Goal: Task Accomplishment & Management: Complete application form

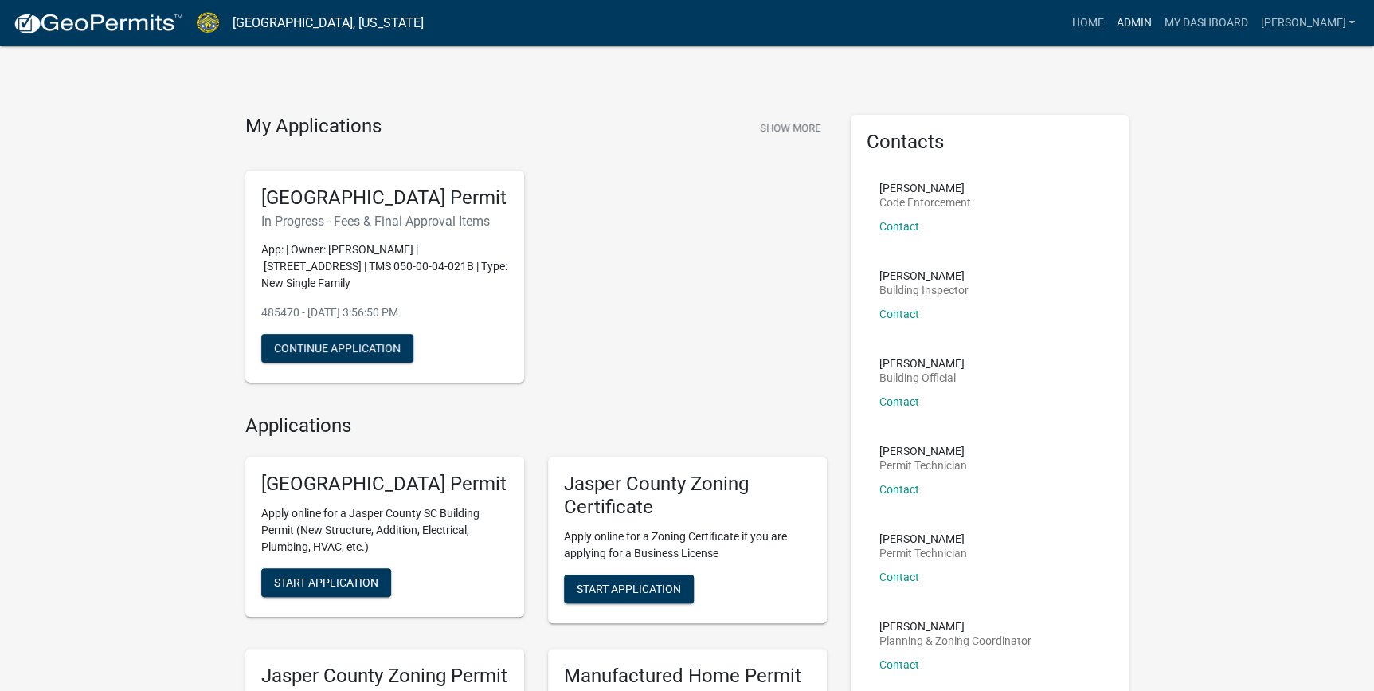
click at [1157, 22] on link "Admin" at bounding box center [1134, 23] width 48 height 30
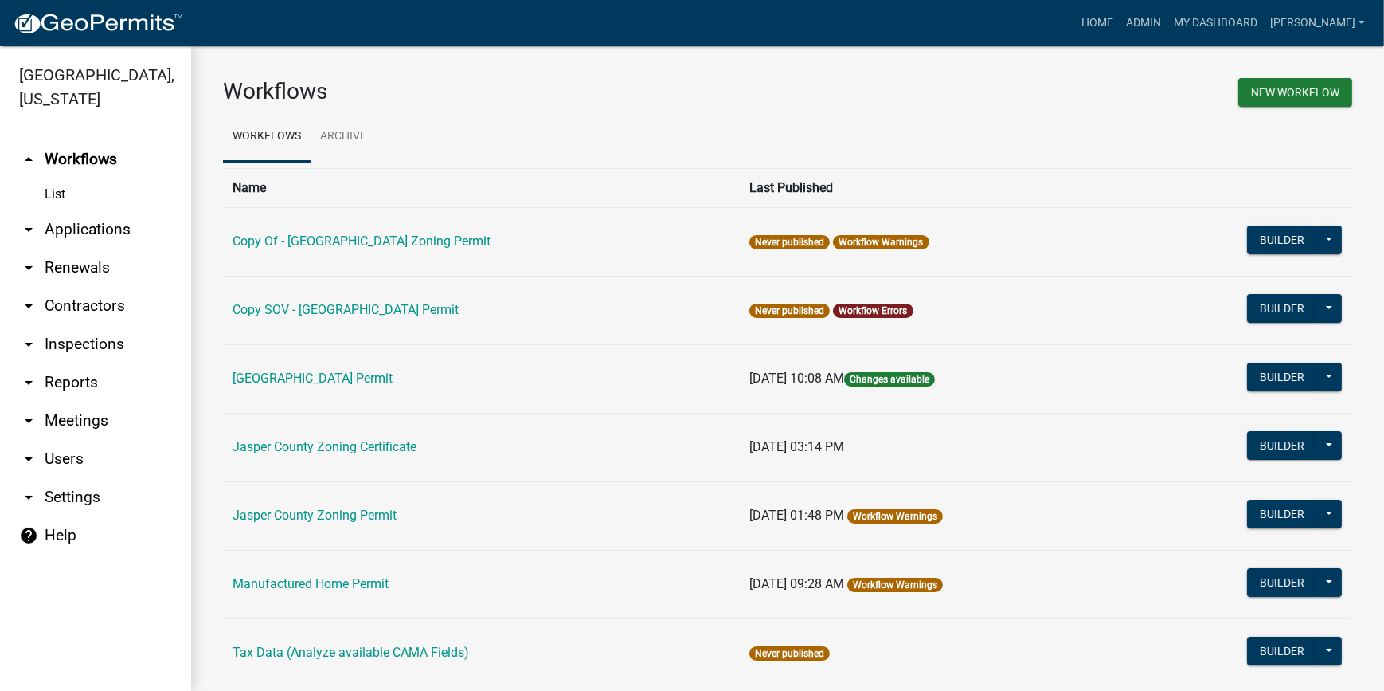
click at [88, 230] on link "arrow_drop_down Applications" at bounding box center [95, 229] width 191 height 38
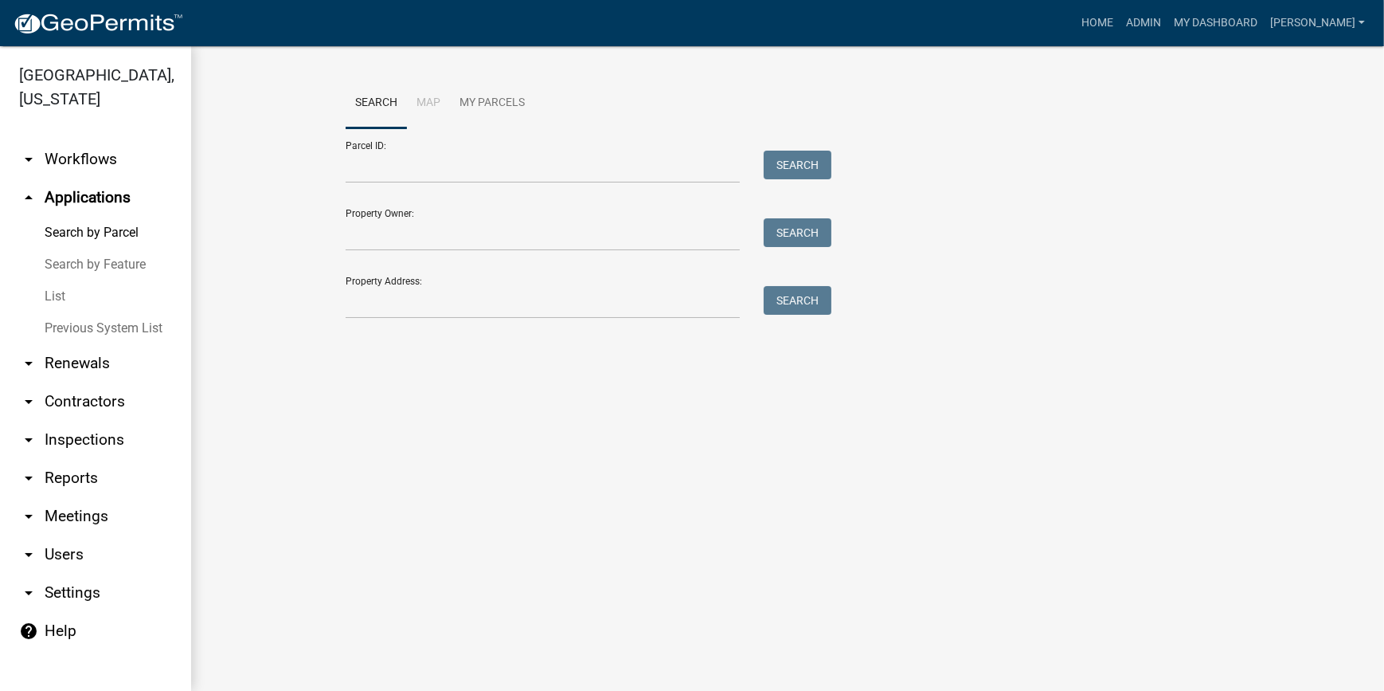
click at [64, 293] on link "List" at bounding box center [95, 296] width 191 height 32
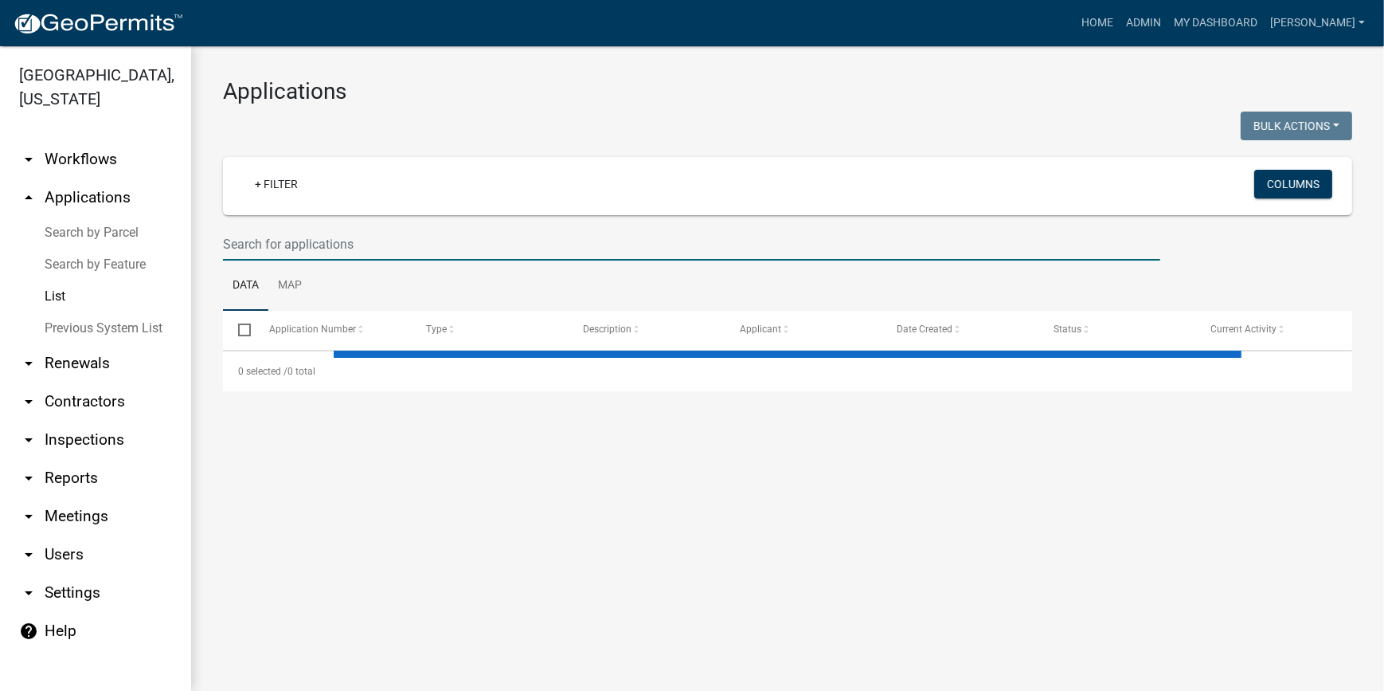
click at [297, 231] on input "text" at bounding box center [692, 244] width 938 height 33
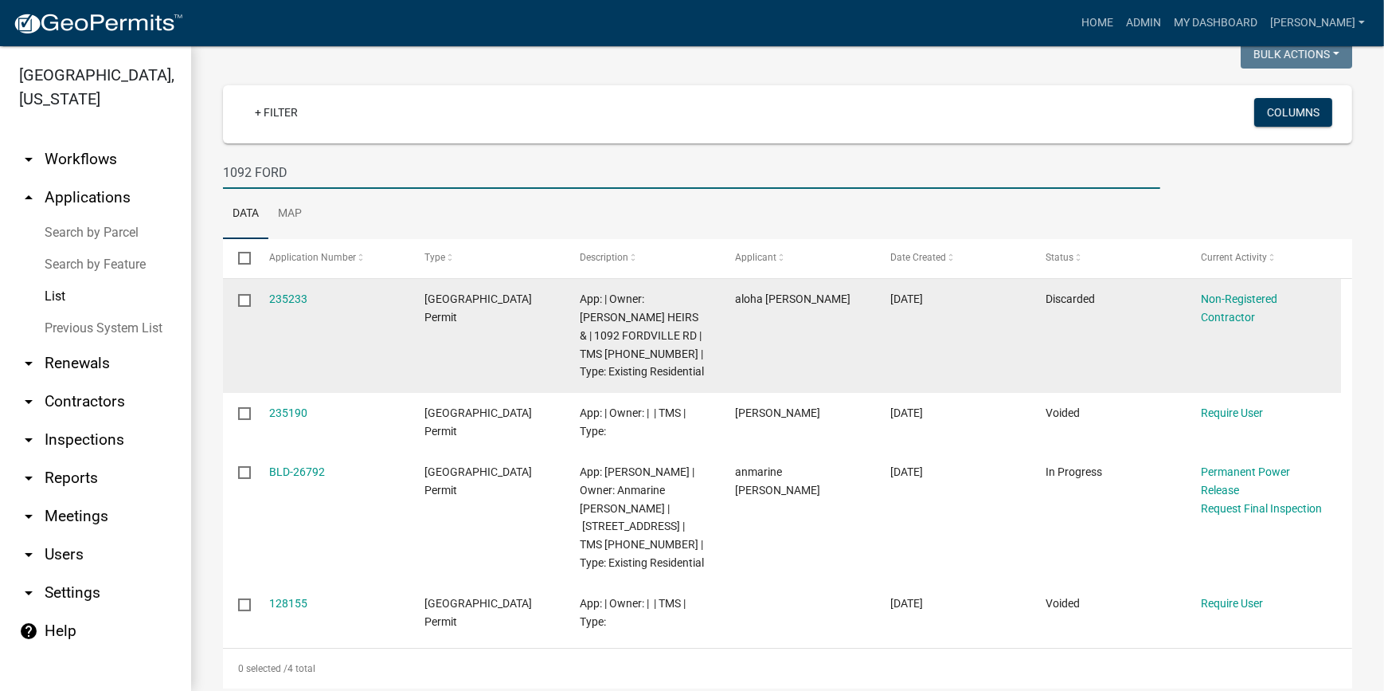
scroll to position [136, 0]
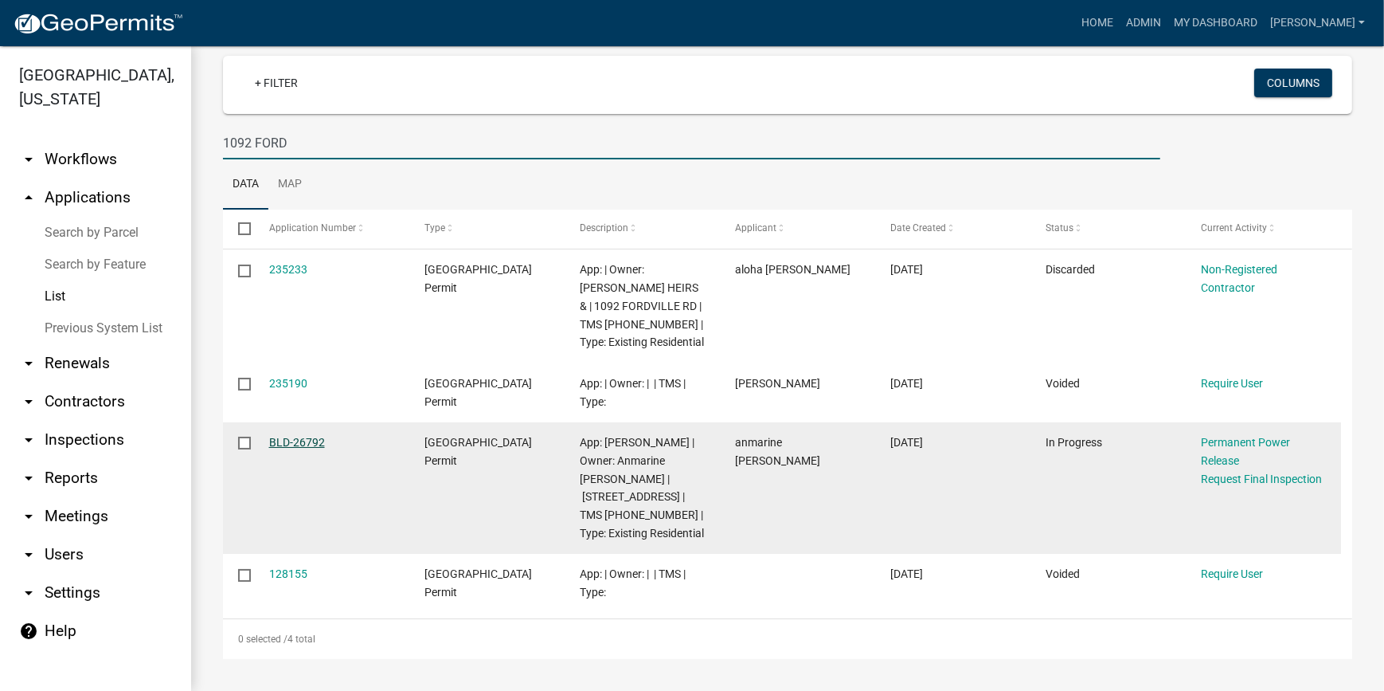
type input "1092 FORD"
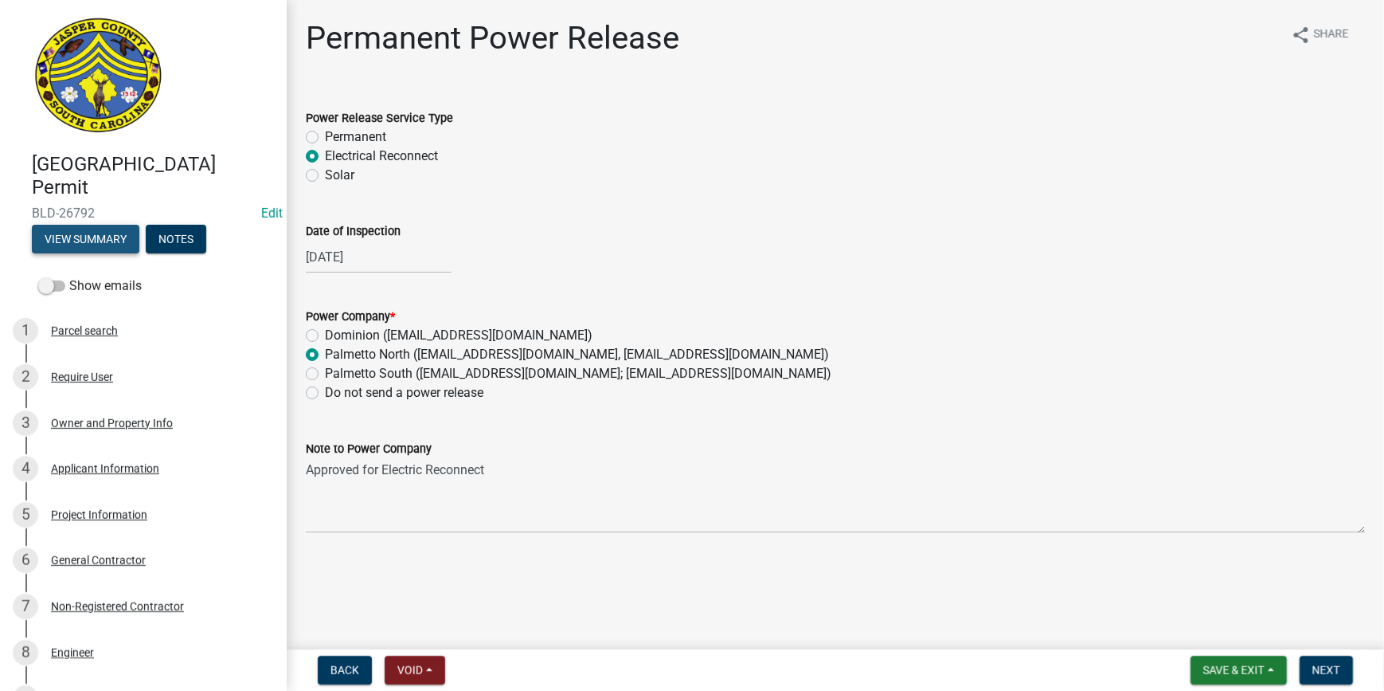
click at [87, 241] on button "View Summary" at bounding box center [86, 239] width 108 height 29
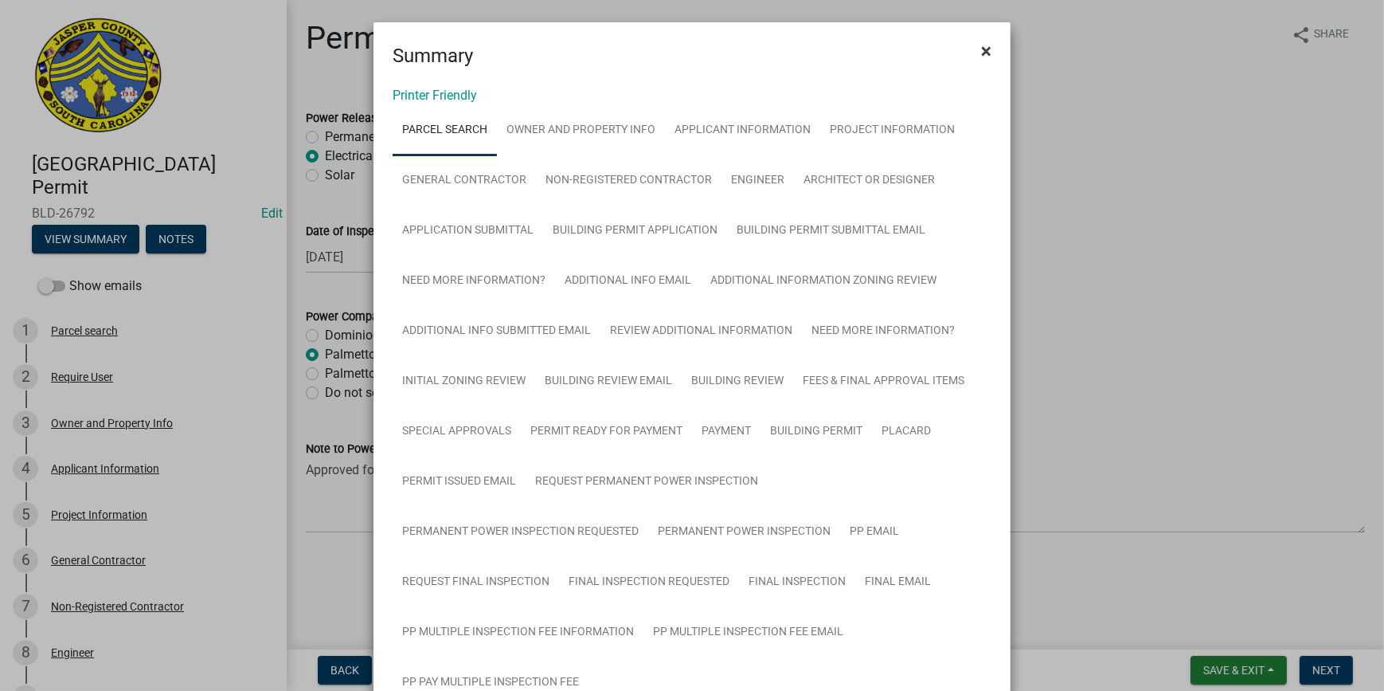
click at [981, 52] on span "×" at bounding box center [986, 51] width 10 height 22
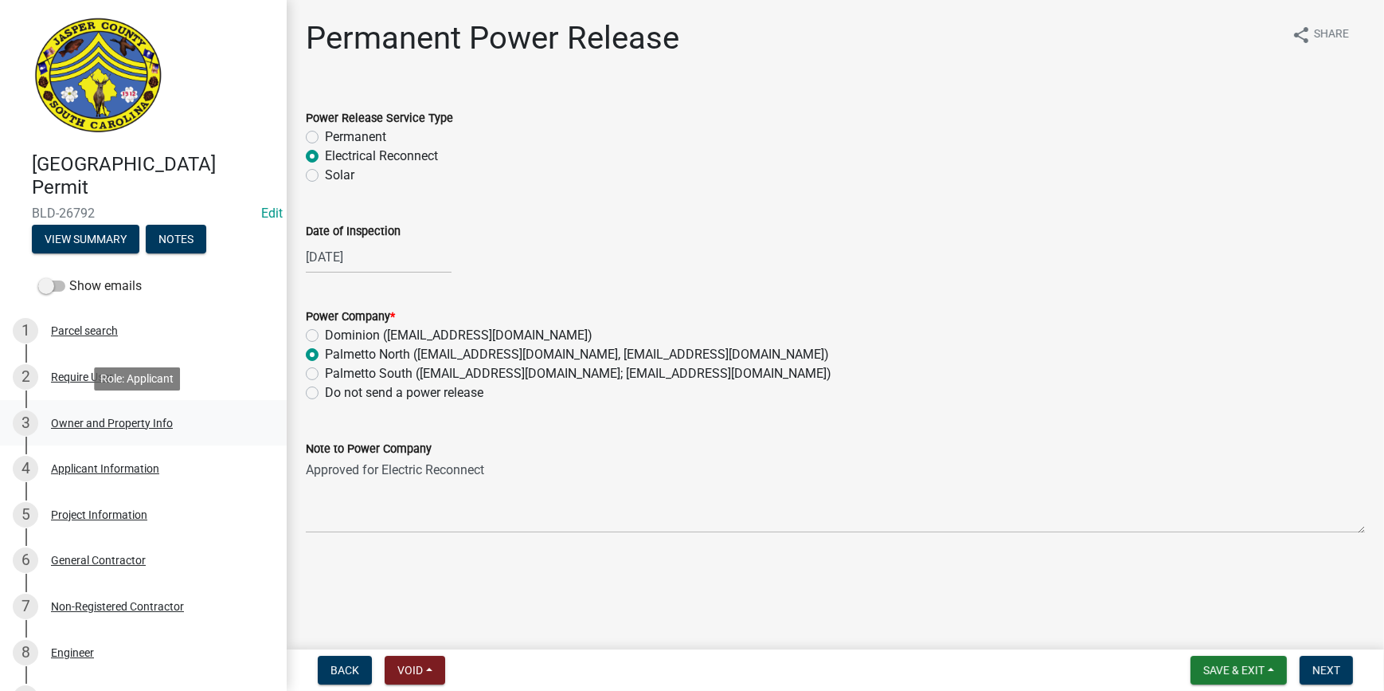
click at [137, 425] on div "Owner and Property Info" at bounding box center [112, 422] width 122 height 11
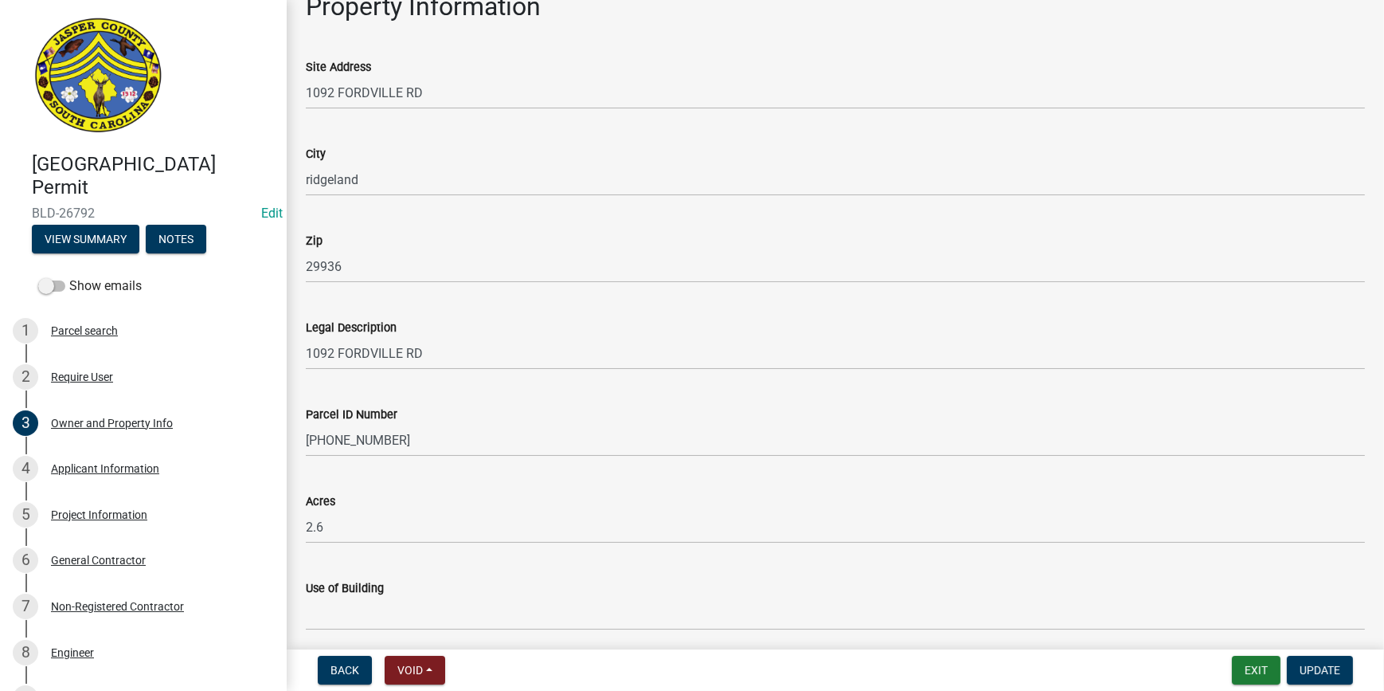
scroll to position [1075, 0]
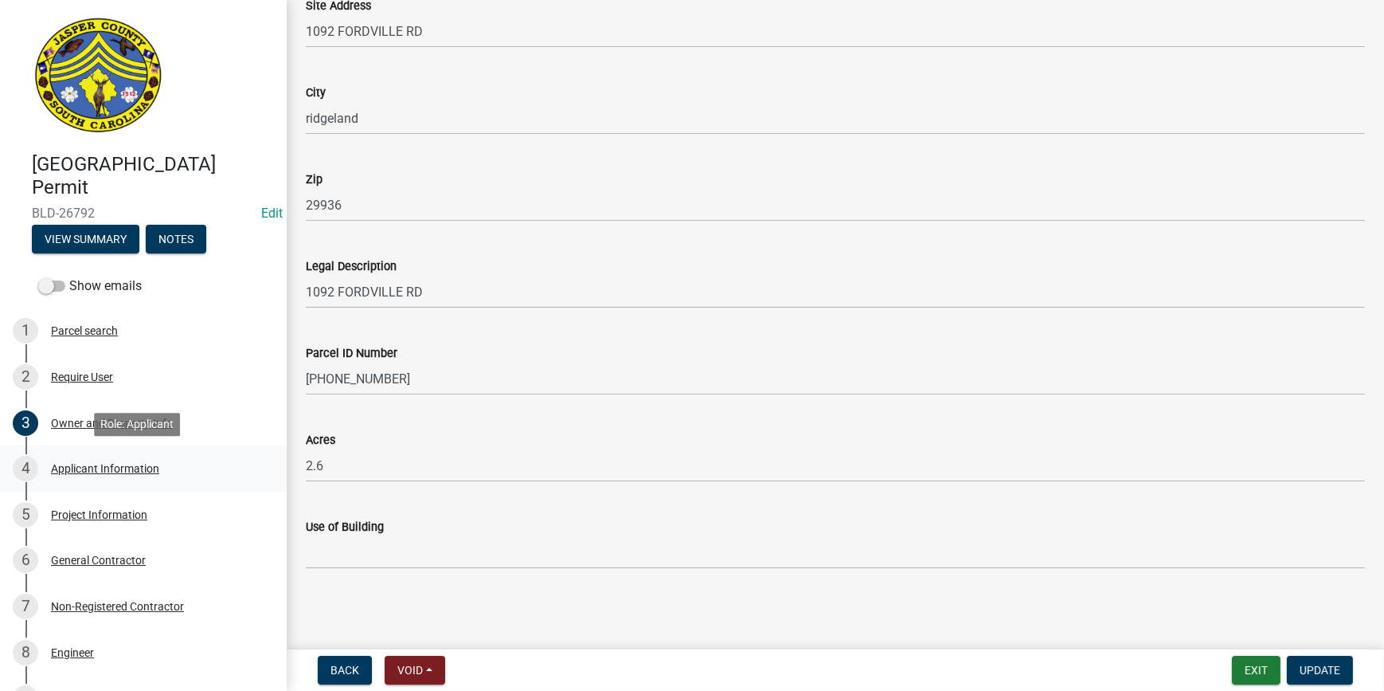
click at [148, 468] on div "Applicant Information" at bounding box center [105, 468] width 108 height 11
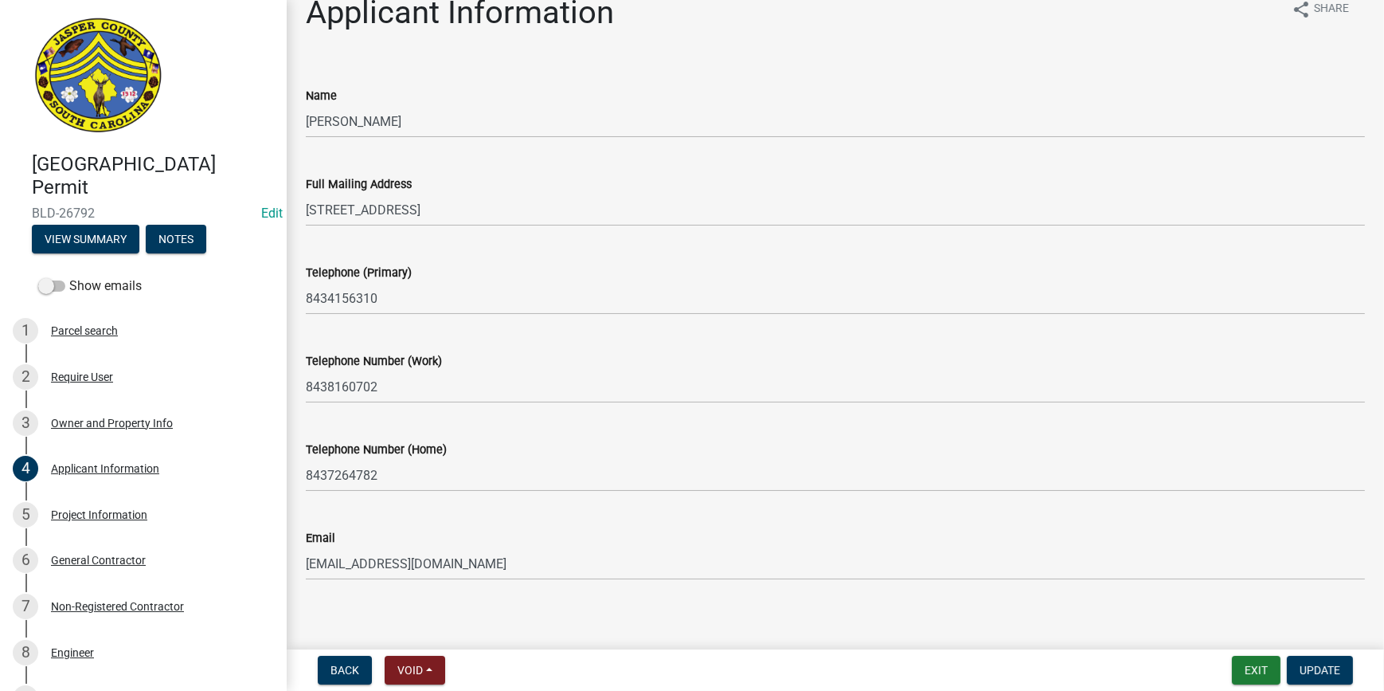
scroll to position [38, 0]
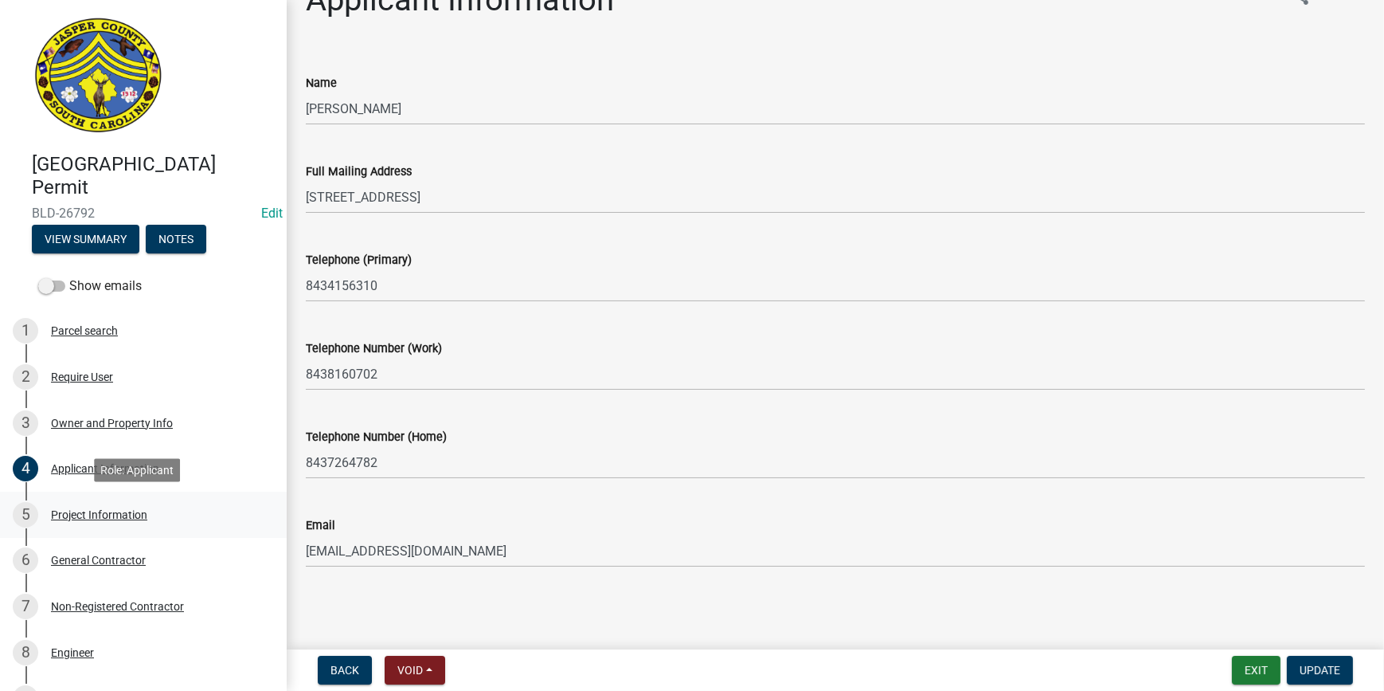
click at [131, 514] on div "Project Information" at bounding box center [99, 514] width 96 height 11
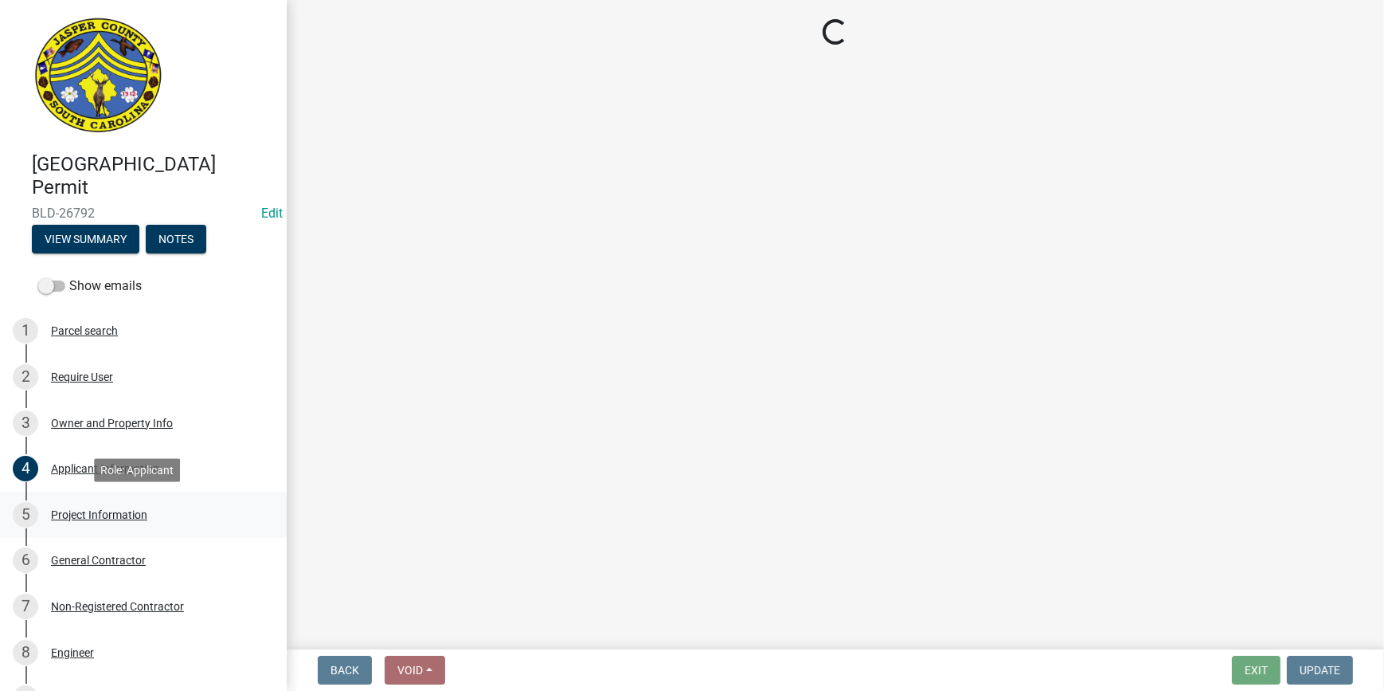
select select "4b7d28f2-ad6d-4146-a007-9cde64d4e27b"
select select "5e905a11-eb57-4448-8ec9-151895bc0e28"
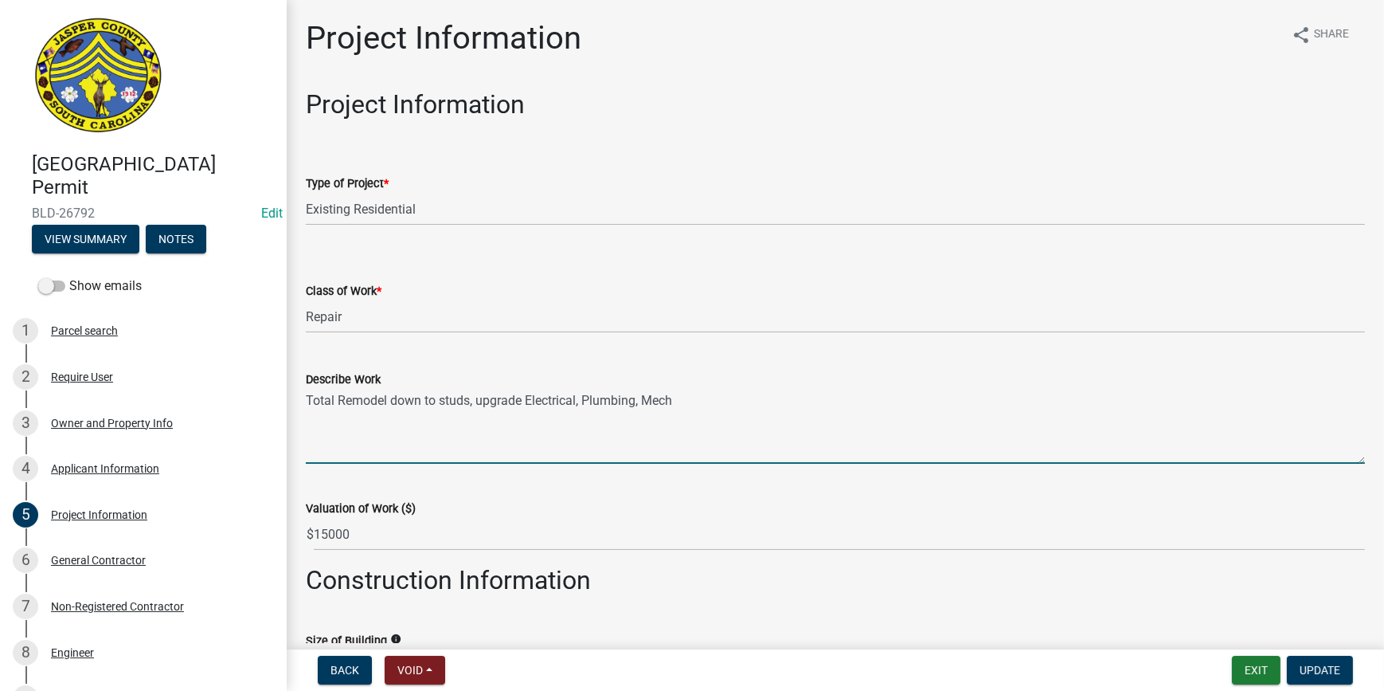
click at [307, 399] on textarea "Total Remodel down to studs, upgrade Electrical, Plumbing, Mech" at bounding box center [835, 426] width 1059 height 75
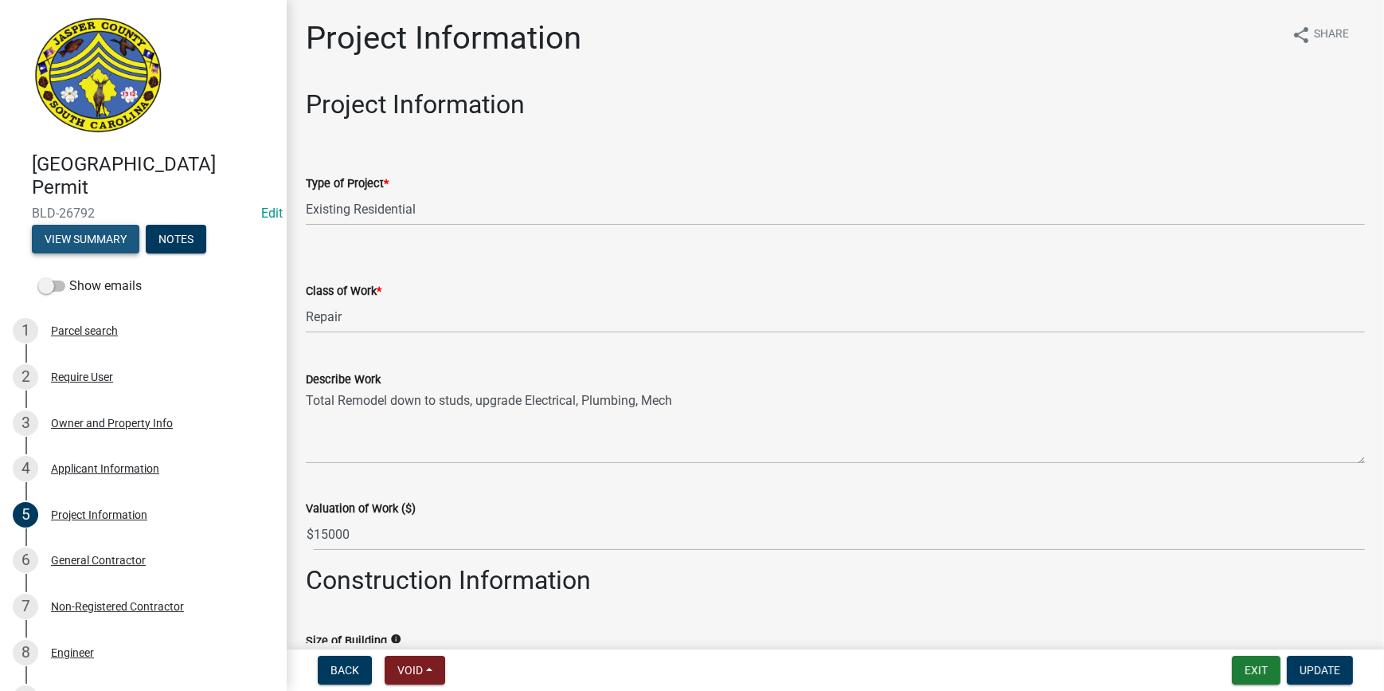
click at [104, 238] on button "View Summary" at bounding box center [86, 239] width 108 height 29
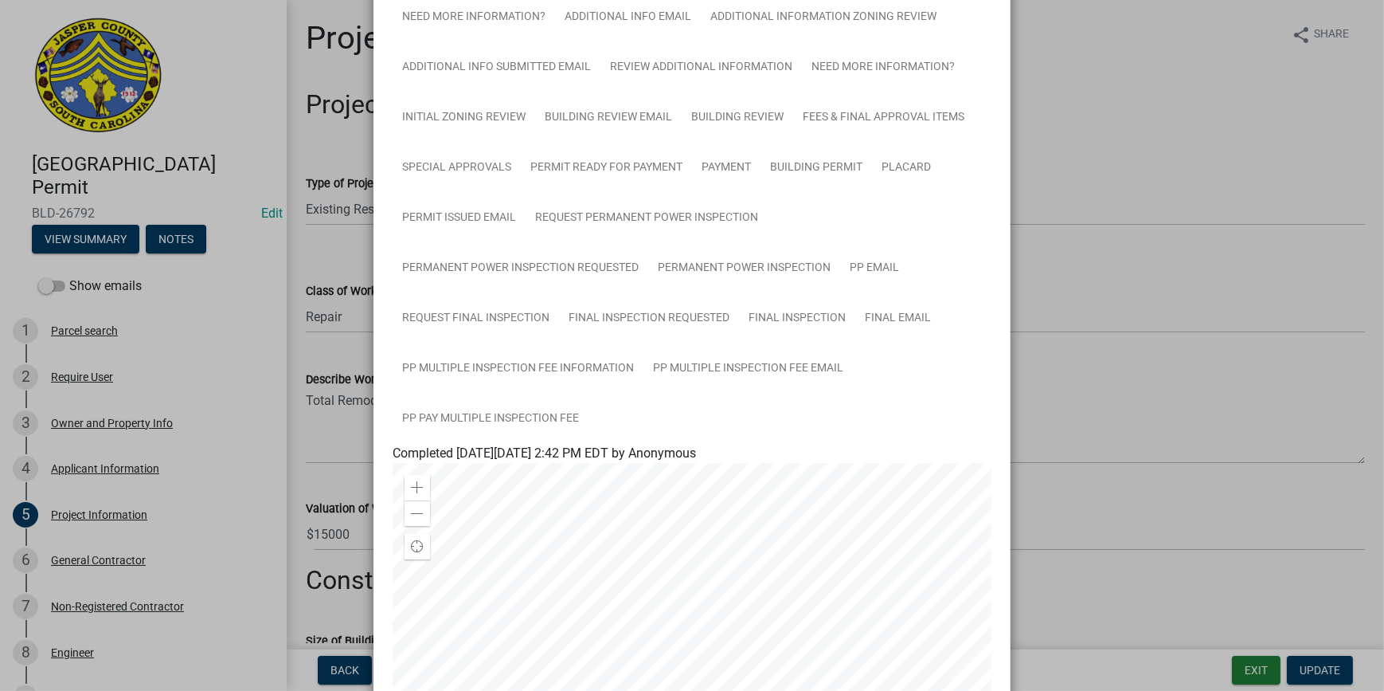
scroll to position [289, 0]
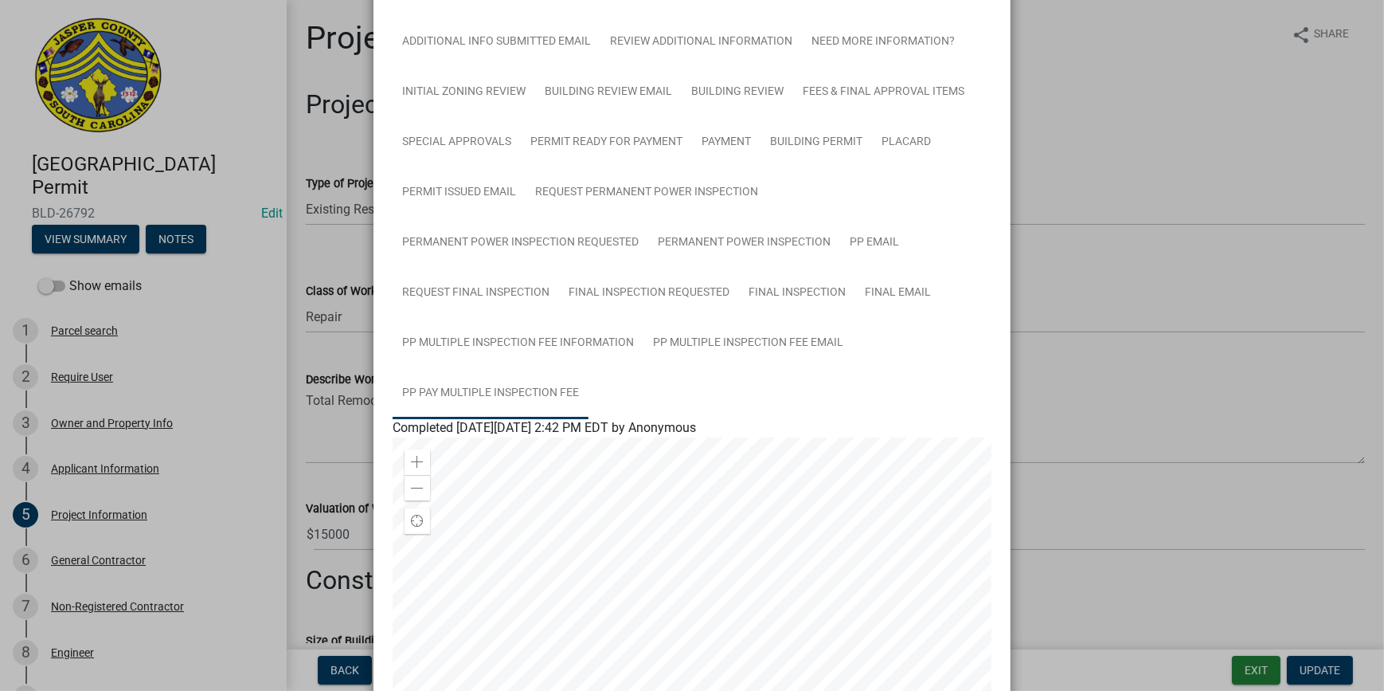
click at [532, 390] on link "PP Pay Multiple Inspection Fee" at bounding box center [491, 393] width 196 height 51
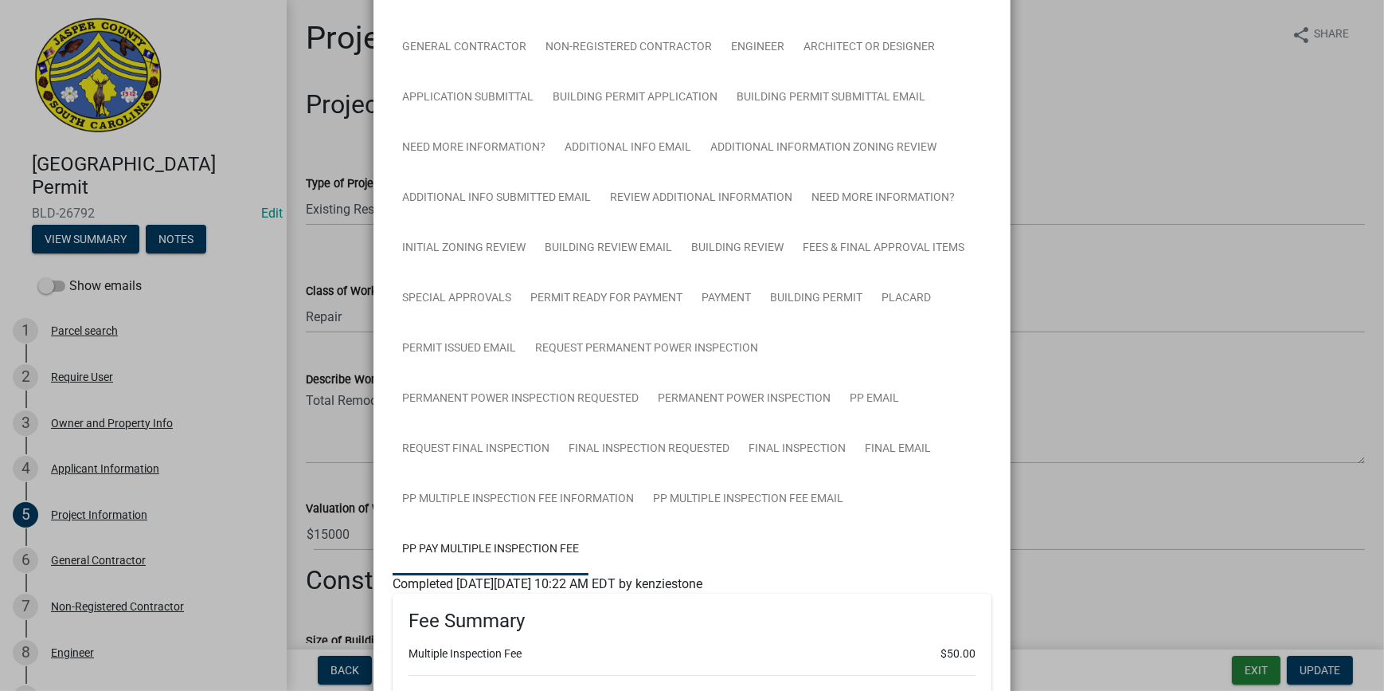
scroll to position [180, 0]
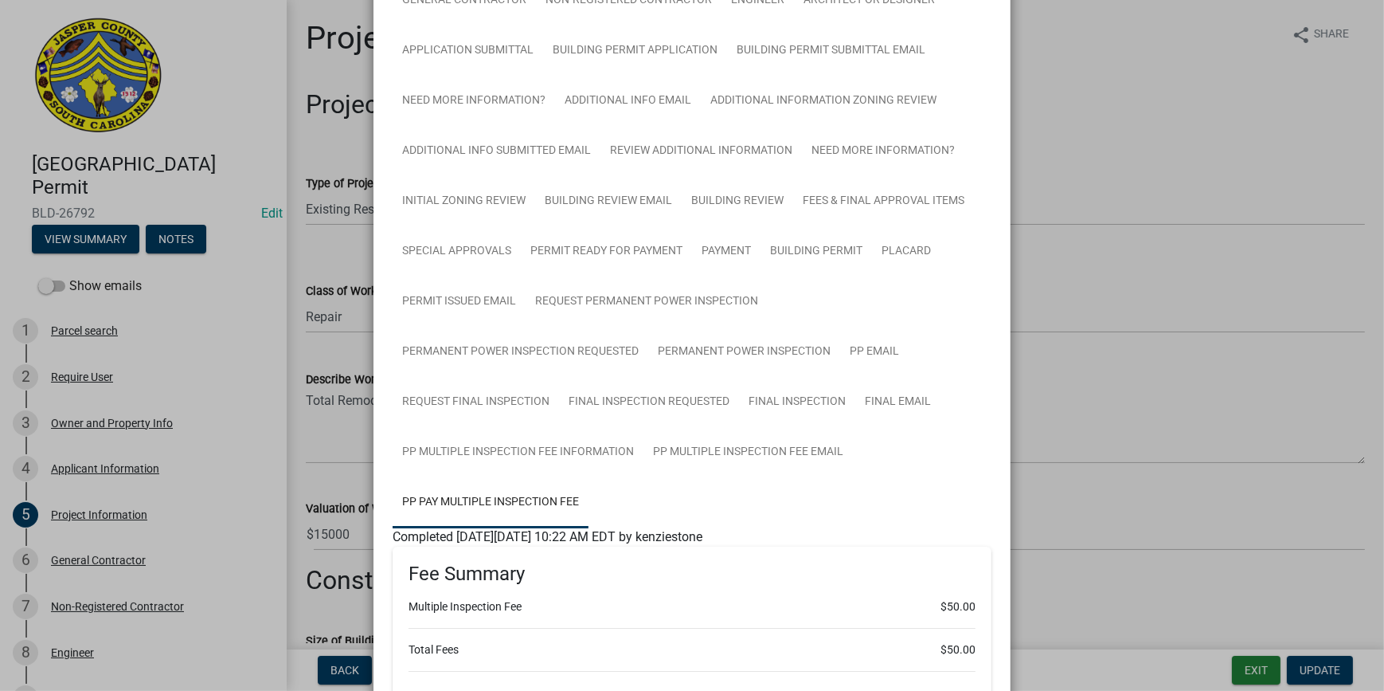
click at [1145, 177] on ngb-modal-window "Summary × Printer Friendly Parcel search Owner and Property Info Applicant Info…" at bounding box center [692, 345] width 1384 height 691
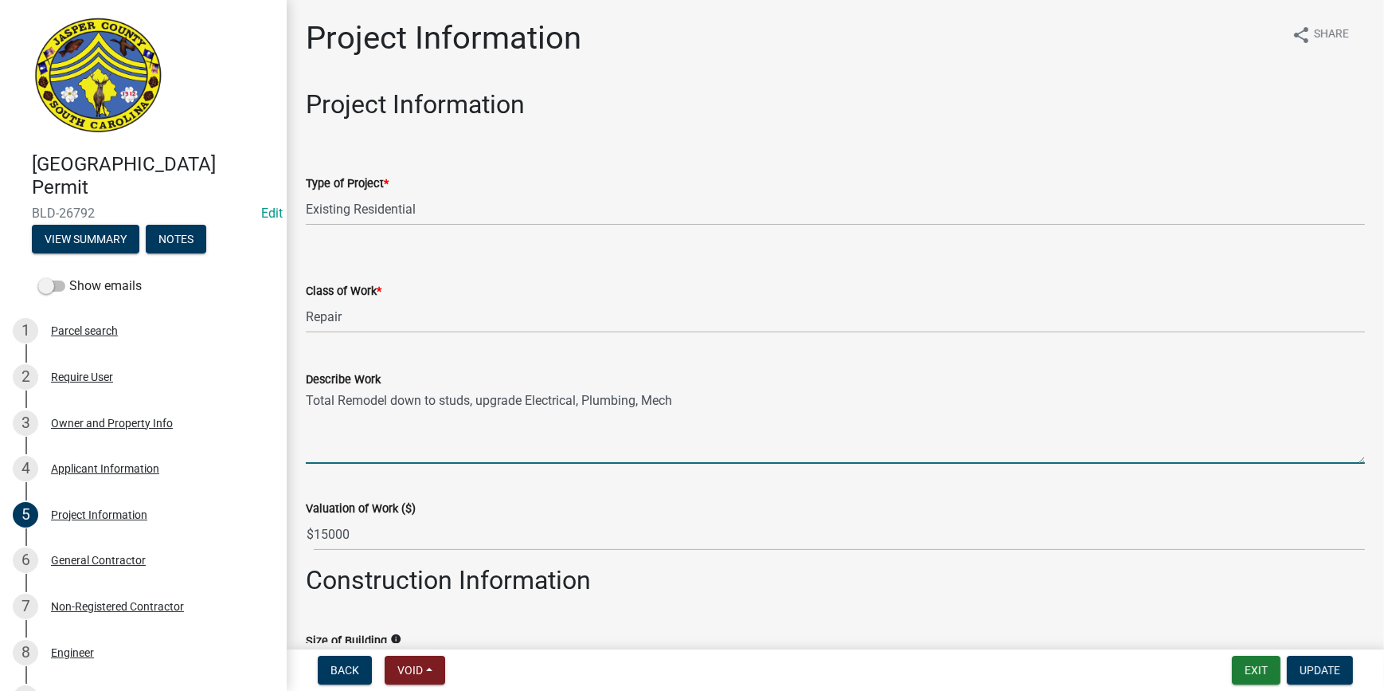
click at [688, 412] on textarea "Total Remodel down to studs, upgrade Electrical, Plumbing, Mech" at bounding box center [835, 426] width 1059 height 75
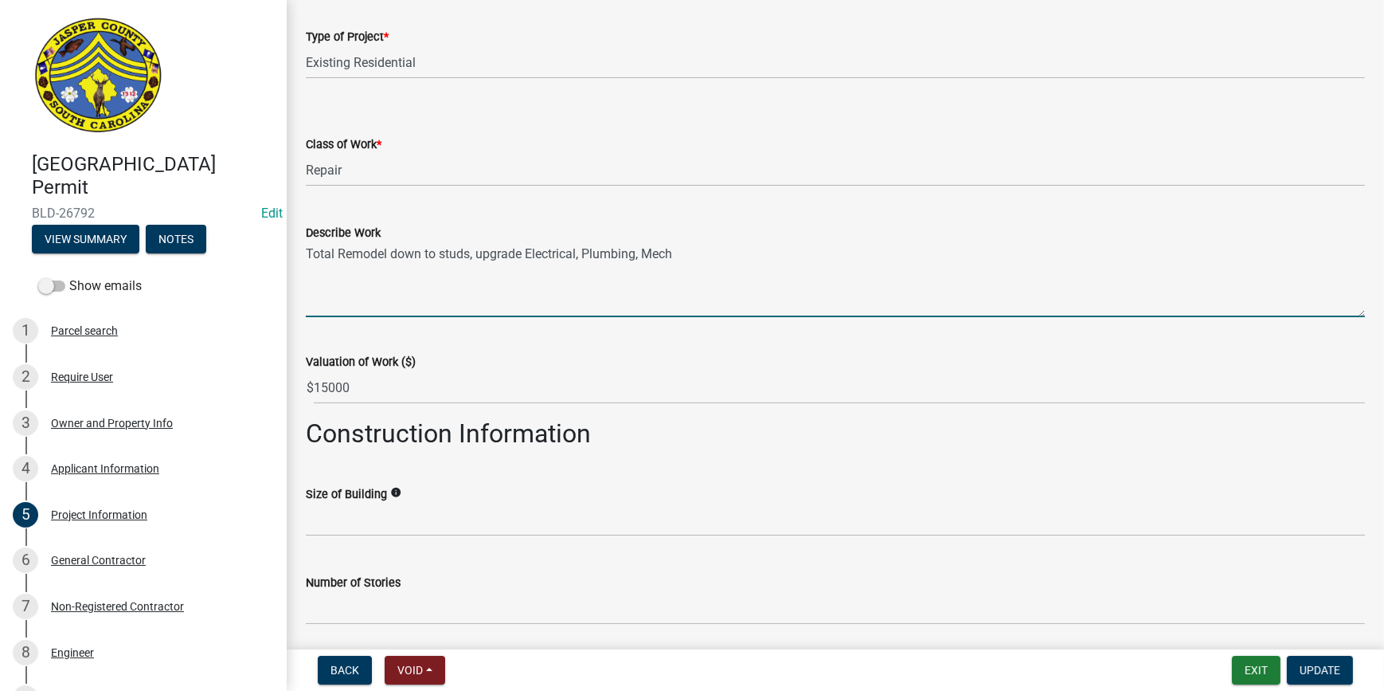
scroll to position [145, 0]
drag, startPoint x: 485, startPoint y: 278, endPoint x: 300, endPoint y: 278, distance: 185.6
click at [300, 278] on div "Describe Work Total Remodel down to studs, upgrade Electrical, Plumbing, Mech P…" at bounding box center [835, 260] width 1083 height 116
type textarea "Total Remodel down to studs, upgrade Electrical, Plumbing, Mech PERMIT RENEWED …"
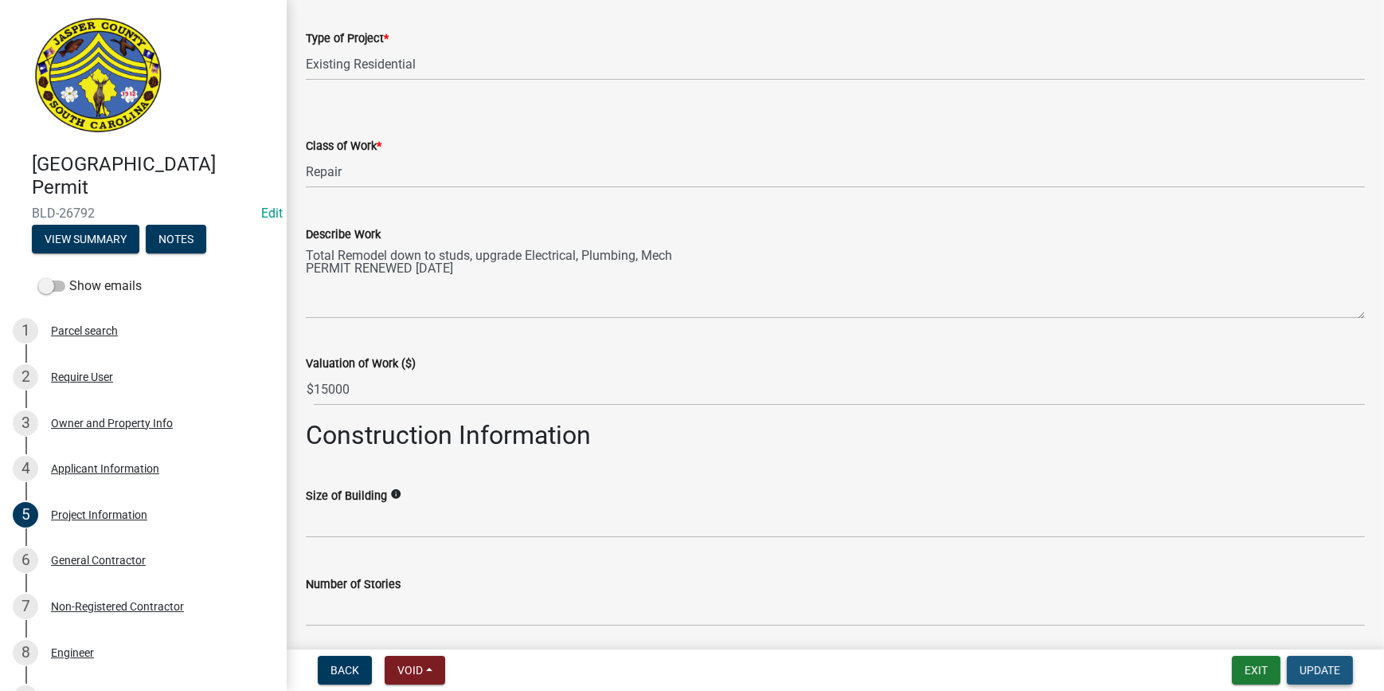
click at [1306, 673] on span "Update" at bounding box center [1320, 670] width 41 height 13
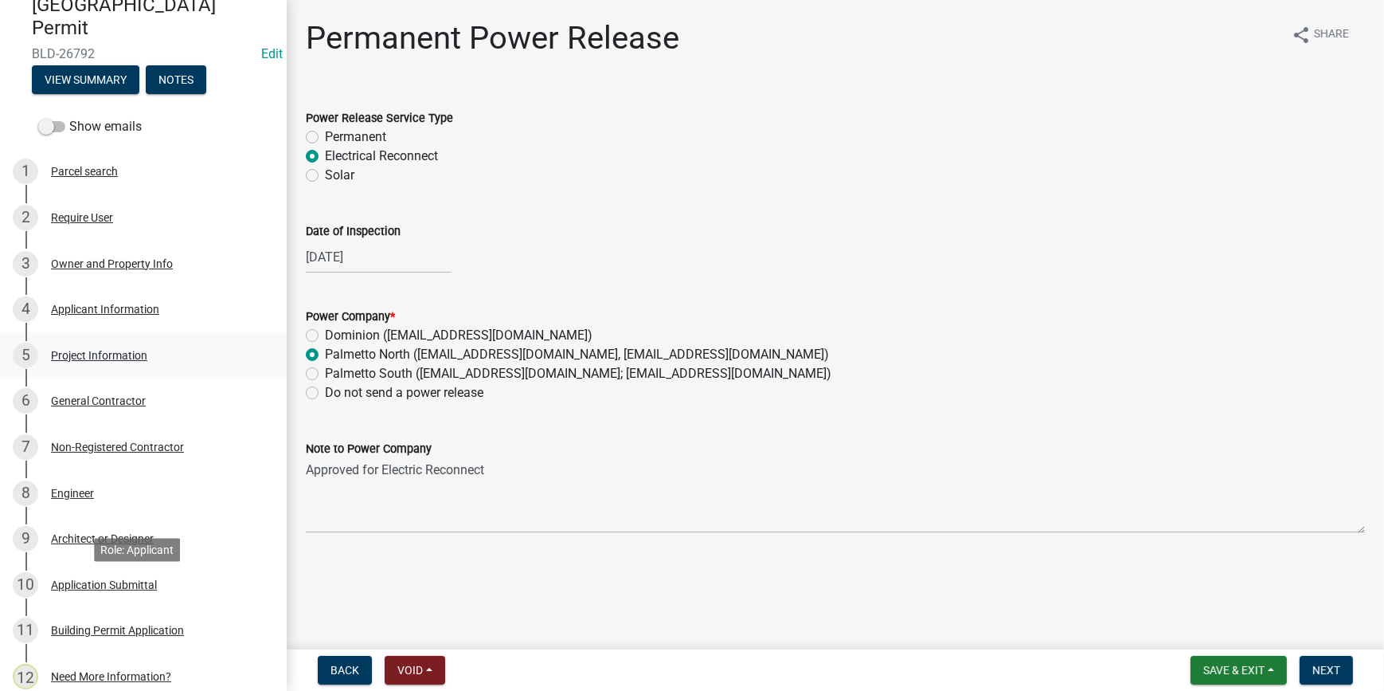
scroll to position [144, 0]
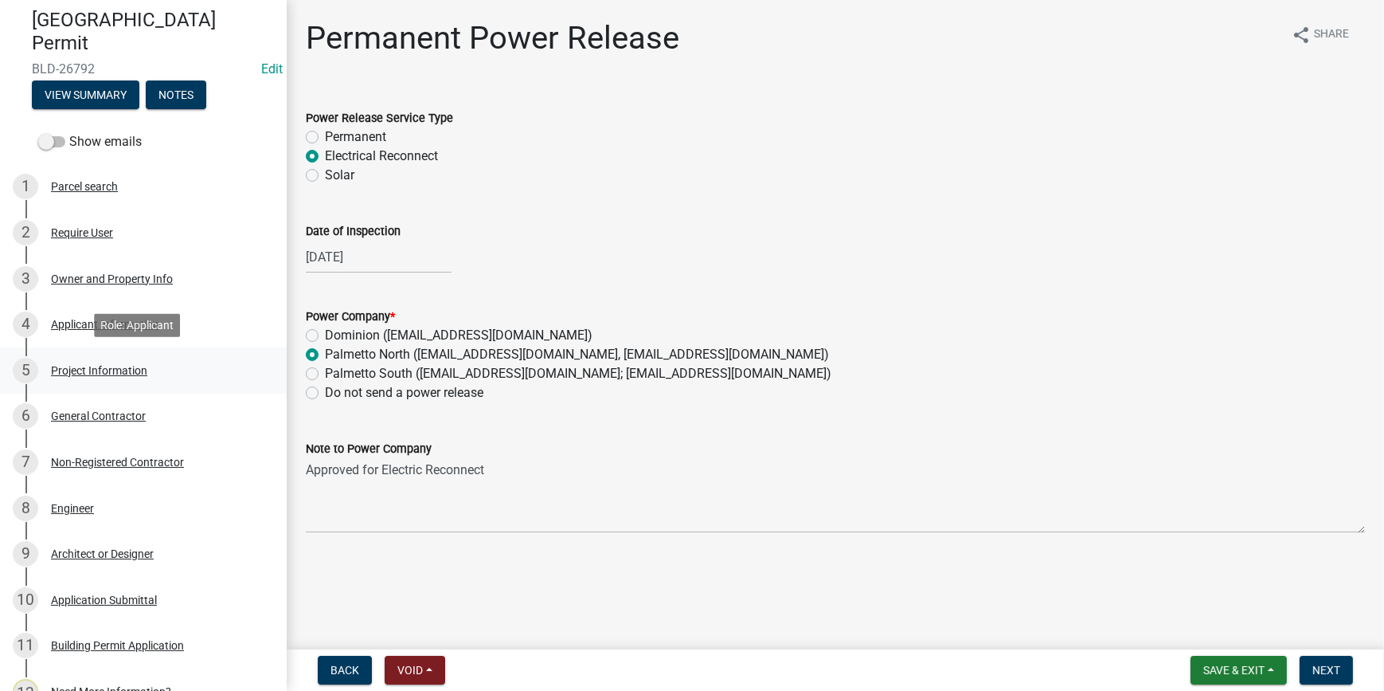
click at [123, 374] on div "Project Information" at bounding box center [99, 370] width 96 height 11
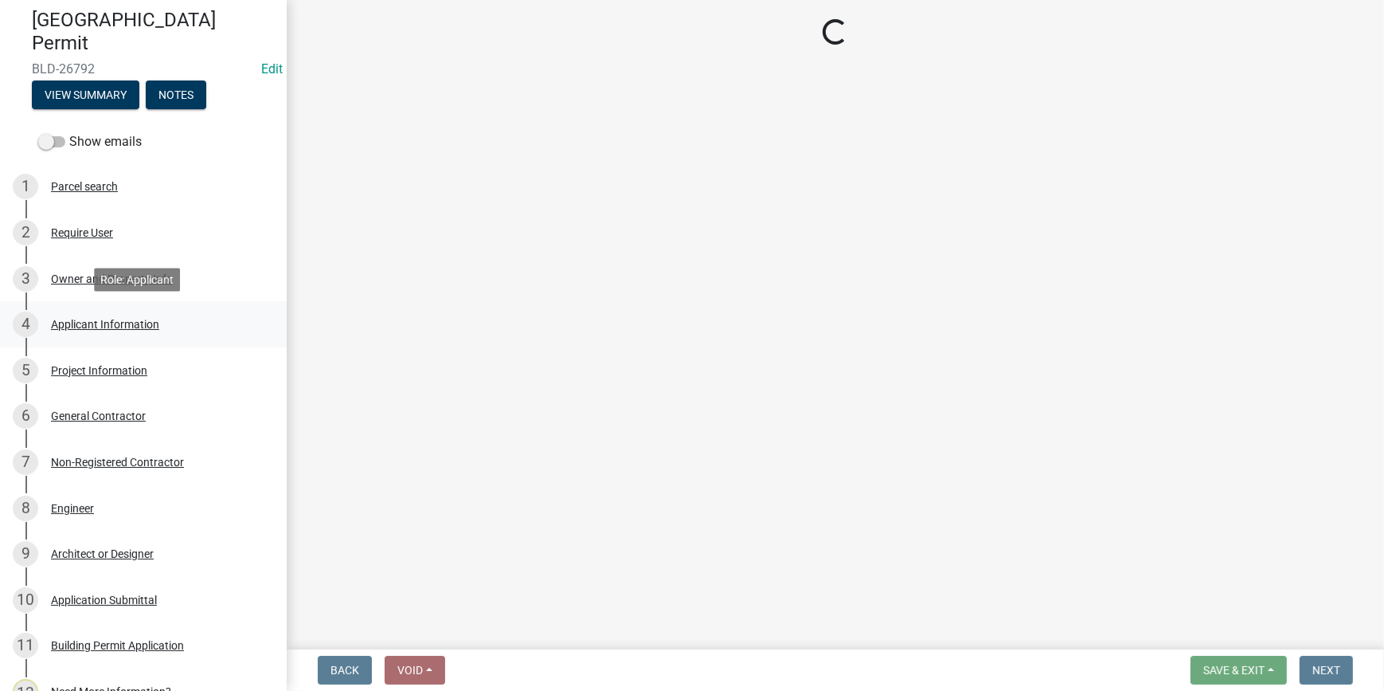
select select "4b7d28f2-ad6d-4146-a007-9cde64d4e27b"
select select "5e905a11-eb57-4448-8ec9-151895bc0e28"
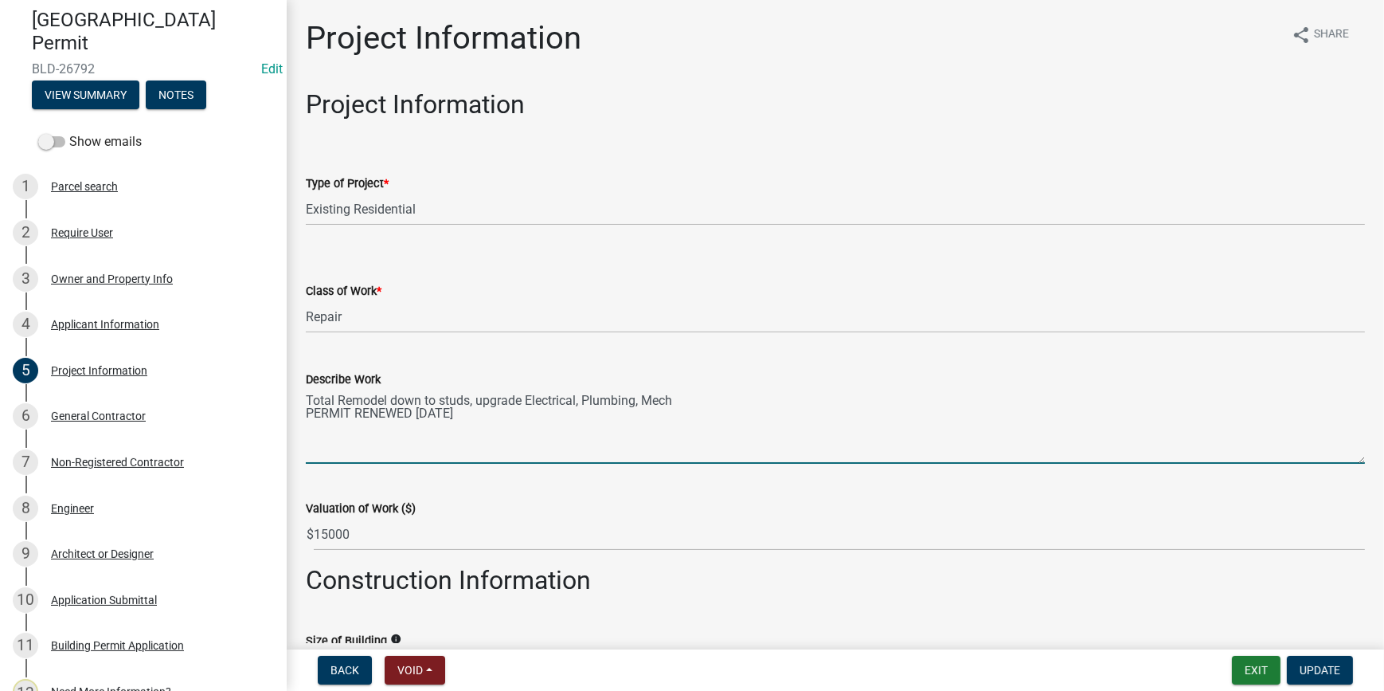
drag, startPoint x: 470, startPoint y: 417, endPoint x: 306, endPoint y: 421, distance: 164.2
click at [306, 421] on textarea "Total Remodel down to studs, upgrade Electrical, Plumbing, Mech PERMIT RENEWED …" at bounding box center [835, 426] width 1059 height 75
type textarea "Total Remodel down to studs, upgrade Electrical, Plumbing, Mech"
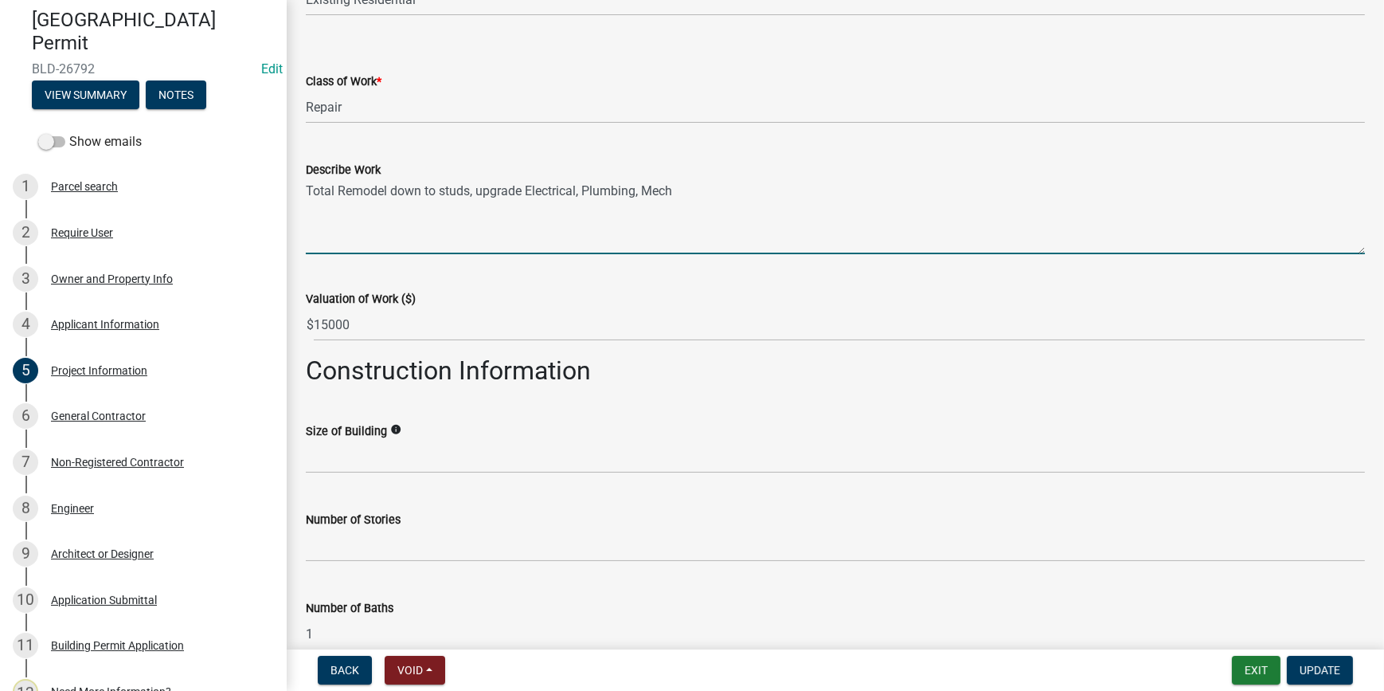
scroll to position [72, 0]
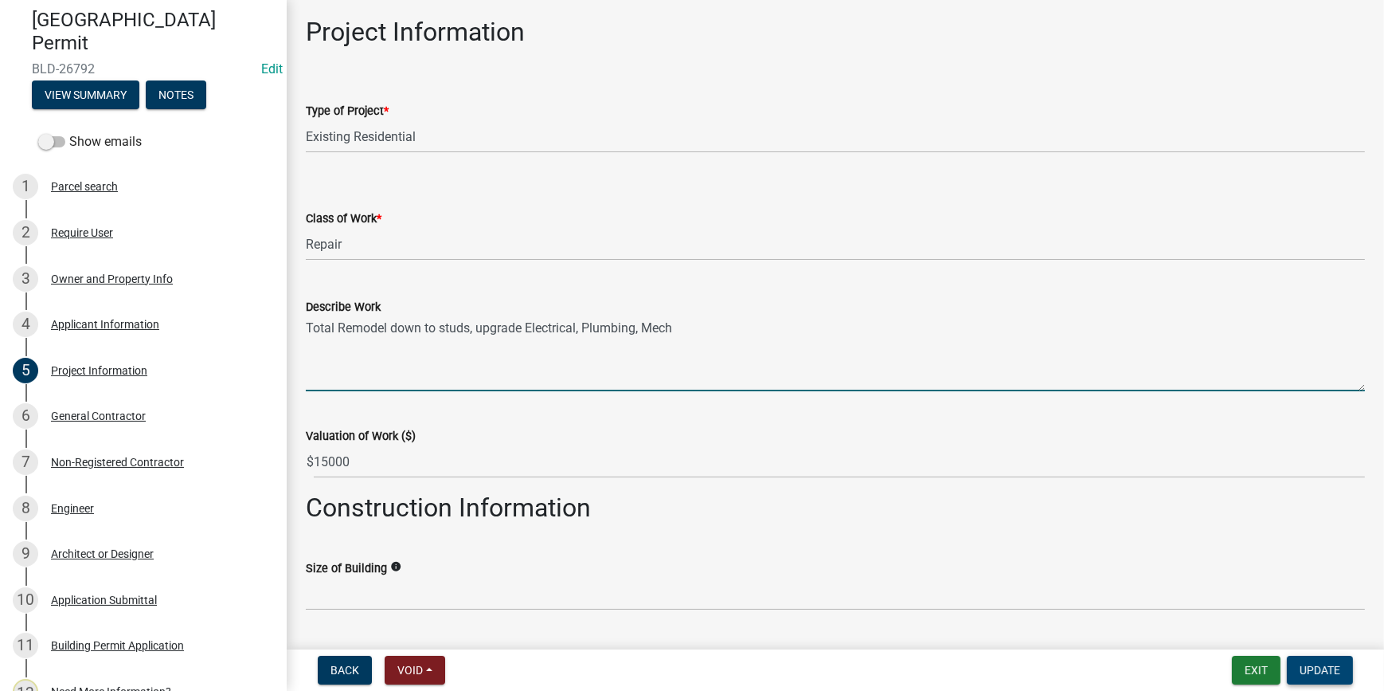
click at [1338, 672] on span "Update" at bounding box center [1320, 670] width 41 height 13
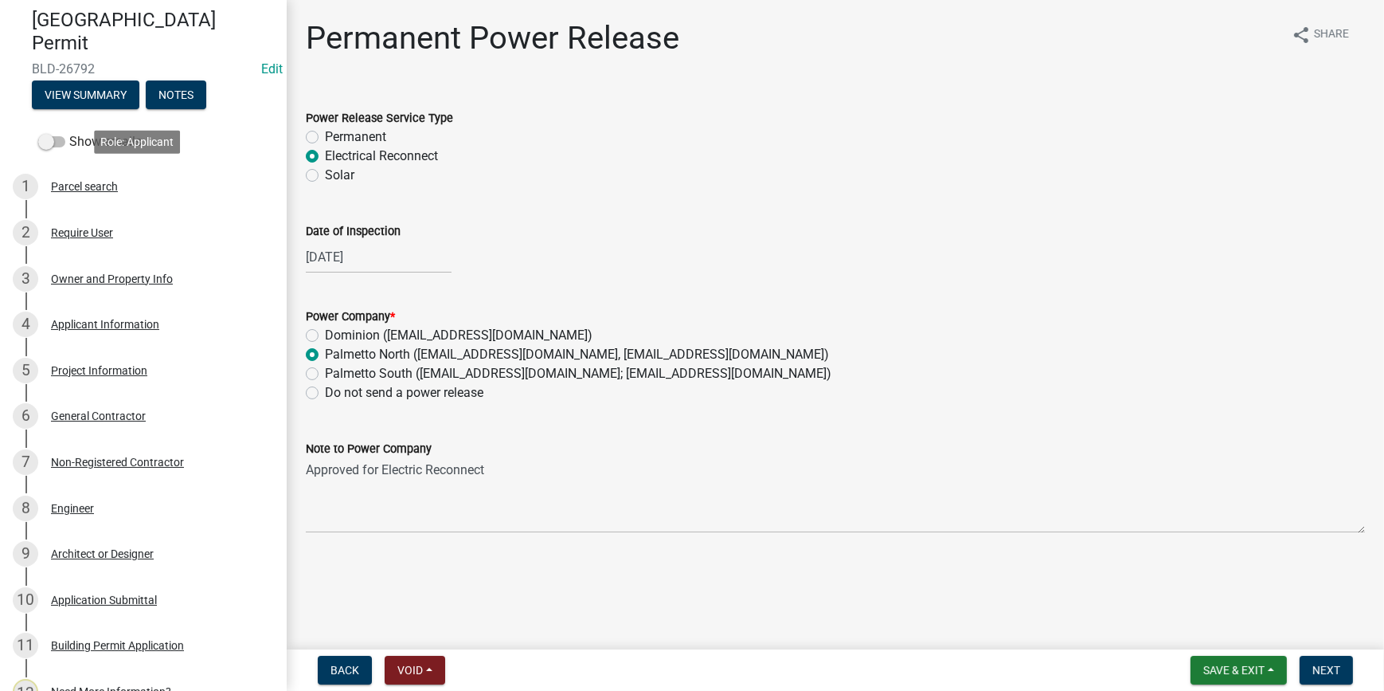
click at [87, 182] on div "Parcel search" at bounding box center [84, 186] width 67 height 11
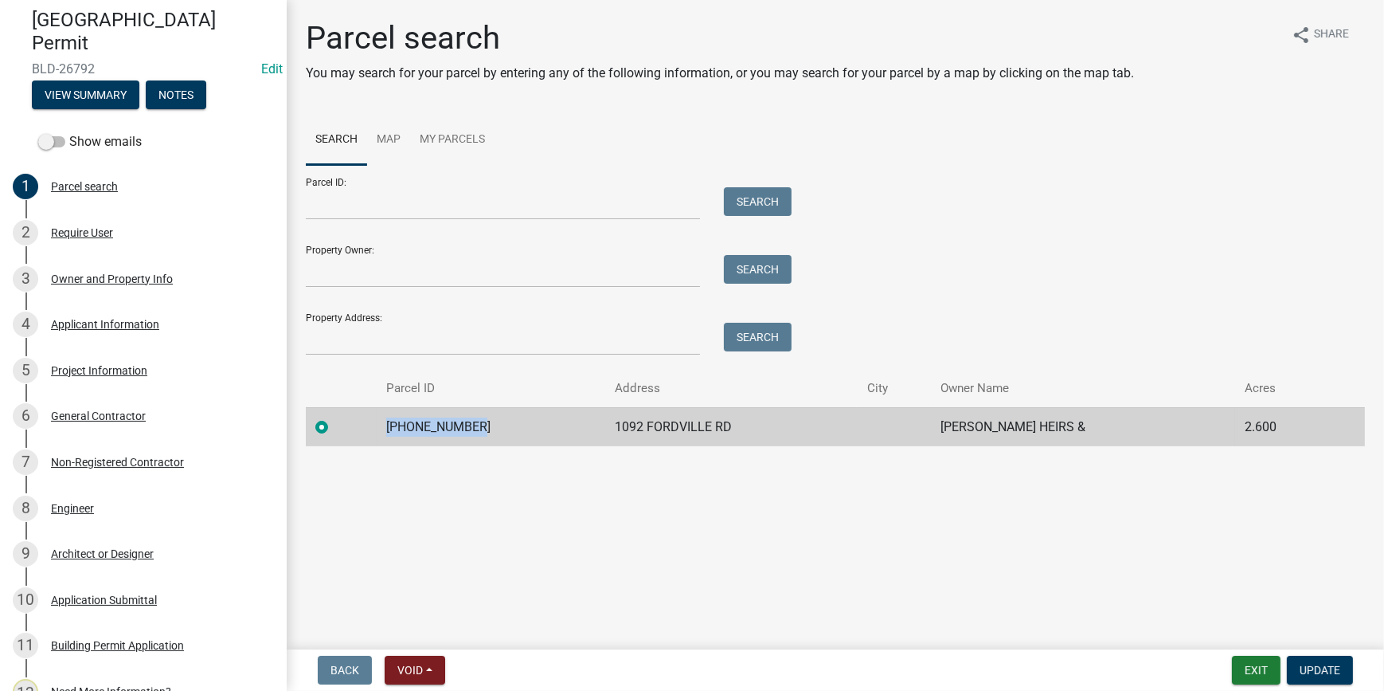
drag, startPoint x: 505, startPoint y: 429, endPoint x: 374, endPoint y: 442, distance: 132.1
click at [374, 442] on tr "062-00-10-015 1092 FORDVILLE RD WRIGHT CORNELIUS HEIRS & 2.600" at bounding box center [835, 426] width 1059 height 39
copy td "062-00-10-015"
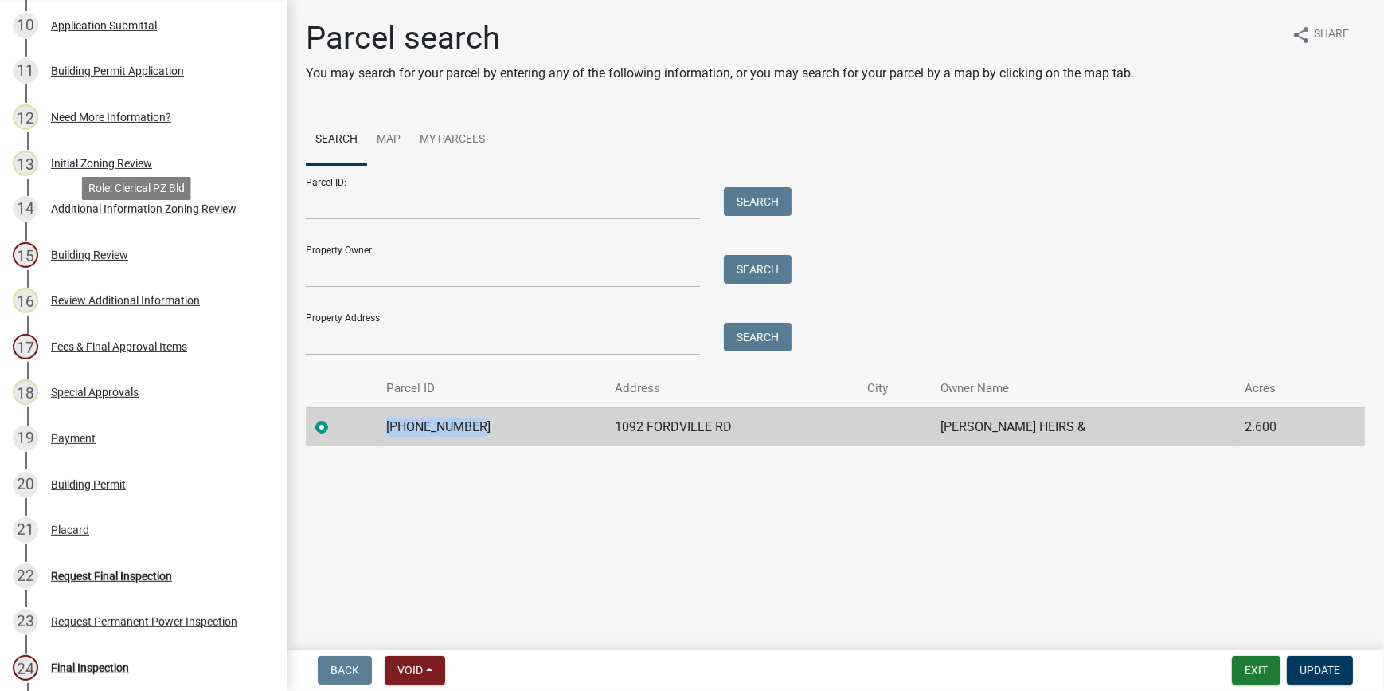
scroll to position [797, 0]
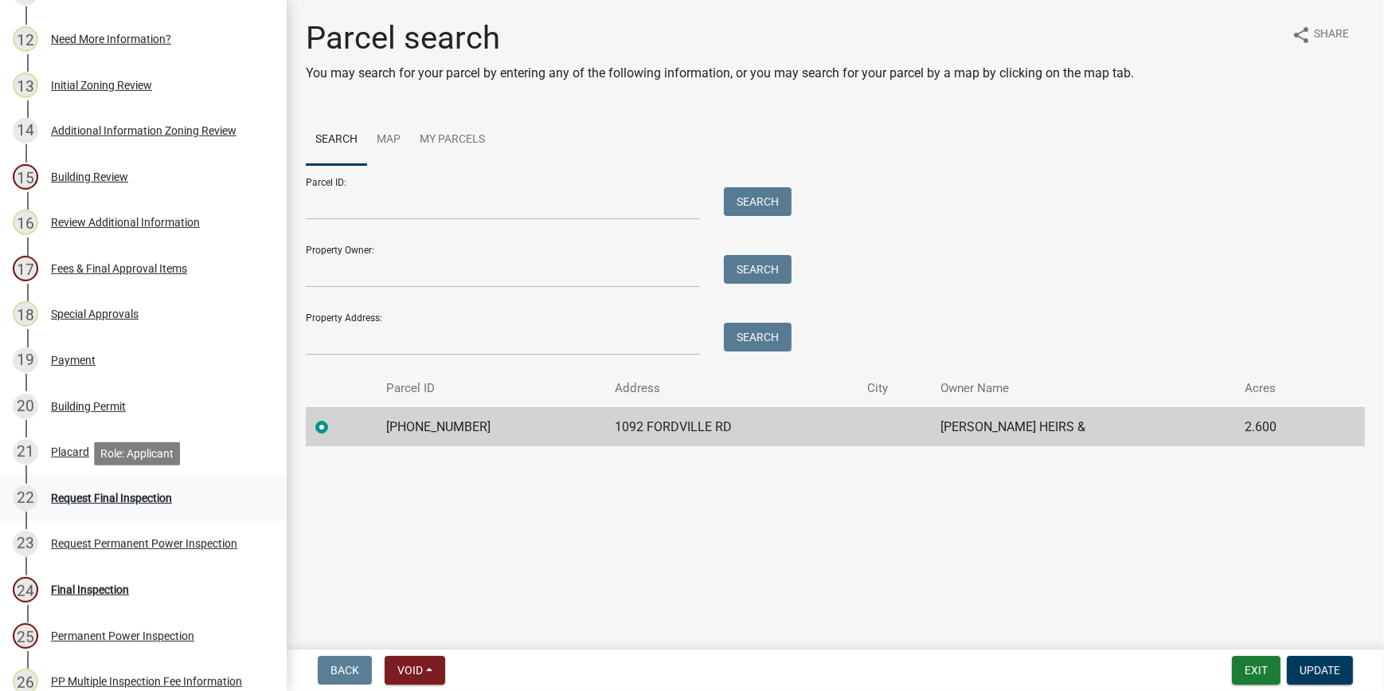
click at [112, 492] on div "Request Final Inspection" at bounding box center [111, 497] width 121 height 11
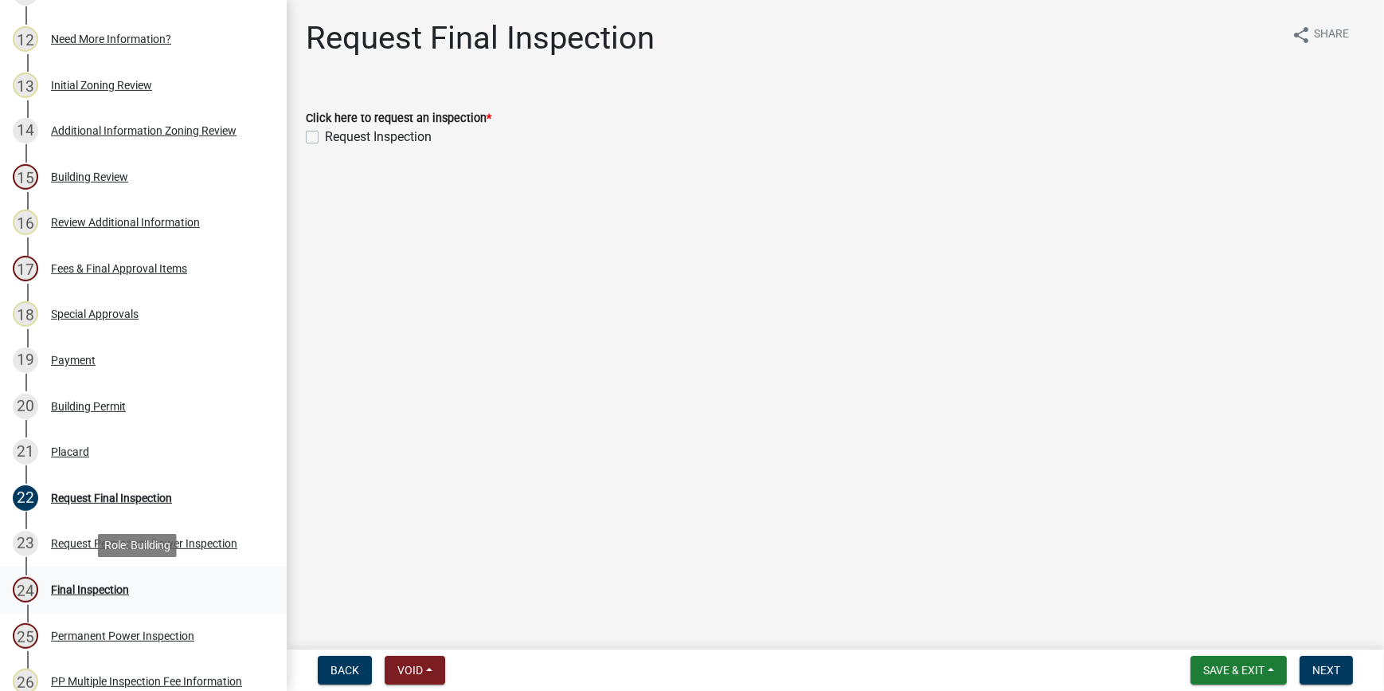
click at [90, 589] on div "Final Inspection" at bounding box center [90, 589] width 78 height 11
click at [92, 586] on div "Final Inspection" at bounding box center [90, 589] width 78 height 11
click at [61, 451] on div "Placard" at bounding box center [70, 451] width 38 height 11
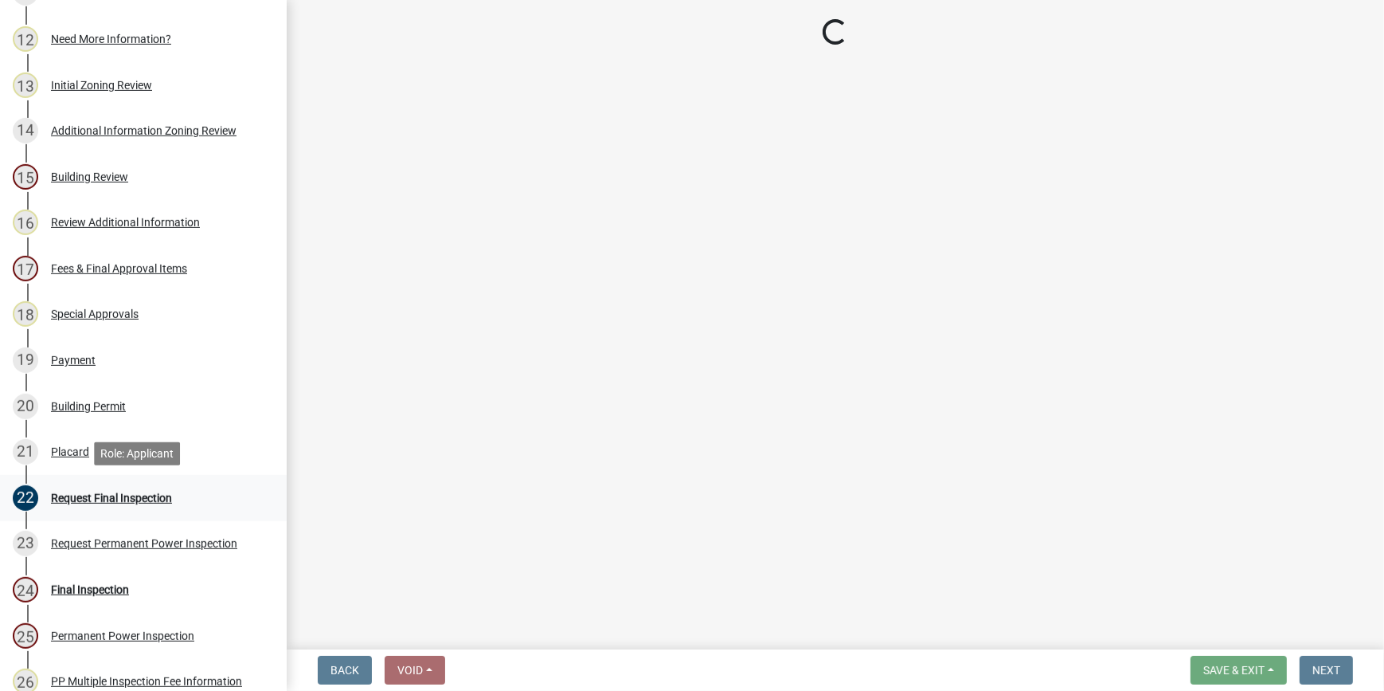
click at [95, 495] on div "Request Final Inspection" at bounding box center [111, 497] width 121 height 11
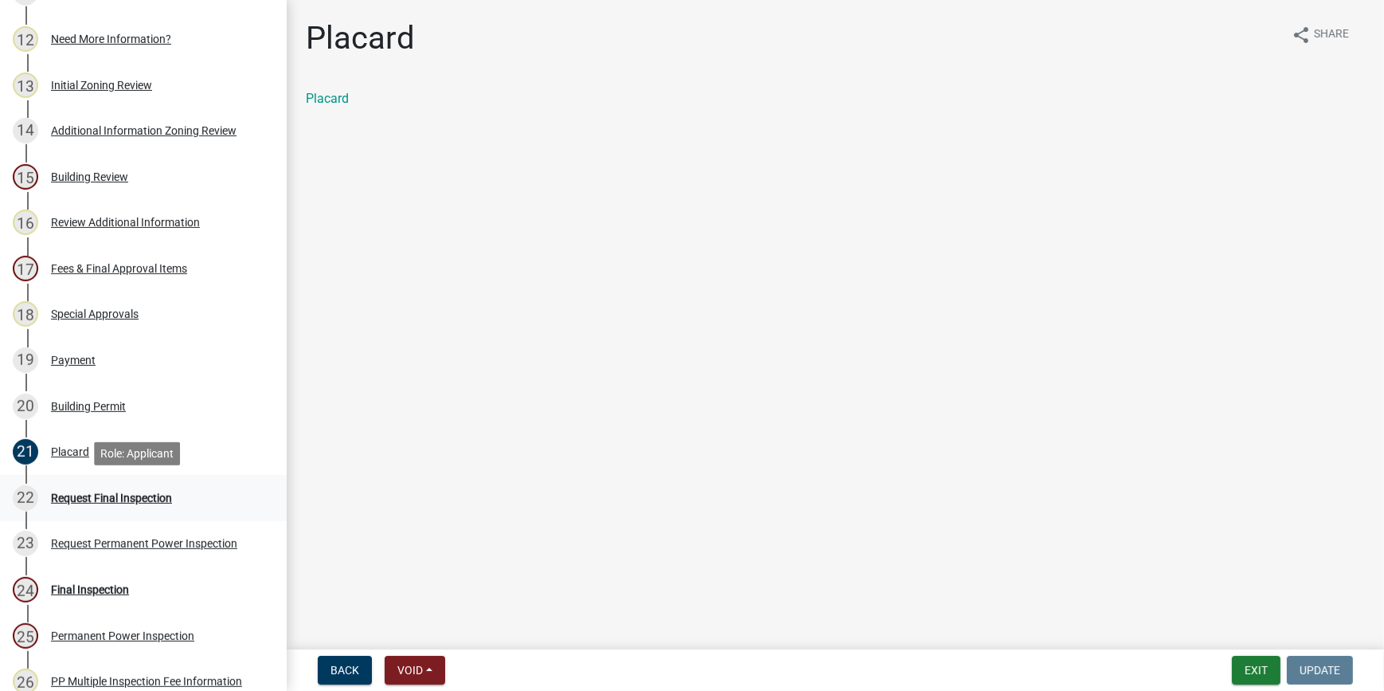
click at [95, 495] on div "Request Final Inspection" at bounding box center [111, 497] width 121 height 11
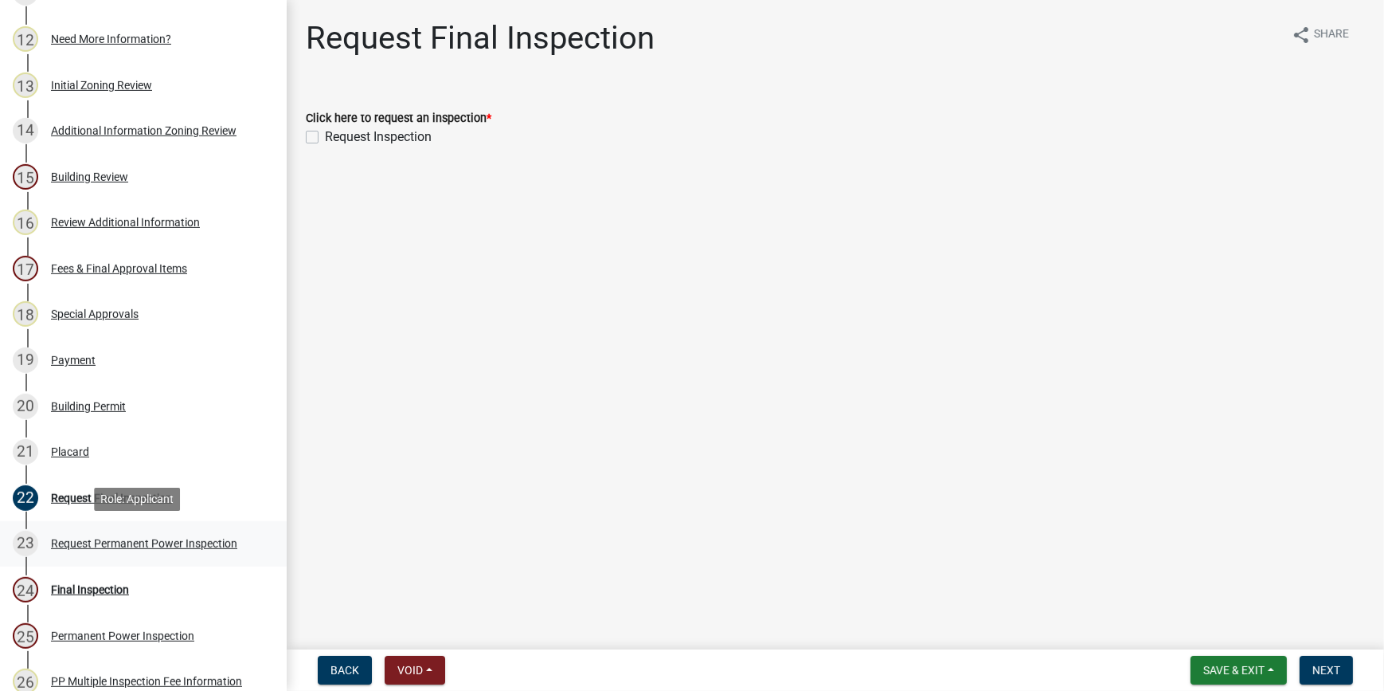
click at [120, 548] on div "Request Permanent Power Inspection" at bounding box center [144, 543] width 186 height 11
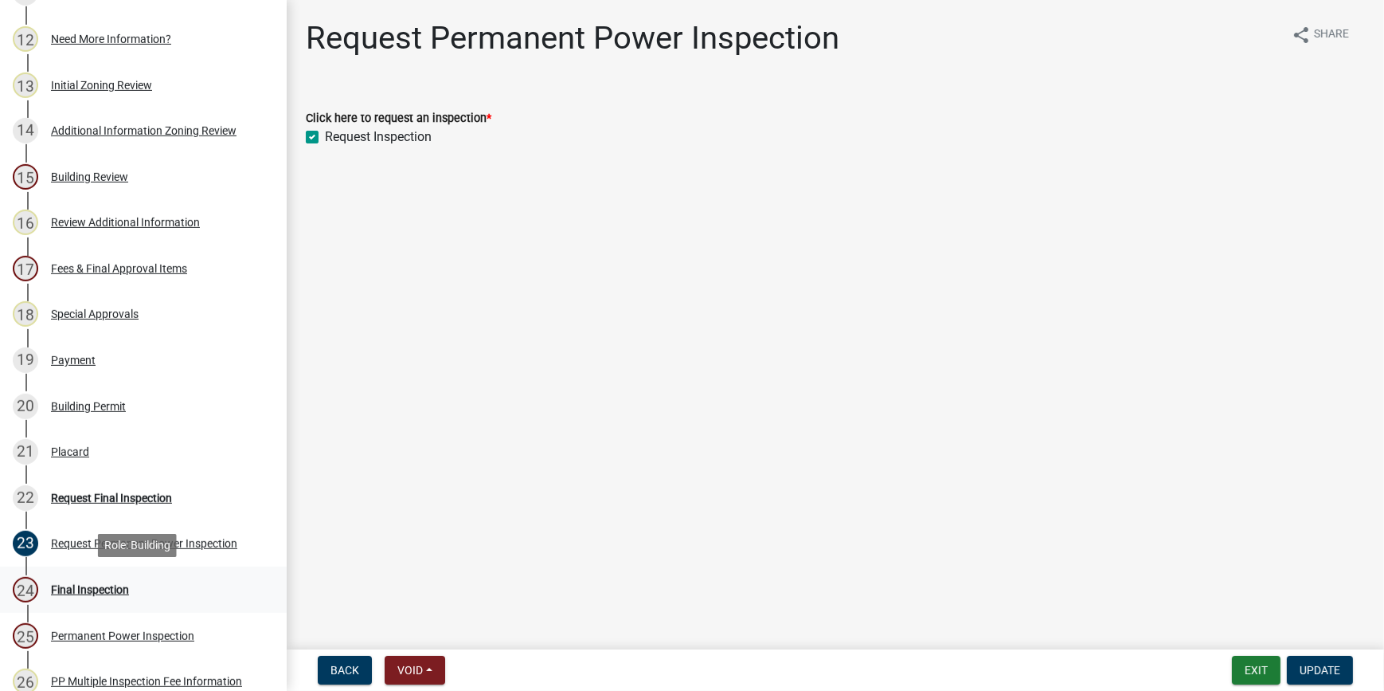
click at [103, 593] on div "Final Inspection" at bounding box center [90, 589] width 78 height 11
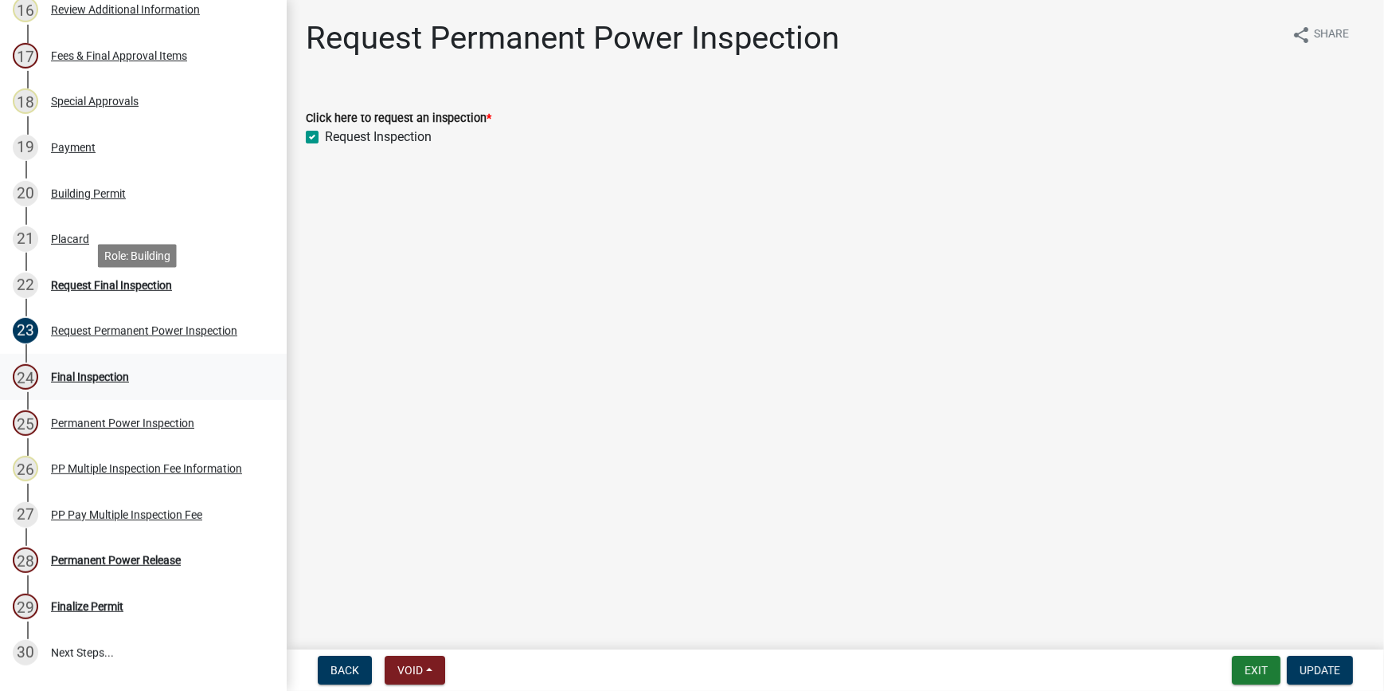
scroll to position [1086, 0]
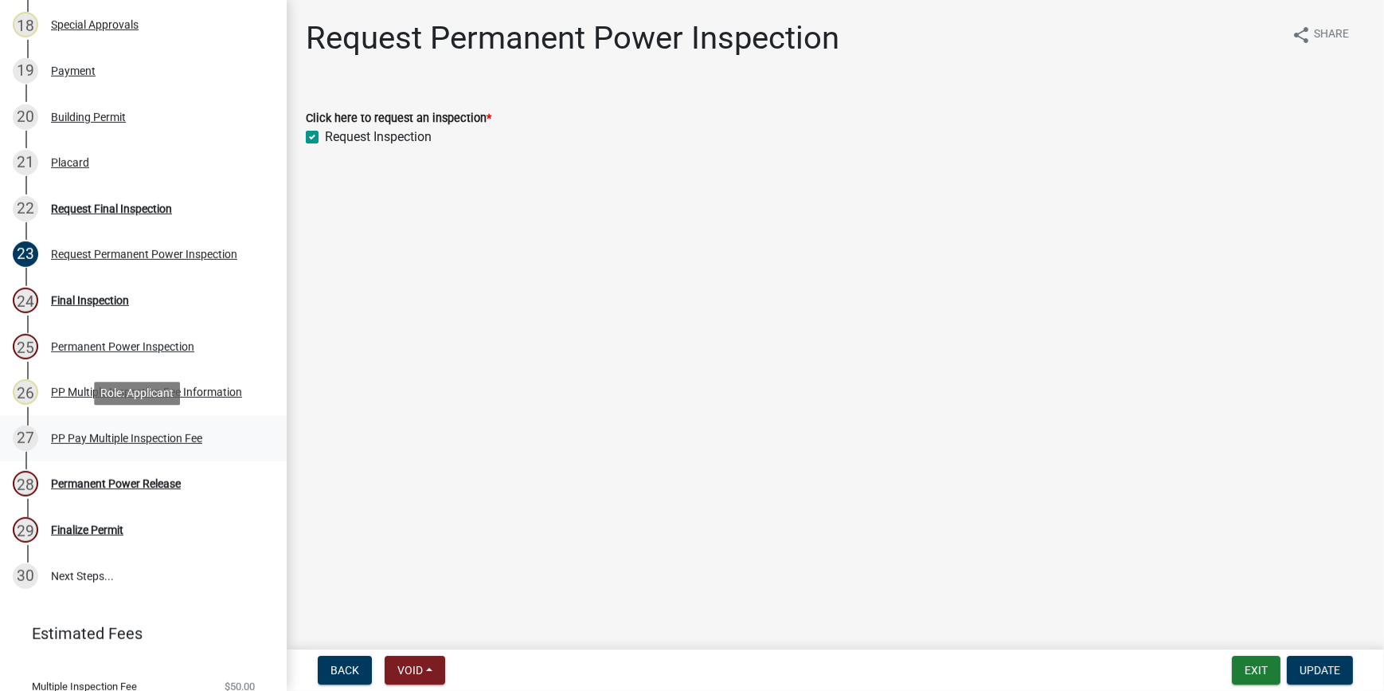
click at [146, 435] on div "PP Pay Multiple Inspection Fee" at bounding box center [126, 438] width 151 height 11
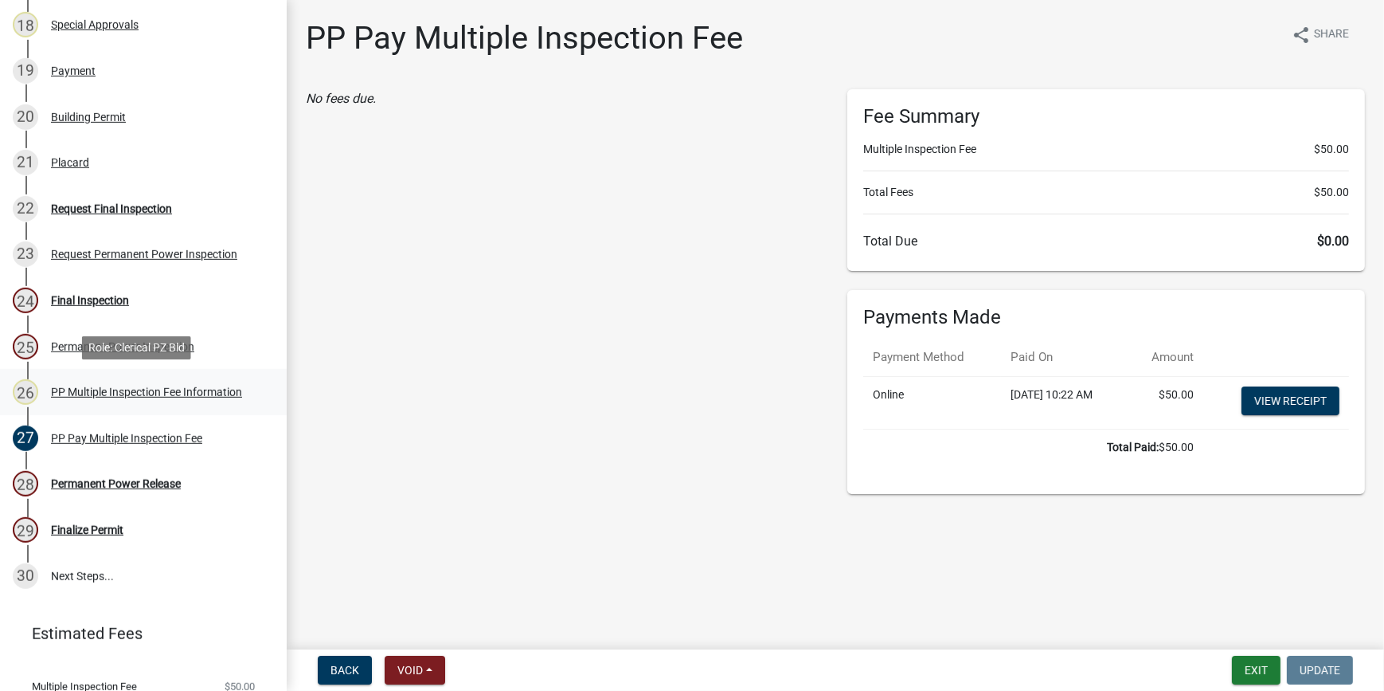
click at [183, 394] on div "PP Multiple Inspection Fee Information" at bounding box center [146, 391] width 191 height 11
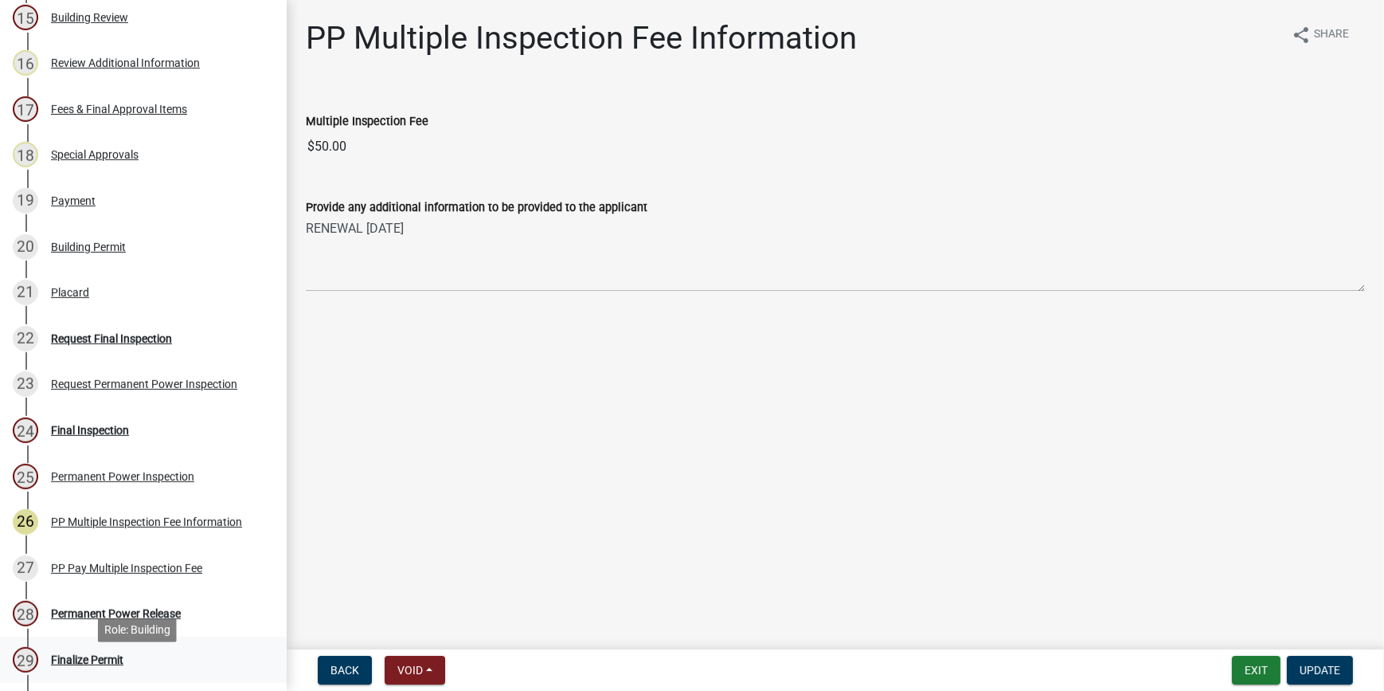
scroll to position [941, 0]
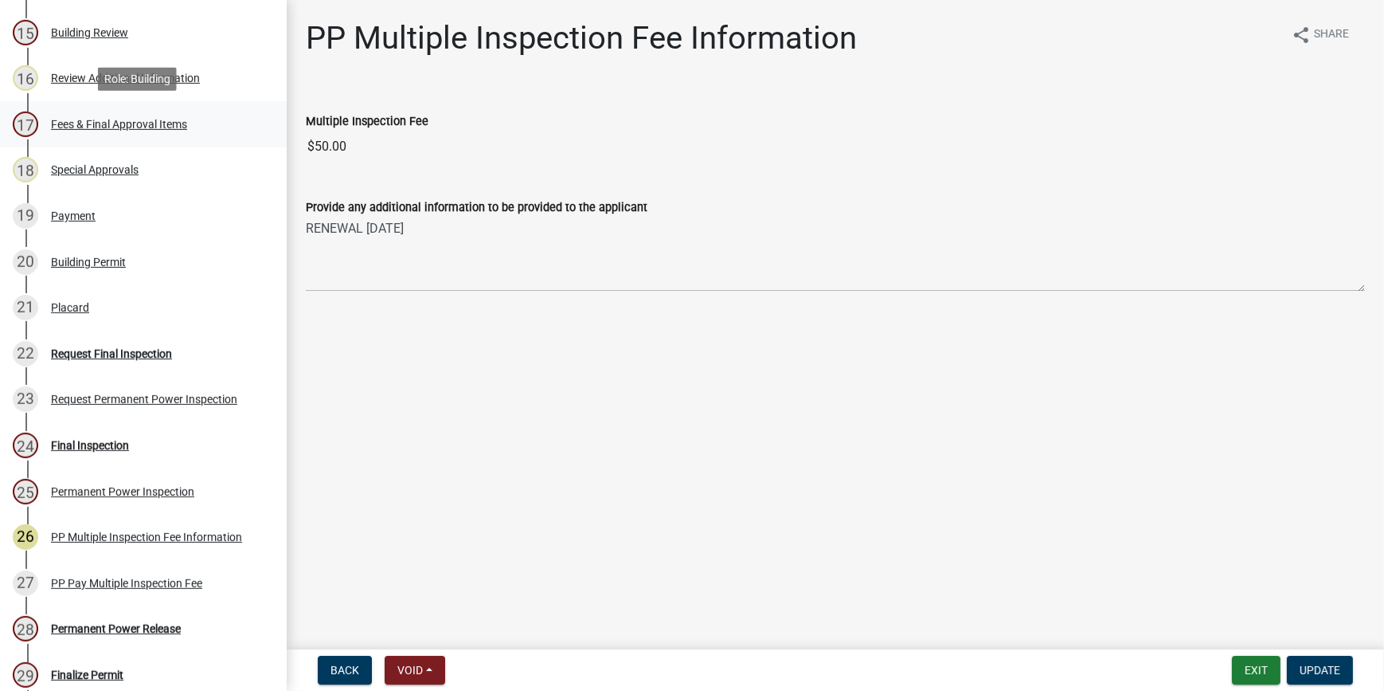
click at [134, 127] on div "Fees & Final Approval Items" at bounding box center [119, 124] width 136 height 11
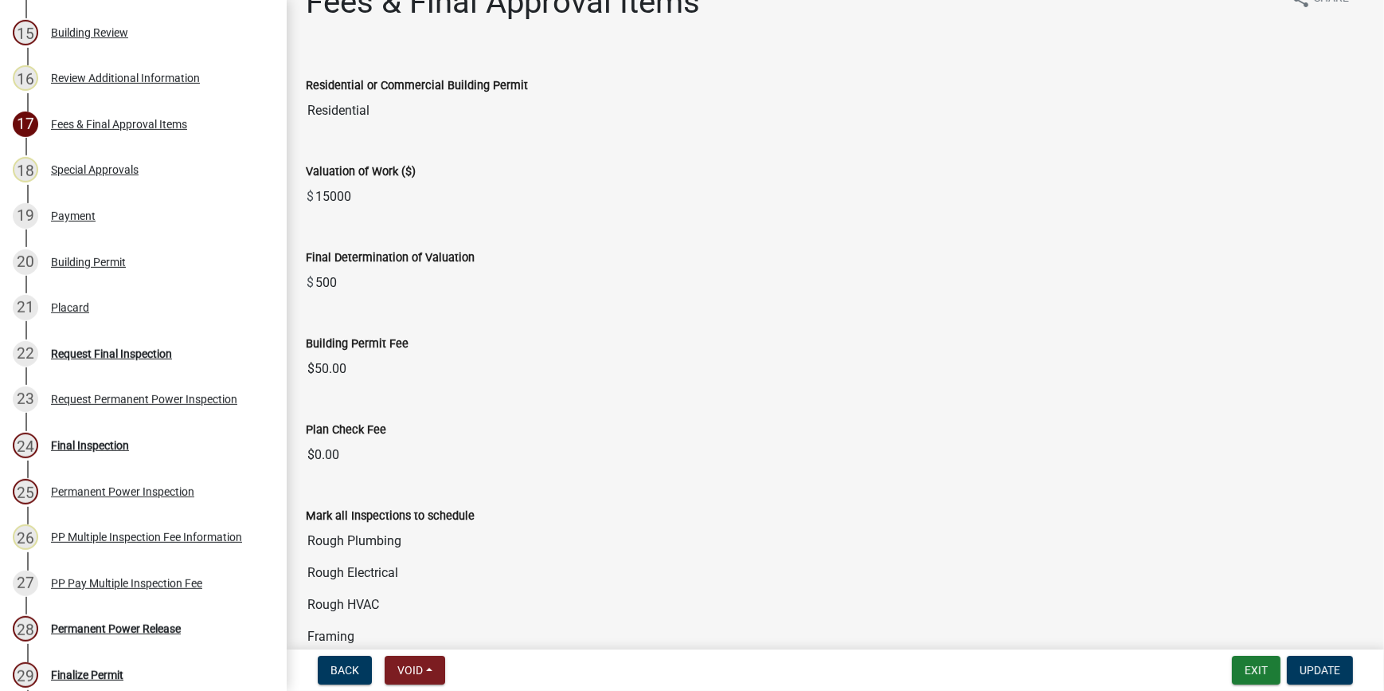
scroll to position [213, 0]
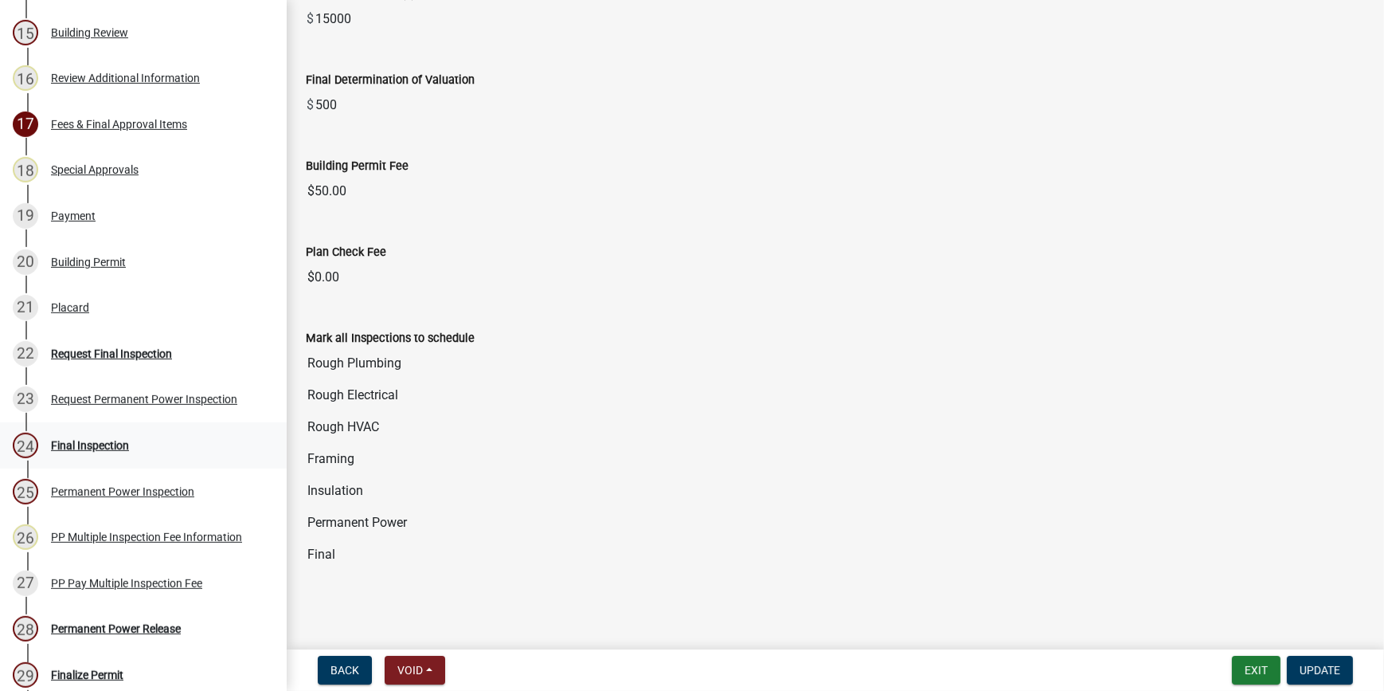
click at [95, 445] on div "Final Inspection" at bounding box center [90, 445] width 78 height 11
click at [115, 497] on div "25 Permanent Power Inspection" at bounding box center [137, 491] width 249 height 25
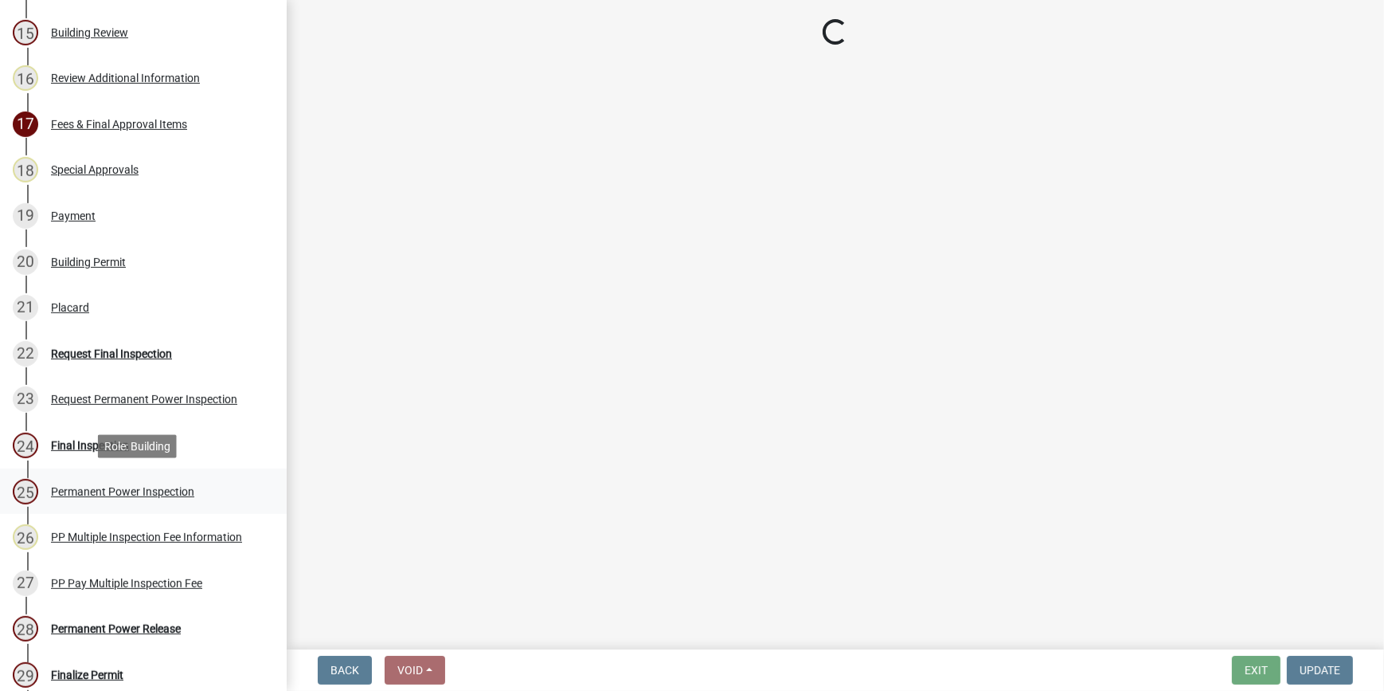
select select "4abb0fdf-c685-45f2-819b-efd1038f0ef0"
select select "760cf80a-2c29-47dd-9f19-10c27654363b"
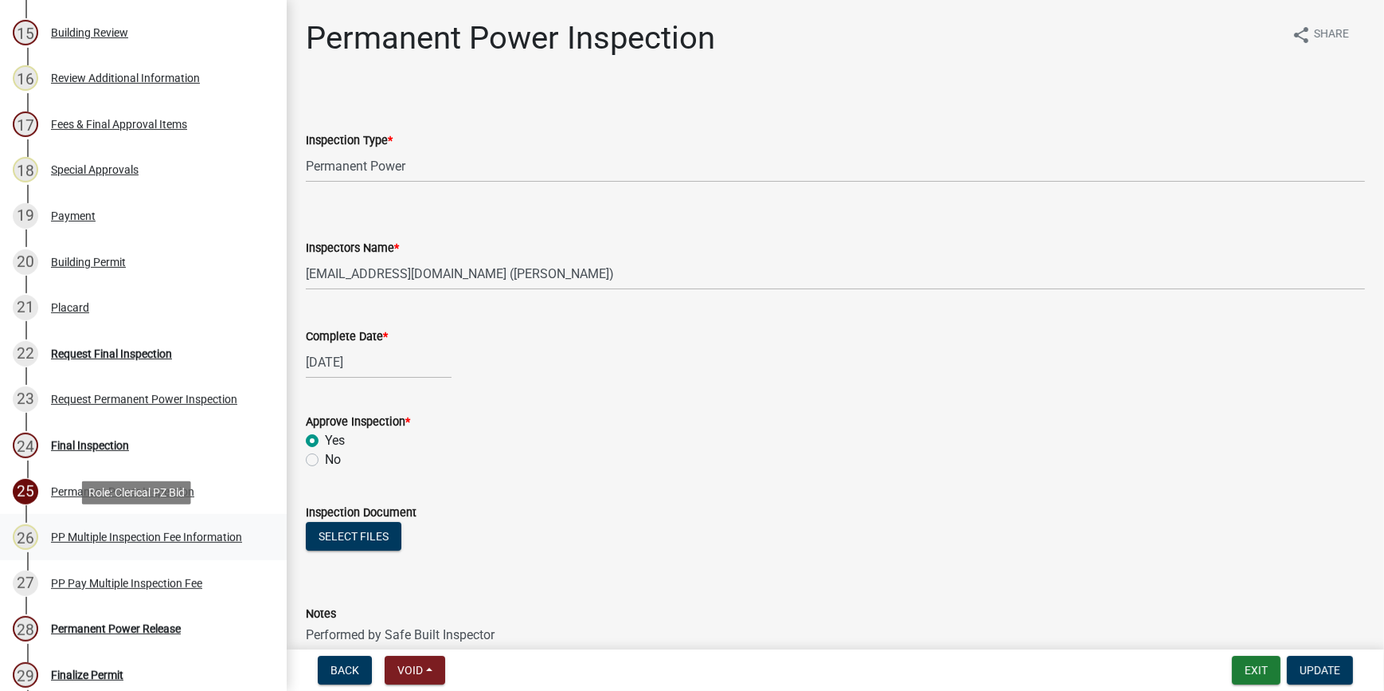
click at [141, 537] on div "PP Multiple Inspection Fee Information" at bounding box center [146, 536] width 191 height 11
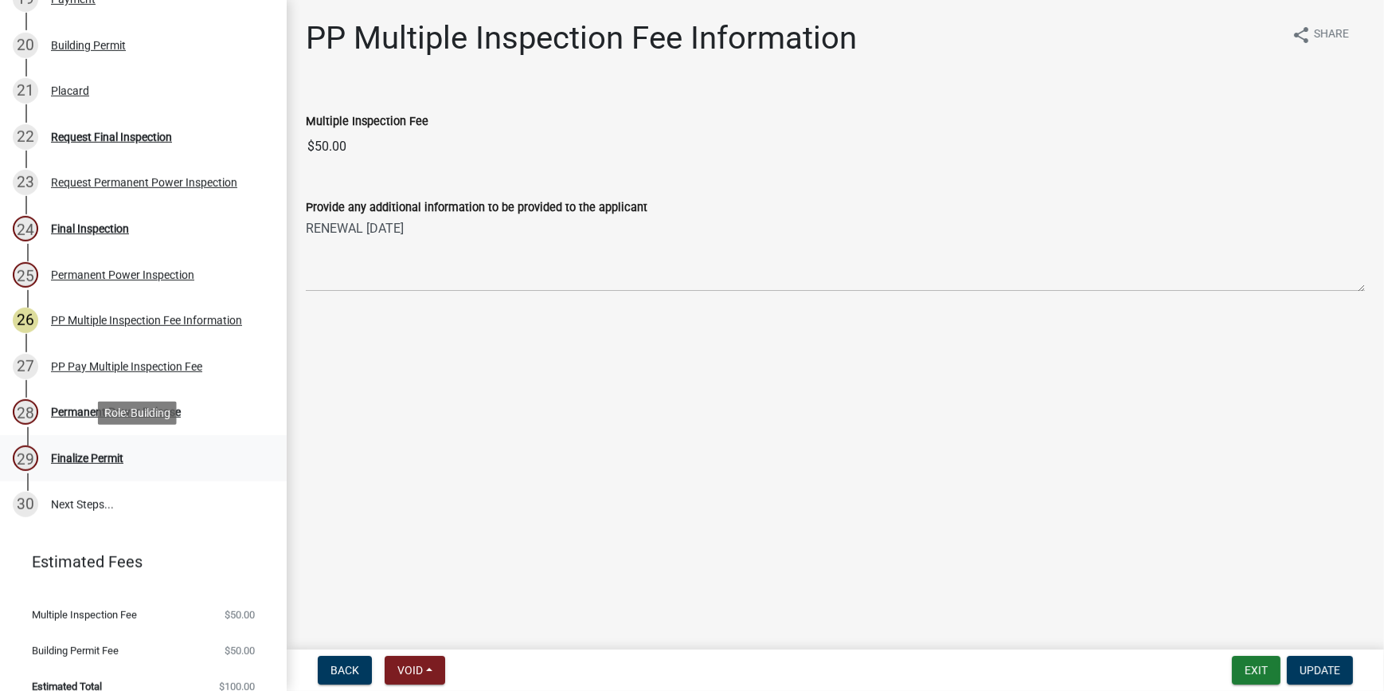
scroll to position [1158, 0]
click at [100, 458] on div "Finalize Permit" at bounding box center [87, 457] width 72 height 11
click at [138, 405] on div "Permanent Power Release" at bounding box center [116, 410] width 130 height 11
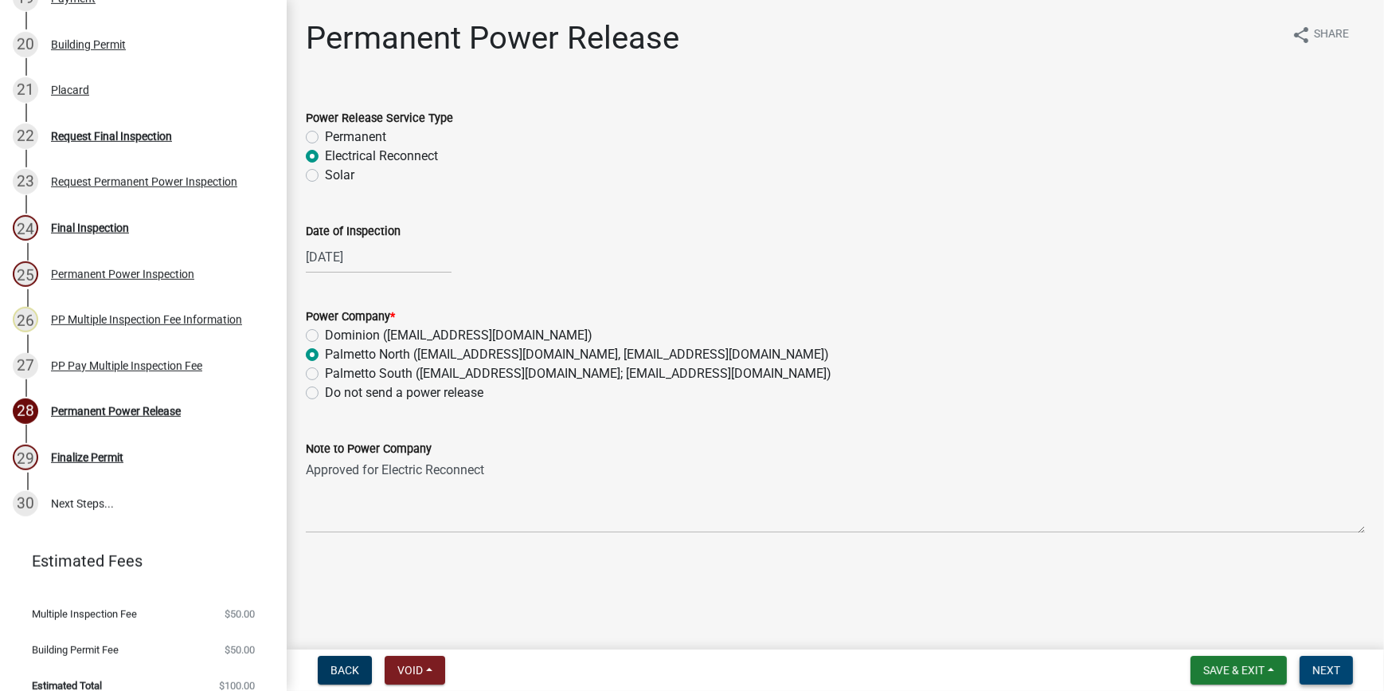
click at [1329, 667] on span "Next" at bounding box center [1327, 670] width 28 height 13
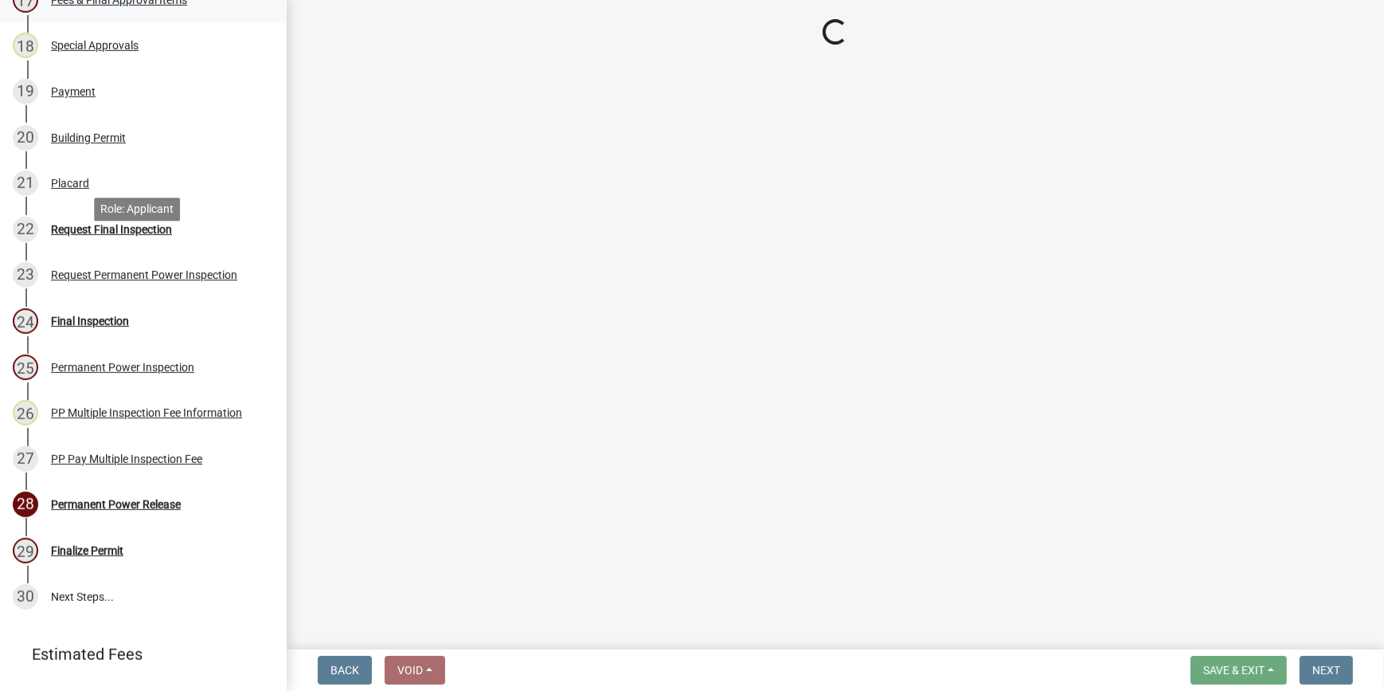
scroll to position [1086, 0]
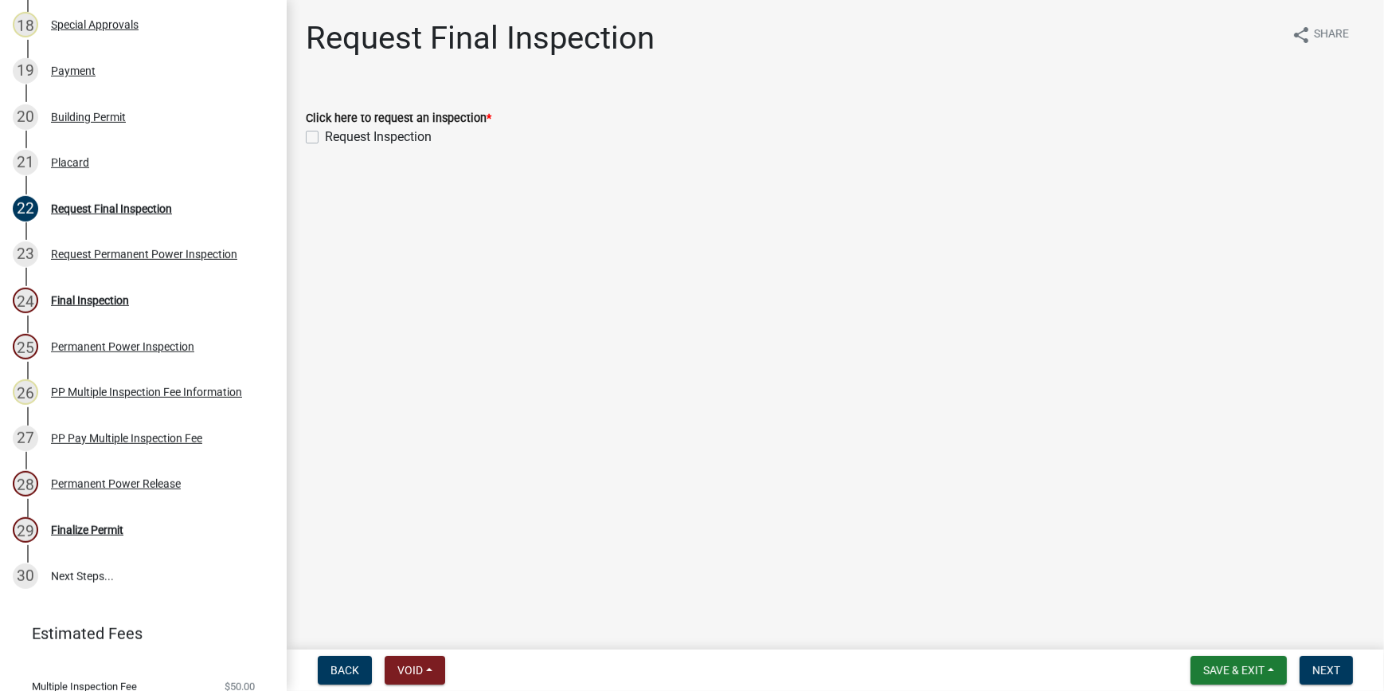
click at [325, 134] on label "Request Inspection" at bounding box center [378, 136] width 107 height 19
click at [325, 134] on input "Request Inspection" at bounding box center [330, 132] width 10 height 10
checkbox input "true"
click at [1324, 666] on span "Next" at bounding box center [1327, 670] width 28 height 13
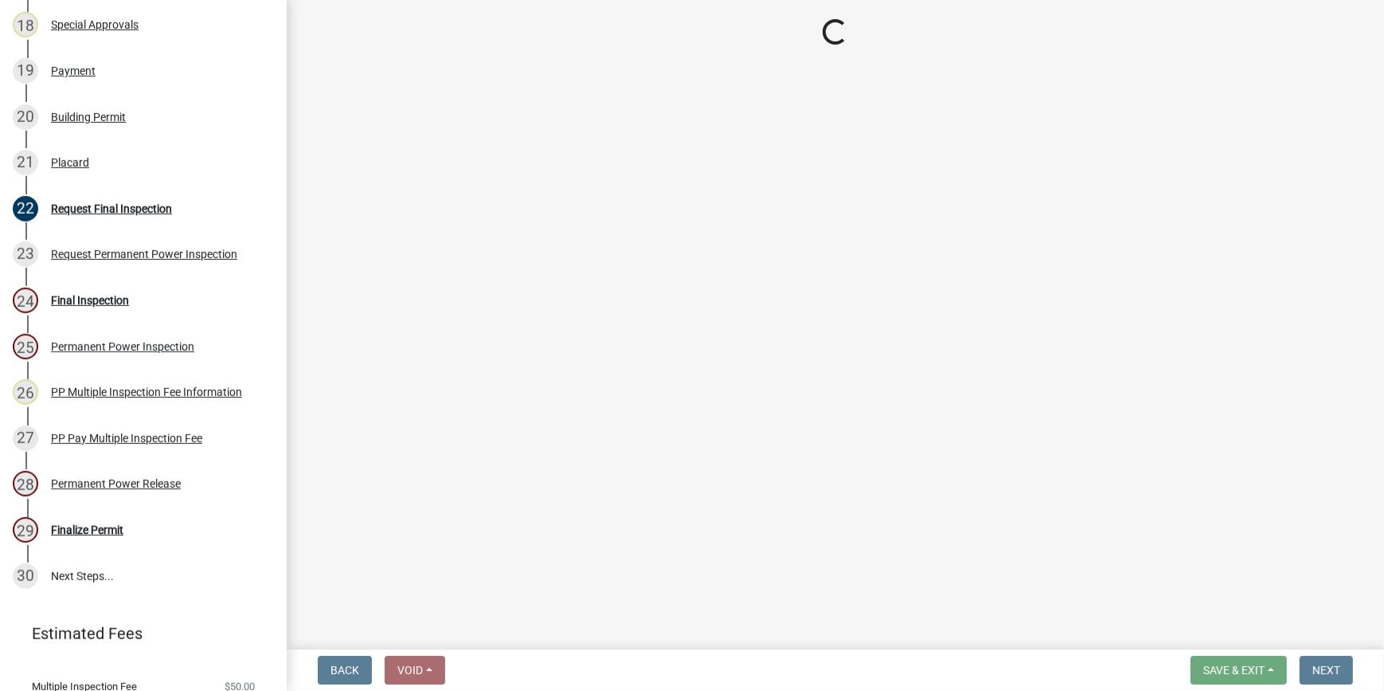
scroll to position [1040, 0]
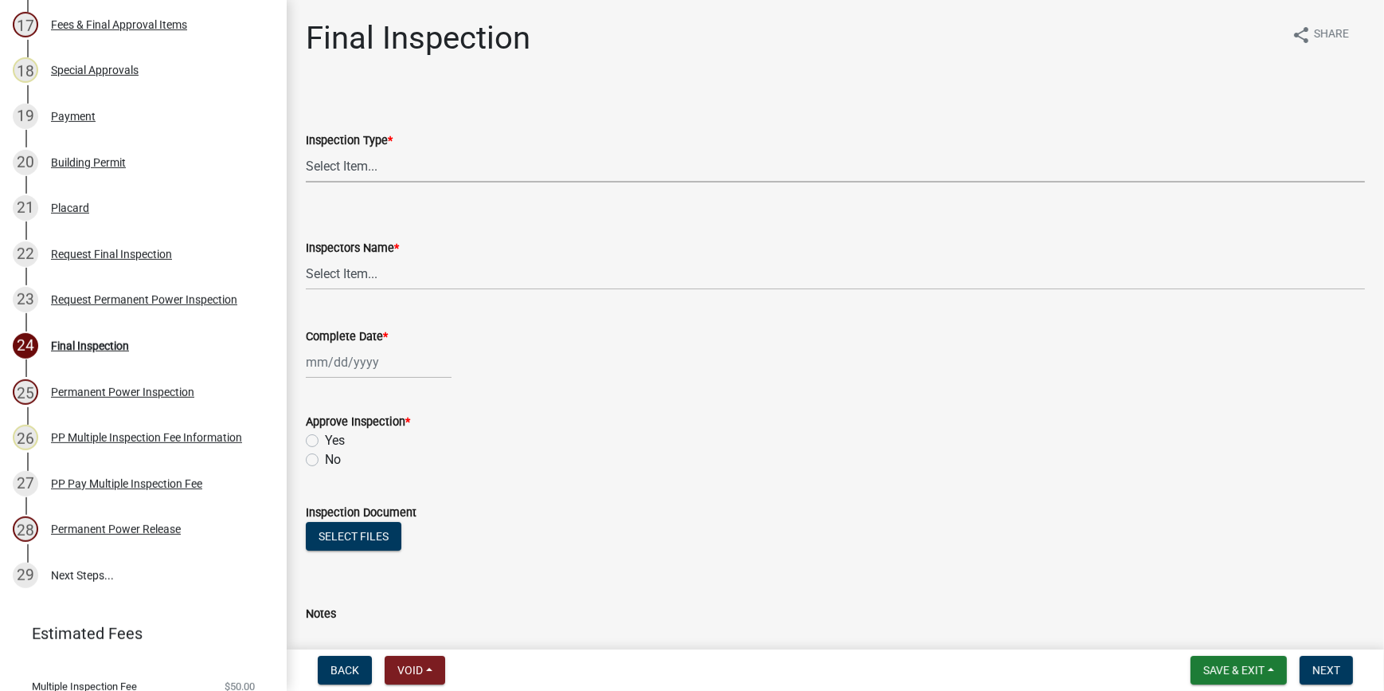
click at [363, 171] on select "Select Item... Final" at bounding box center [835, 166] width 1059 height 33
click at [528, 300] on wm-data-entity-input "Inspectors Name * Select Item... jcorwin@jaspercounty.gov (John Corwin ) rcampb…" at bounding box center [835, 251] width 1059 height 108
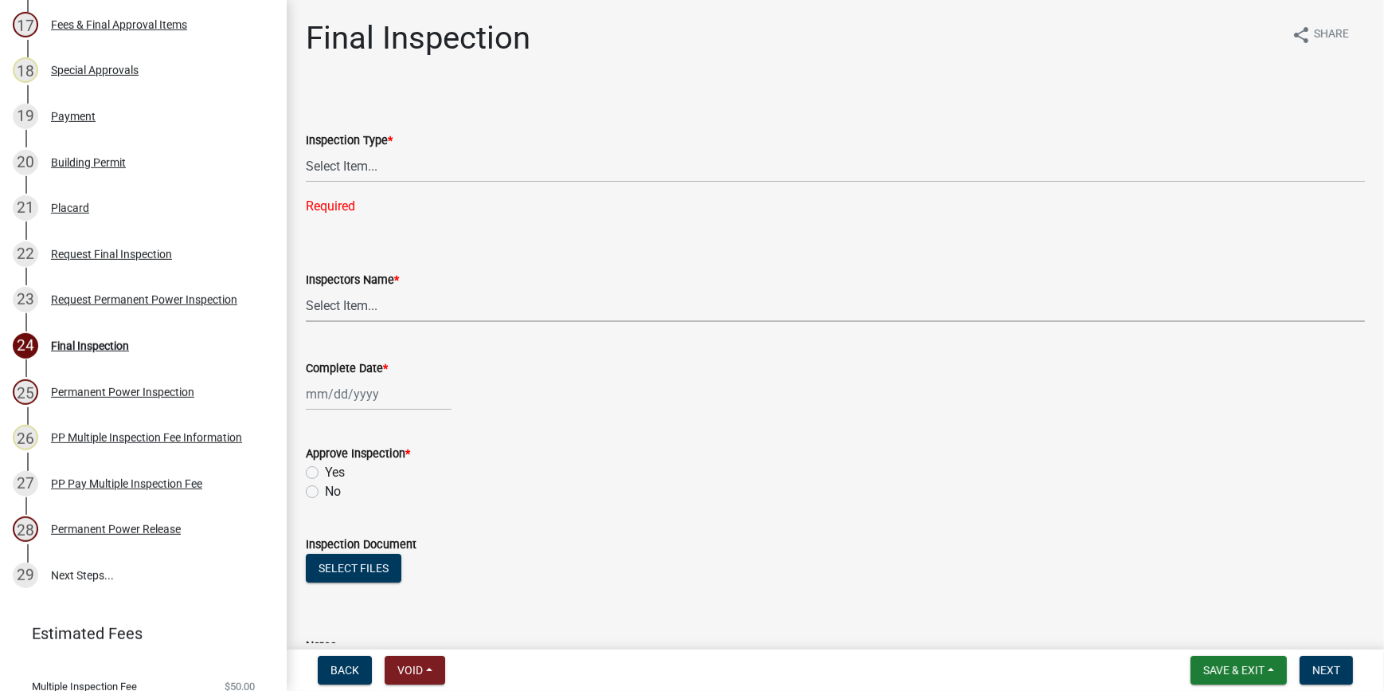
click at [397, 311] on select "Select Item... jcorwin@jaspercounty.gov (John Corwin ) rcampbell (Ryan Campbell)" at bounding box center [835, 305] width 1059 height 33
click at [572, 429] on wm-data-entity-input-list "Inspection Type * Select Item... Final Required Inspectors Name * Select Item..…" at bounding box center [835, 497] width 1059 height 816
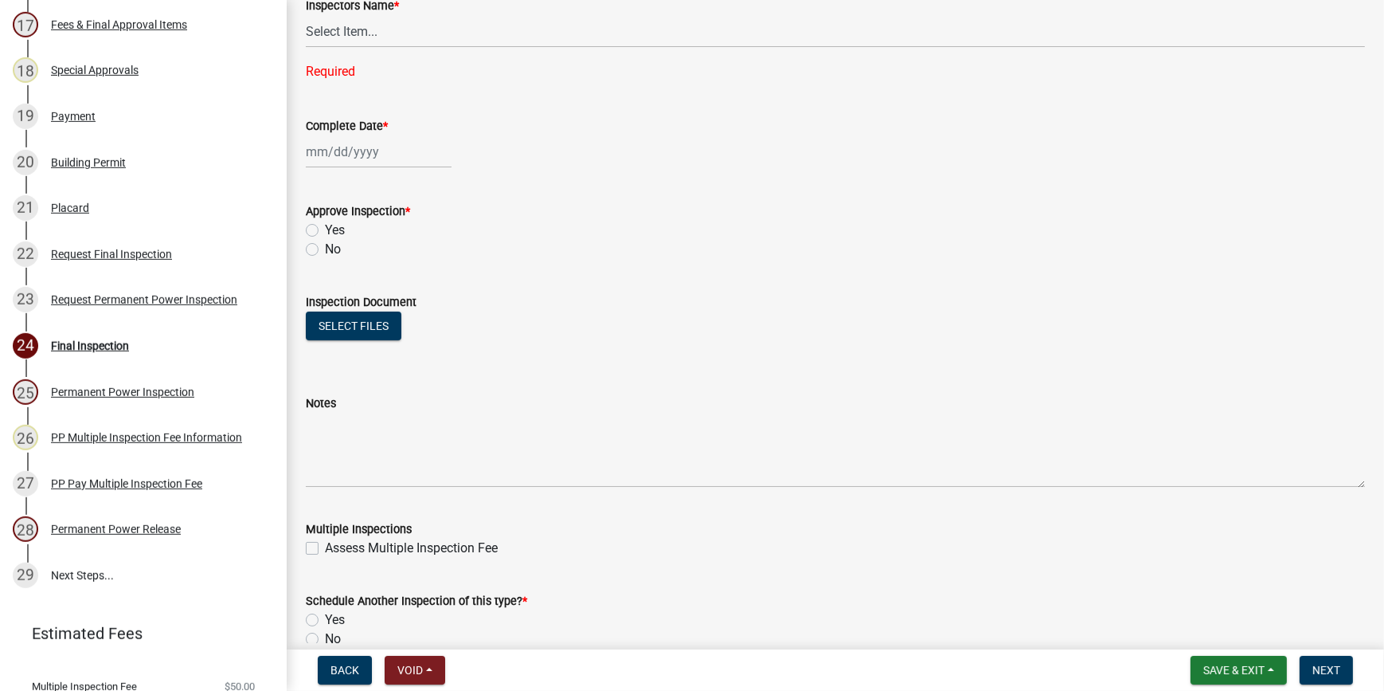
scroll to position [355, 0]
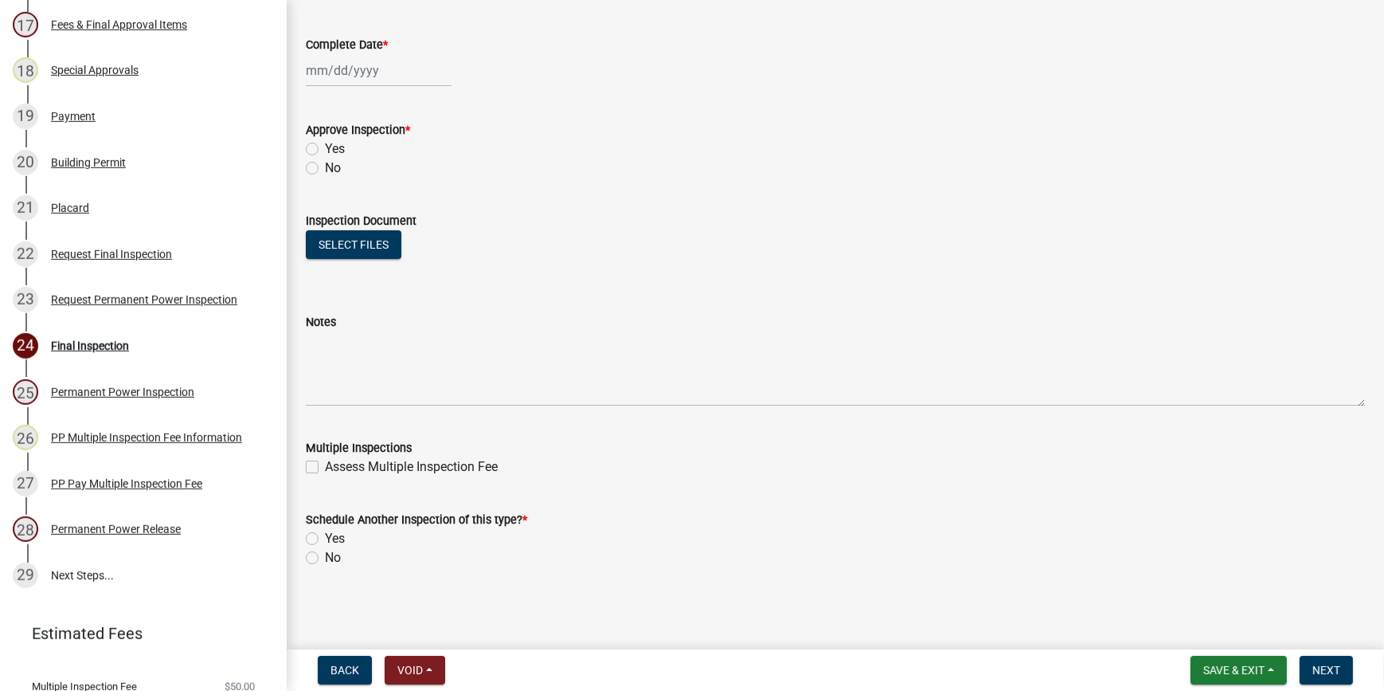
click at [325, 468] on label "Assess Multiple Inspection Fee" at bounding box center [411, 466] width 173 height 19
click at [325, 468] on input "Assess Multiple Inspection Fee" at bounding box center [330, 462] width 10 height 10
checkbox input "true"
click at [325, 554] on label "No" at bounding box center [333, 557] width 16 height 19
click at [325, 554] on input "No" at bounding box center [330, 553] width 10 height 10
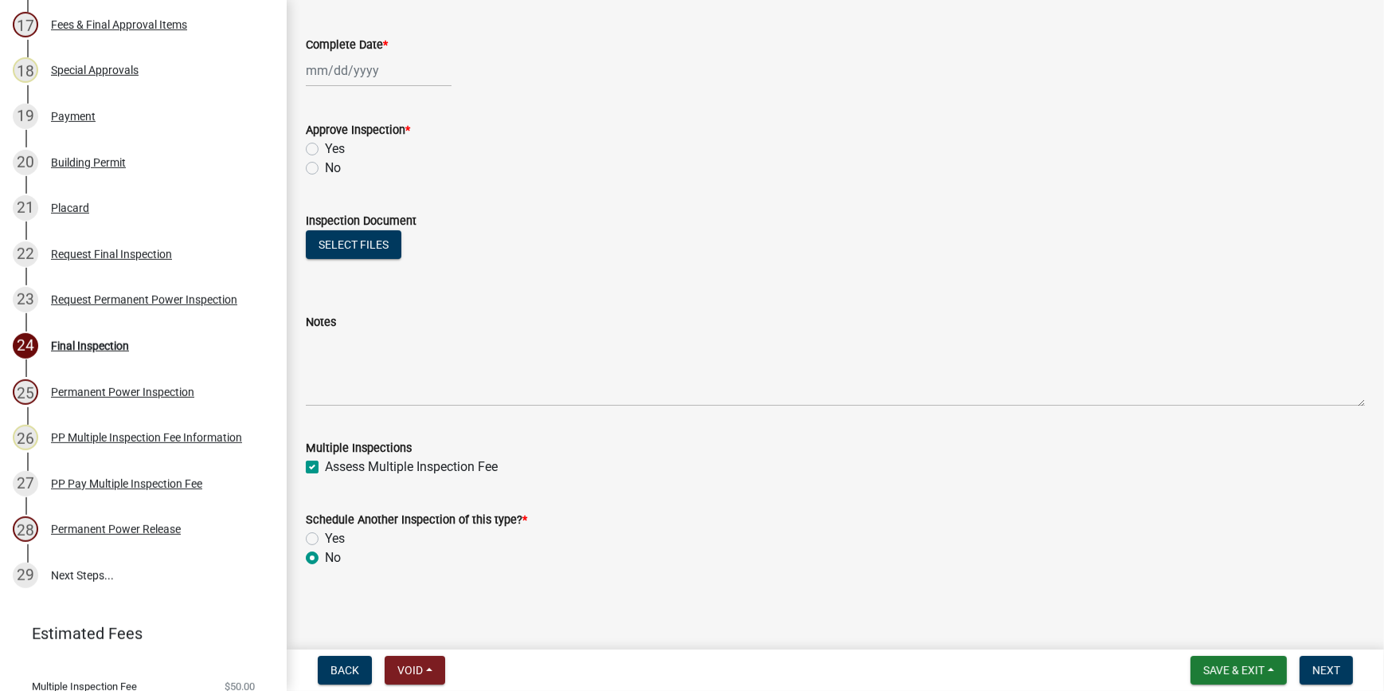
radio input "true"
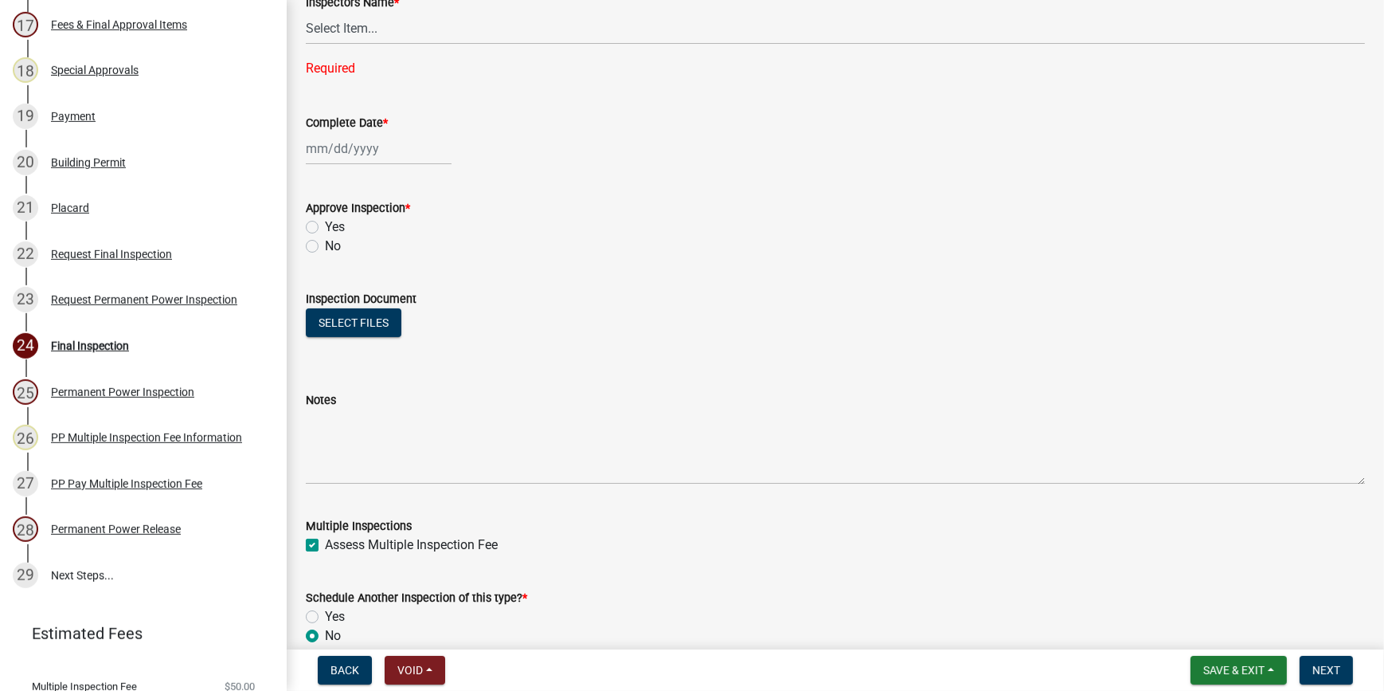
scroll to position [138, 0]
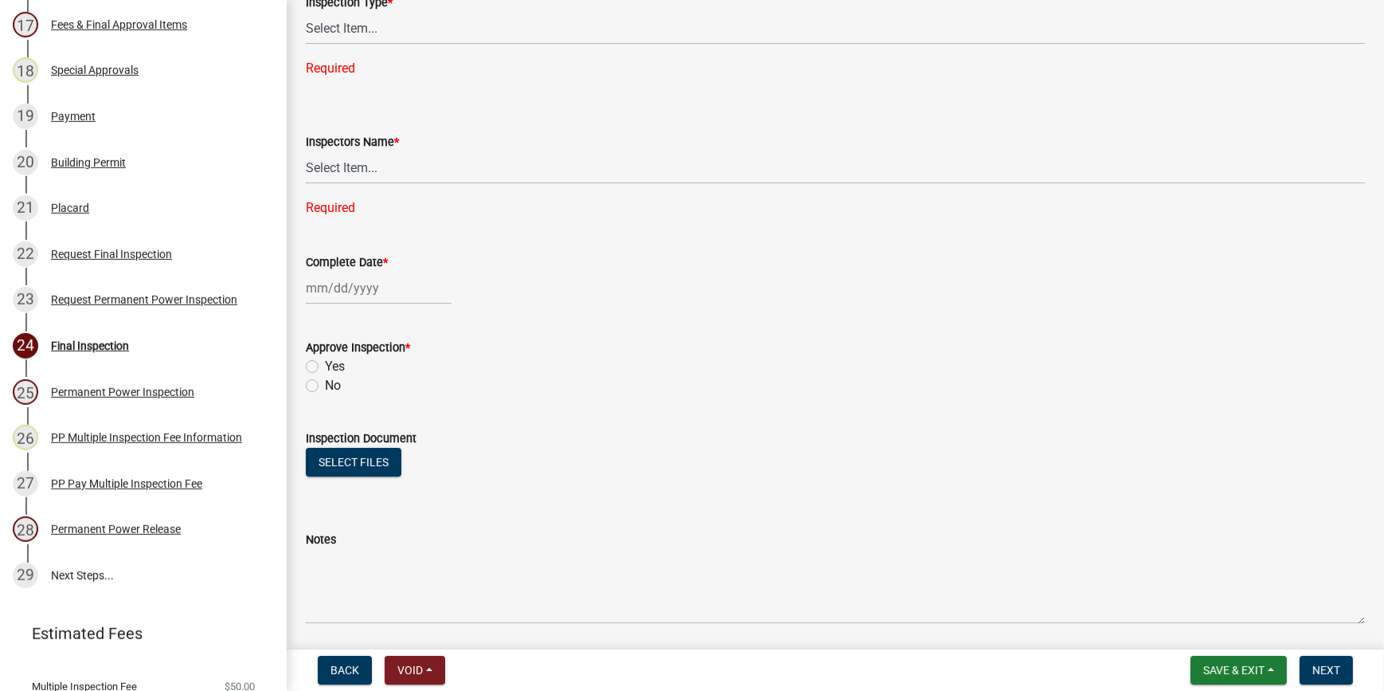
click at [325, 383] on label "No" at bounding box center [333, 385] width 16 height 19
click at [325, 383] on input "No" at bounding box center [330, 381] width 10 height 10
radio input "true"
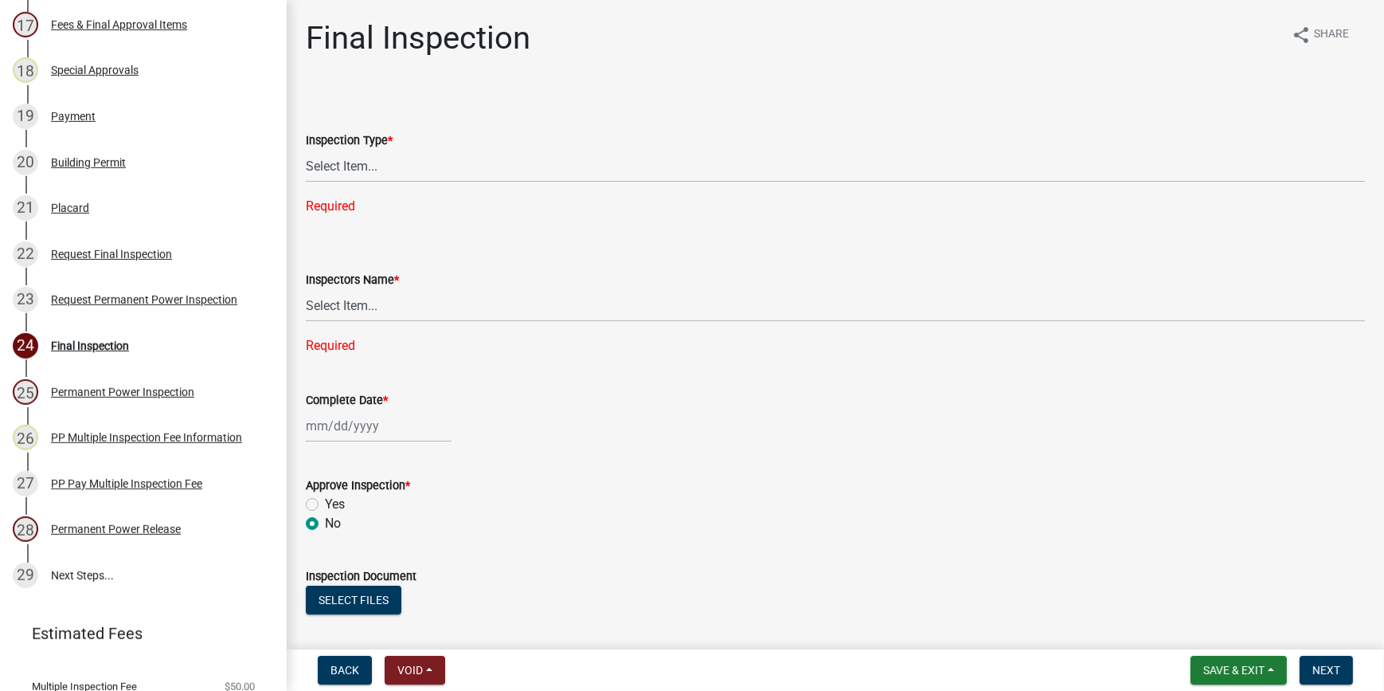
scroll to position [0, 0]
click at [335, 434] on div at bounding box center [379, 425] width 146 height 33
select select "10"
select select "2025"
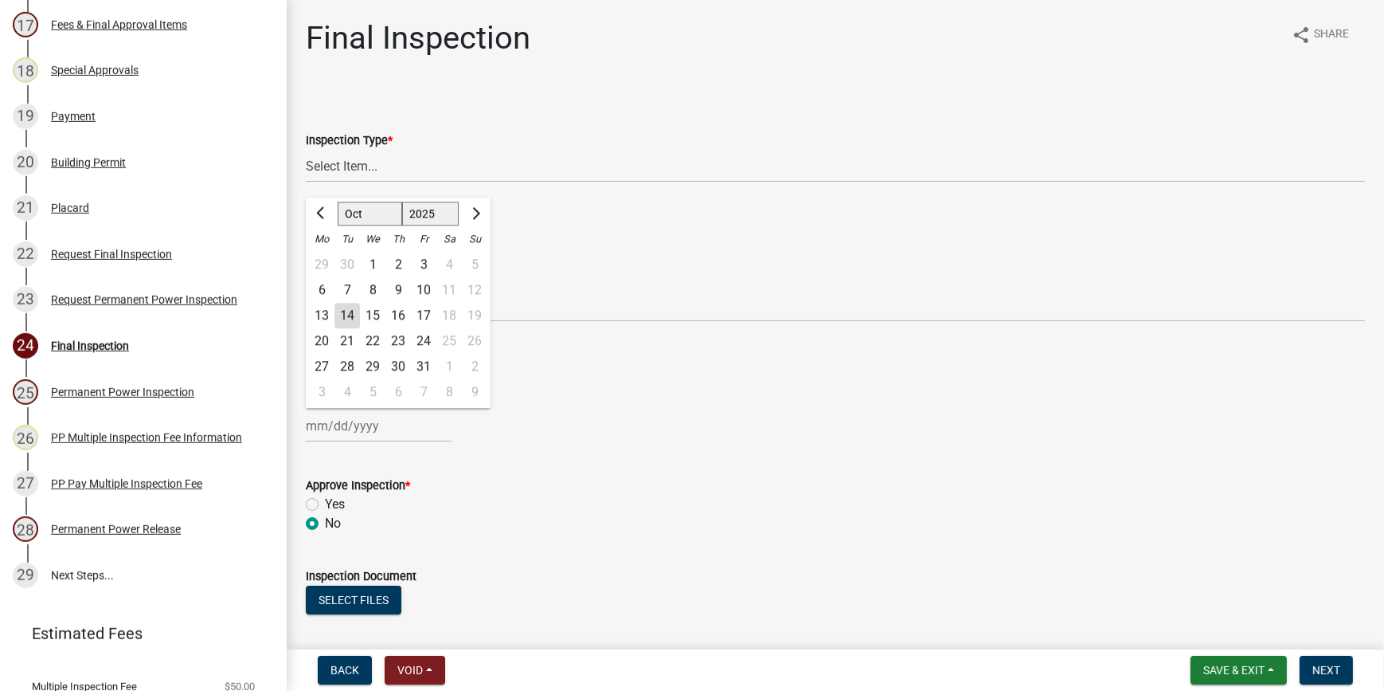
click at [352, 311] on div "14" at bounding box center [347, 315] width 25 height 25
type input "10/14/2025"
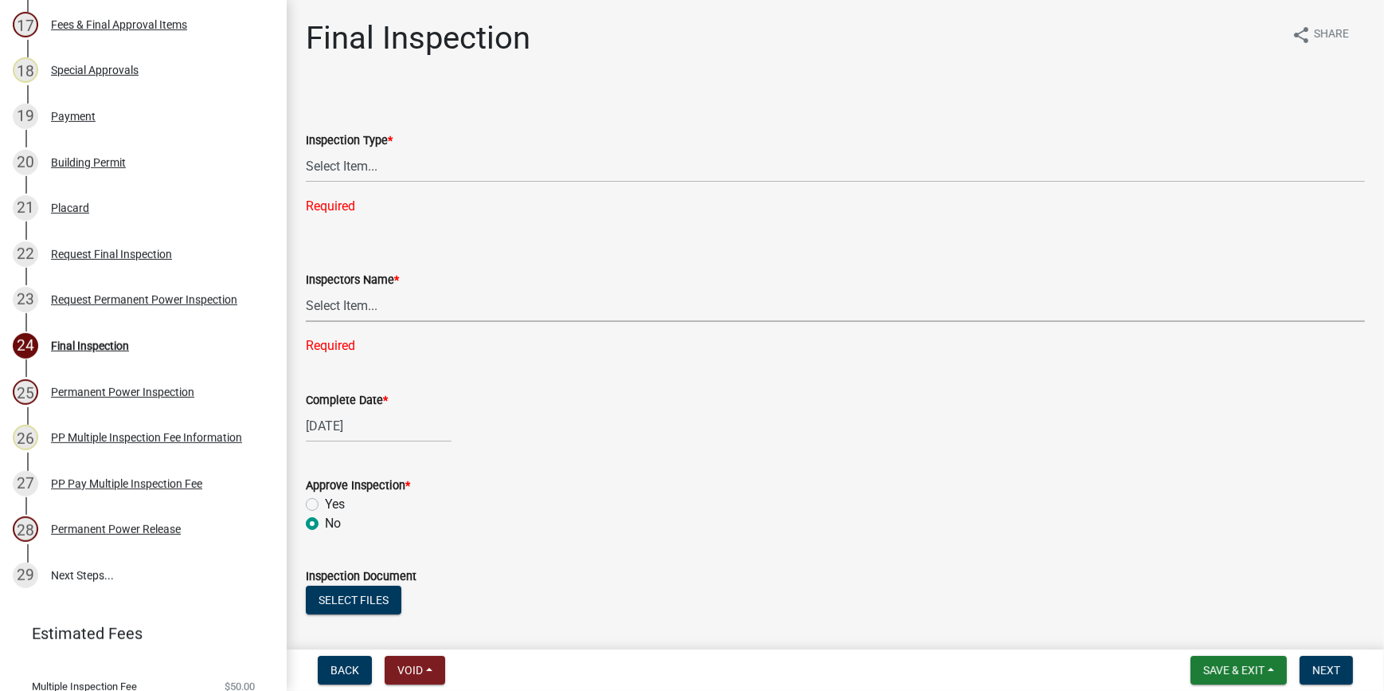
click at [336, 318] on select "Select Item... jcorwin@jaspercounty.gov (John Corwin ) rcampbell (Ryan Campbell)" at bounding box center [835, 305] width 1059 height 33
select select "acf36c91-87ca-4b19-8dd2-91b45068efa1"
click at [306, 289] on select "Select Item... jcorwin@jaspercounty.gov (John Corwin ) rcampbell (Ryan Campbell)" at bounding box center [835, 305] width 1059 height 33
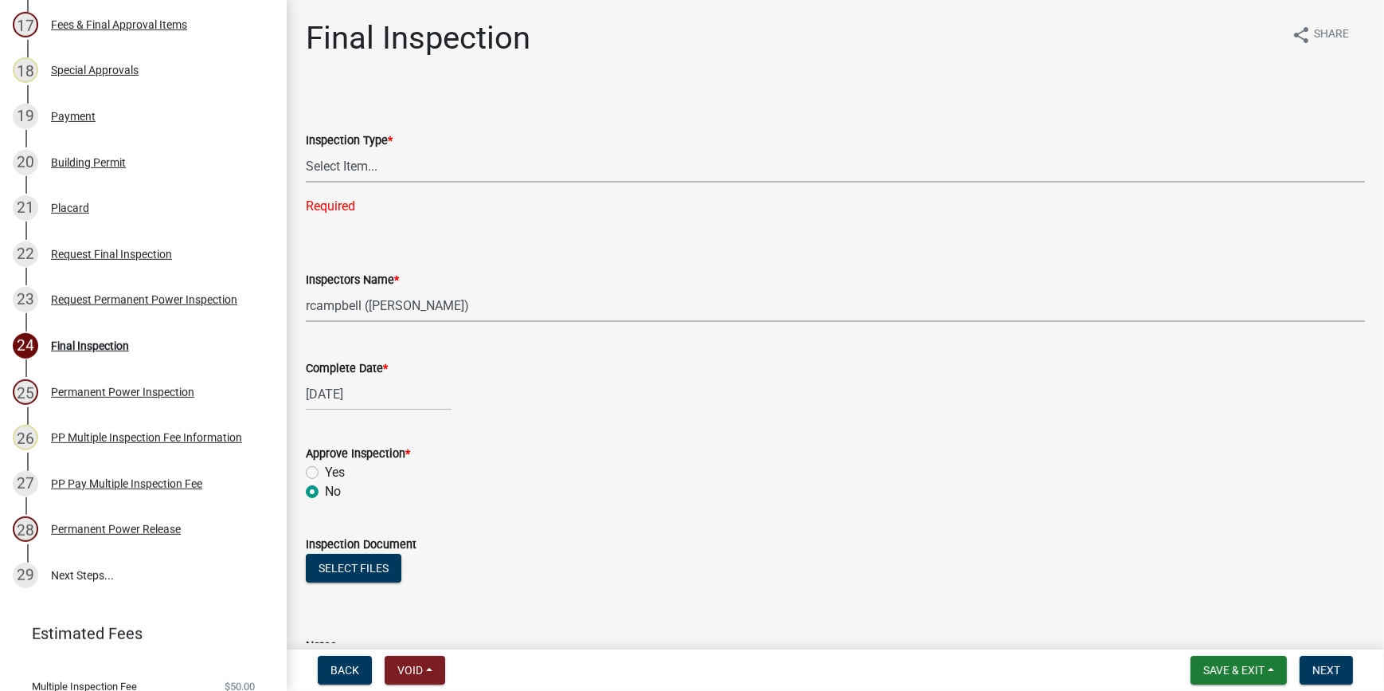
click at [346, 173] on select "Select Item... Final" at bounding box center [835, 166] width 1059 height 33
click at [306, 150] on select "Select Item... Final" at bounding box center [835, 166] width 1059 height 33
select select "4c5828e3-2326-4733-b5e4-c8c597b0397b"
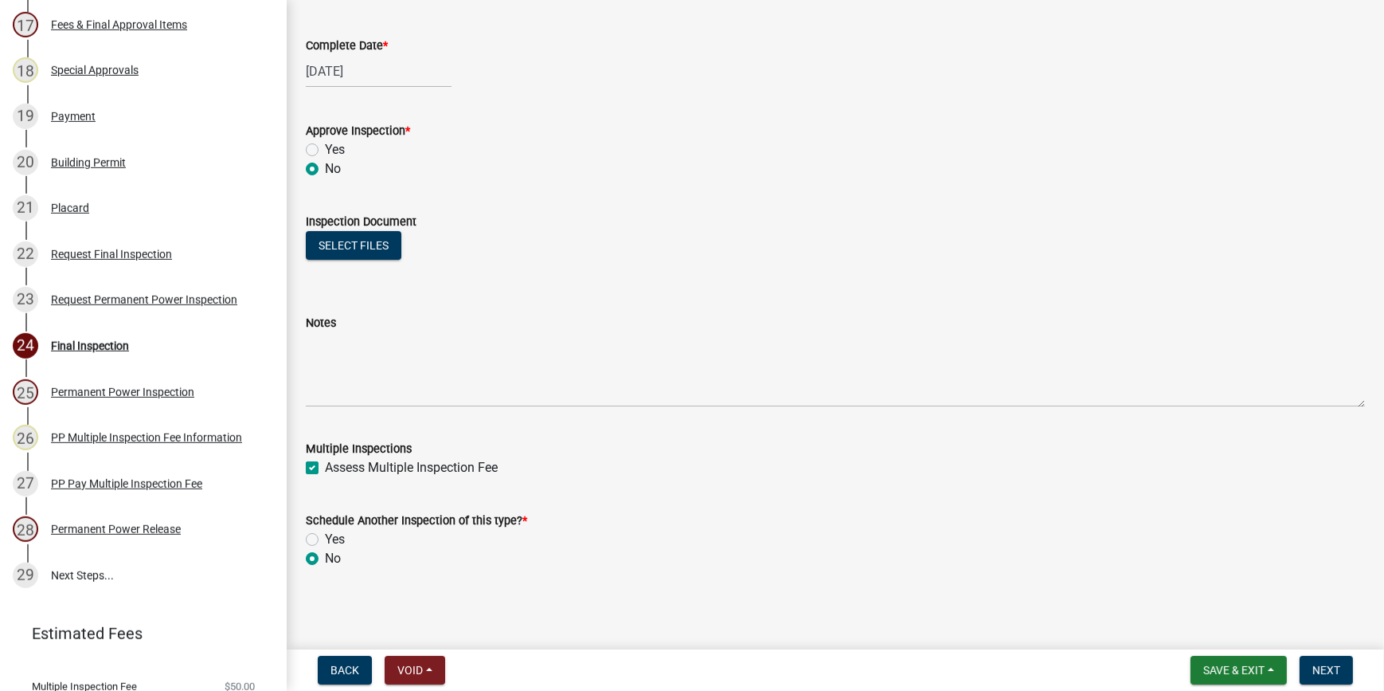
scroll to position [292, 0]
click at [1324, 669] on span "Next" at bounding box center [1327, 670] width 28 height 13
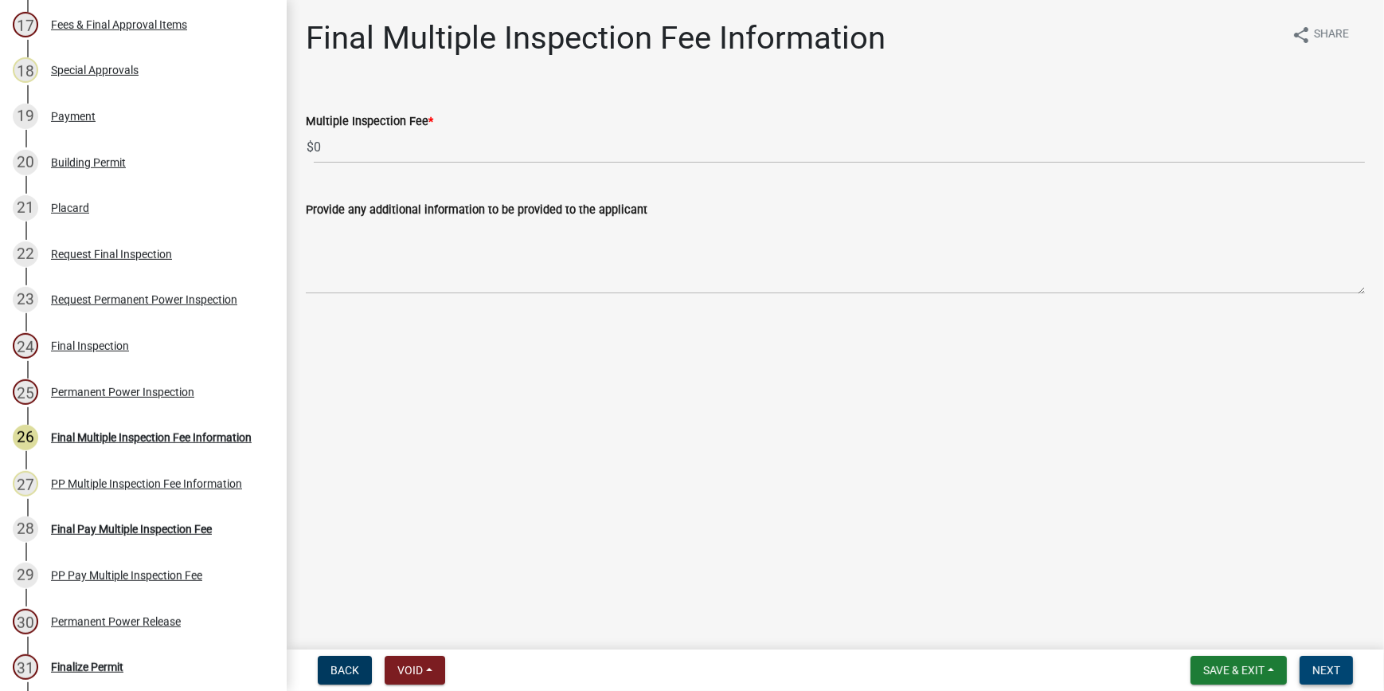
scroll to position [1178, 0]
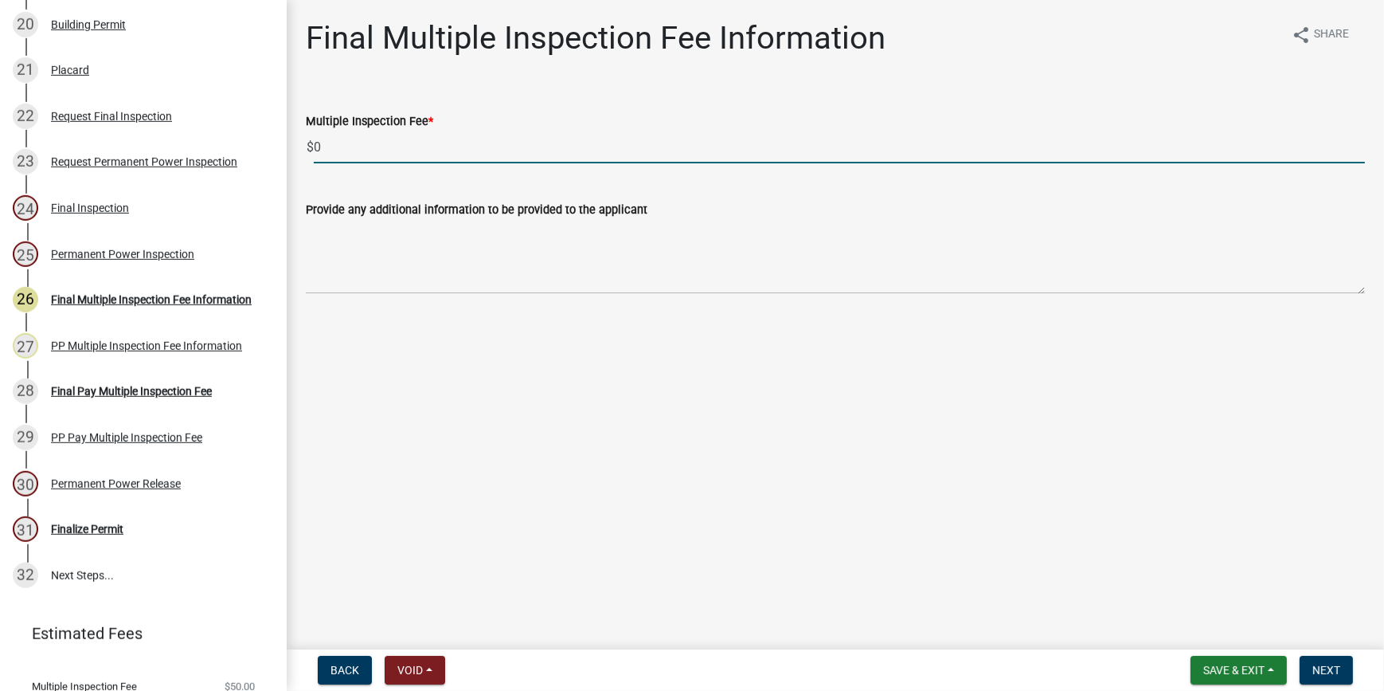
click at [361, 153] on input "0" at bounding box center [839, 147] width 1051 height 33
type input "100"
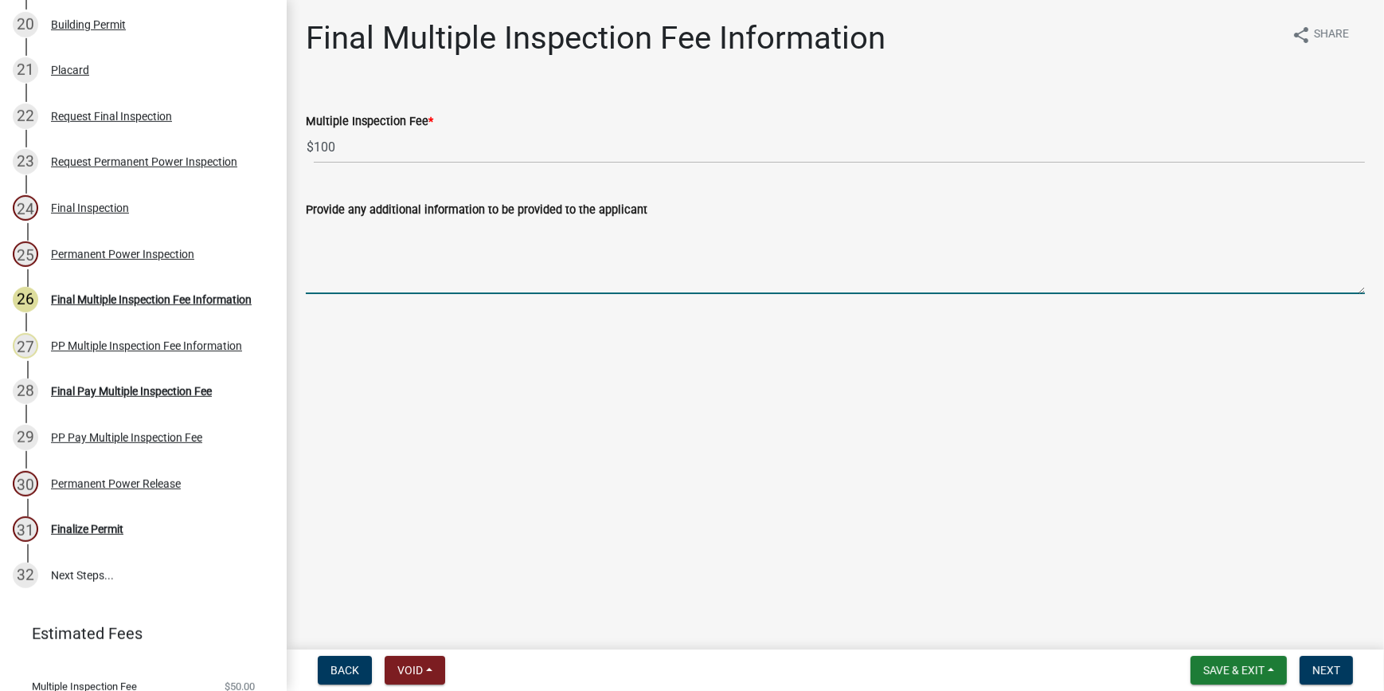
click at [362, 271] on textarea "Provide any additional information to be provided to the applicant" at bounding box center [835, 256] width 1059 height 75
type textarea "p"
paste textarea "062-00-10-015"
drag, startPoint x: 393, startPoint y: 234, endPoint x: 186, endPoint y: 235, distance: 207.1
click at [186, 235] on div "Jasper County Building Permit BLD-26792 Edit View Summary Notes Show emails 1 P…" at bounding box center [692, 345] width 1384 height 691
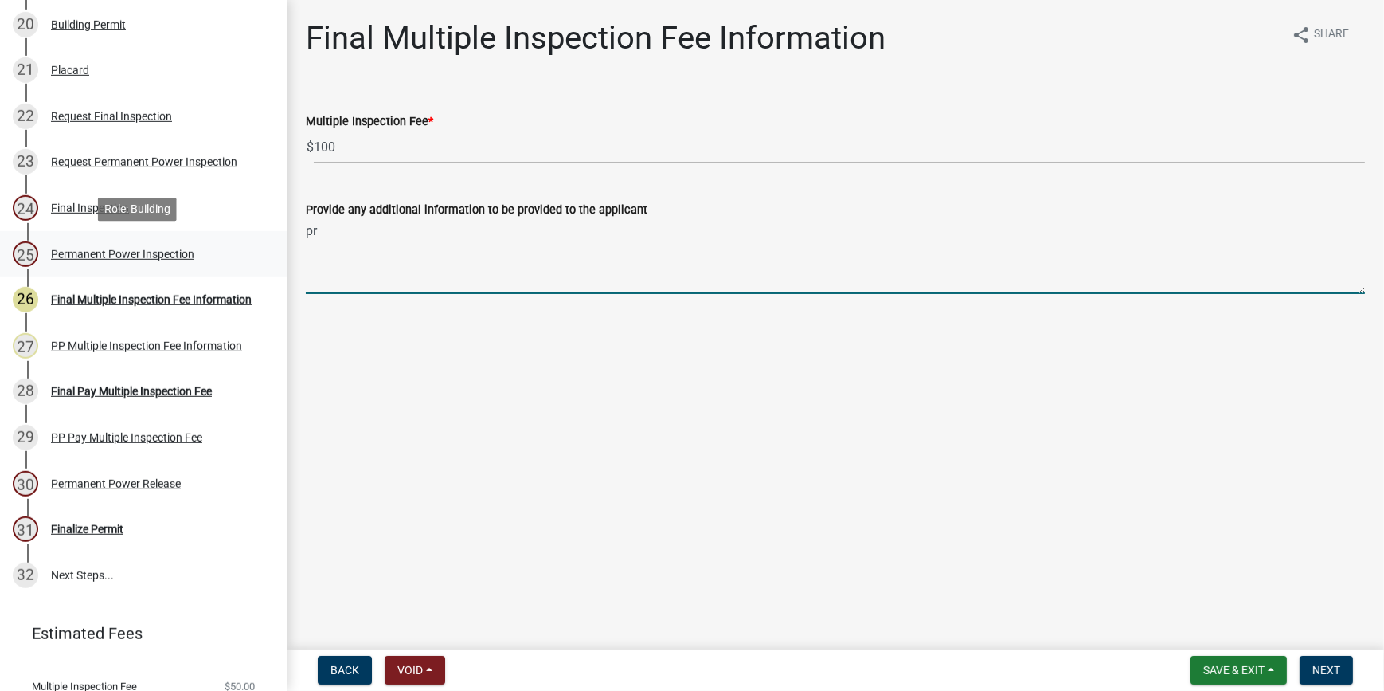
type textarea "p"
type textarea "PERMIT RENEWAL 10/14/2025"
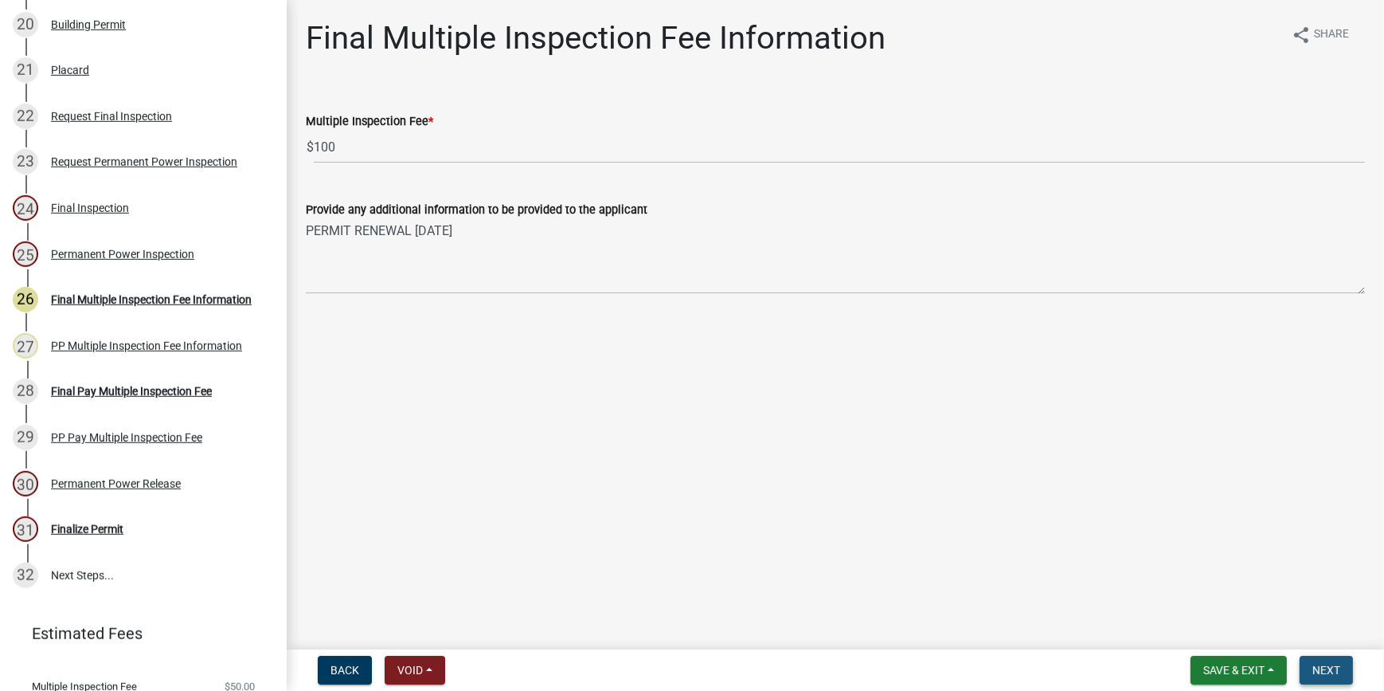
click at [1335, 669] on span "Next" at bounding box center [1327, 670] width 28 height 13
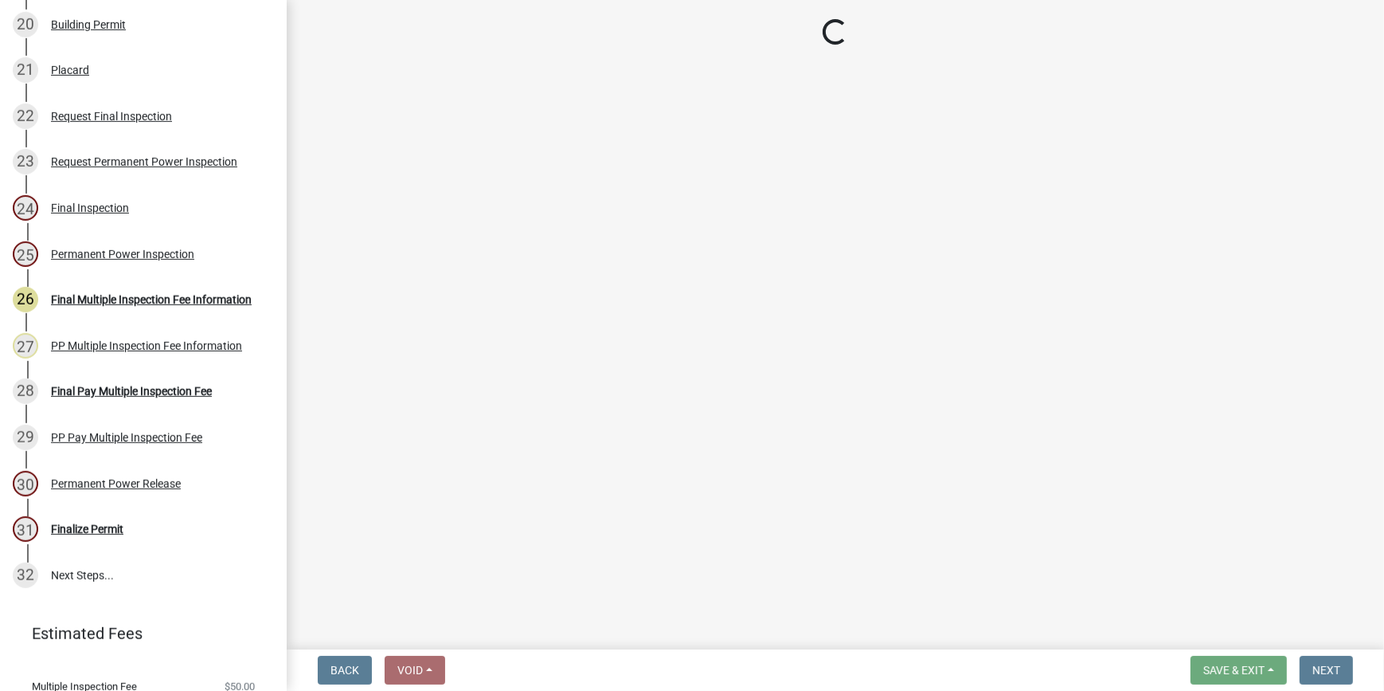
select select "3: 3"
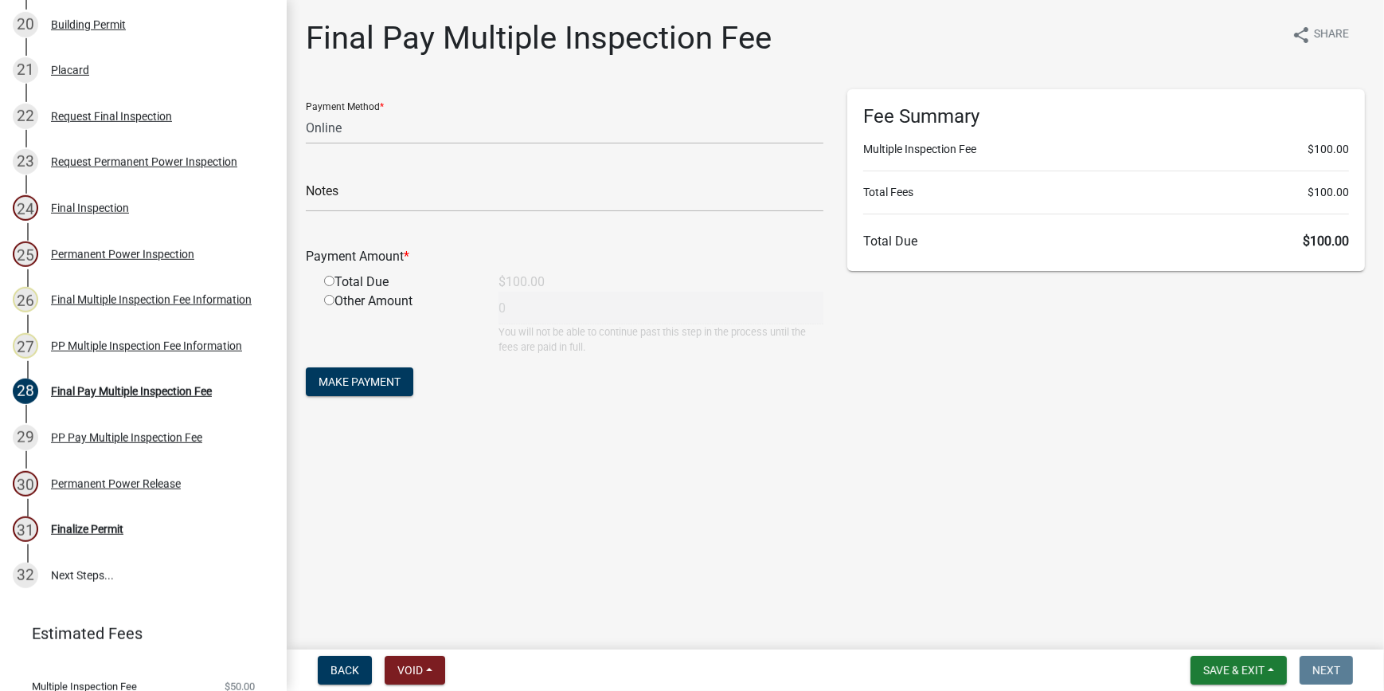
click at [327, 281] on input "radio" at bounding box center [329, 281] width 10 height 10
radio input "true"
type input "100"
click at [385, 386] on span "Make Payment" at bounding box center [360, 381] width 82 height 13
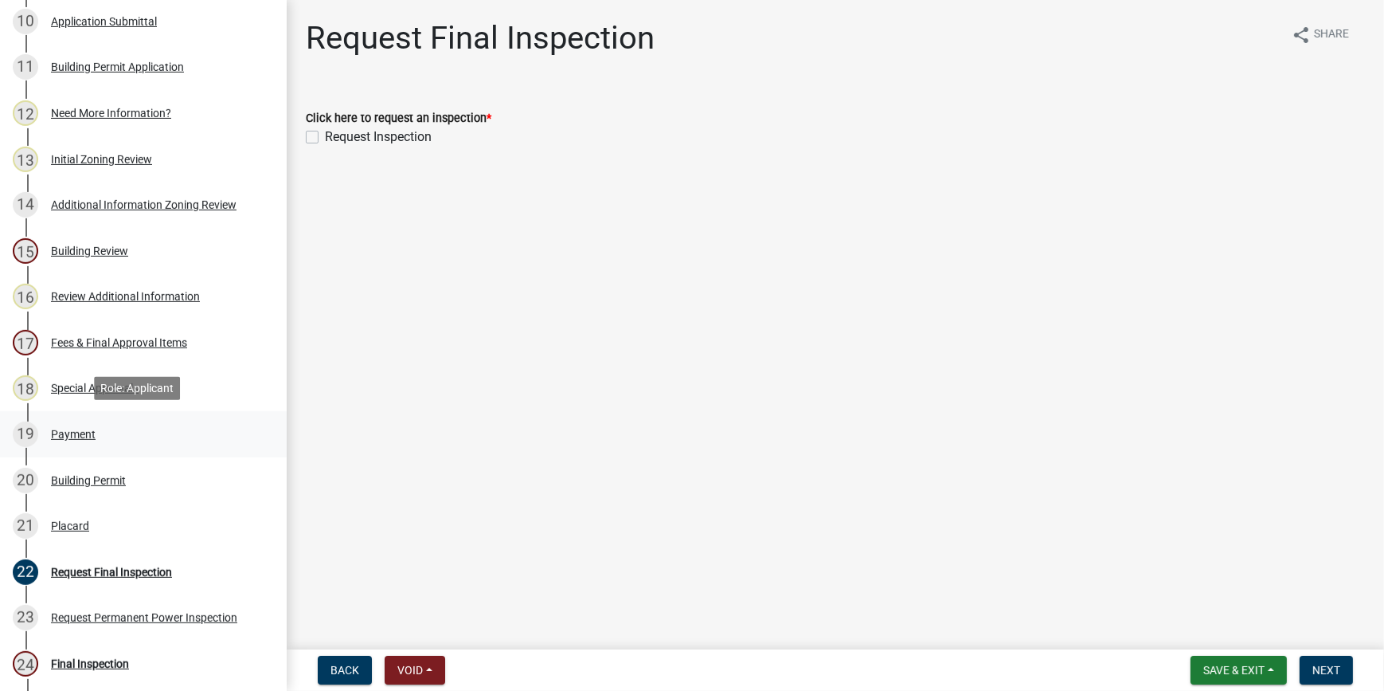
scroll to position [724, 0]
click at [56, 523] on div "Placard" at bounding box center [70, 524] width 38 height 11
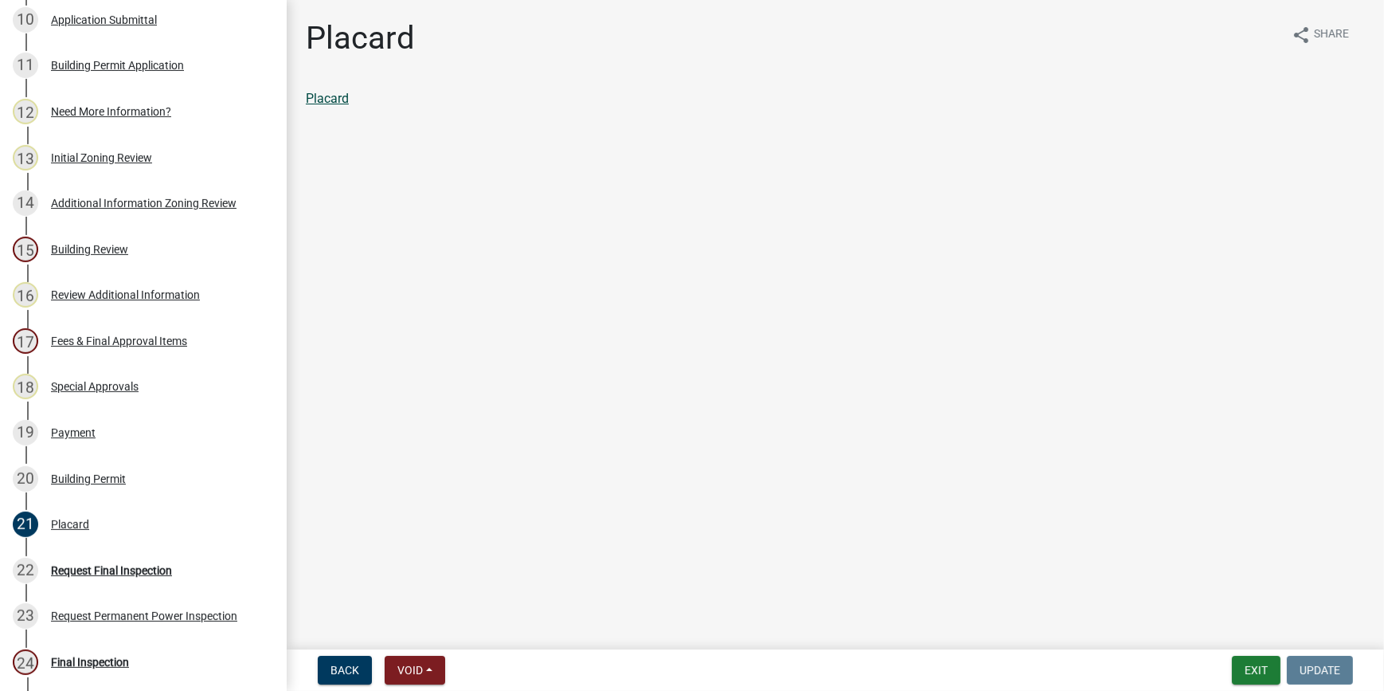
click at [335, 93] on link "Placard" at bounding box center [327, 98] width 43 height 15
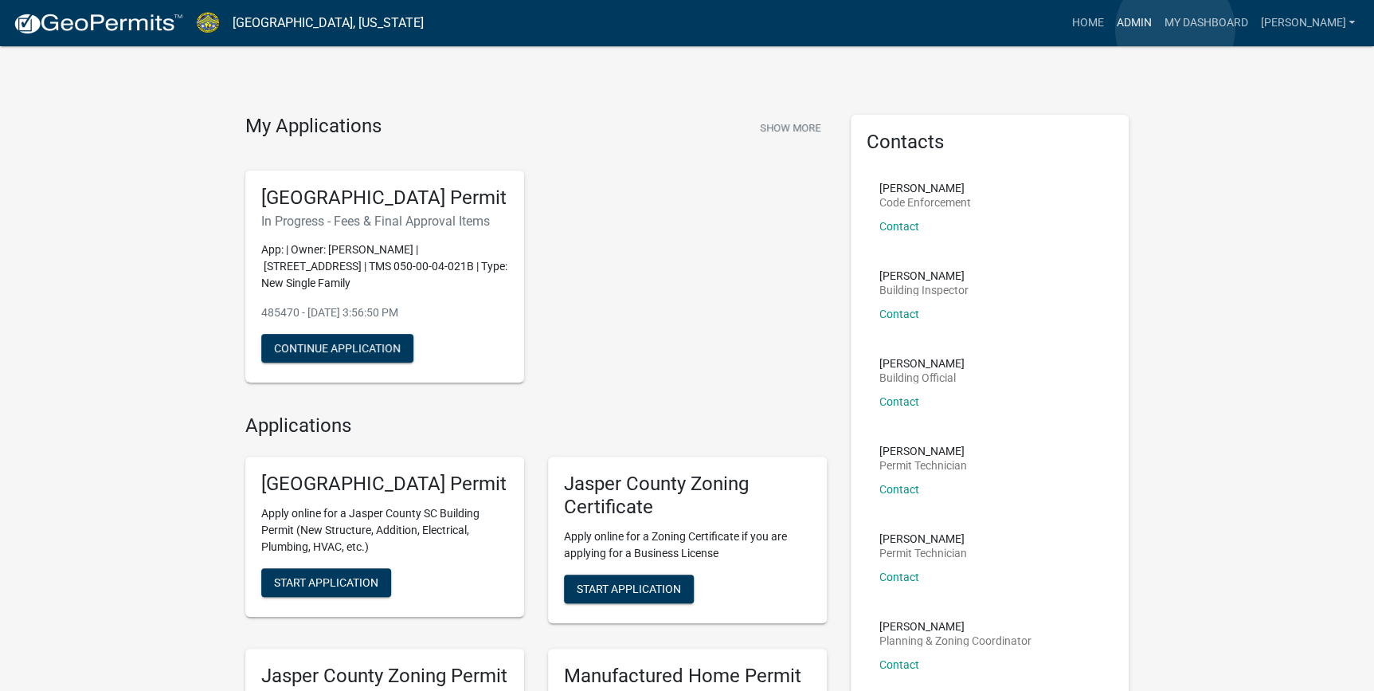
click at [1157, 29] on link "Admin" at bounding box center [1134, 23] width 48 height 30
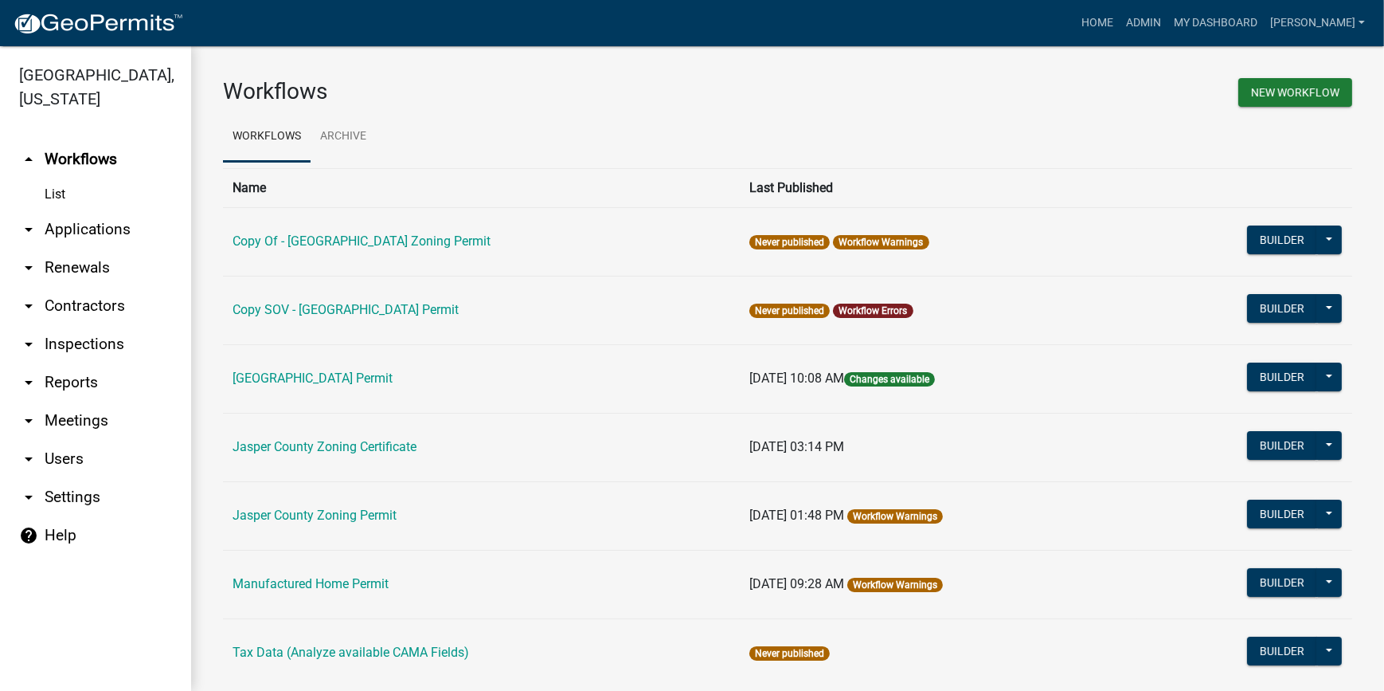
click at [82, 239] on link "arrow_drop_down Applications" at bounding box center [95, 229] width 191 height 38
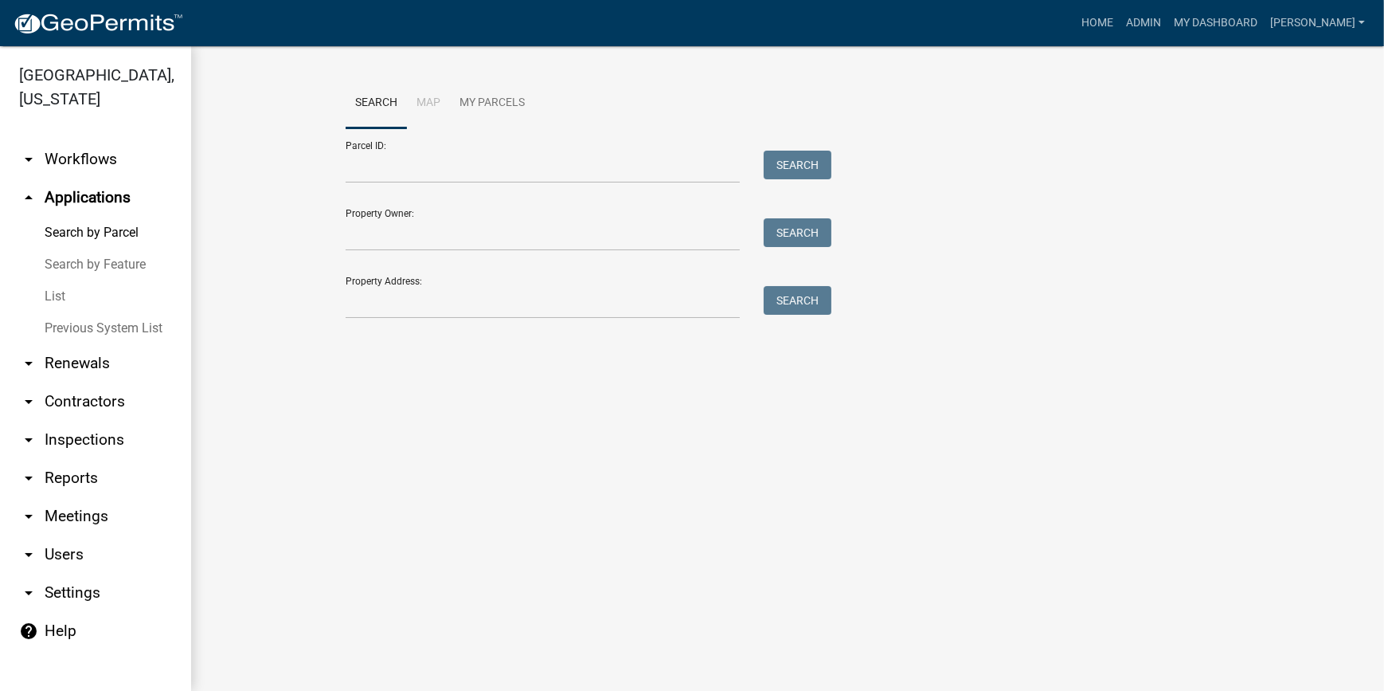
drag, startPoint x: 66, startPoint y: 291, endPoint x: 79, endPoint y: 296, distance: 13.9
click at [67, 291] on link "List" at bounding box center [95, 296] width 191 height 32
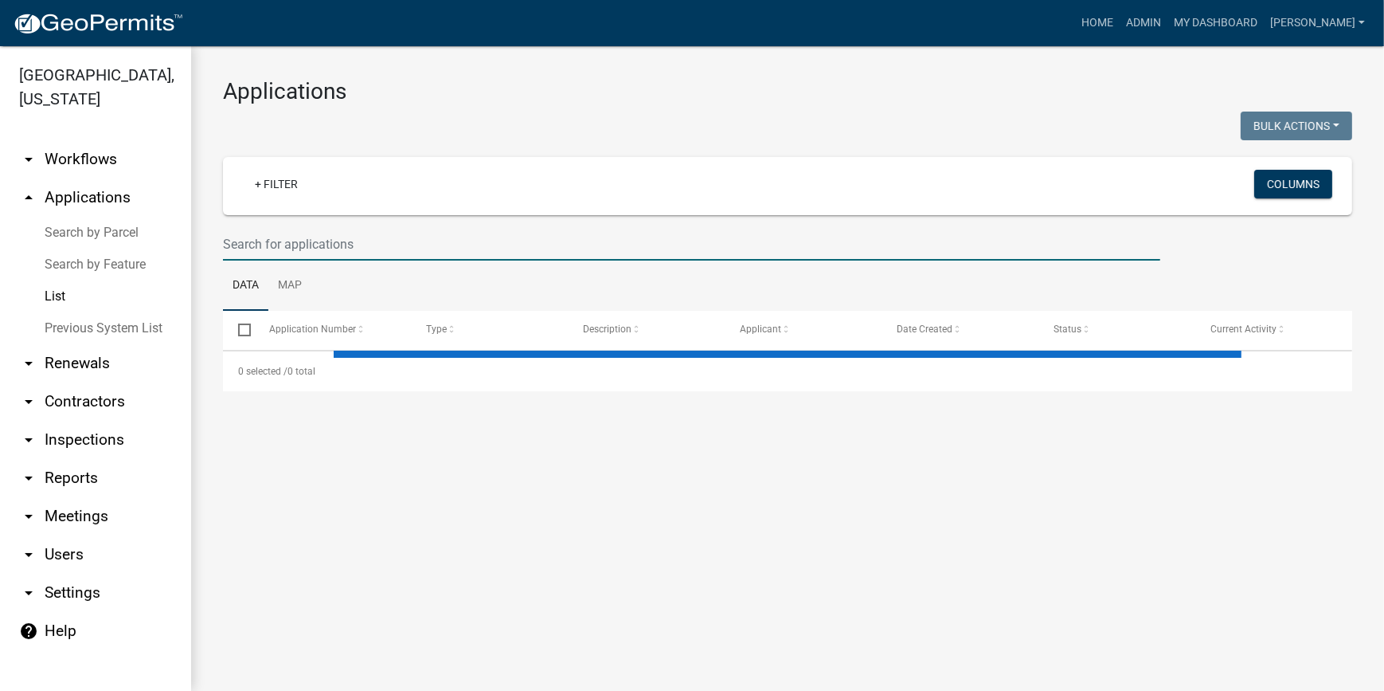
click at [254, 246] on input "text" at bounding box center [692, 244] width 938 height 33
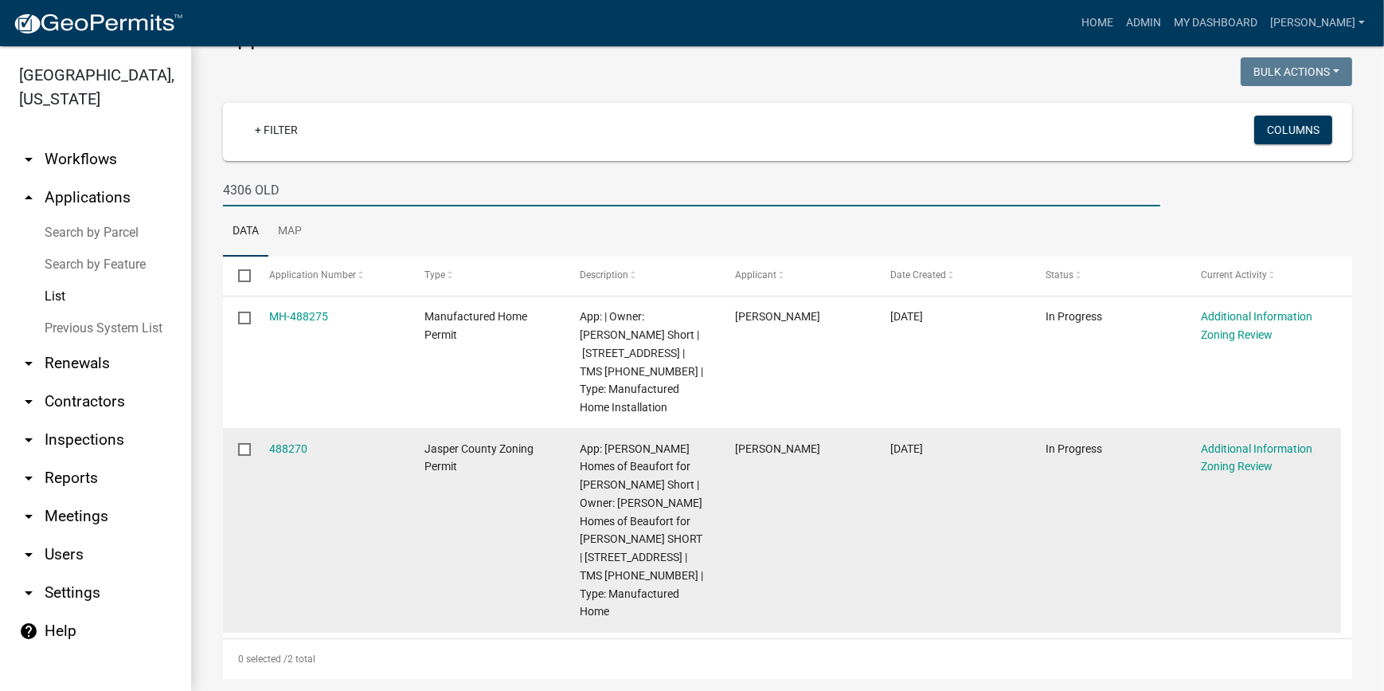
scroll to position [55, 0]
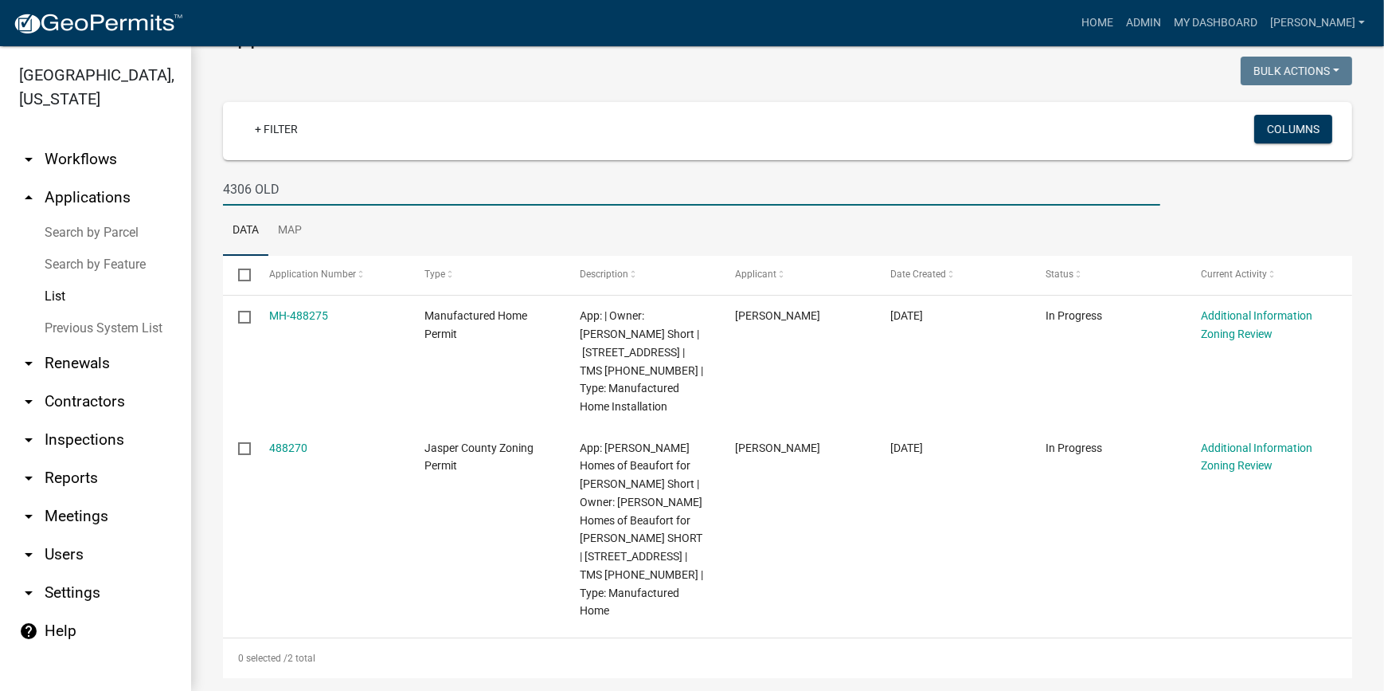
drag, startPoint x: 323, startPoint y: 198, endPoint x: 171, endPoint y: 170, distance: 153.9
click at [171, 170] on div "Jasper County, South Carolina arrow_drop_down Workflows List arrow_drop_up Appl…" at bounding box center [692, 368] width 1384 height 644
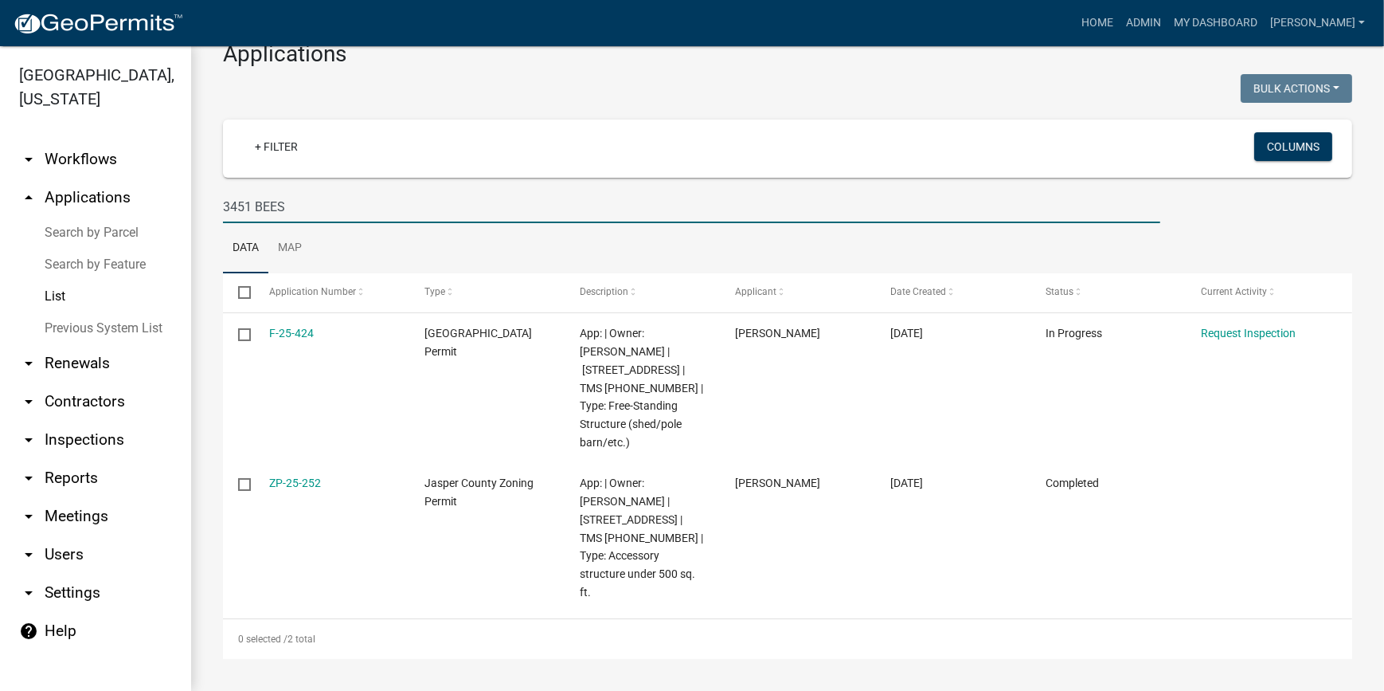
scroll to position [0, 0]
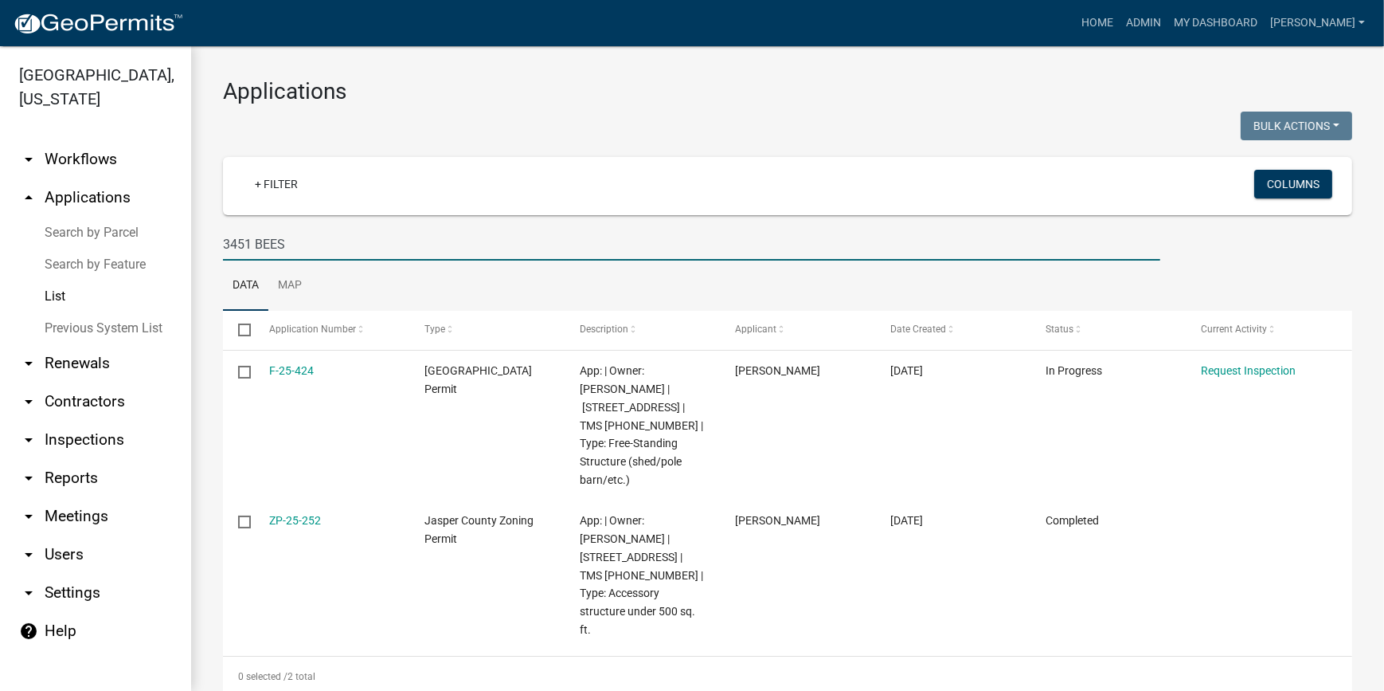
type input "3451 BEES"
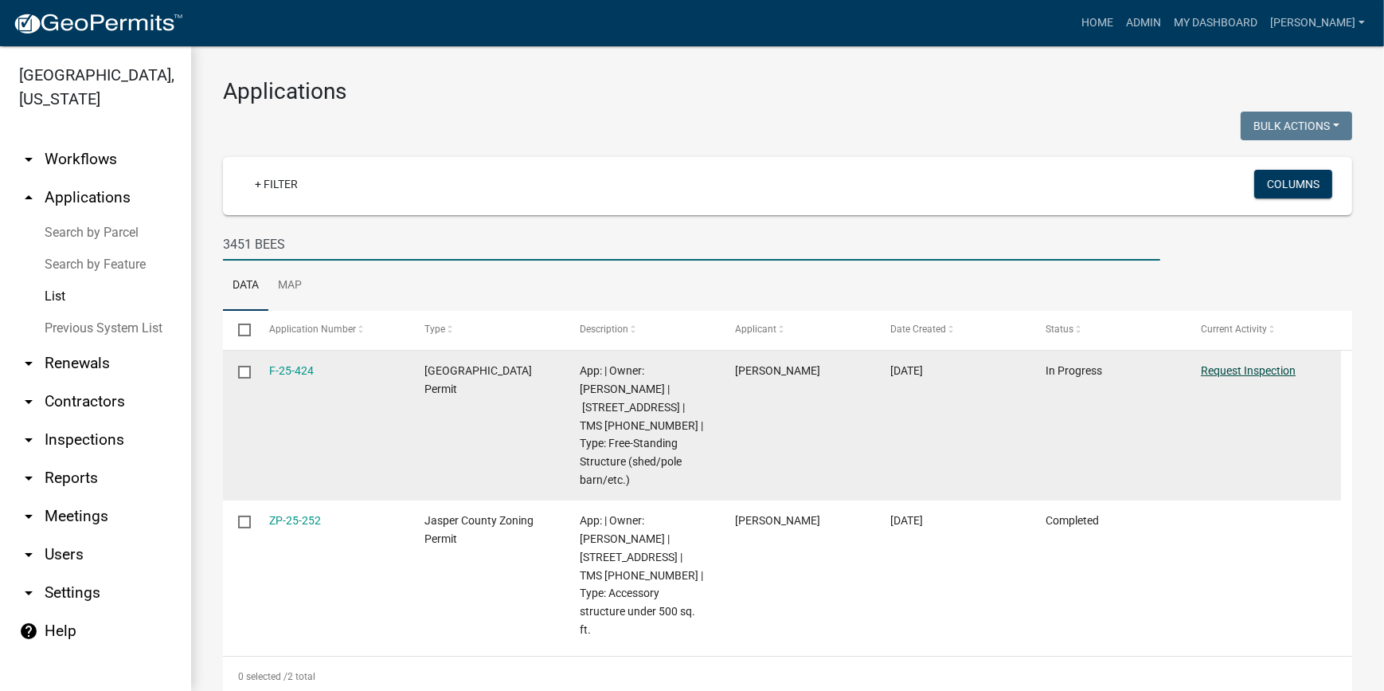
click at [1255, 370] on link "Request Inspection" at bounding box center [1248, 370] width 95 height 13
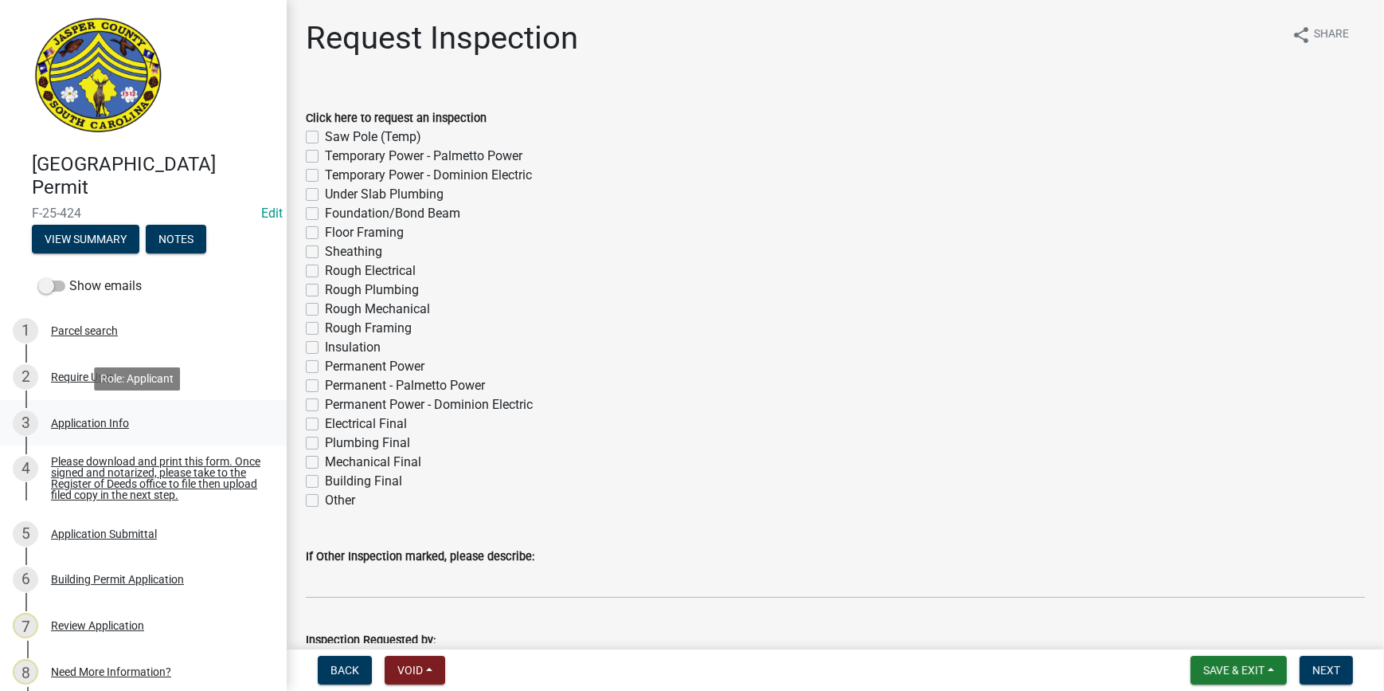
click at [153, 437] on link "3 Application Info" at bounding box center [143, 423] width 287 height 46
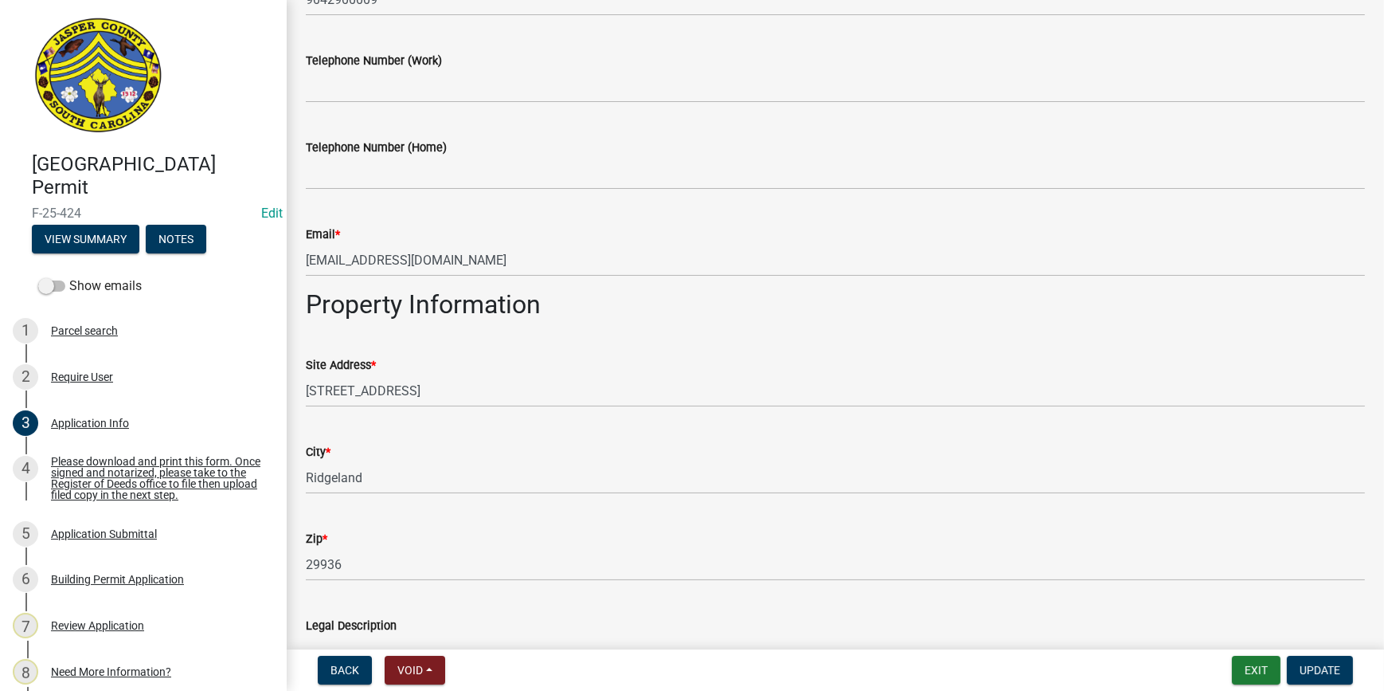
scroll to position [868, 0]
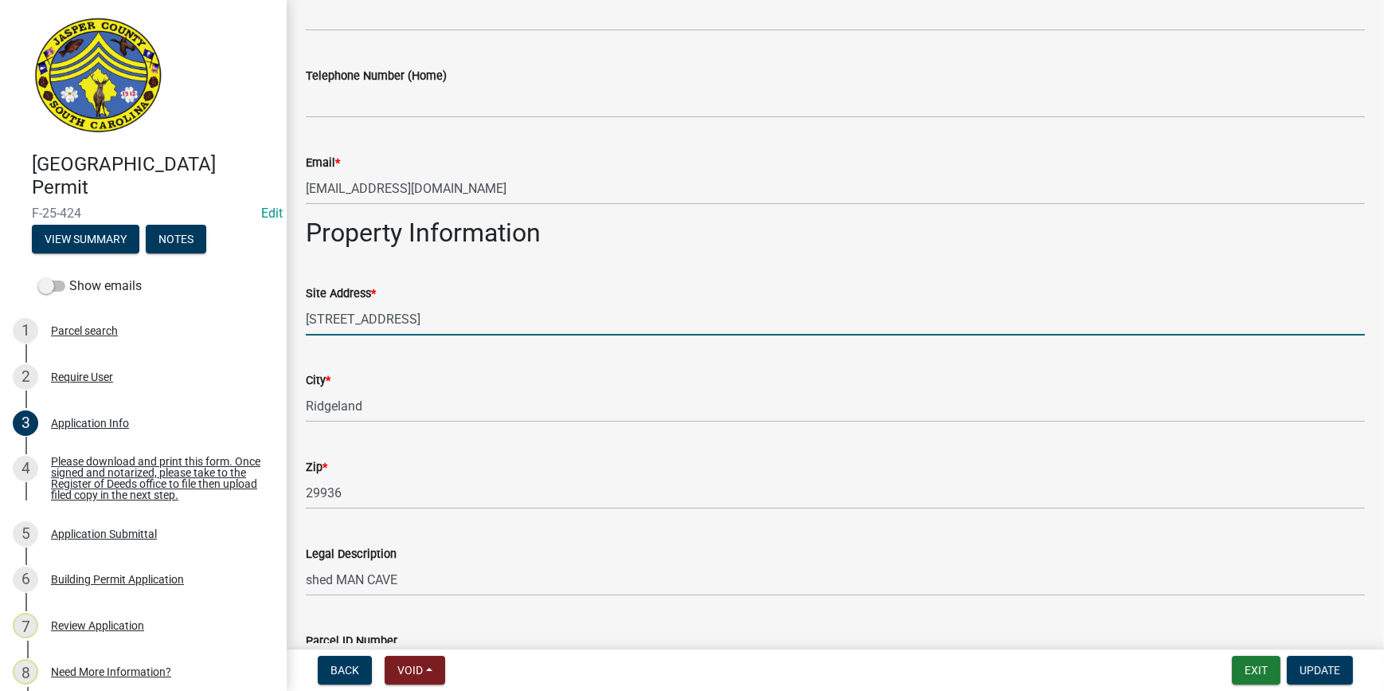
click at [456, 323] on input "3451 BEES CREEK RD" at bounding box center [835, 319] width 1059 height 33
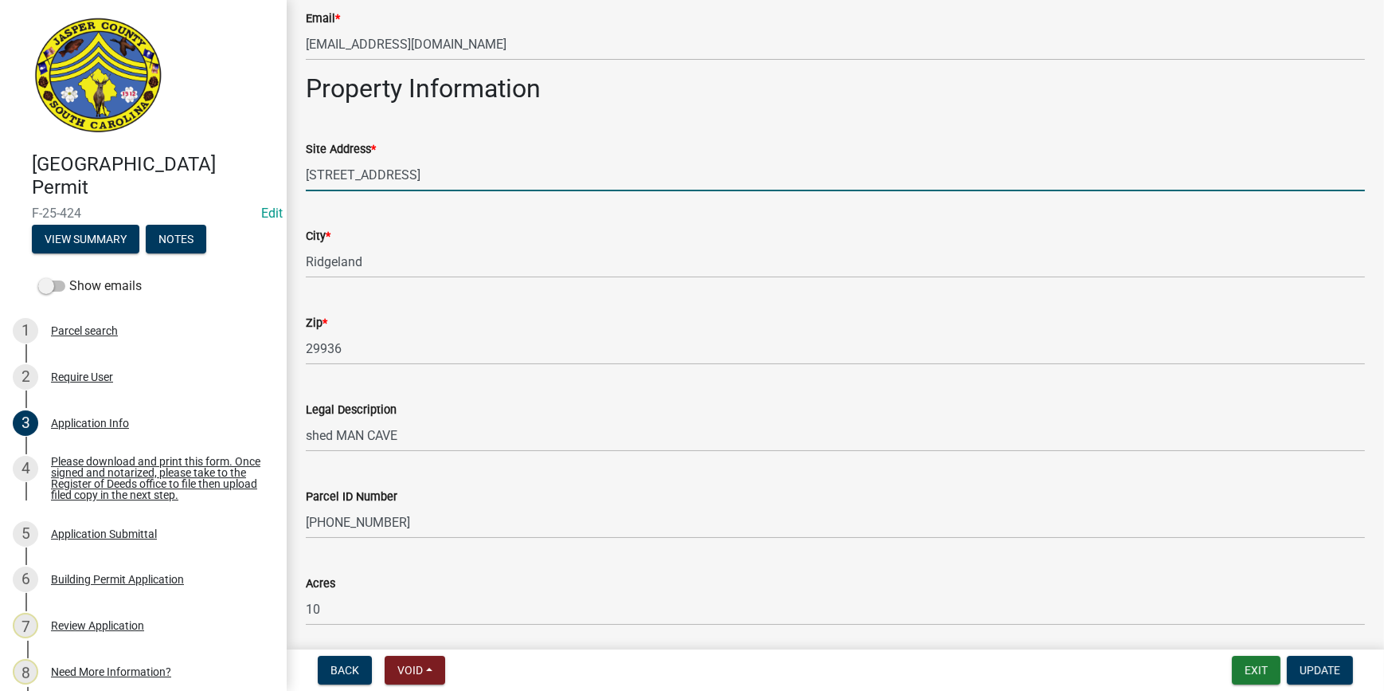
scroll to position [1013, 0]
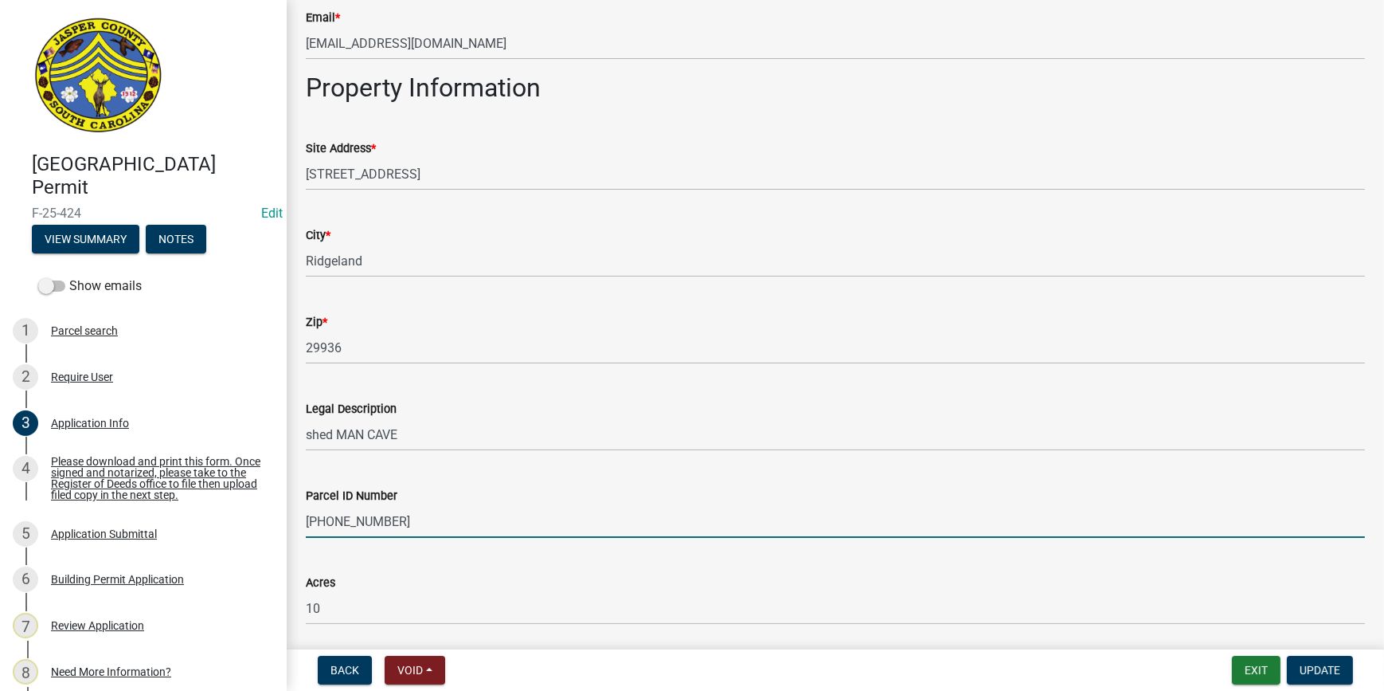
drag, startPoint x: 429, startPoint y: 506, endPoint x: 323, endPoint y: 507, distance: 105.9
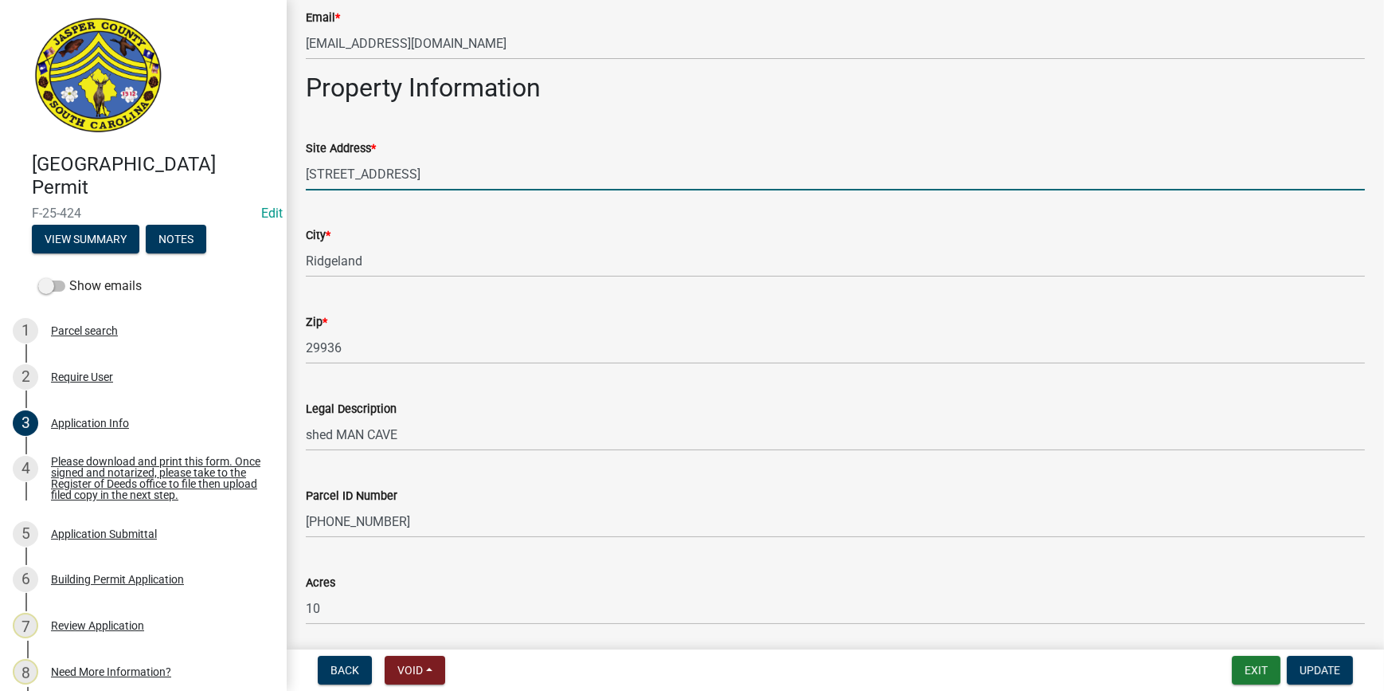
drag, startPoint x: 437, startPoint y: 178, endPoint x: 338, endPoint y: 178, distance: 99.6
click at [338, 178] on input "3451 BEES CREEK RD" at bounding box center [835, 174] width 1059 height 33
type input "3451 RICE SHIRE RD"
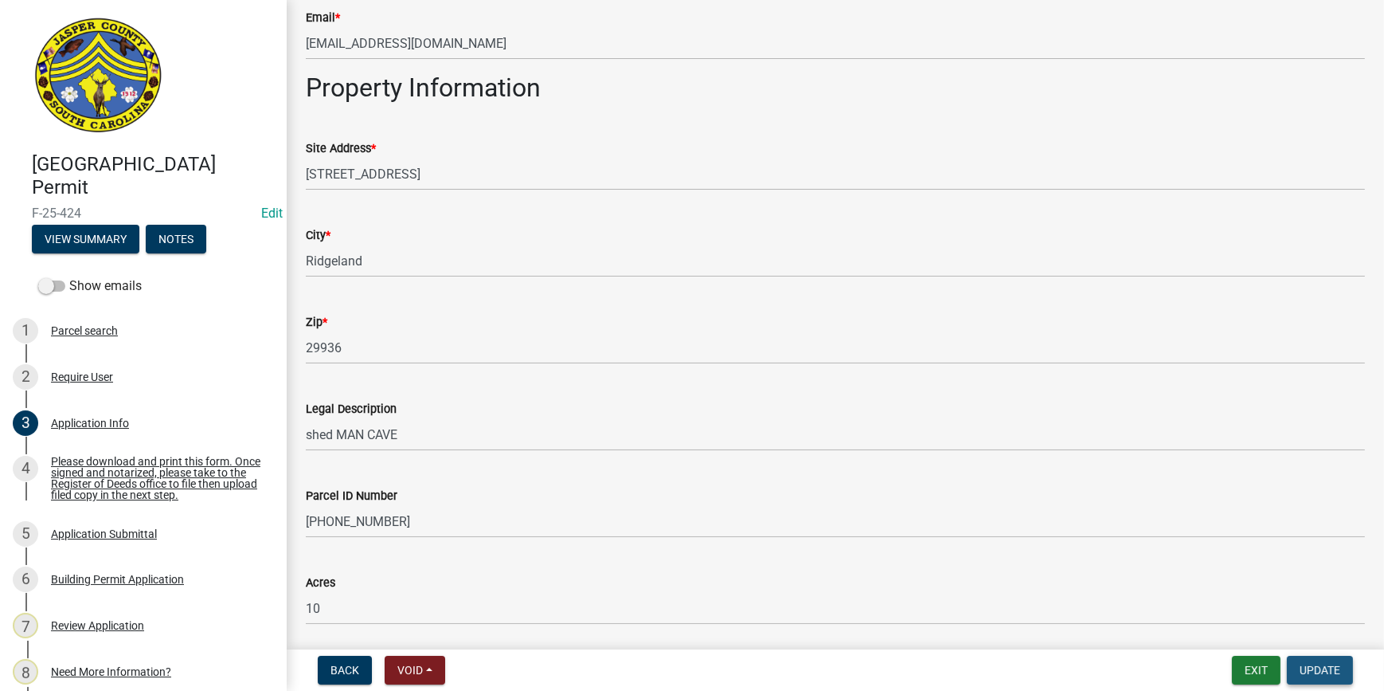
click at [1318, 672] on span "Update" at bounding box center [1320, 670] width 41 height 13
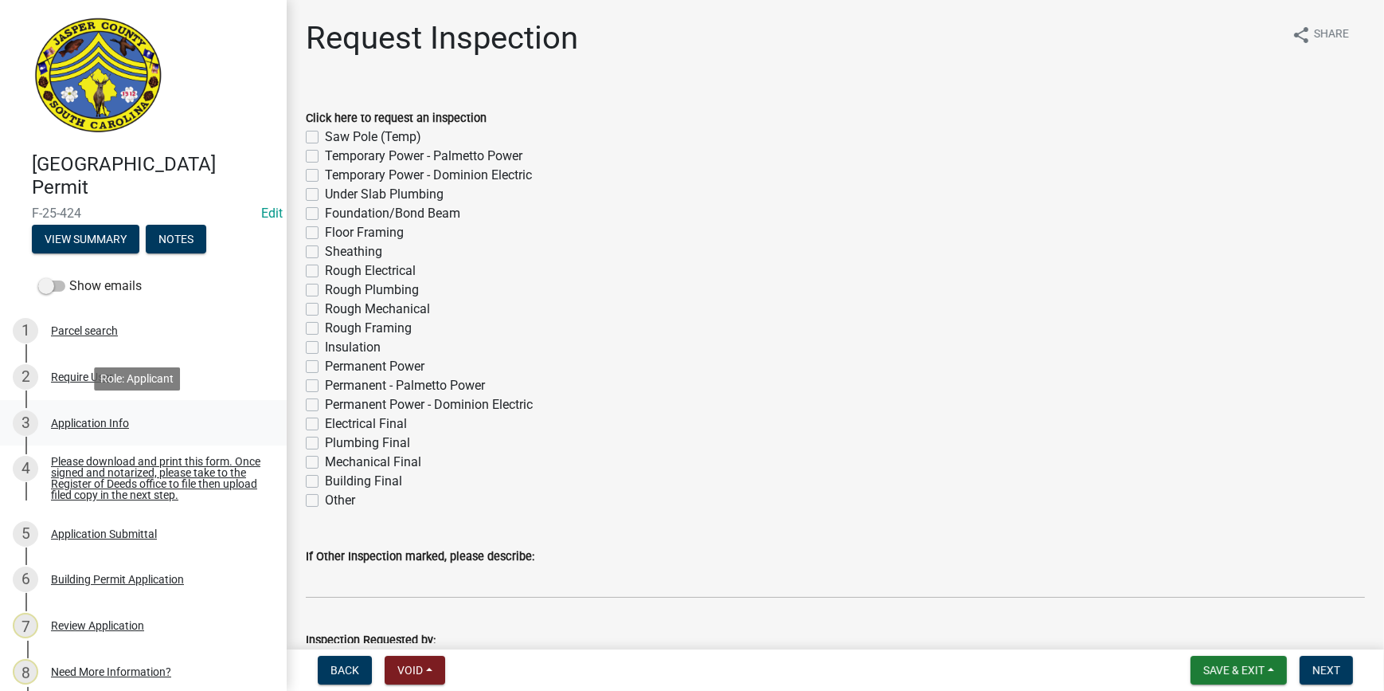
click at [106, 418] on div "Application Info" at bounding box center [90, 422] width 78 height 11
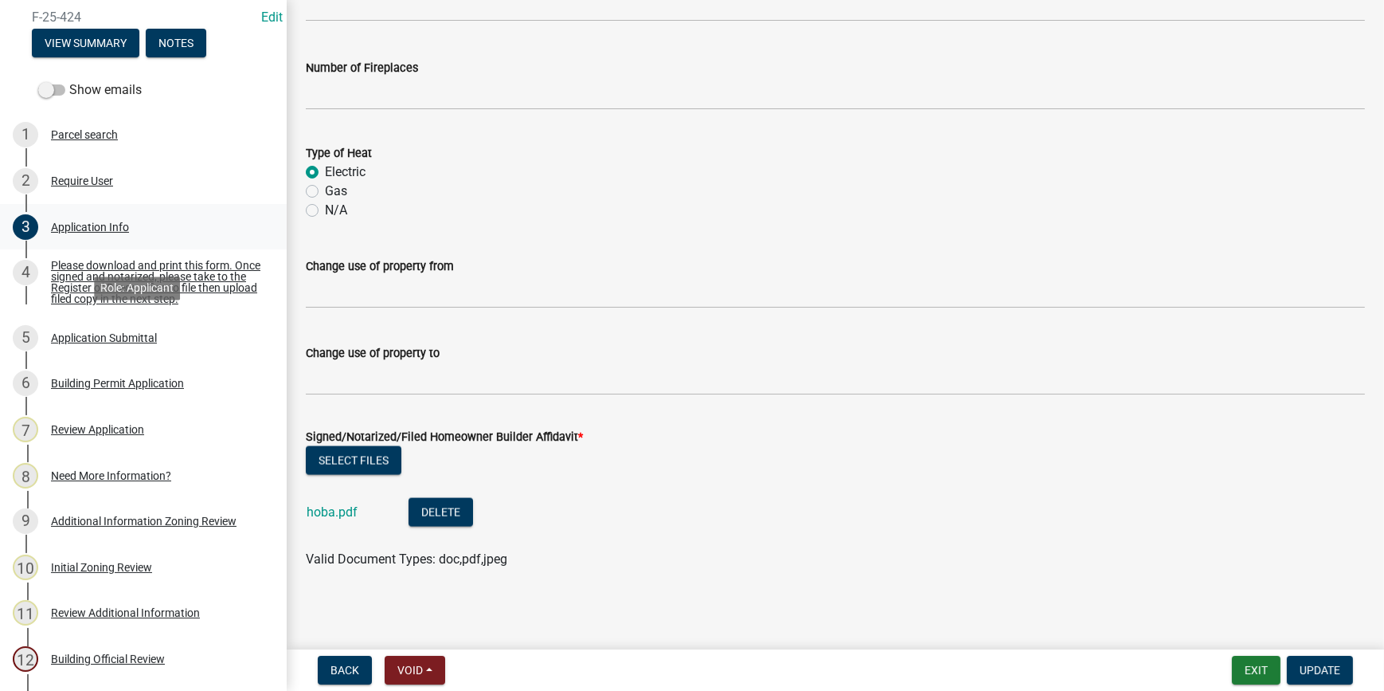
scroll to position [217, 0]
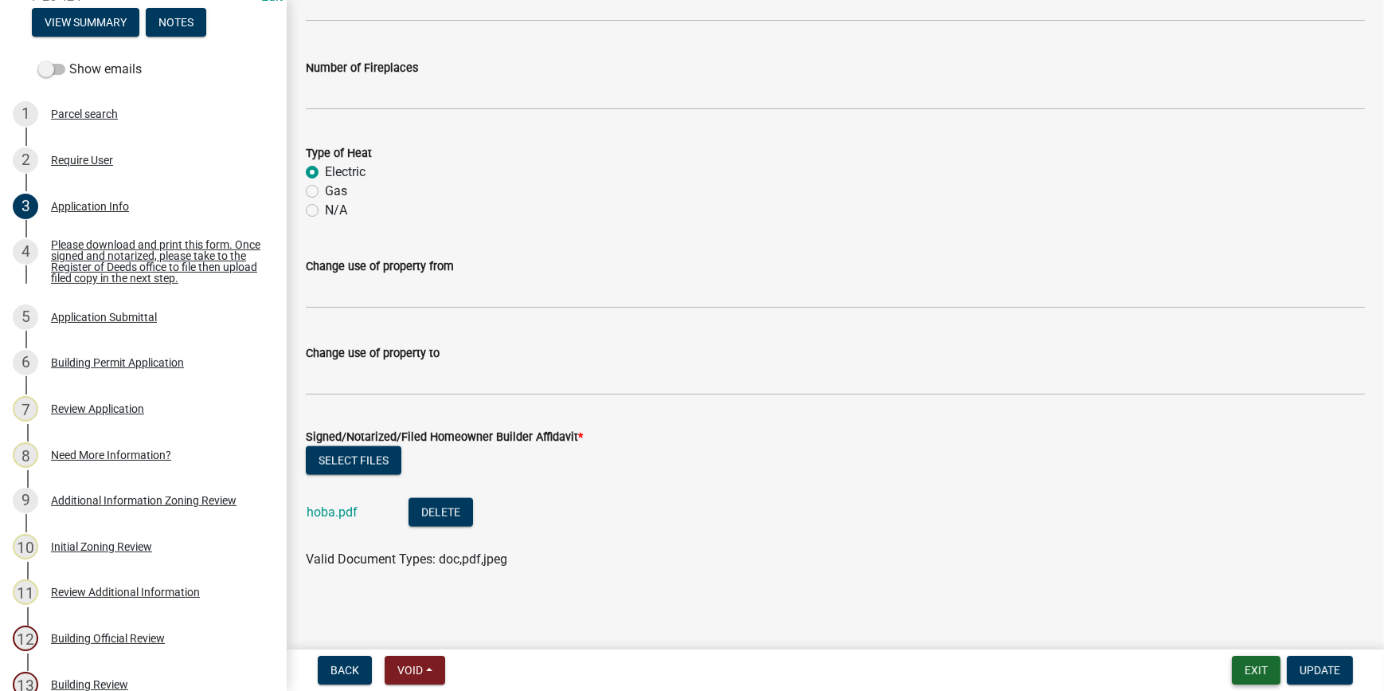
click at [1254, 668] on button "Exit" at bounding box center [1256, 670] width 49 height 29
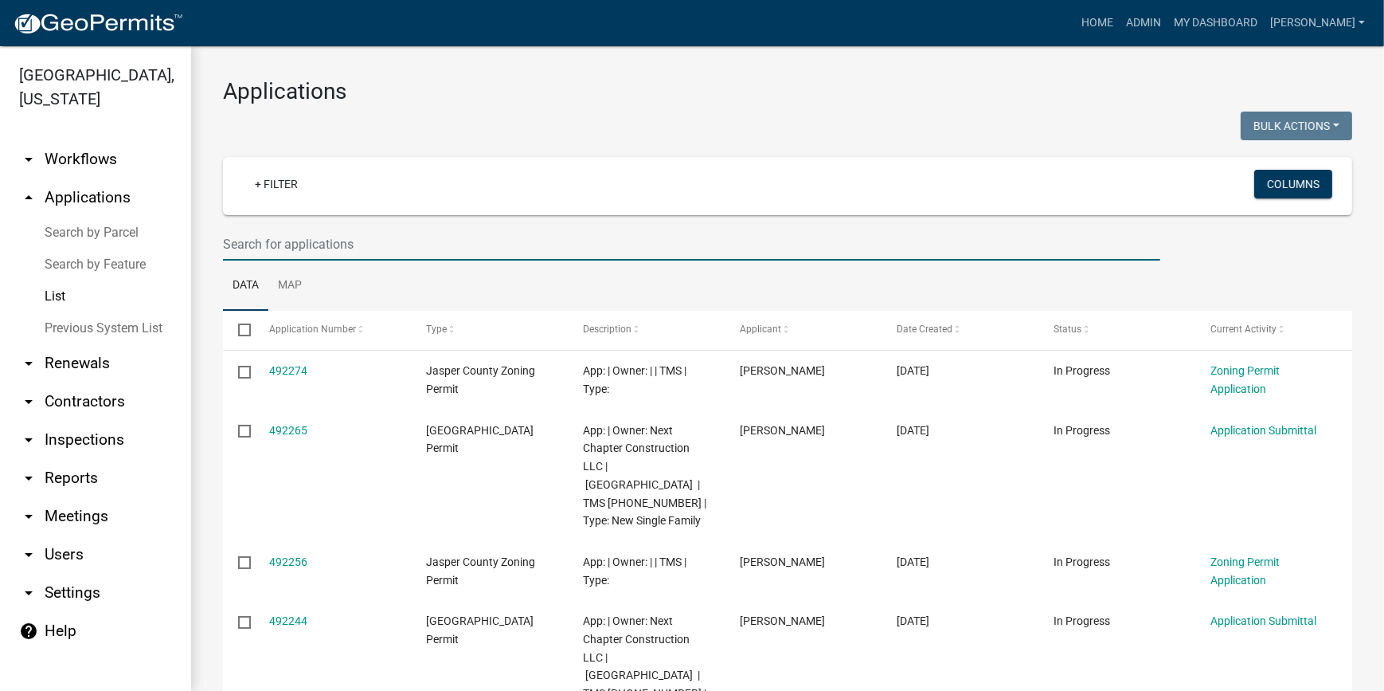
click at [319, 249] on input "text" at bounding box center [692, 244] width 938 height 33
drag, startPoint x: 313, startPoint y: 226, endPoint x: 611, endPoint y: 228, distance: 297.9
click at [611, 228] on input "text" at bounding box center [692, 244] width 938 height 33
paste input "085-00-03-008"
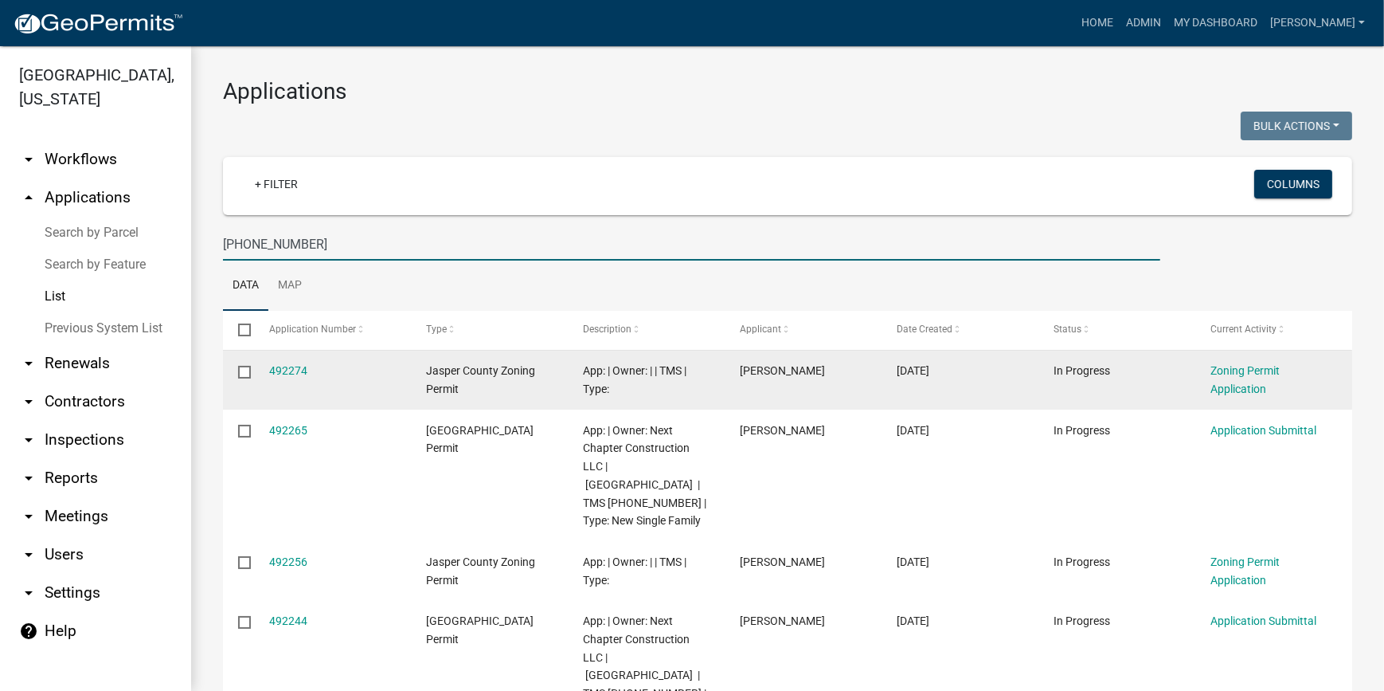
type input "085-00-03-008"
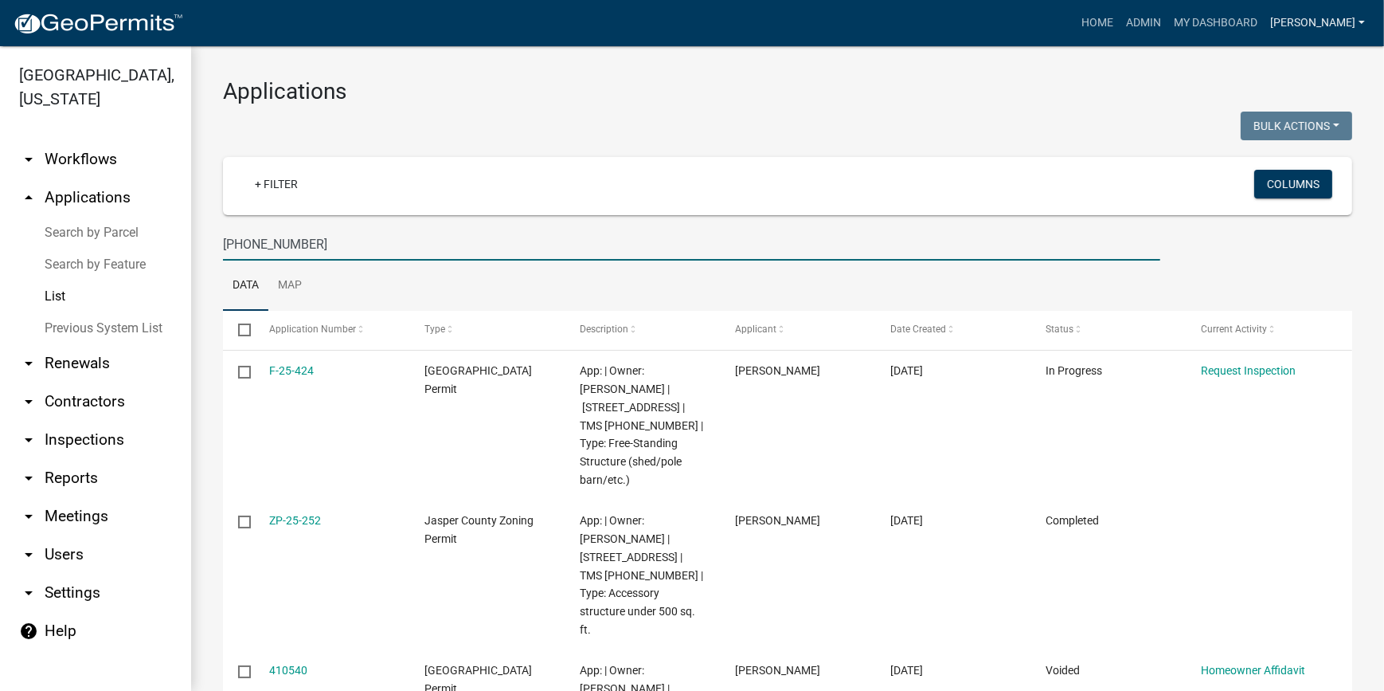
click at [1327, 10] on link "Ciara" at bounding box center [1318, 23] width 108 height 30
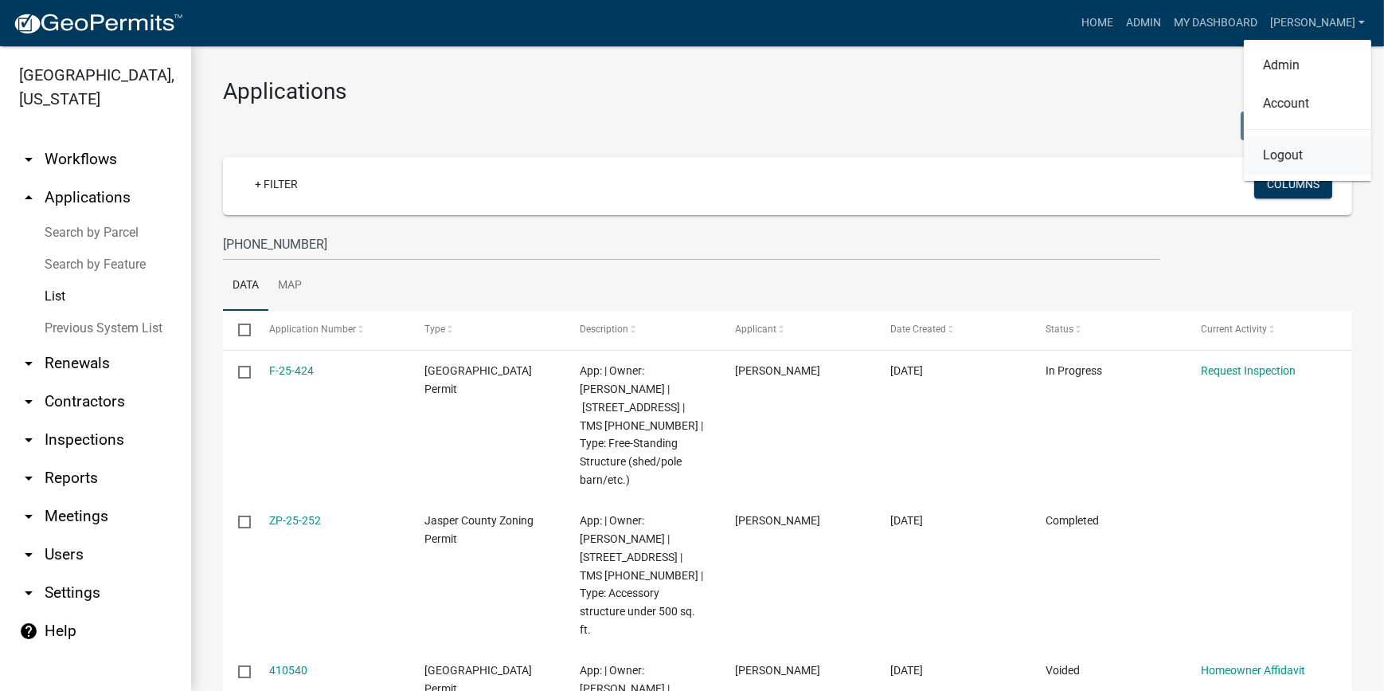
click at [1296, 164] on link "Logout" at bounding box center [1307, 155] width 127 height 38
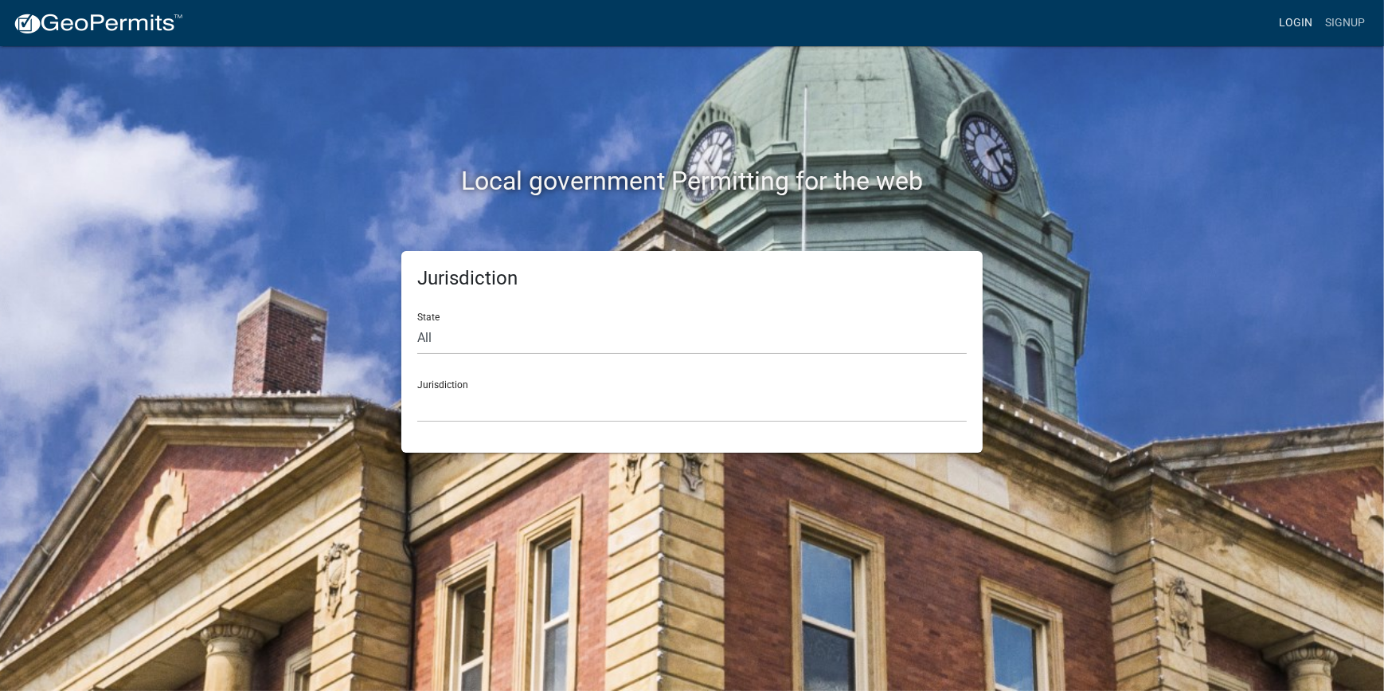
click at [1309, 16] on link "Login" at bounding box center [1296, 23] width 46 height 30
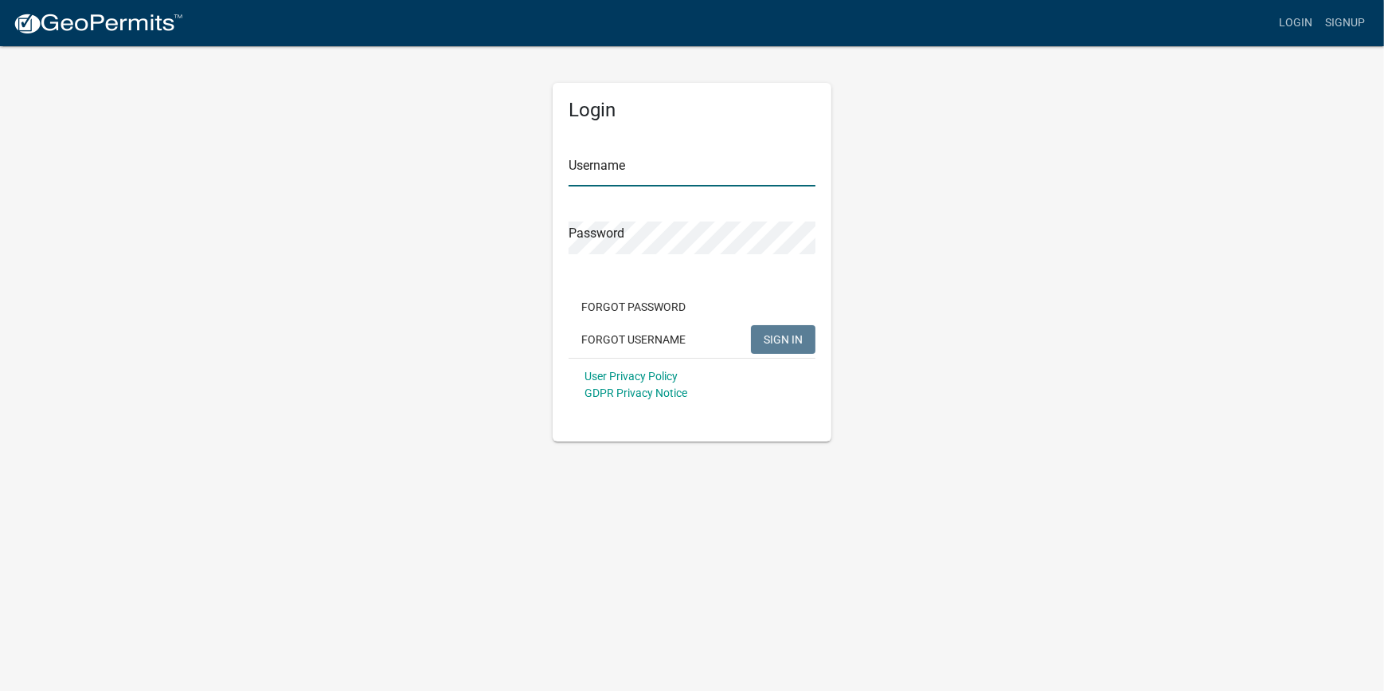
click at [672, 180] on input "Username" at bounding box center [692, 170] width 247 height 33
type input "[PERSON_NAME]"
click at [751, 325] on button "SIGN IN" at bounding box center [783, 339] width 65 height 29
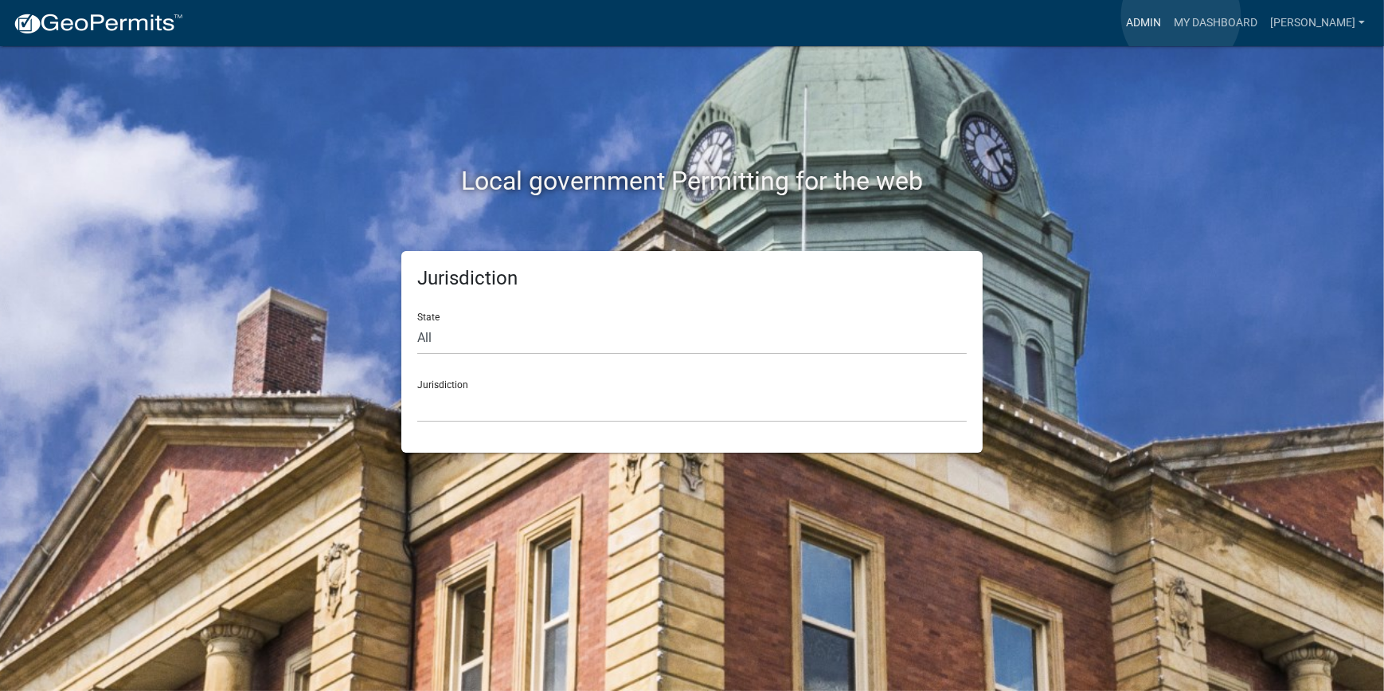
click at [1168, 16] on link "Admin" at bounding box center [1144, 23] width 48 height 30
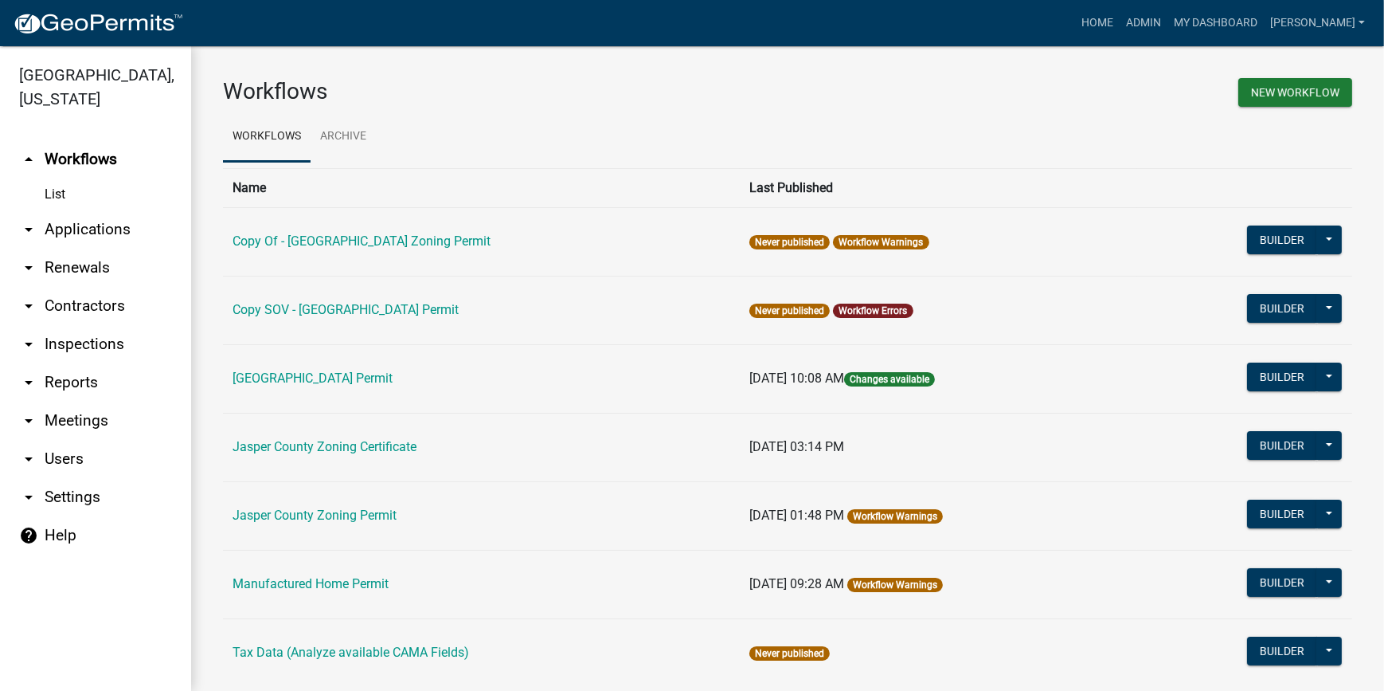
click at [39, 226] on link "arrow_drop_down Applications" at bounding box center [95, 229] width 191 height 38
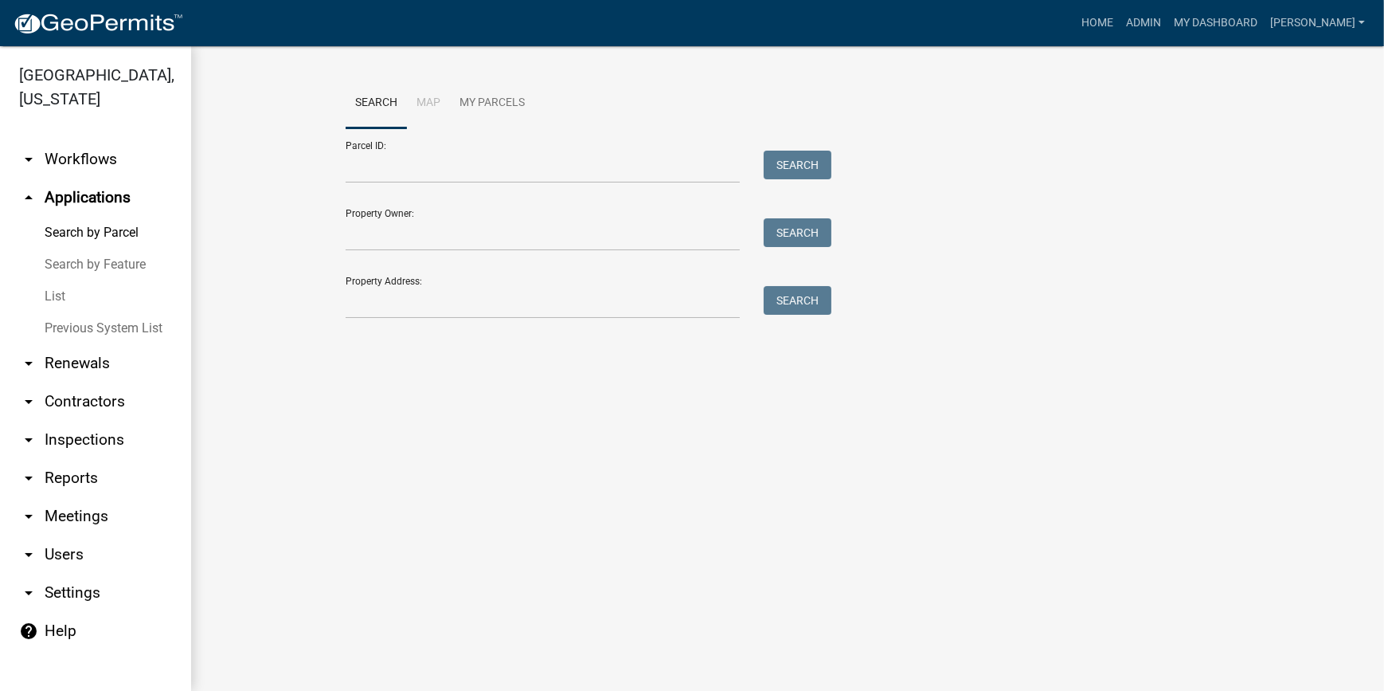
click at [64, 295] on link "List" at bounding box center [95, 296] width 191 height 32
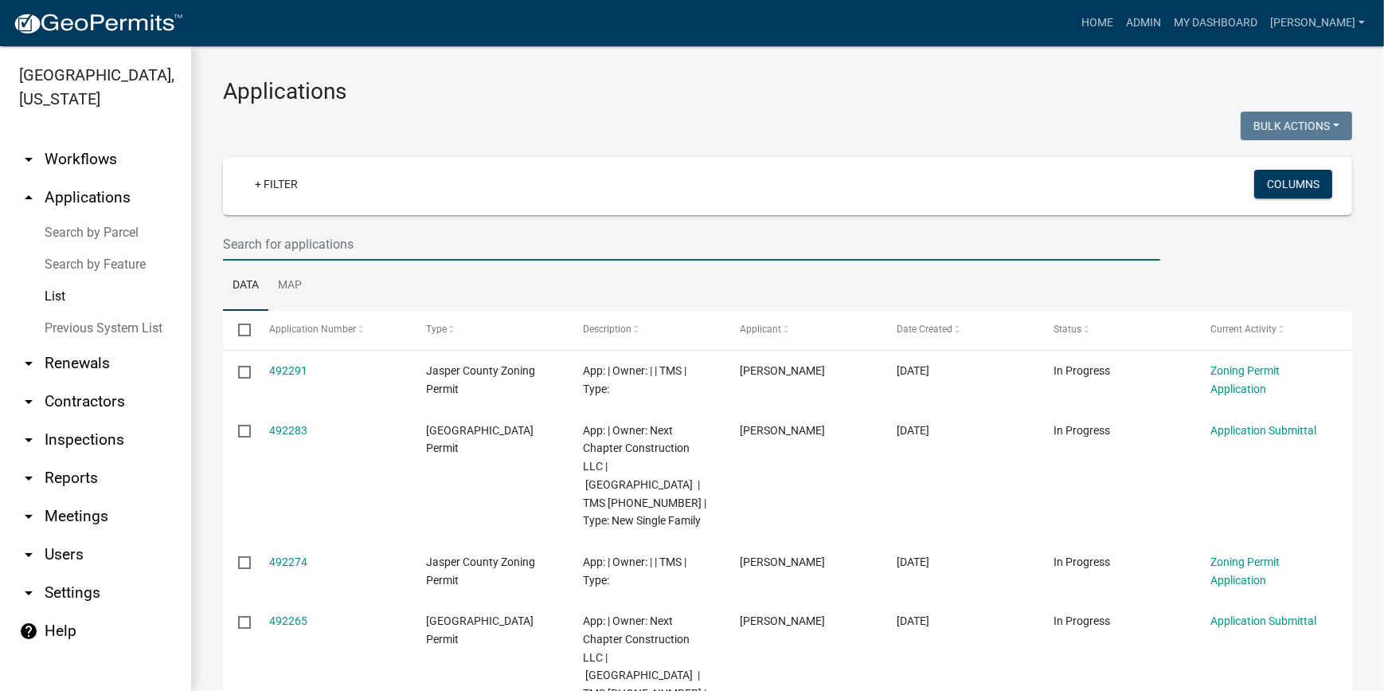
click at [335, 244] on input "text" at bounding box center [692, 244] width 938 height 33
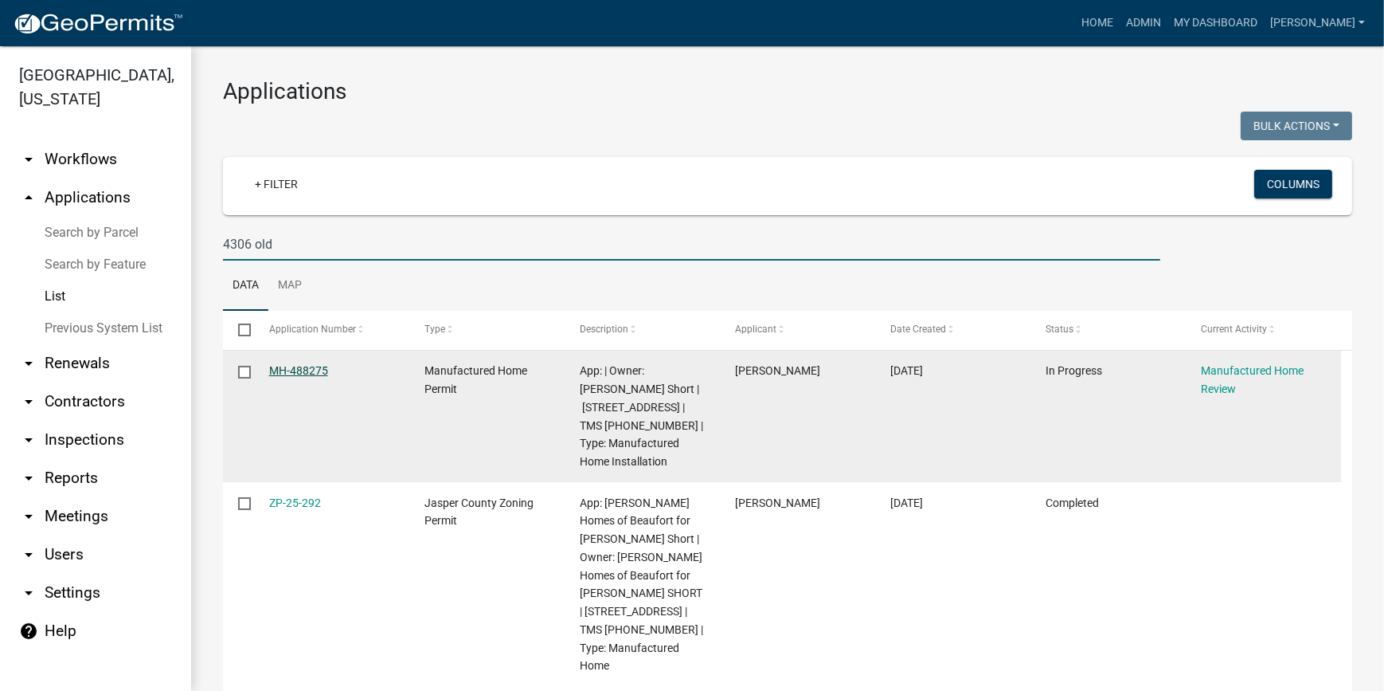
type input "4306 old"
click at [272, 377] on link "MH-488275" at bounding box center [298, 370] width 59 height 13
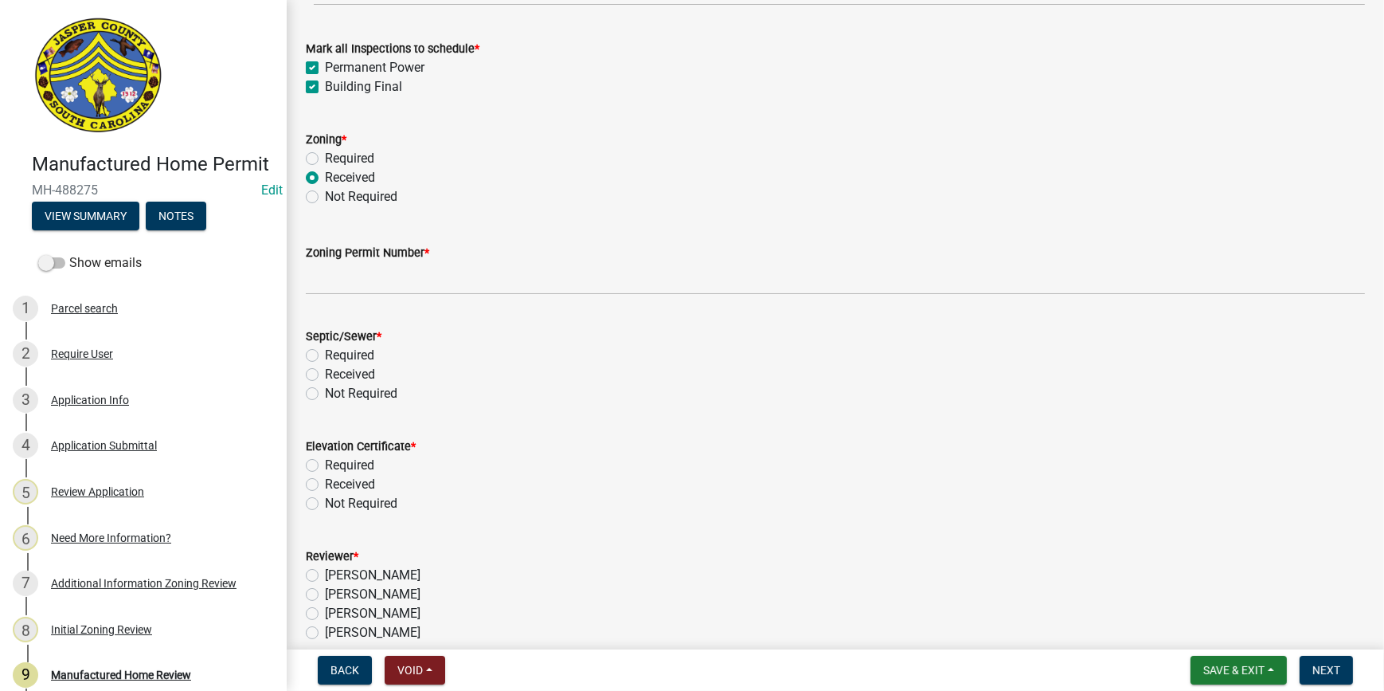
scroll to position [507, 0]
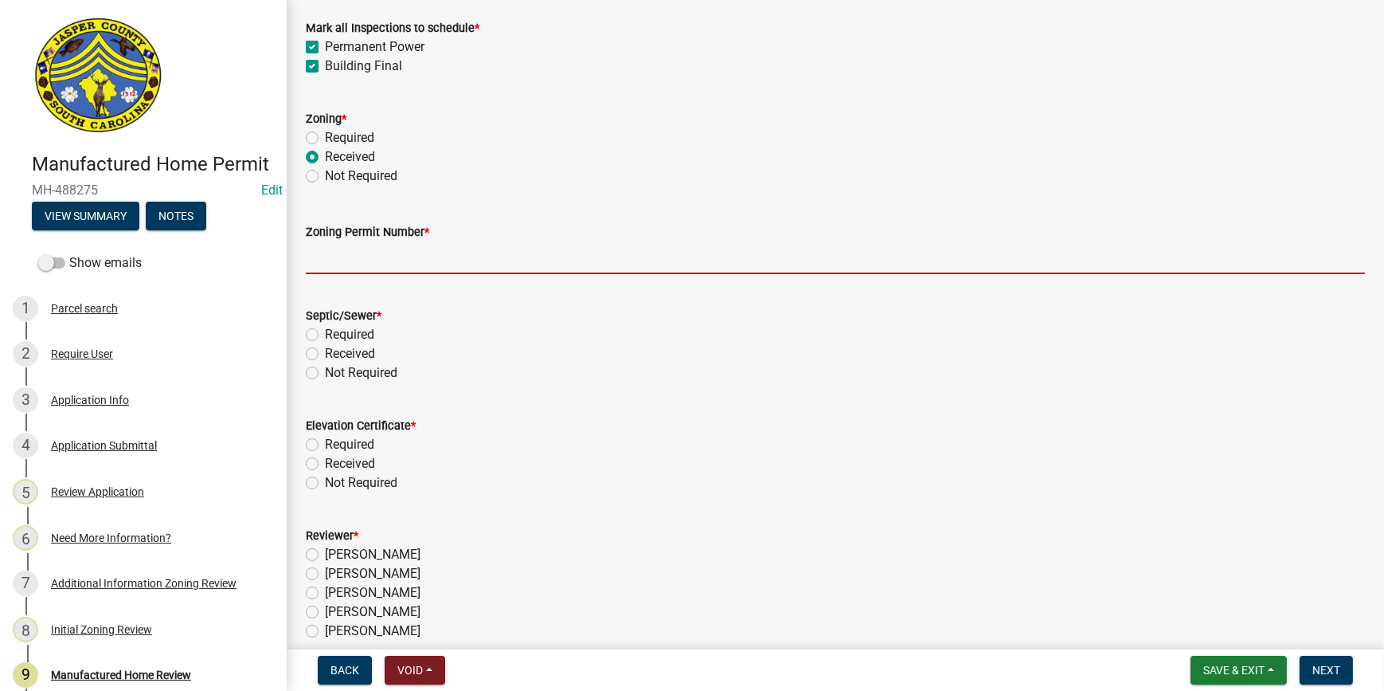
click at [319, 263] on input "Zoning Permit Number *" at bounding box center [835, 257] width 1059 height 33
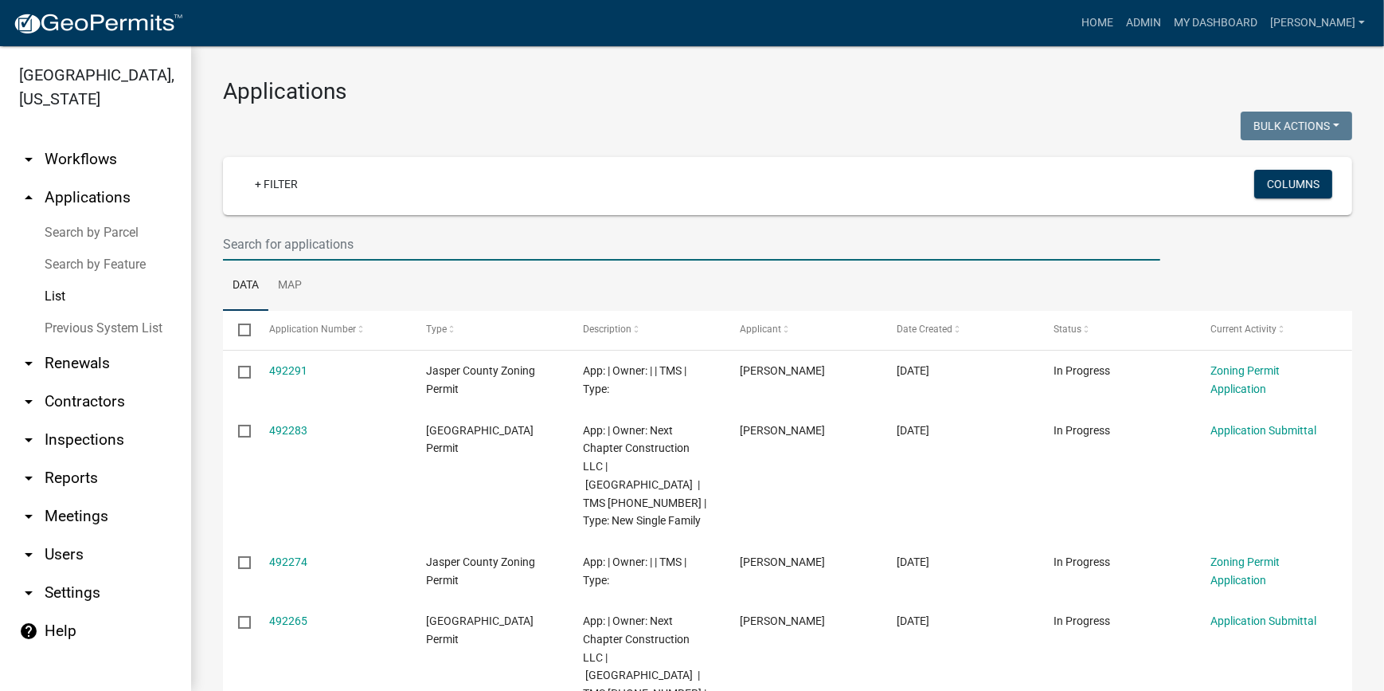
click at [288, 249] on input "text" at bounding box center [692, 244] width 938 height 33
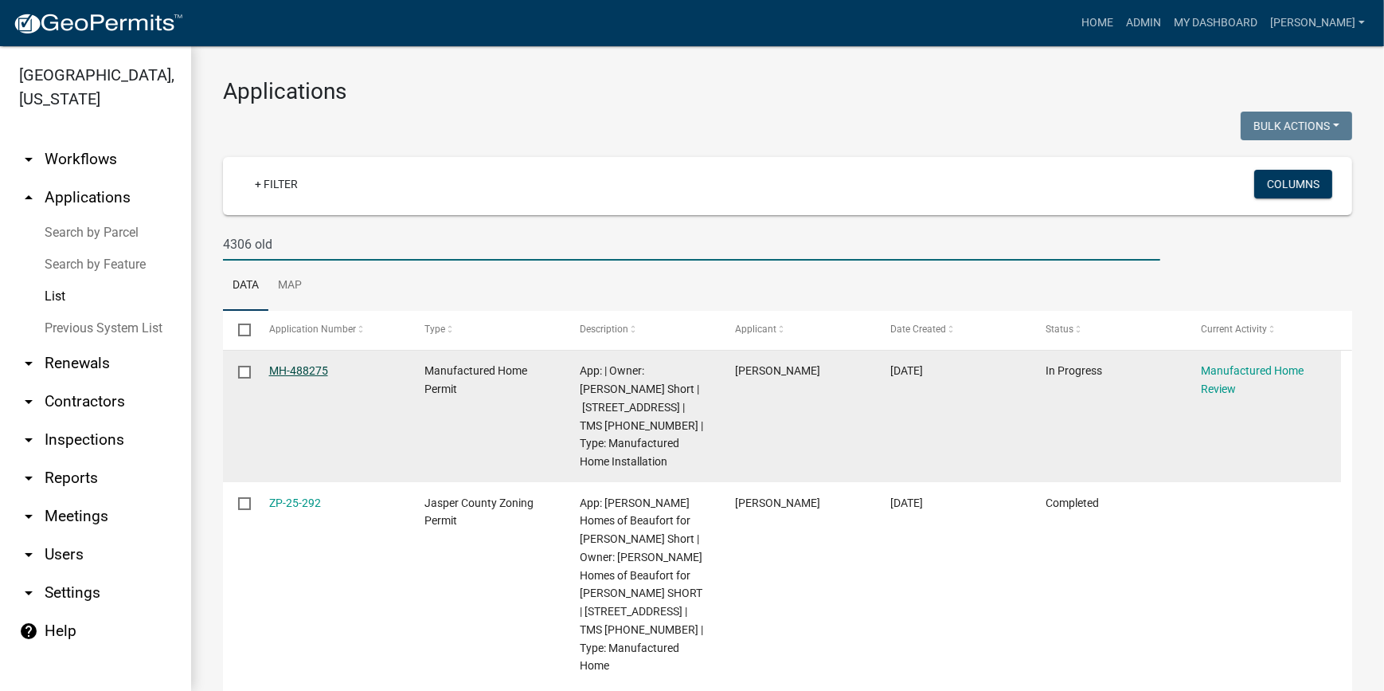
type input "4306 old"
click at [270, 370] on link "MH-488275" at bounding box center [298, 370] width 59 height 13
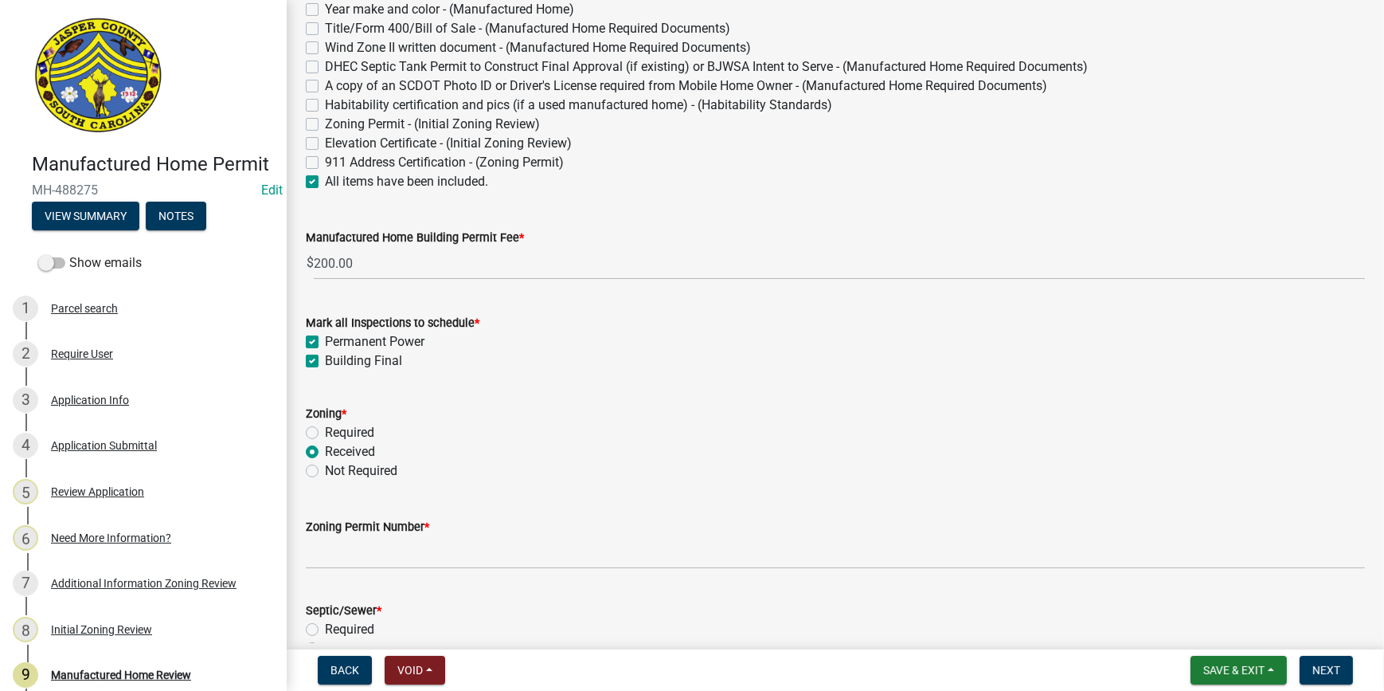
scroll to position [217, 0]
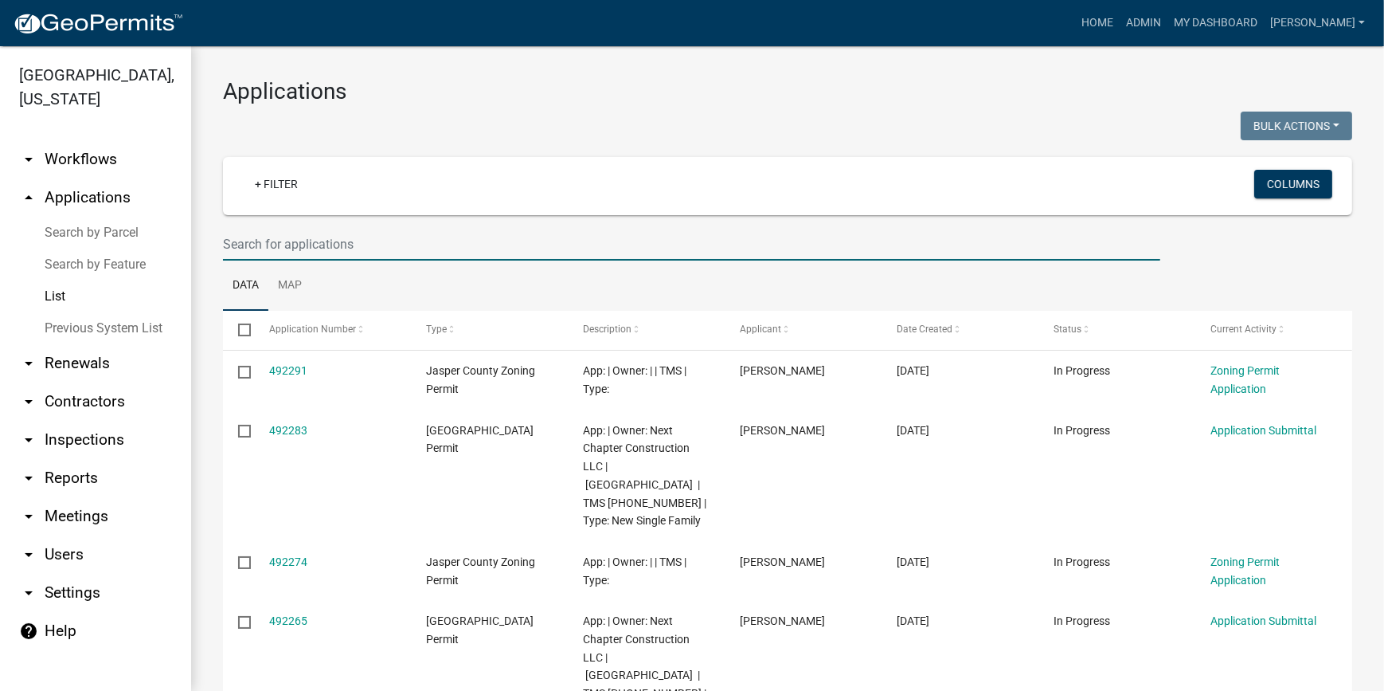
click at [366, 249] on input "text" at bounding box center [692, 244] width 938 height 33
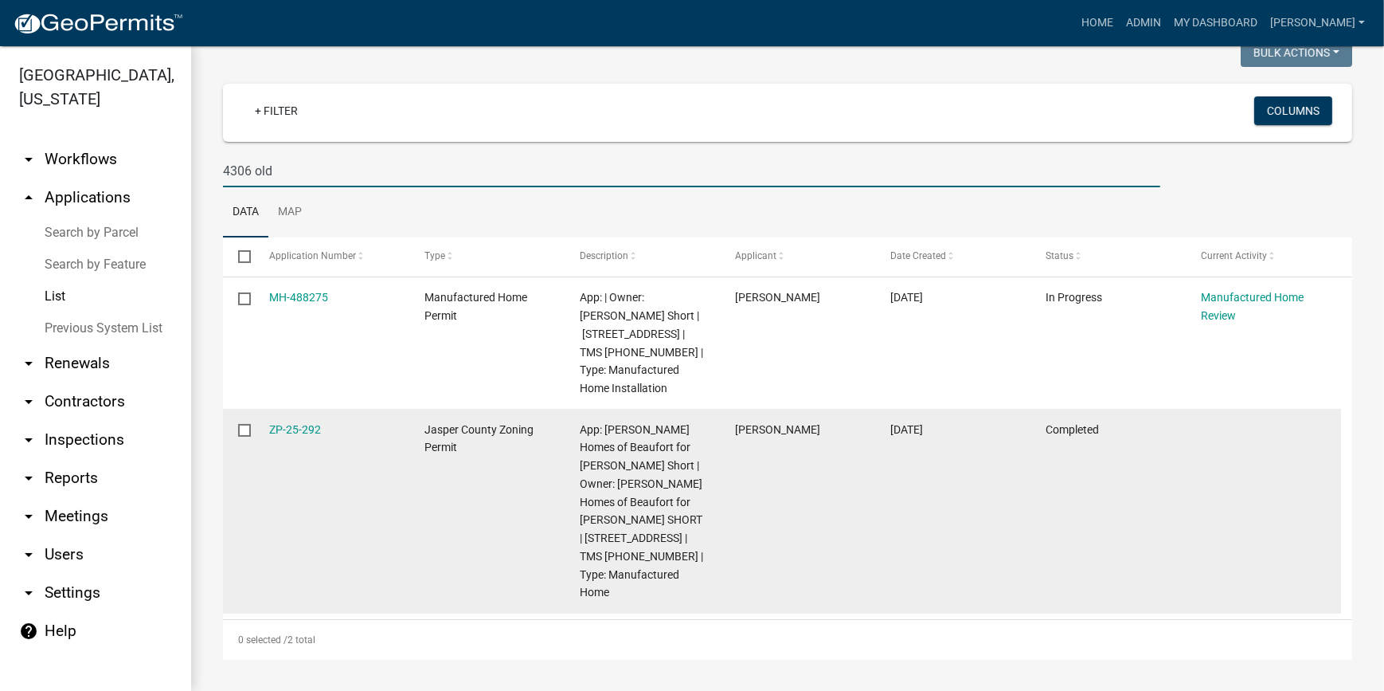
scroll to position [55, 0]
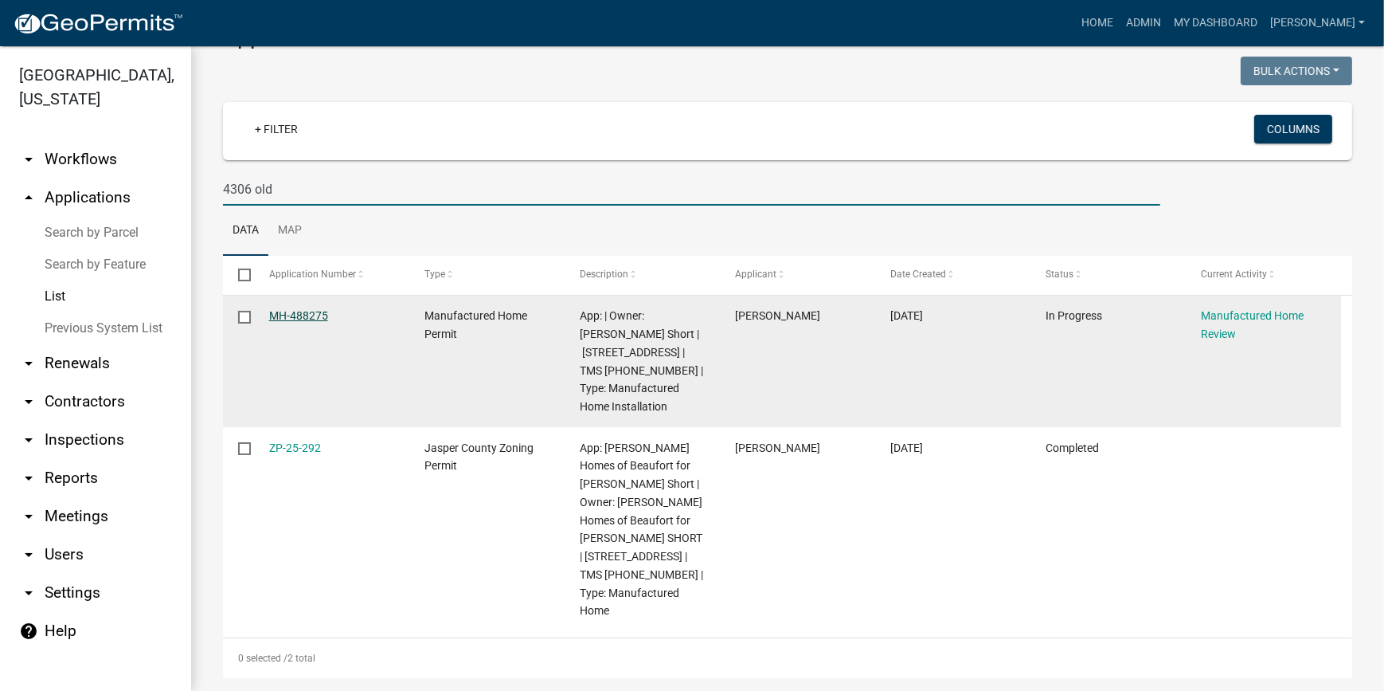
type input "4306 old"
click at [292, 311] on link "MH-488275" at bounding box center [298, 315] width 59 height 13
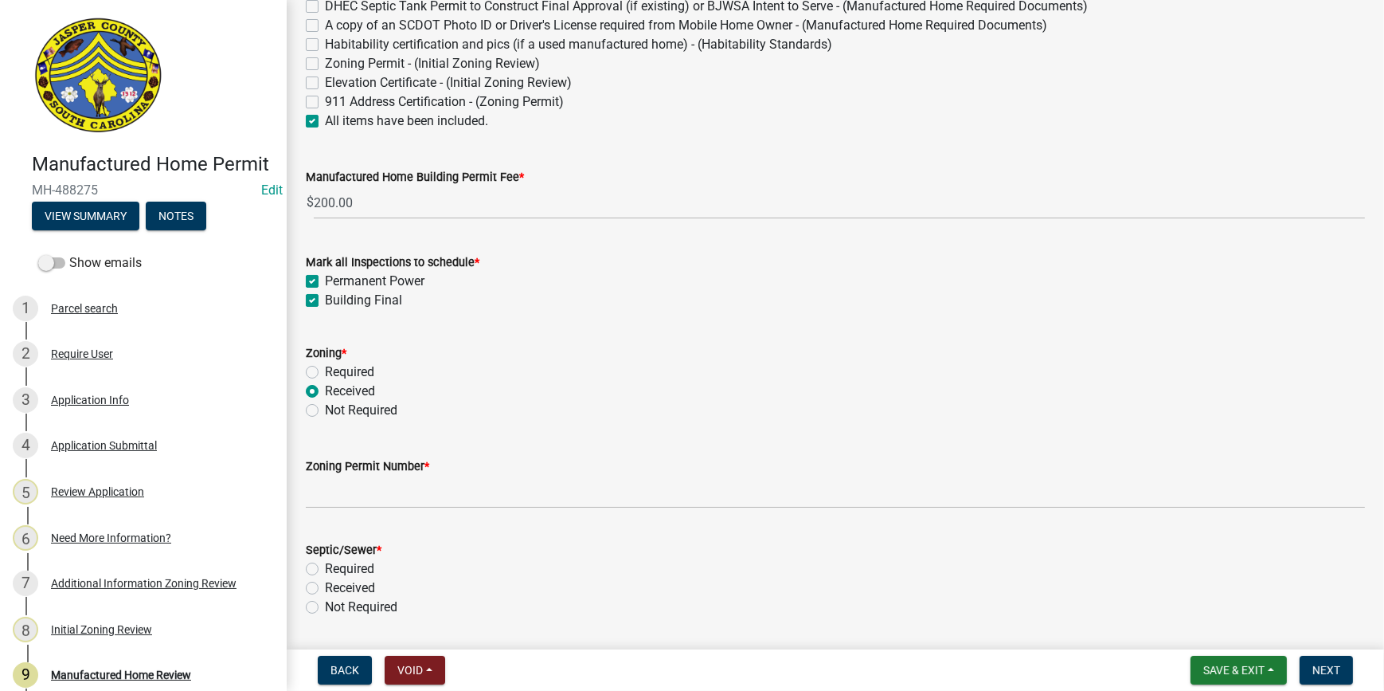
scroll to position [289, 0]
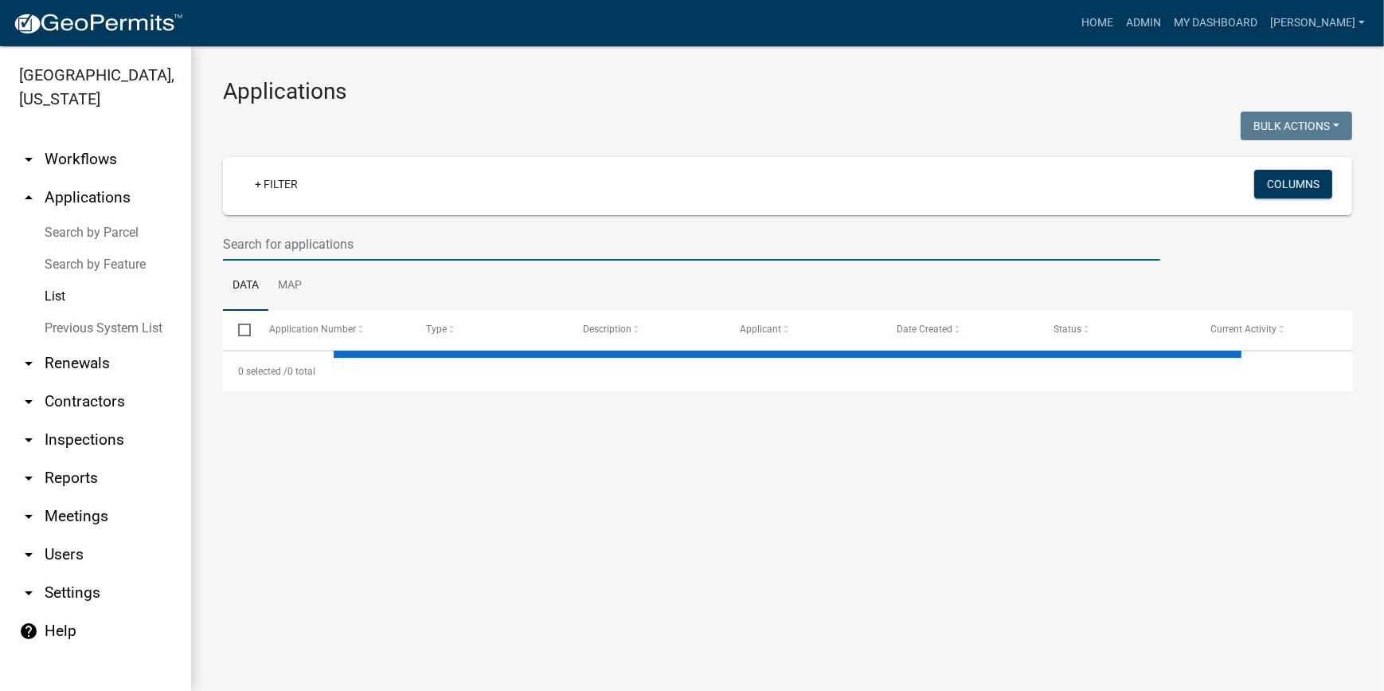
click at [267, 256] on input "text" at bounding box center [692, 244] width 938 height 33
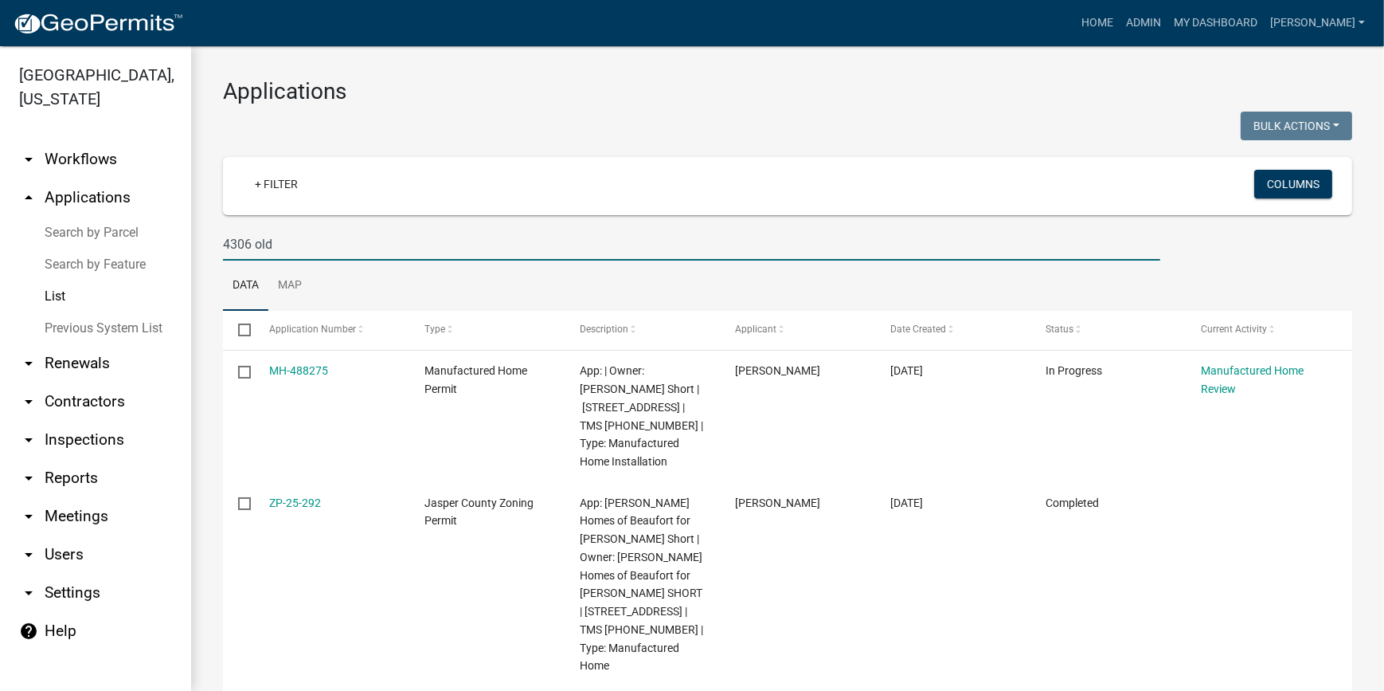
type input "4306 old"
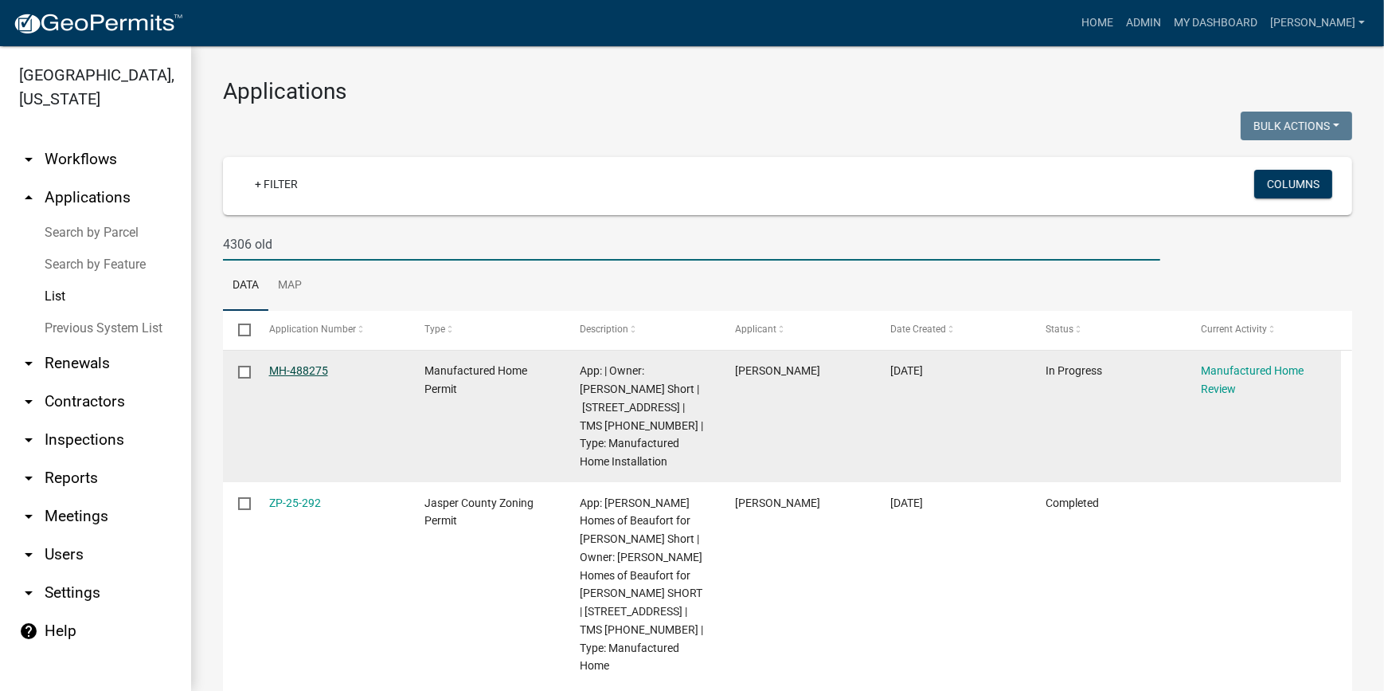
click at [290, 370] on link "MH-488275" at bounding box center [298, 370] width 59 height 13
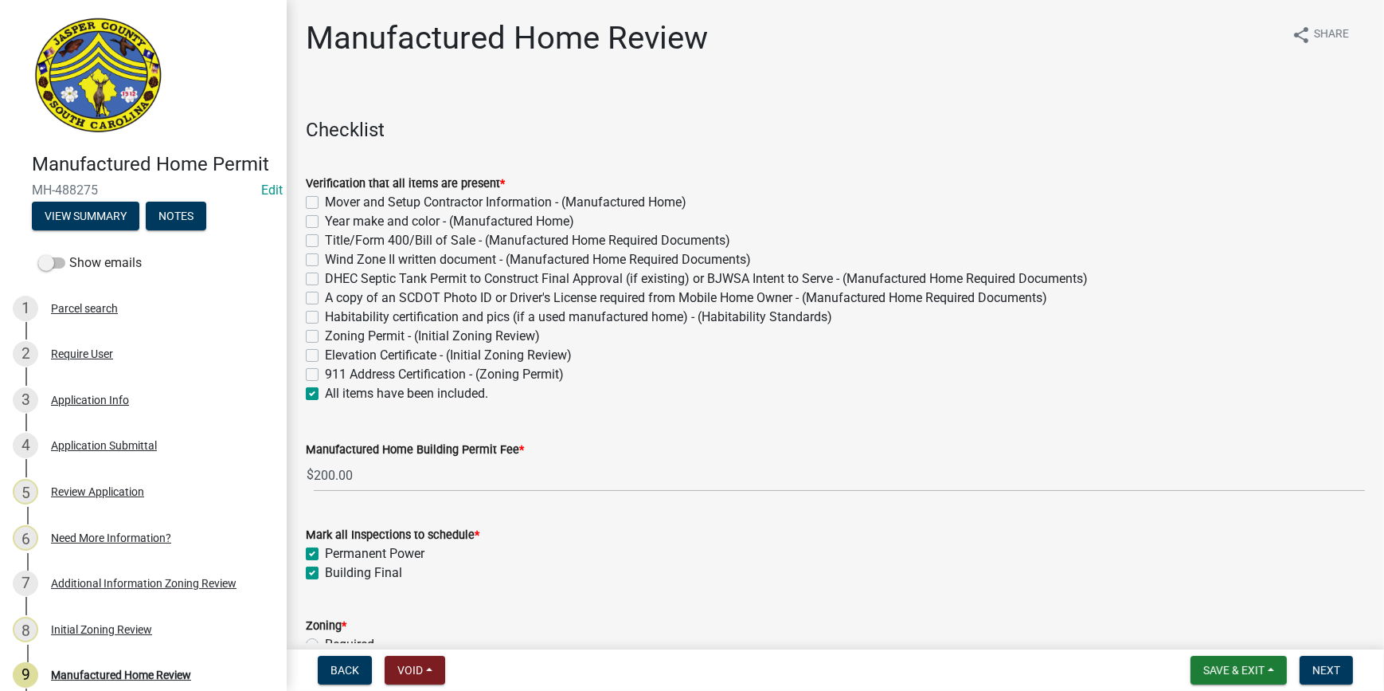
scroll to position [217, 0]
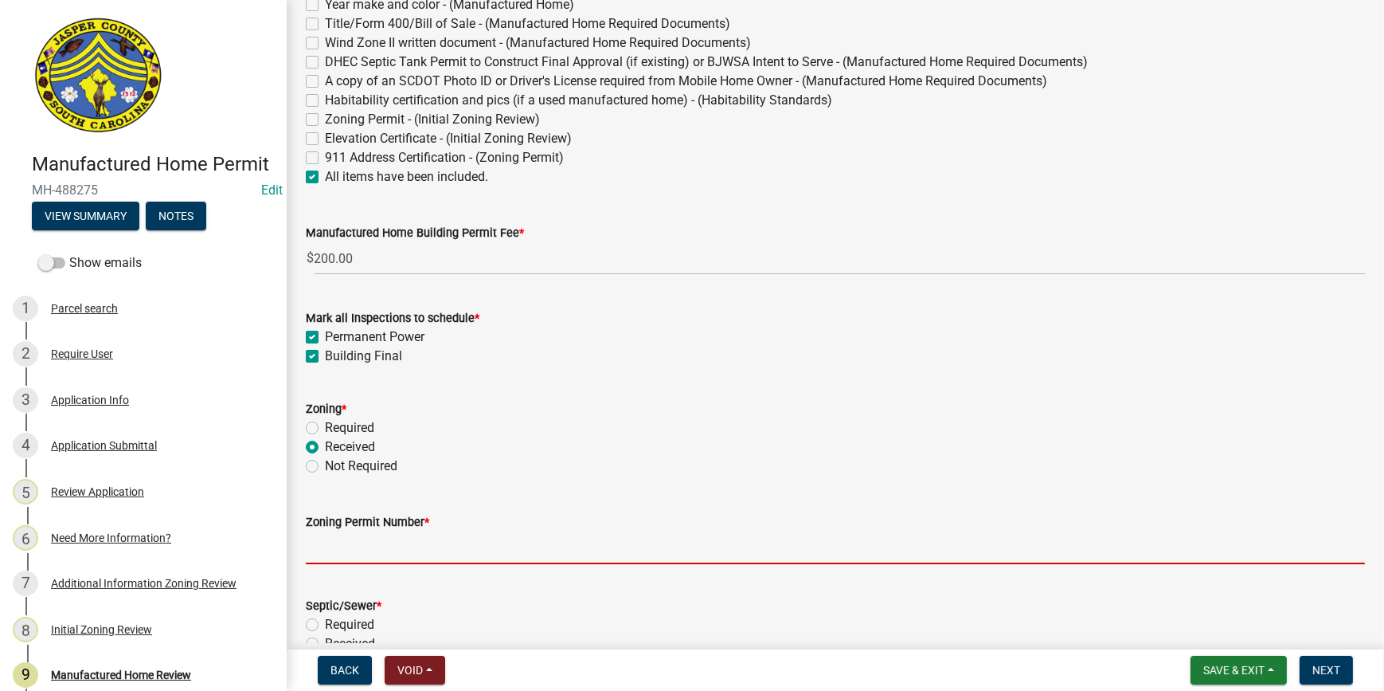
click at [352, 554] on input "Zoning Permit Number *" at bounding box center [835, 547] width 1059 height 33
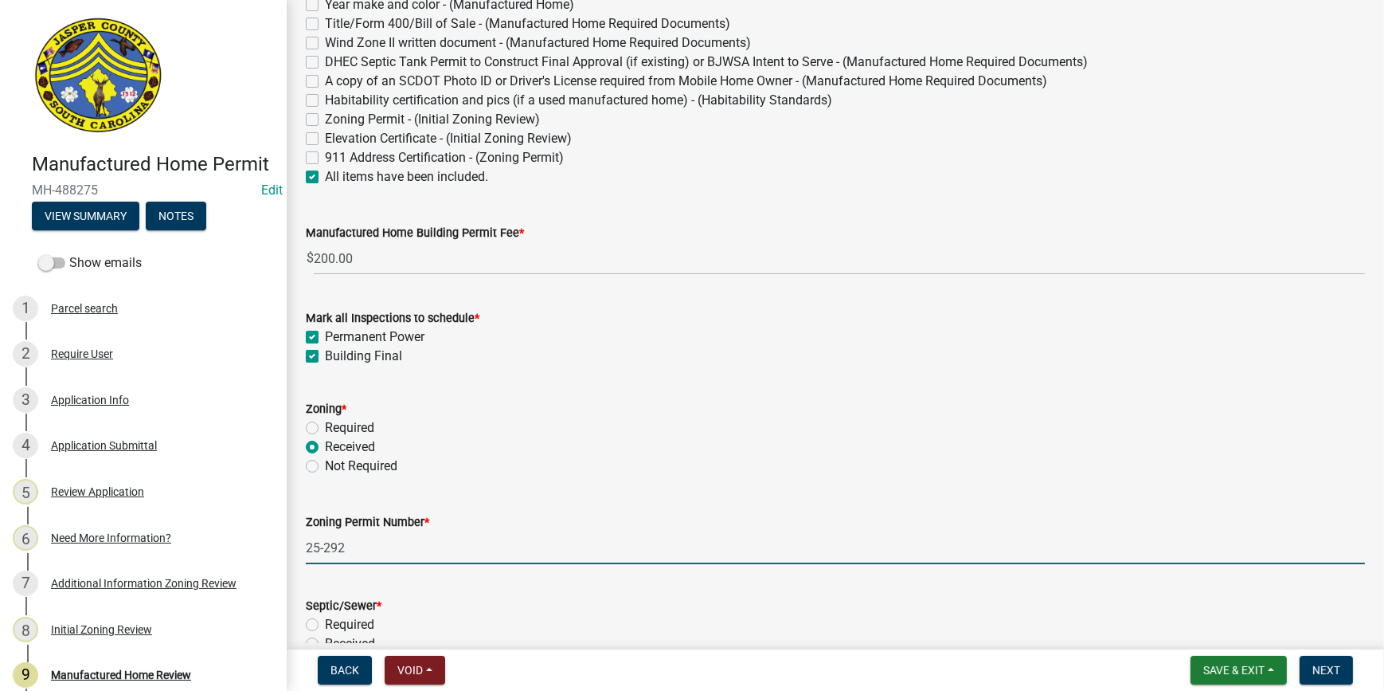
scroll to position [434, 0]
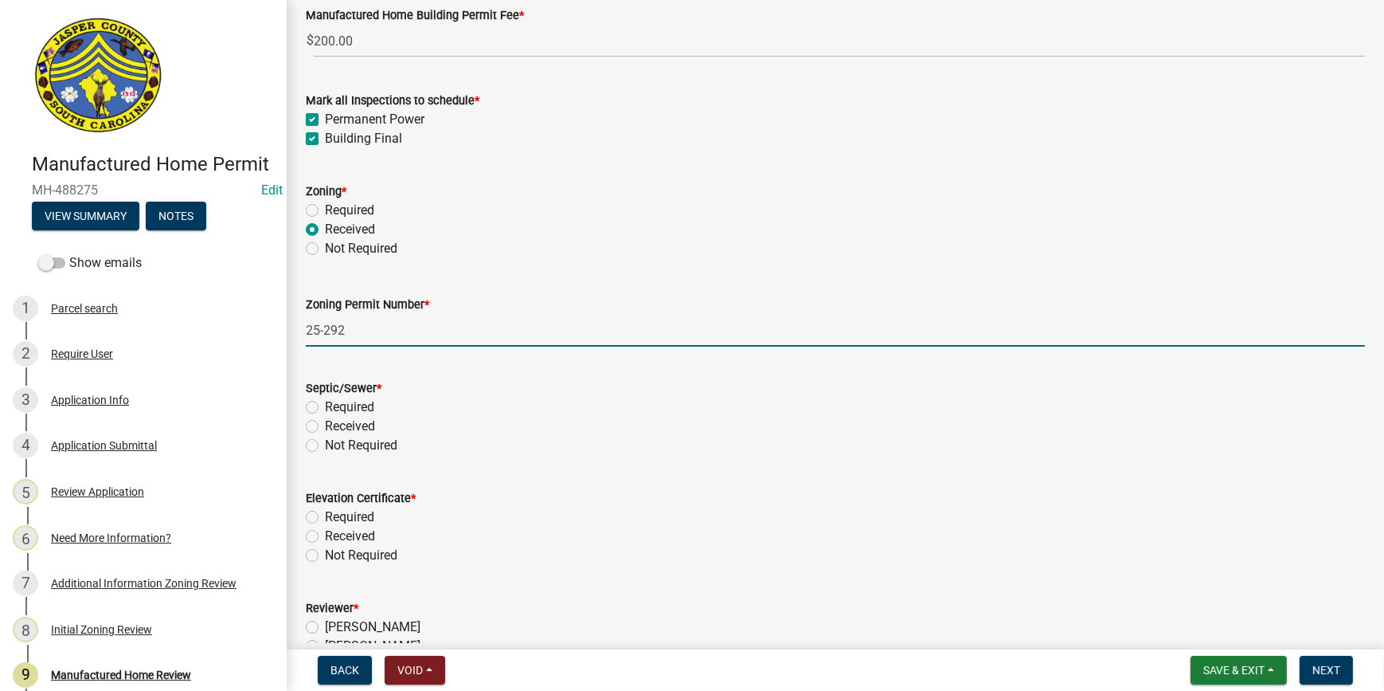
type input "25-292"
click at [325, 425] on label "Received" at bounding box center [350, 426] width 50 height 19
click at [325, 425] on input "Received" at bounding box center [330, 422] width 10 height 10
radio input "true"
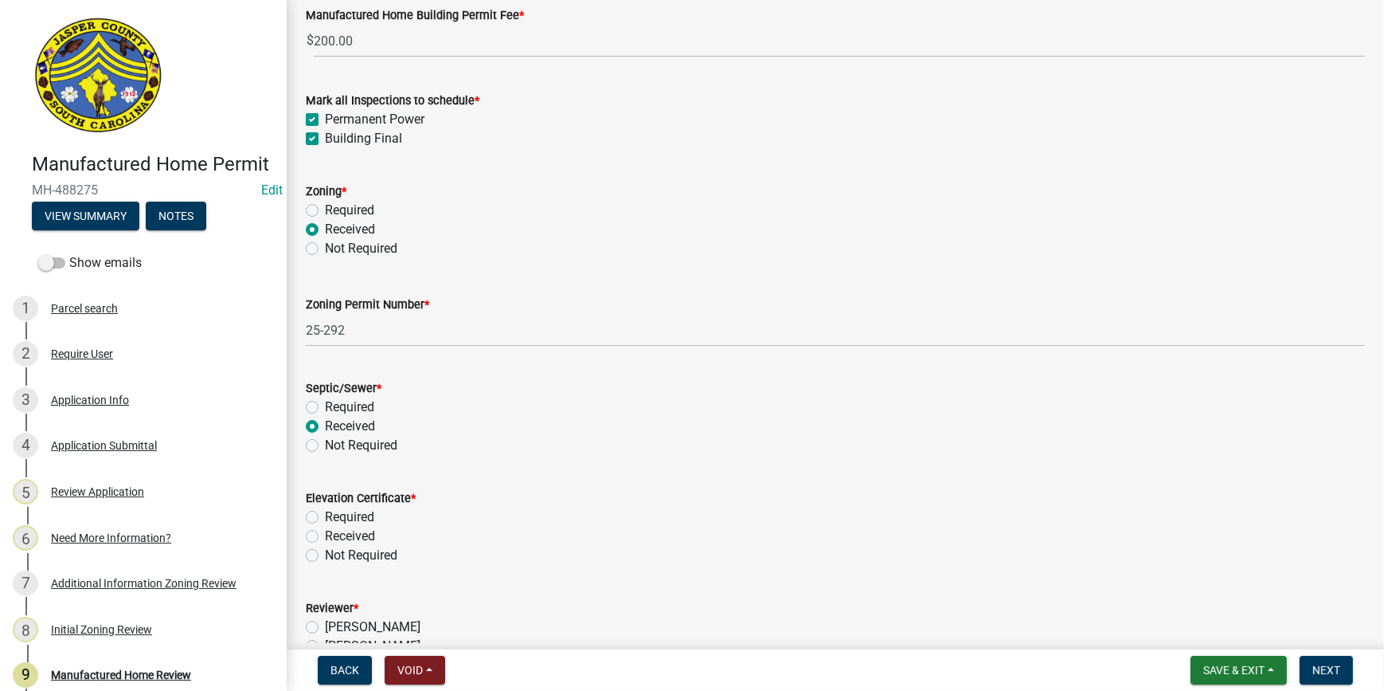
click at [325, 554] on label "Not Required" at bounding box center [361, 555] width 72 height 19
click at [325, 554] on input "Not Required" at bounding box center [330, 551] width 10 height 10
radio input "true"
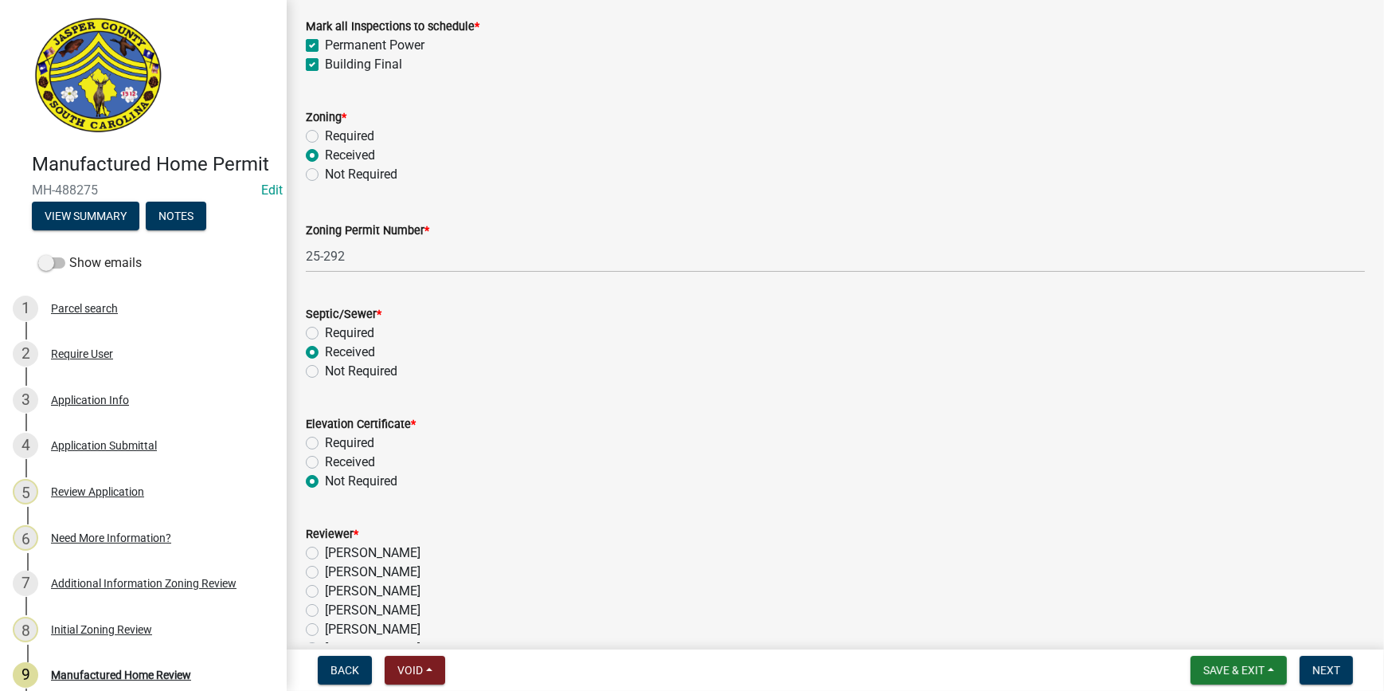
scroll to position [652, 0]
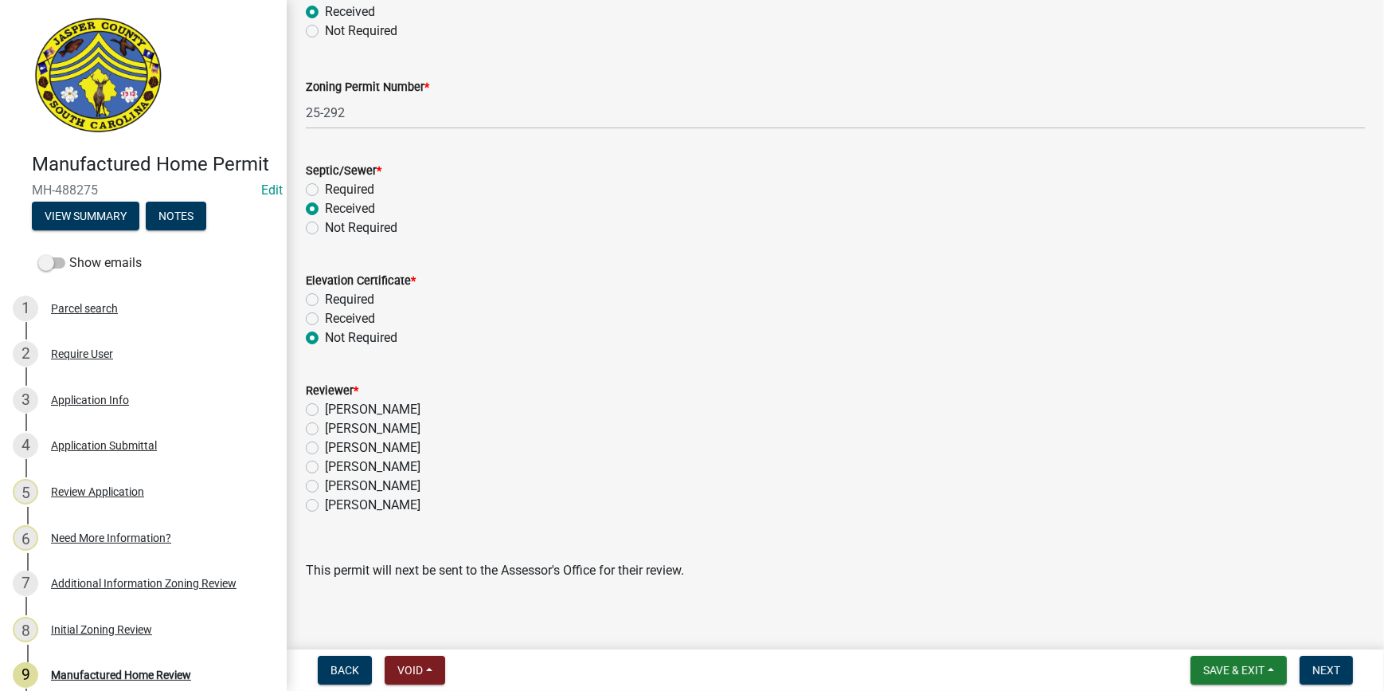
click at [325, 463] on label "[PERSON_NAME]" at bounding box center [373, 466] width 96 height 19
click at [325, 463] on input "[PERSON_NAME]" at bounding box center [330, 462] width 10 height 10
radio input "true"
click at [1326, 682] on button "Next" at bounding box center [1326, 670] width 53 height 29
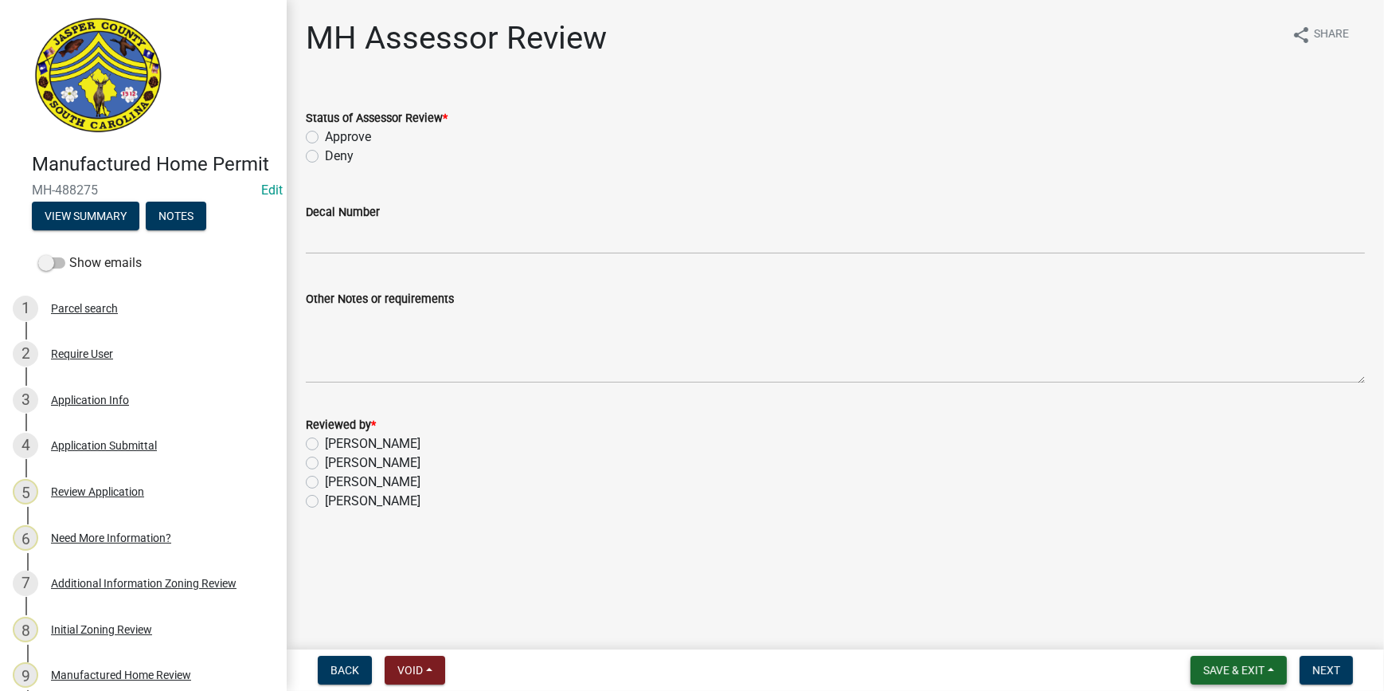
click at [1251, 669] on span "Save & Exit" at bounding box center [1234, 670] width 61 height 13
click at [1222, 632] on button "Save & Exit" at bounding box center [1223, 628] width 127 height 38
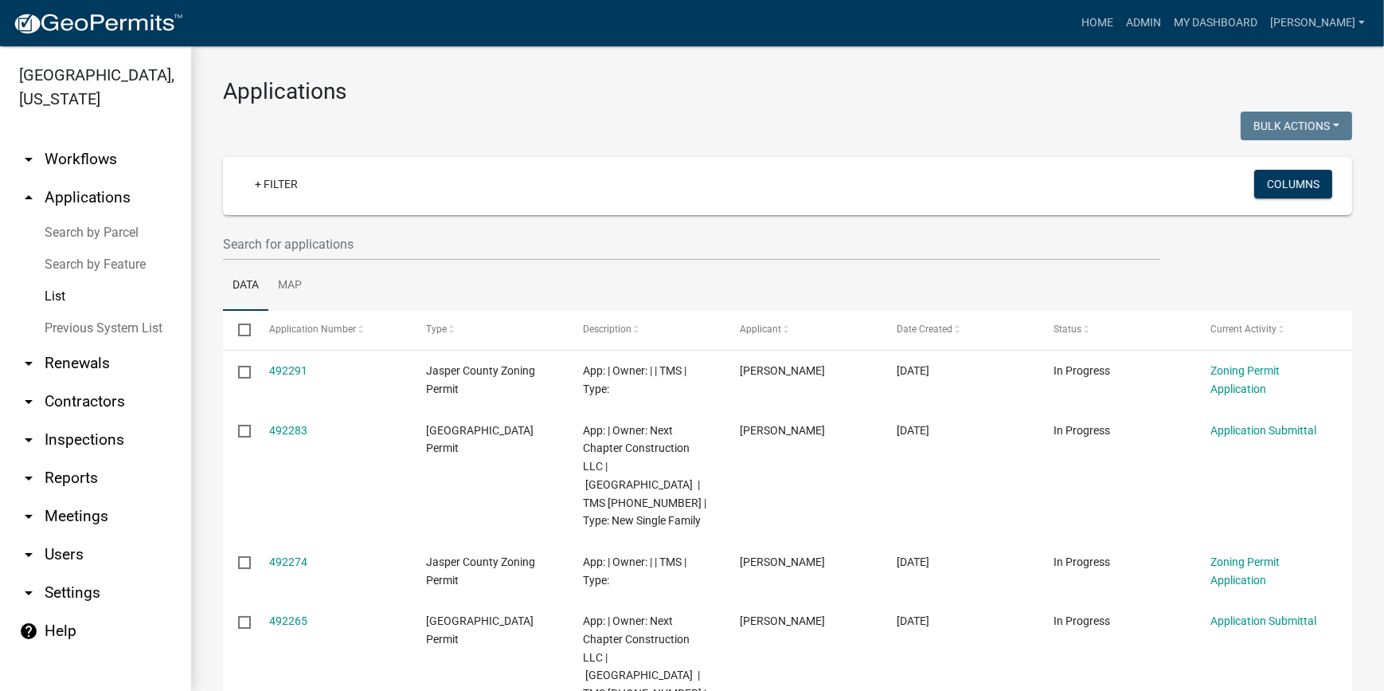
click at [378, 222] on wm-filter-builder "+ Filter Columns" at bounding box center [788, 209] width 1130 height 104
click at [407, 249] on input "text" at bounding box center [692, 244] width 938 height 33
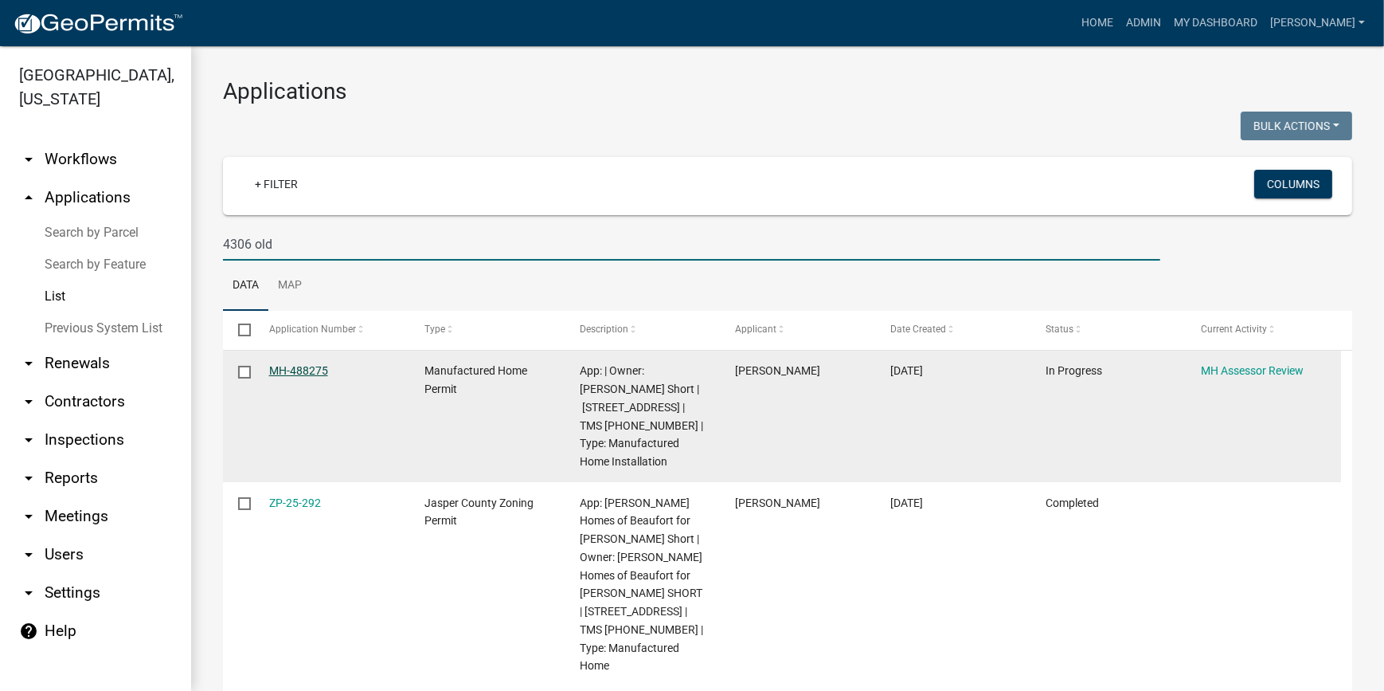
type input "4306 old"
click at [306, 374] on link "MH-488275" at bounding box center [298, 370] width 59 height 13
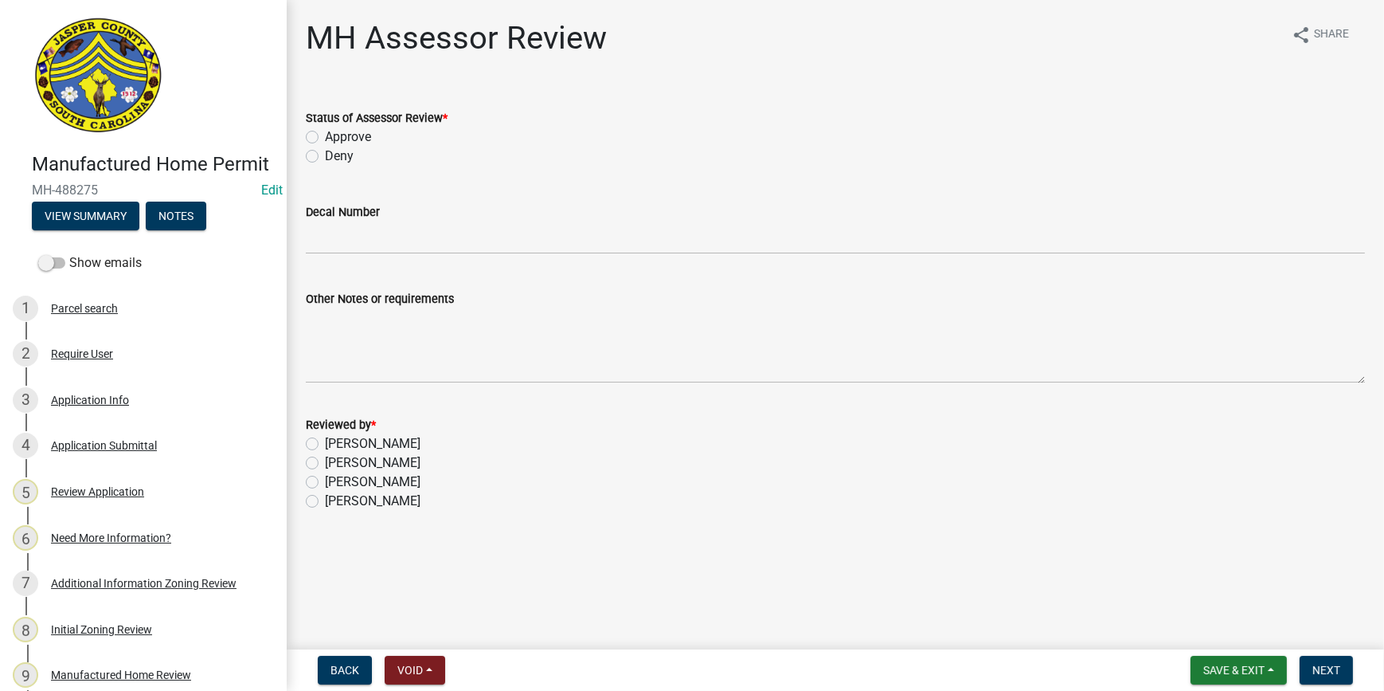
click at [315, 143] on div "Approve" at bounding box center [835, 136] width 1059 height 19
click at [325, 136] on label "Approve" at bounding box center [348, 136] width 46 height 19
click at [325, 136] on input "Approve" at bounding box center [330, 132] width 10 height 10
radio input "true"
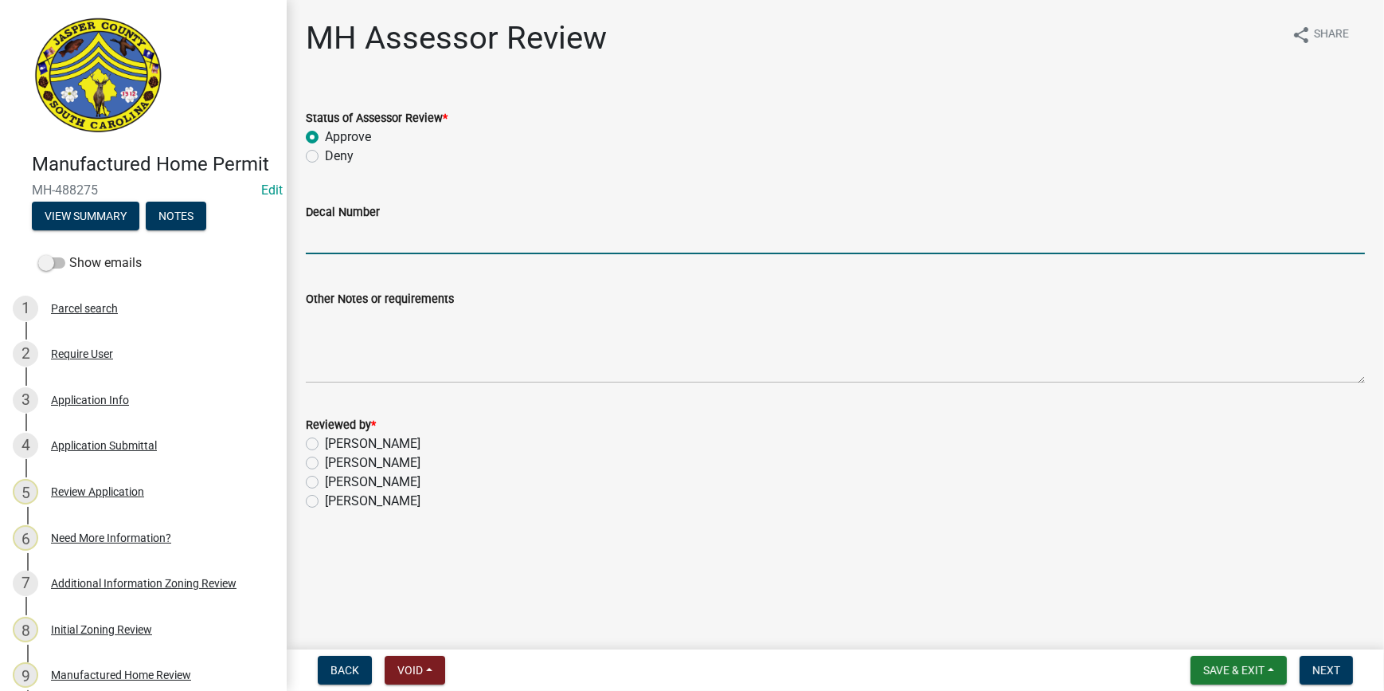
click at [339, 234] on input "Decal Number" at bounding box center [835, 237] width 1059 height 33
type input "10546"
click at [325, 483] on label "Courtney Williams" at bounding box center [373, 481] width 96 height 19
click at [325, 483] on input "Courtney Williams" at bounding box center [330, 477] width 10 height 10
radio input "true"
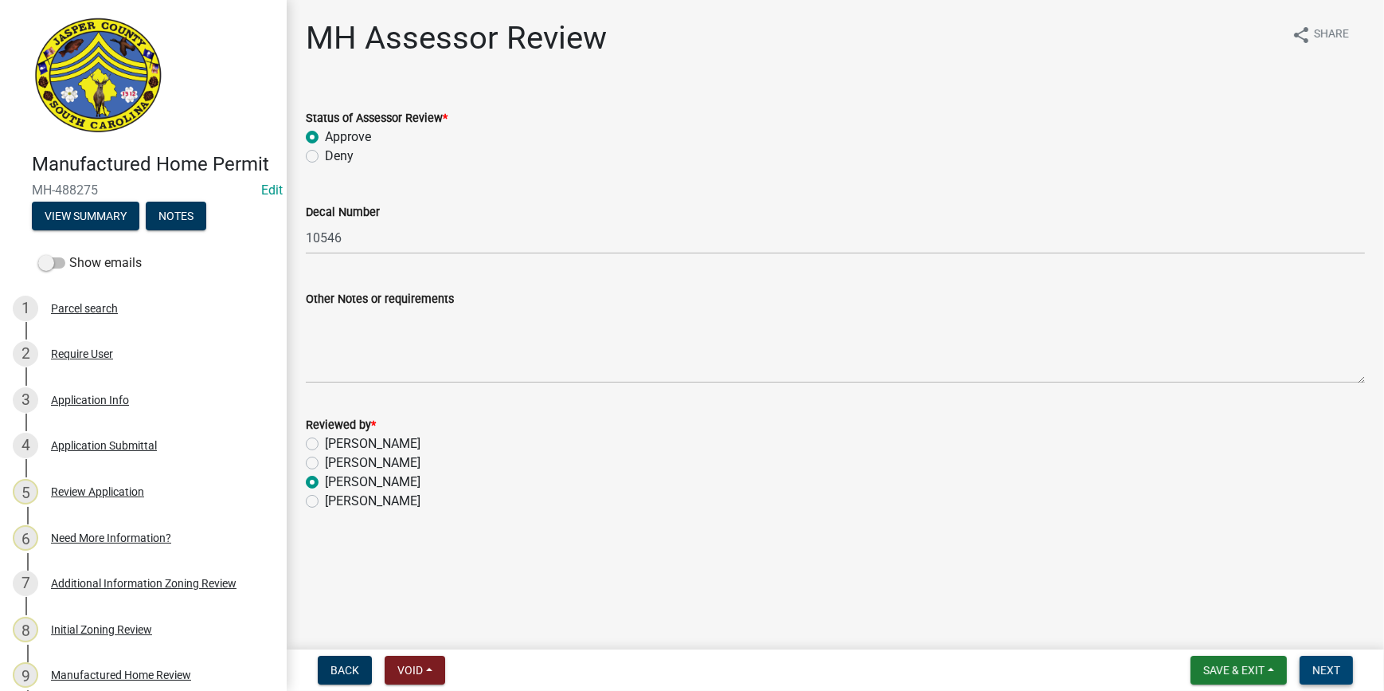
click at [1330, 676] on span "Next" at bounding box center [1327, 670] width 28 height 13
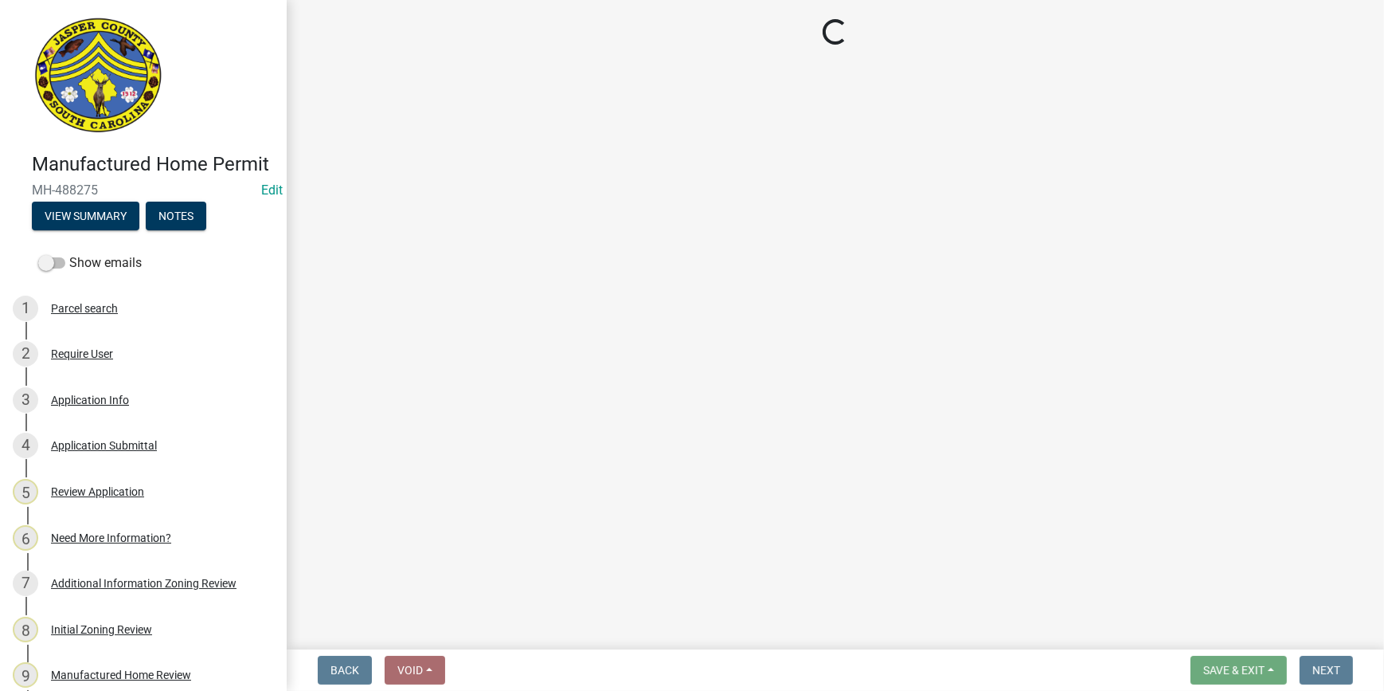
select select "3: 3"
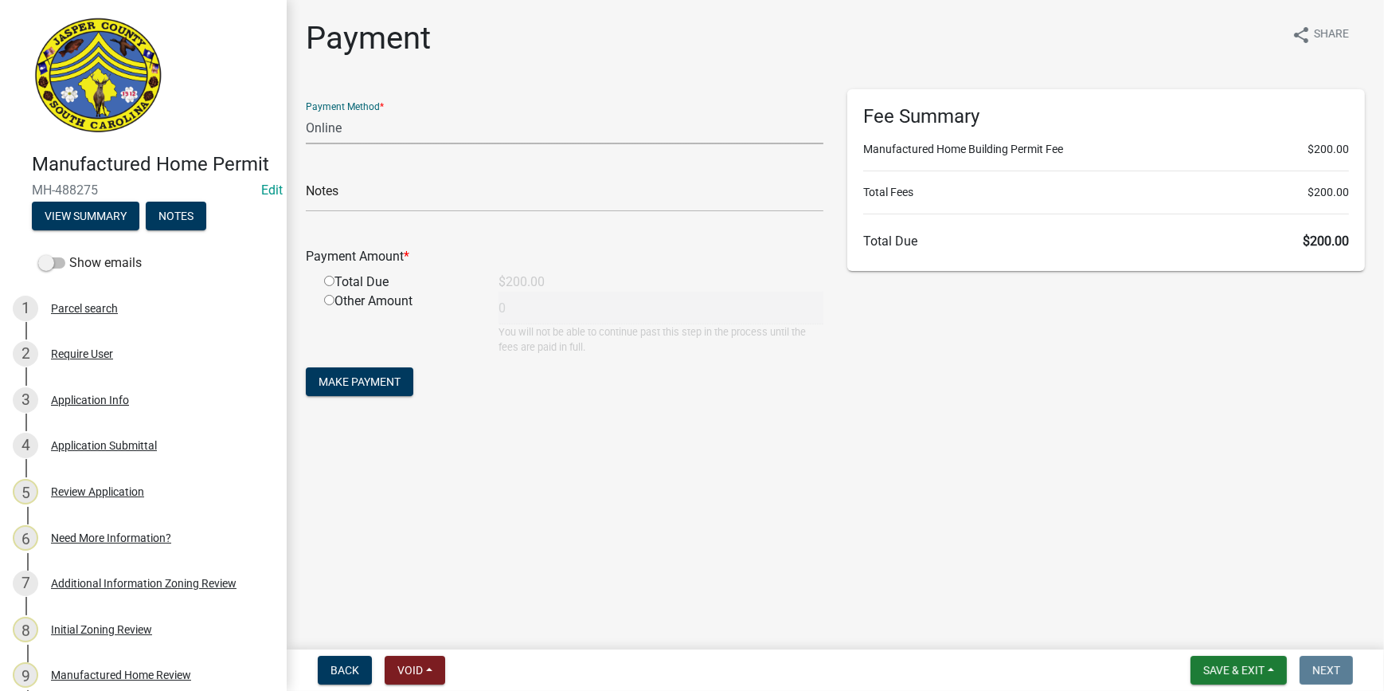
click at [333, 123] on select "Credit Card POS Check Cash Online" at bounding box center [565, 128] width 518 height 33
click at [306, 112] on select "Credit Card POS Check Cash Online" at bounding box center [565, 128] width 518 height 33
click at [327, 280] on input "radio" at bounding box center [329, 281] width 10 height 10
radio input "true"
type input "200"
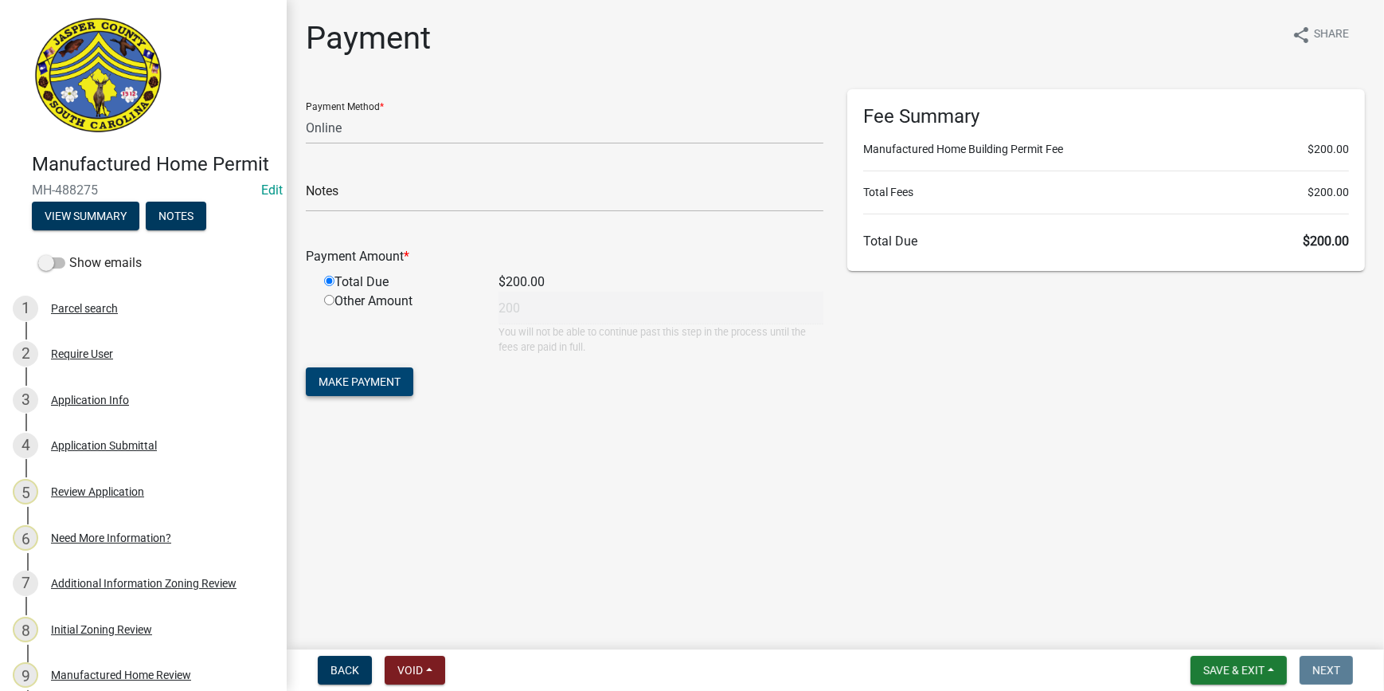
click at [346, 379] on span "Make Payment" at bounding box center [360, 381] width 82 height 13
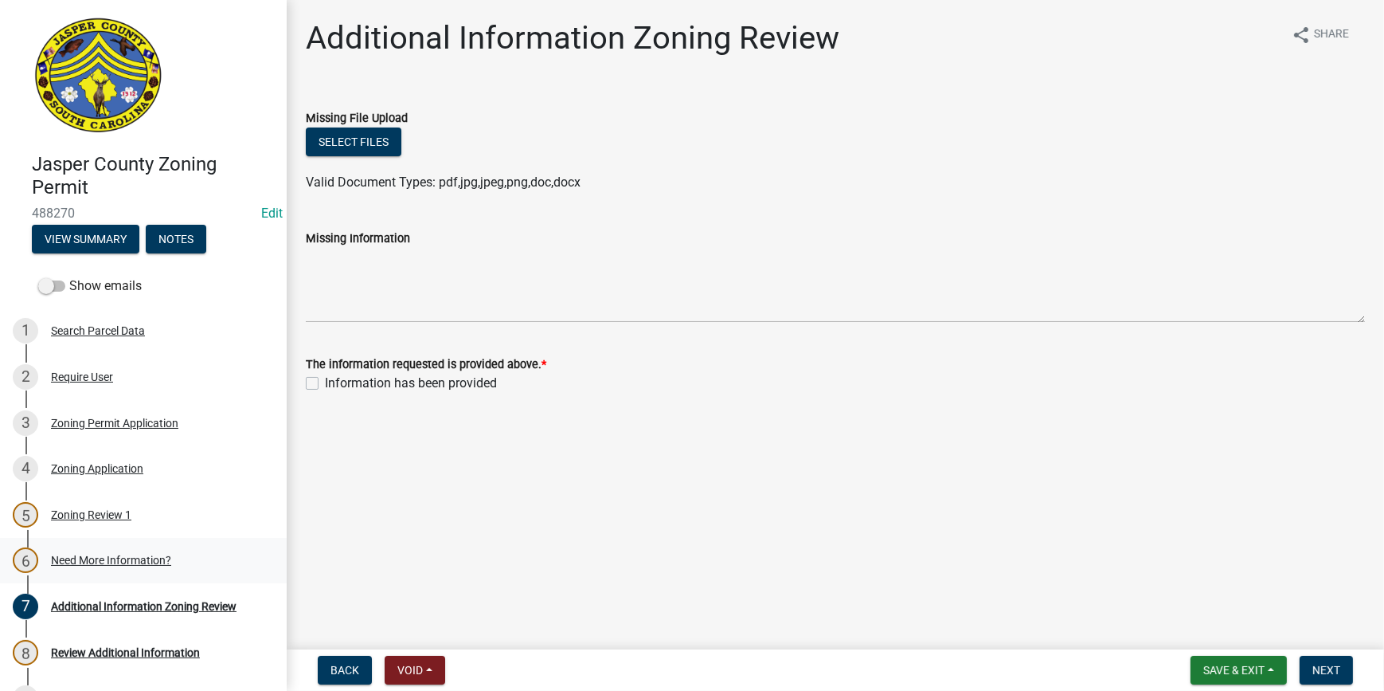
click at [55, 574] on link "6 Need More Information?" at bounding box center [143, 561] width 287 height 46
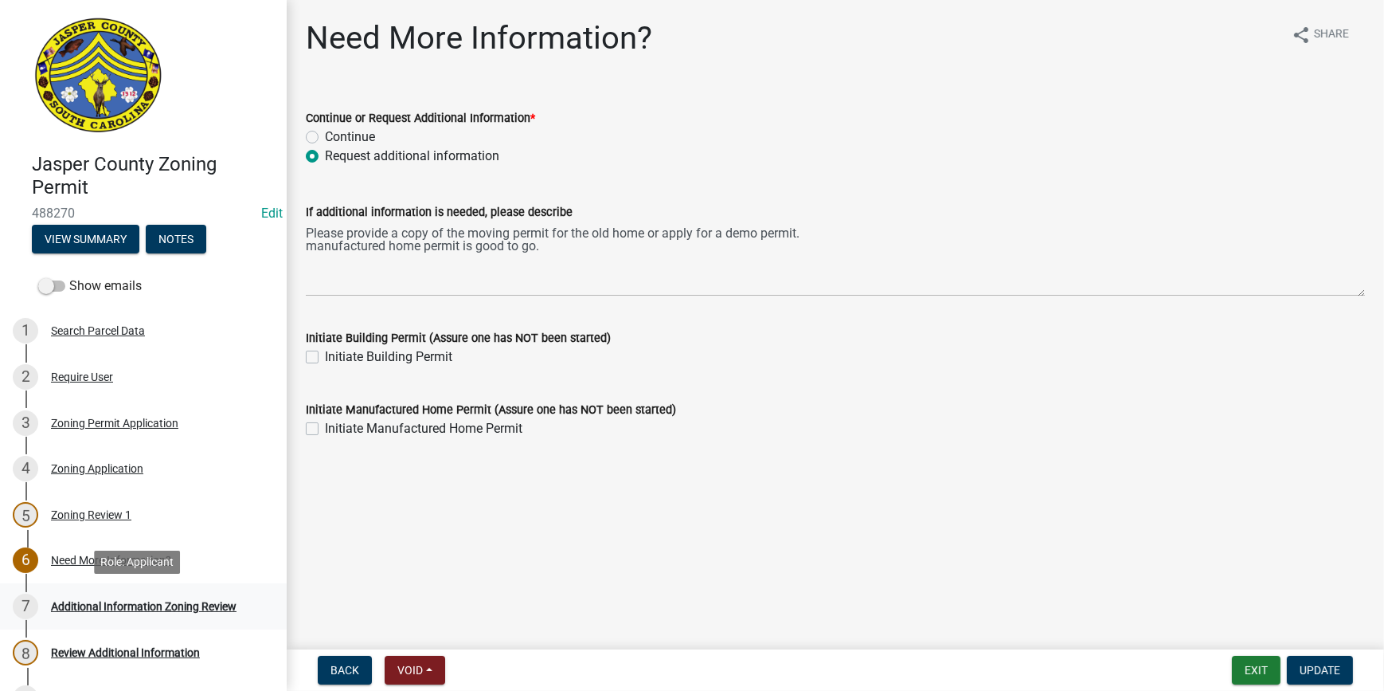
click at [124, 601] on div "Additional Information Zoning Review" at bounding box center [144, 606] width 186 height 11
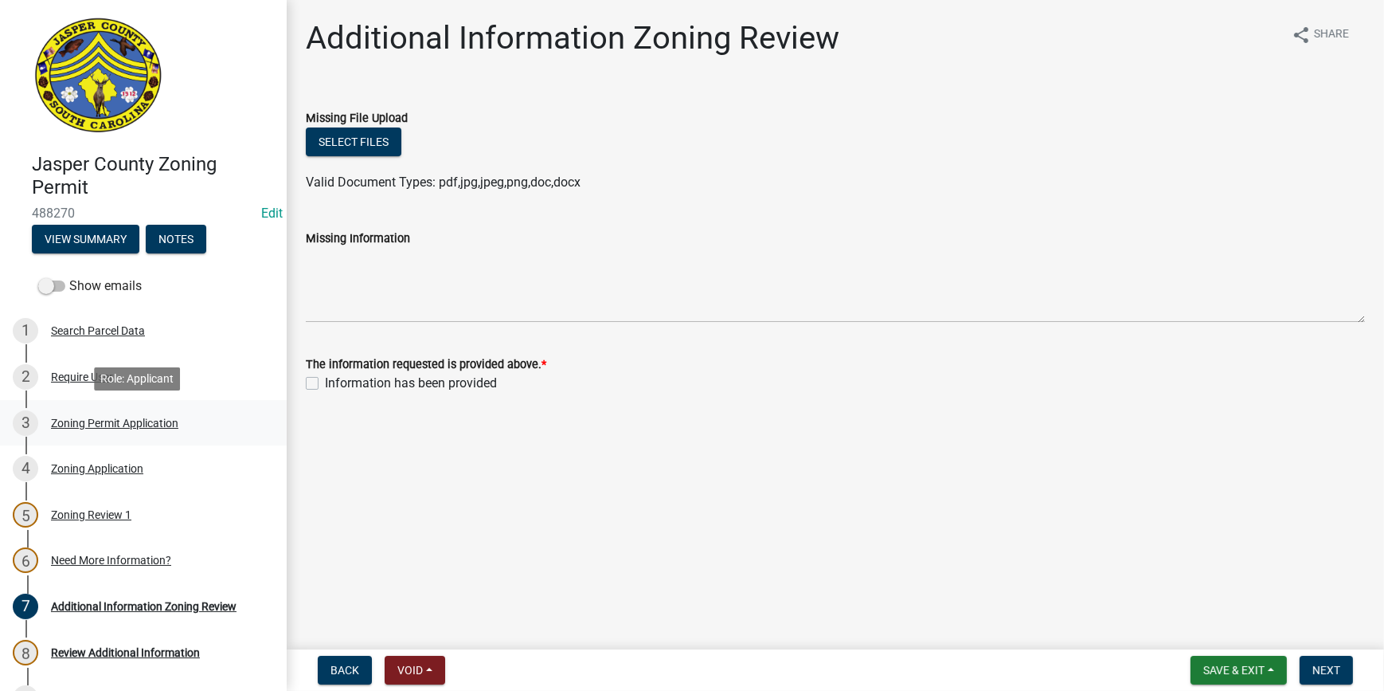
click at [80, 430] on div "3 Zoning Permit Application" at bounding box center [137, 422] width 249 height 25
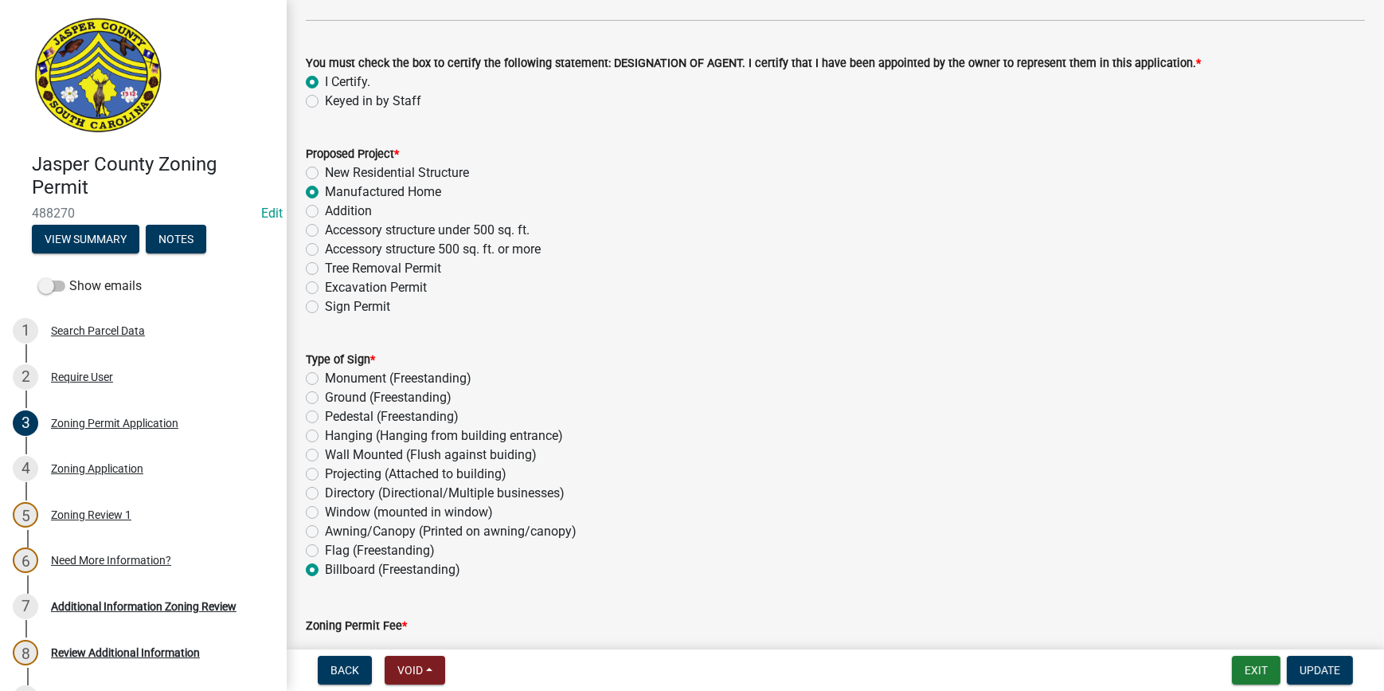
scroll to position [1955, 0]
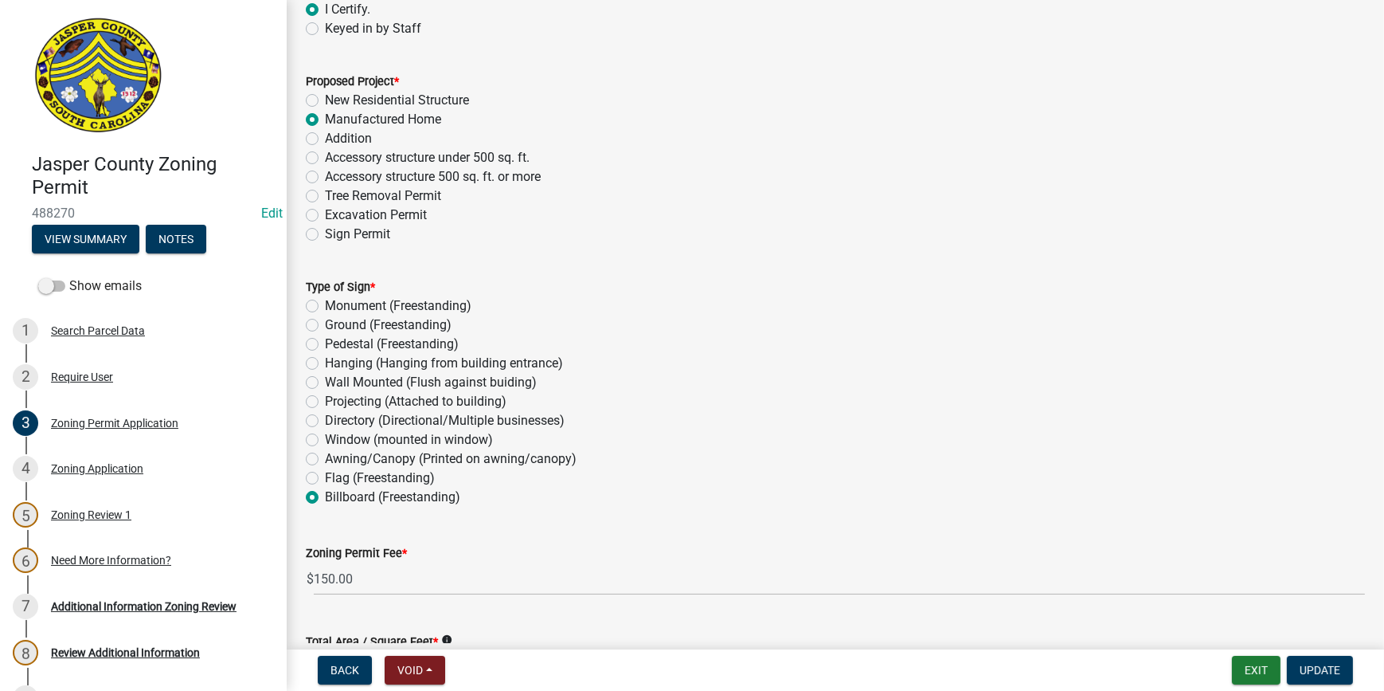
click at [325, 153] on label "Accessory structure under 500 sq. ft." at bounding box center [427, 157] width 205 height 19
click at [325, 153] on input "Accessory structure under 500 sq. ft." at bounding box center [330, 153] width 10 height 10
radio input "true"
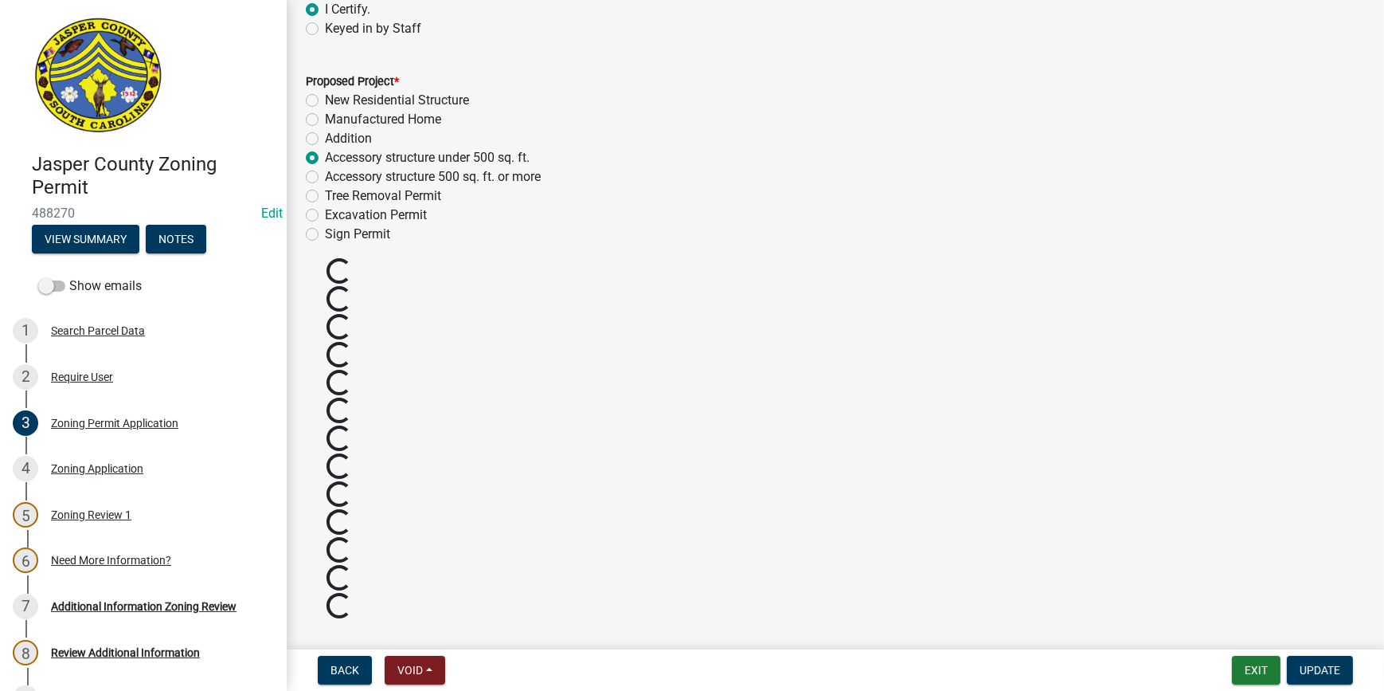
click at [325, 122] on label "Manufactured Home" at bounding box center [383, 119] width 116 height 19
click at [325, 120] on input "Manufactured Home" at bounding box center [330, 115] width 10 height 10
radio input "true"
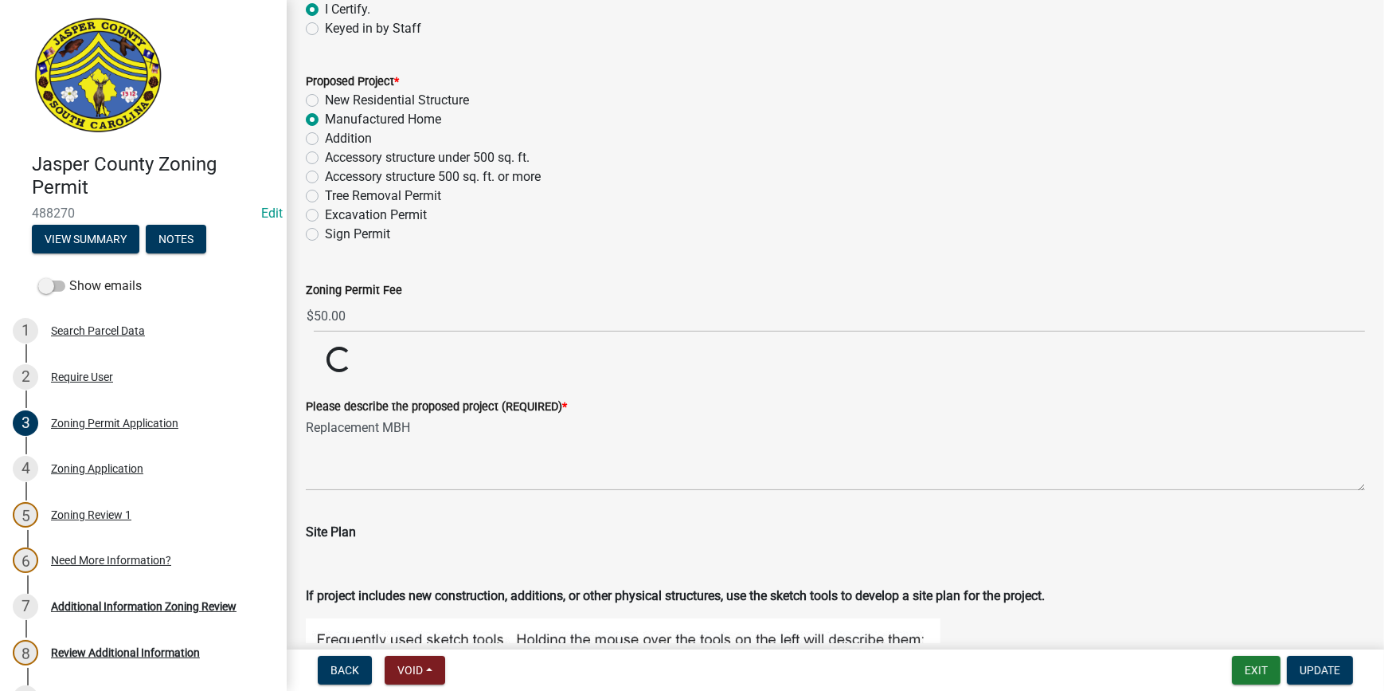
type input "150.00"
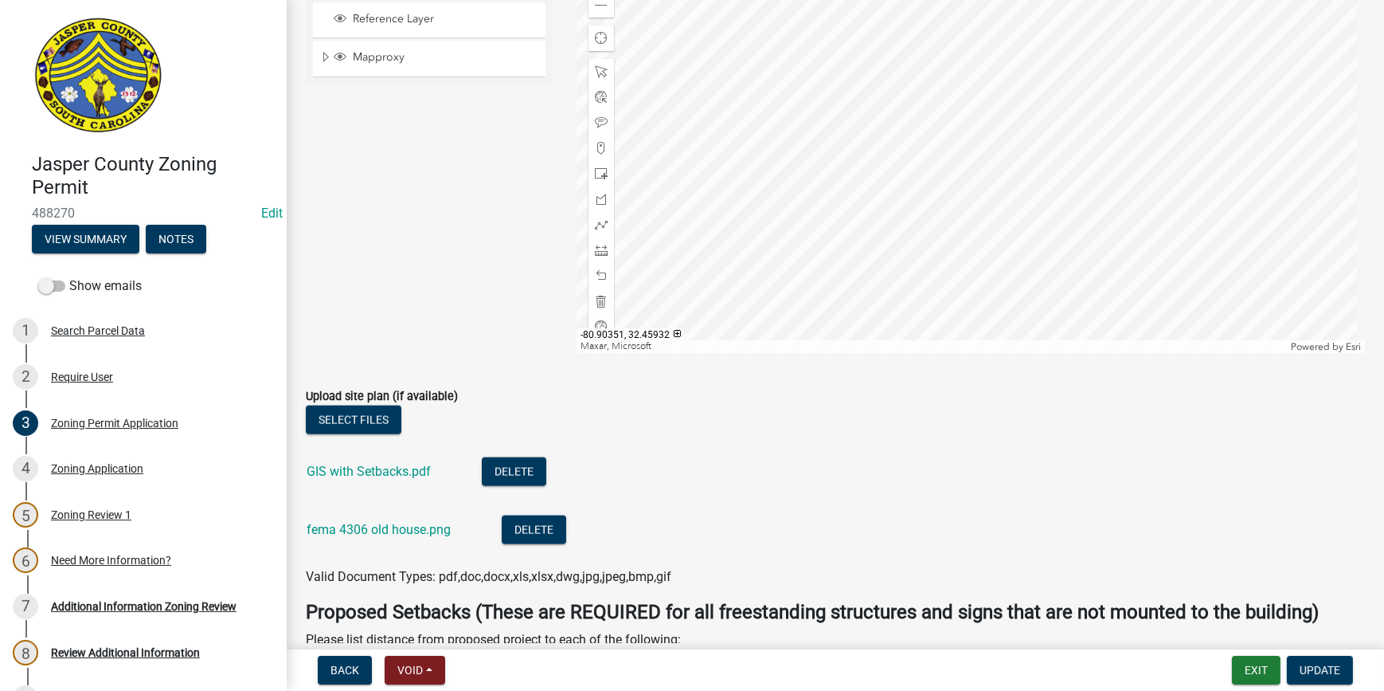
scroll to position [2796, 0]
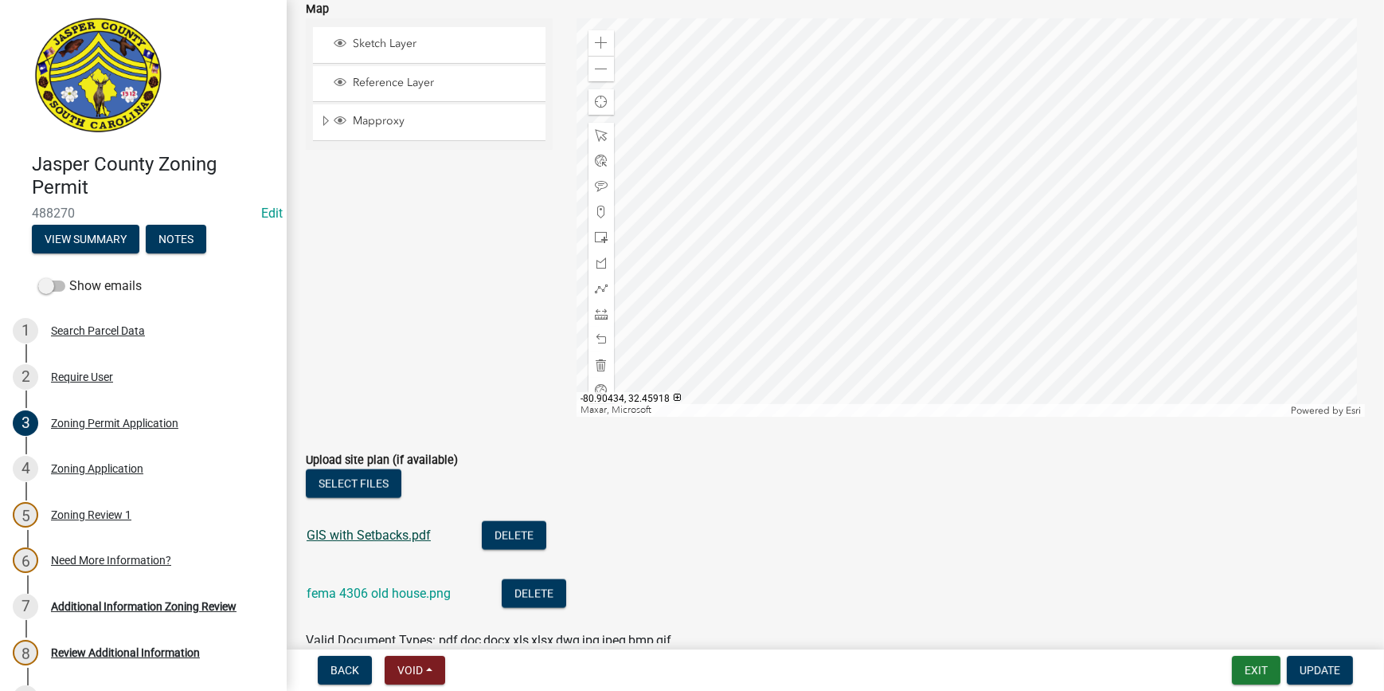
click at [396, 536] on link "GIS with Setbacks.pdf" at bounding box center [369, 534] width 124 height 15
click at [428, 594] on link "fema 4306 old house.png" at bounding box center [379, 592] width 144 height 15
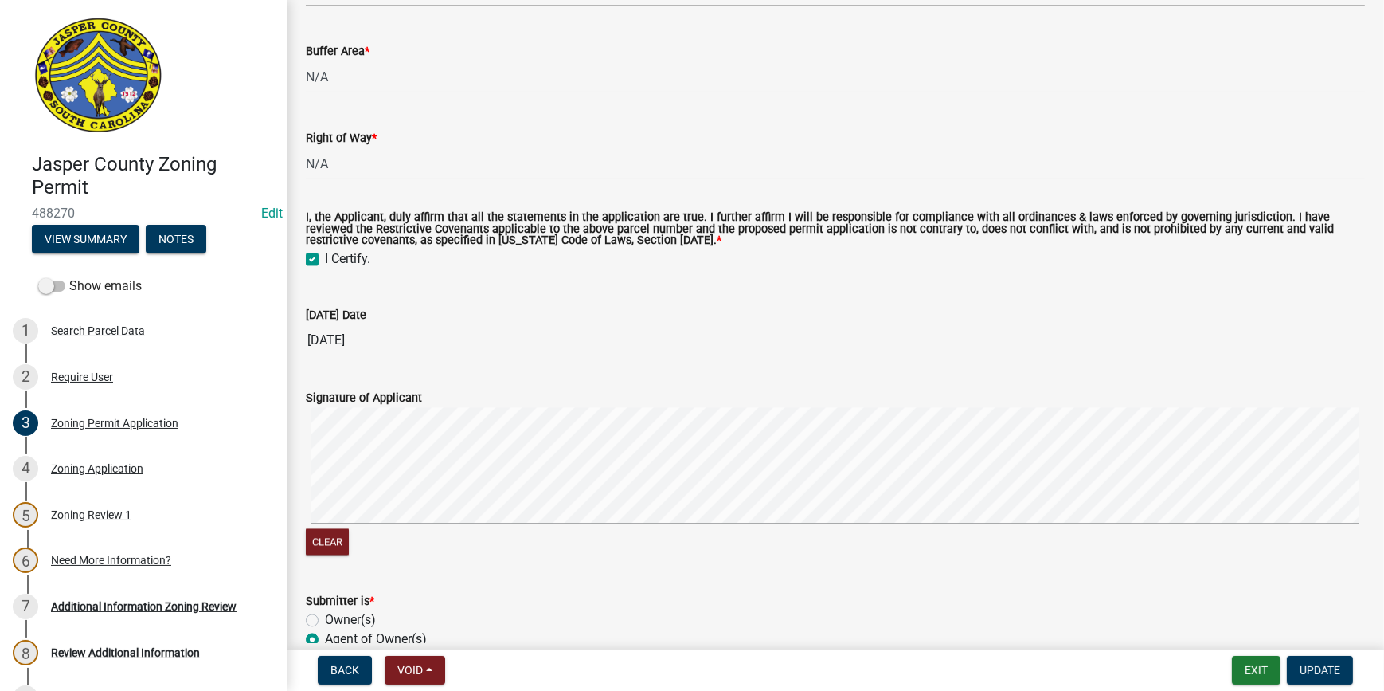
scroll to position [4142, 0]
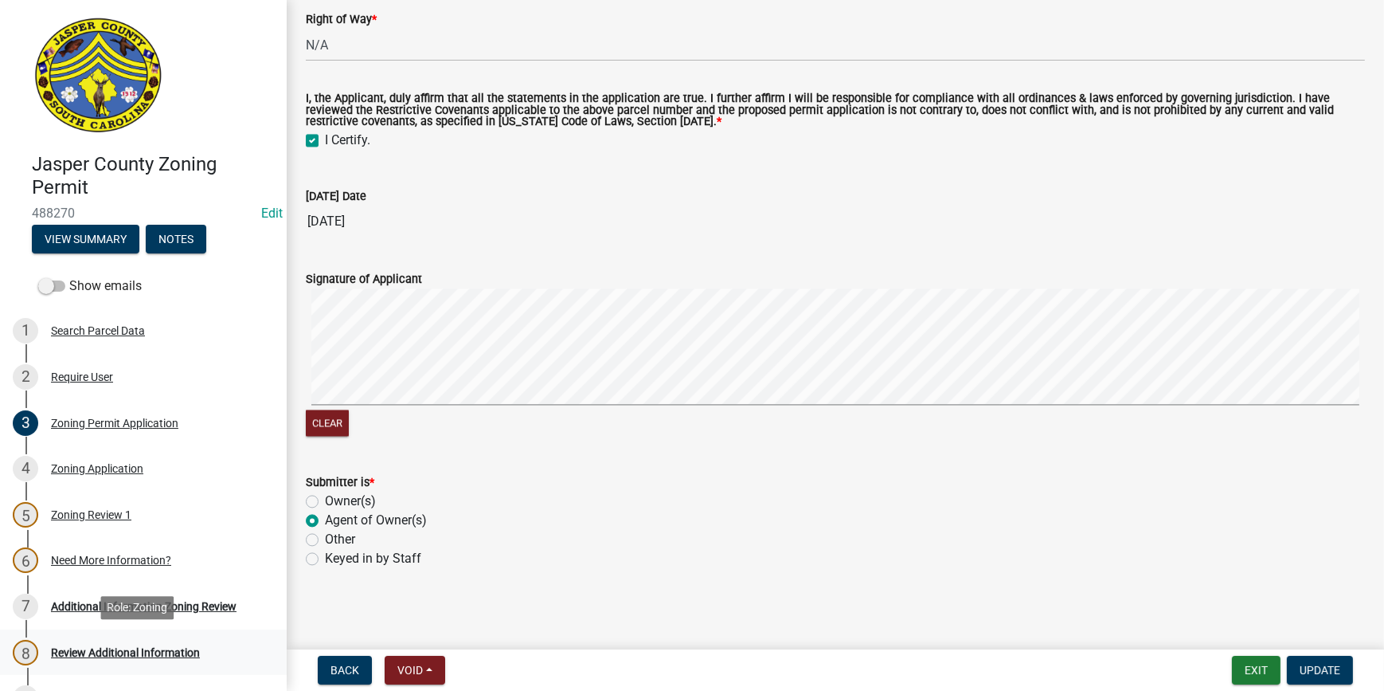
click at [128, 644] on div "8 Review Additional Information" at bounding box center [137, 652] width 249 height 25
click at [147, 620] on link "7 Additional Information Zoning Review" at bounding box center [143, 606] width 287 height 46
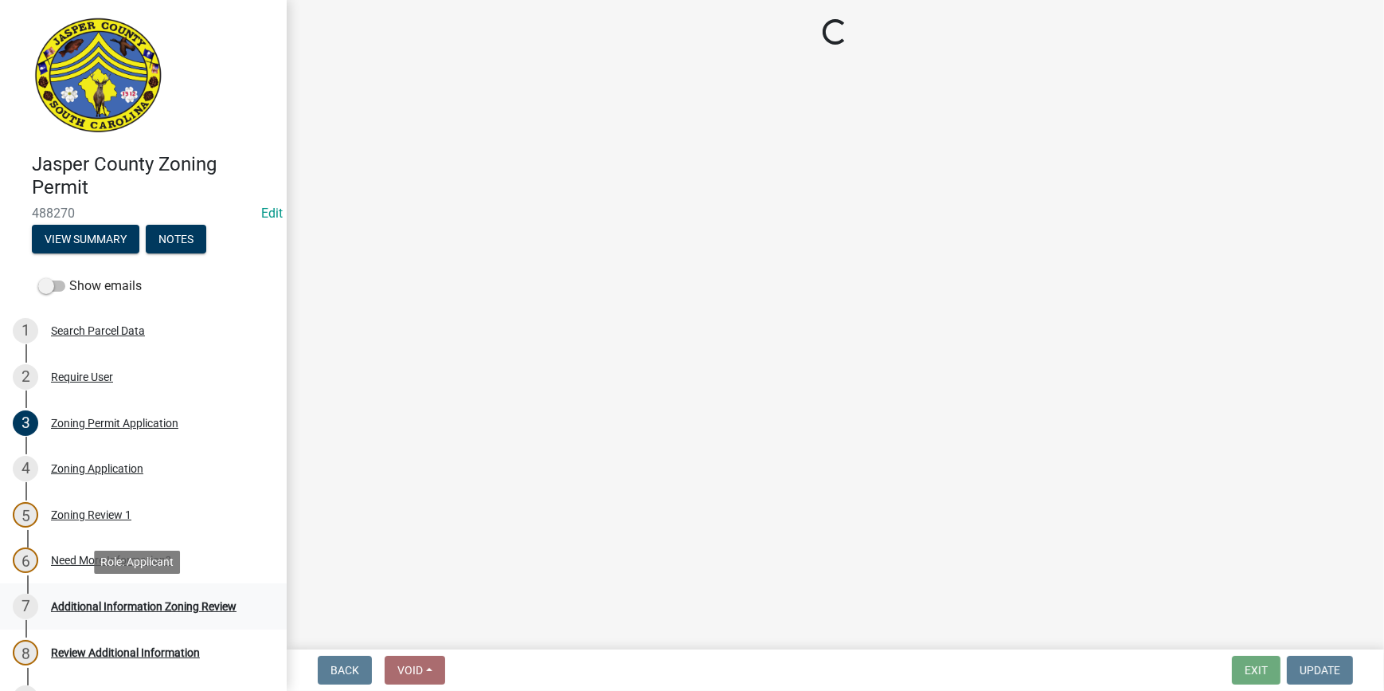
scroll to position [0, 0]
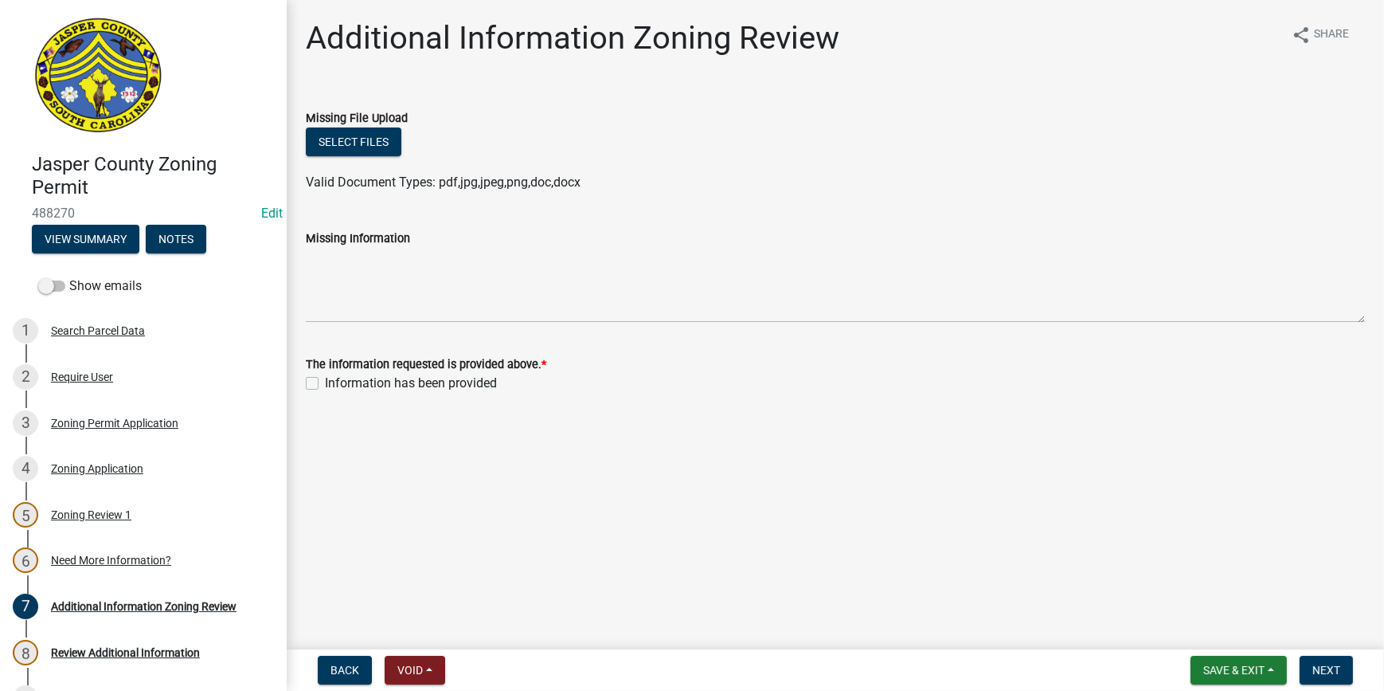
click at [325, 389] on label "Information has been provided" at bounding box center [411, 383] width 172 height 19
click at [325, 384] on input "Information has been provided" at bounding box center [330, 379] width 10 height 10
checkbox input "true"
click at [1318, 664] on span "Next" at bounding box center [1327, 670] width 28 height 13
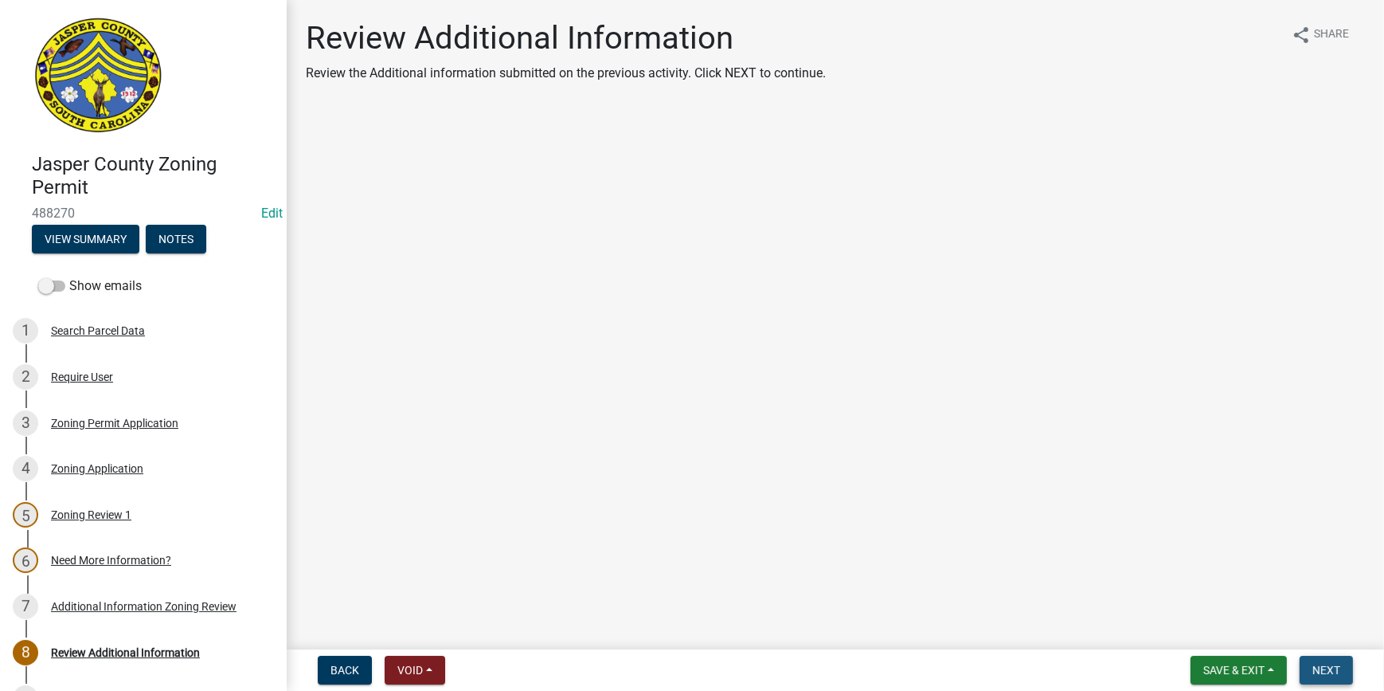
click at [1314, 669] on span "Next" at bounding box center [1327, 670] width 28 height 13
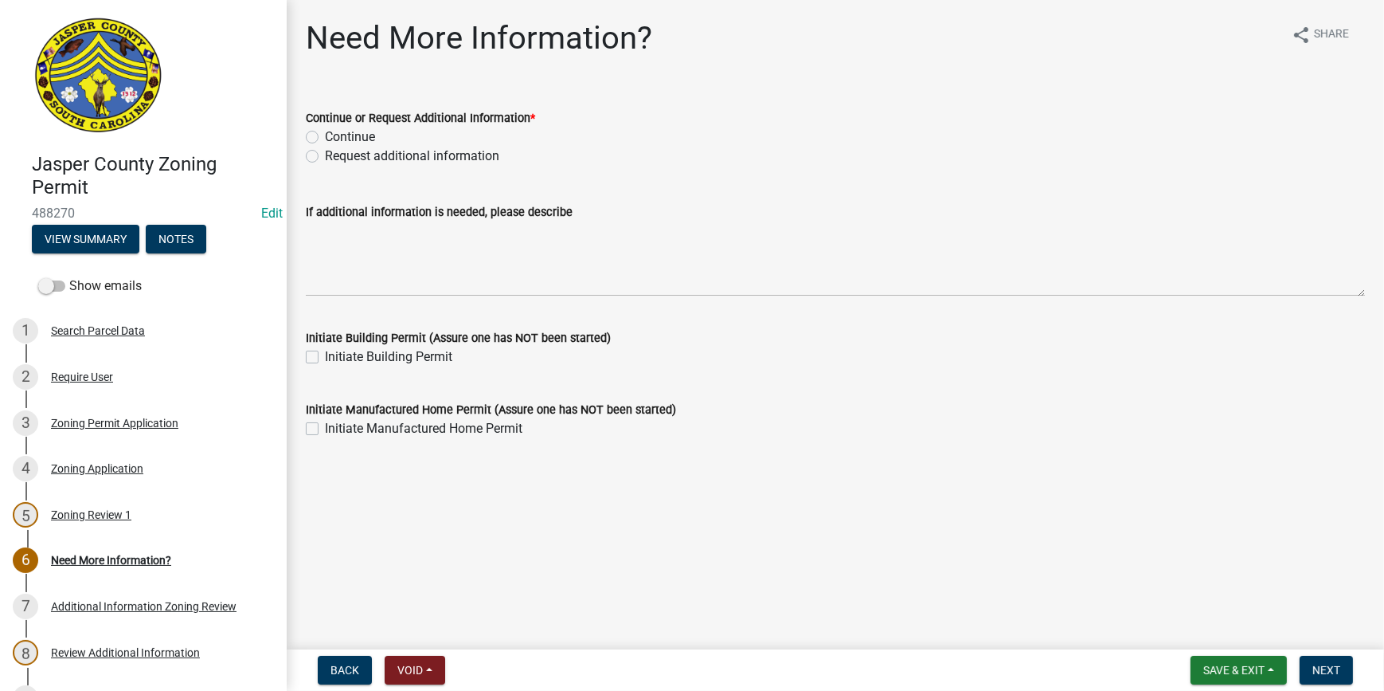
click at [325, 136] on label "Continue" at bounding box center [350, 136] width 50 height 19
click at [325, 136] on input "Continue" at bounding box center [330, 132] width 10 height 10
radio input "true"
click at [1330, 669] on span "Next" at bounding box center [1327, 670] width 28 height 13
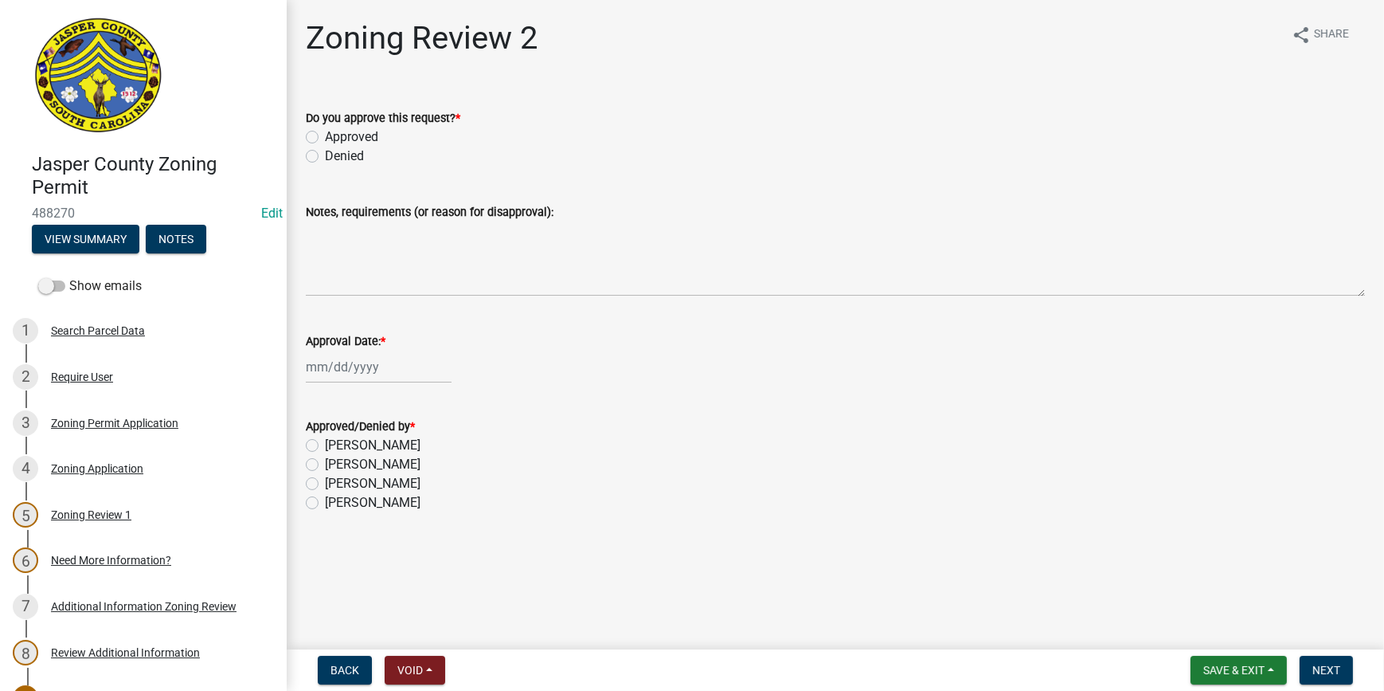
click at [325, 135] on label "Approved" at bounding box center [351, 136] width 53 height 19
click at [325, 135] on input "Approved" at bounding box center [330, 132] width 10 height 10
radio input "true"
click at [324, 362] on div at bounding box center [379, 366] width 146 height 33
select select "10"
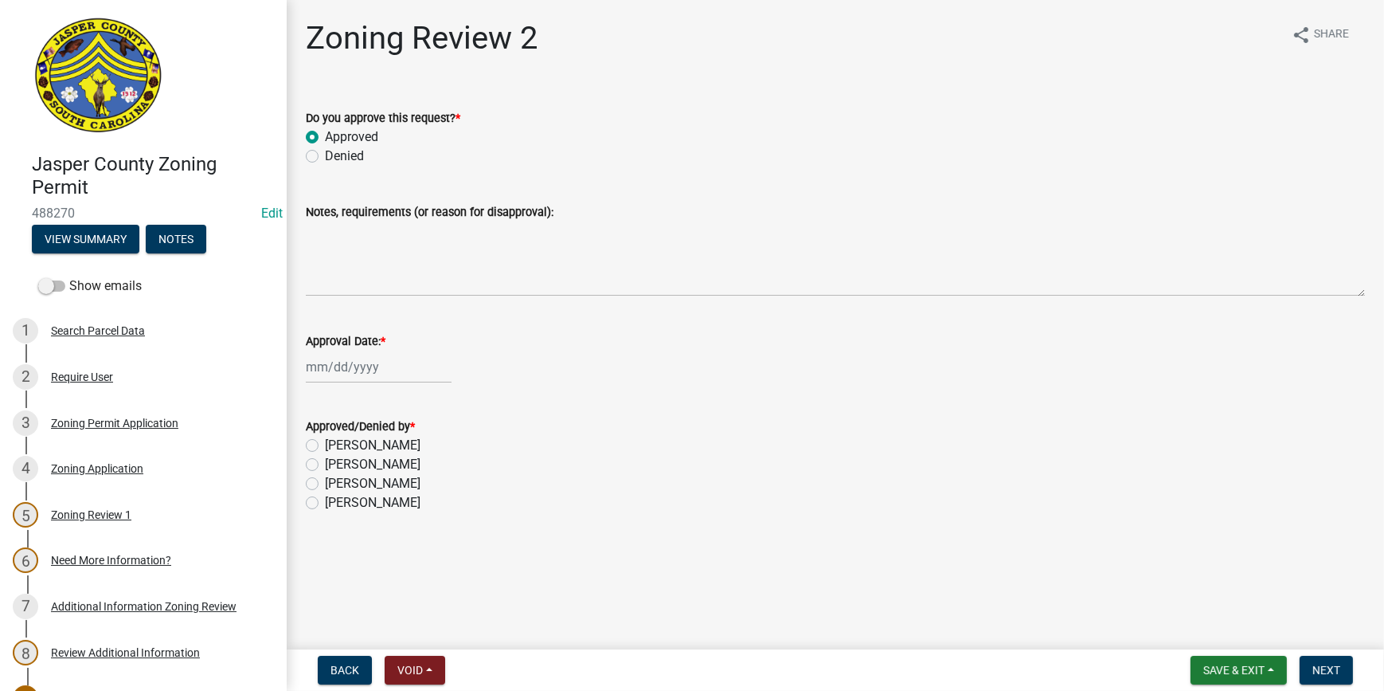
select select "2025"
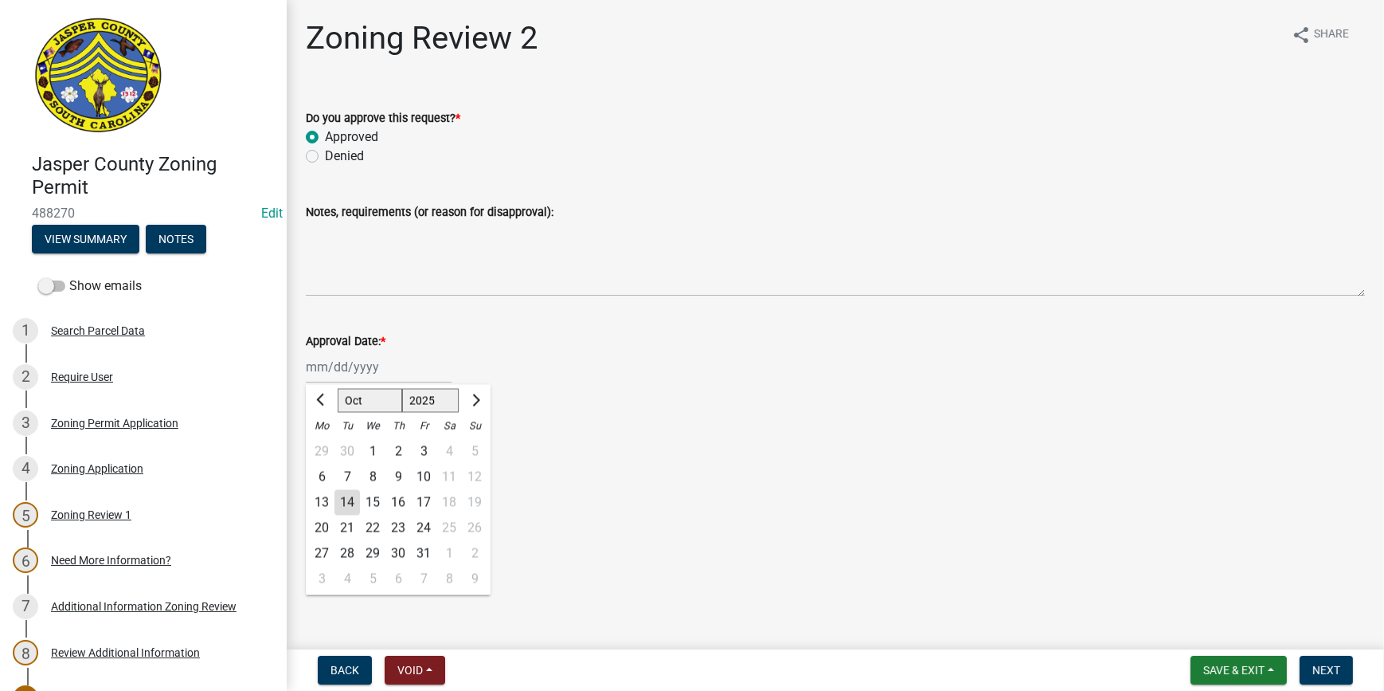
click at [346, 501] on div "14" at bounding box center [347, 502] width 25 height 25
type input "[DATE]"
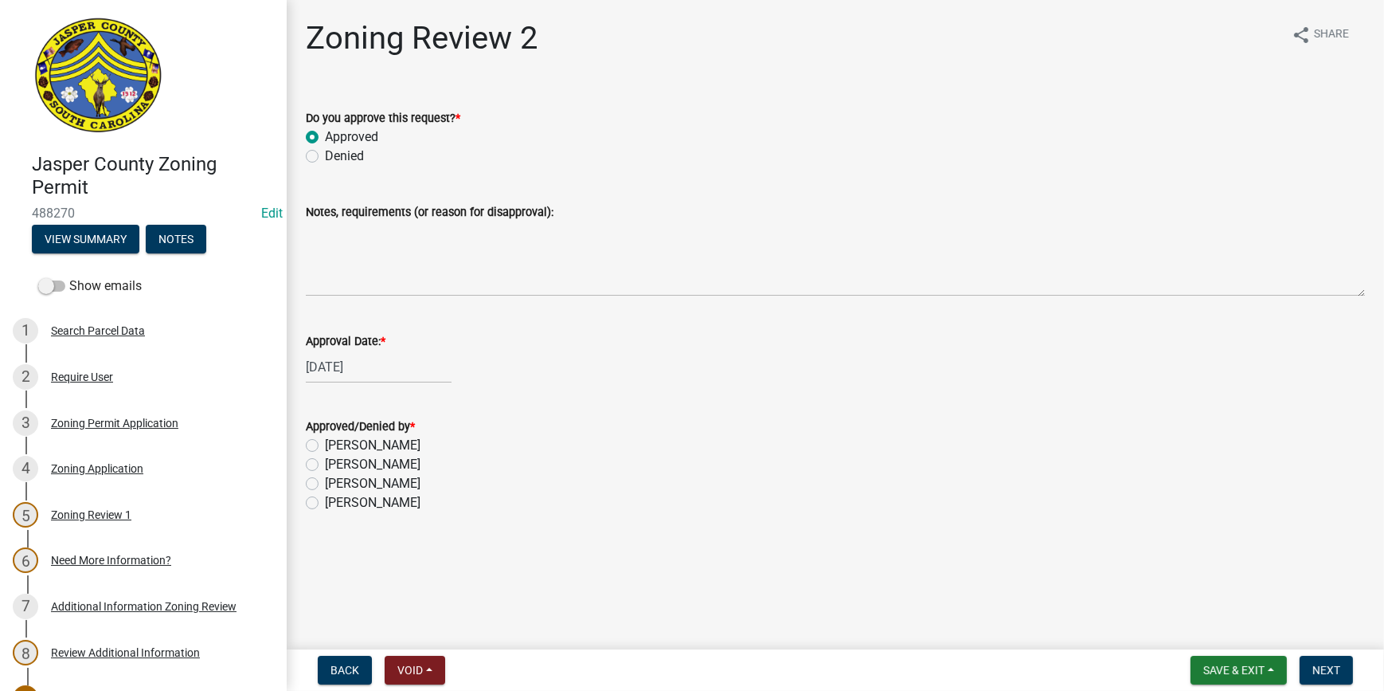
drag, startPoint x: 312, startPoint y: 501, endPoint x: 343, endPoint y: 499, distance: 31.2
click at [325, 502] on label "[PERSON_NAME]" at bounding box center [373, 502] width 96 height 19
click at [325, 502] on input "[PERSON_NAME]" at bounding box center [330, 498] width 10 height 10
radio input "true"
click at [1322, 664] on span "Next" at bounding box center [1327, 670] width 28 height 13
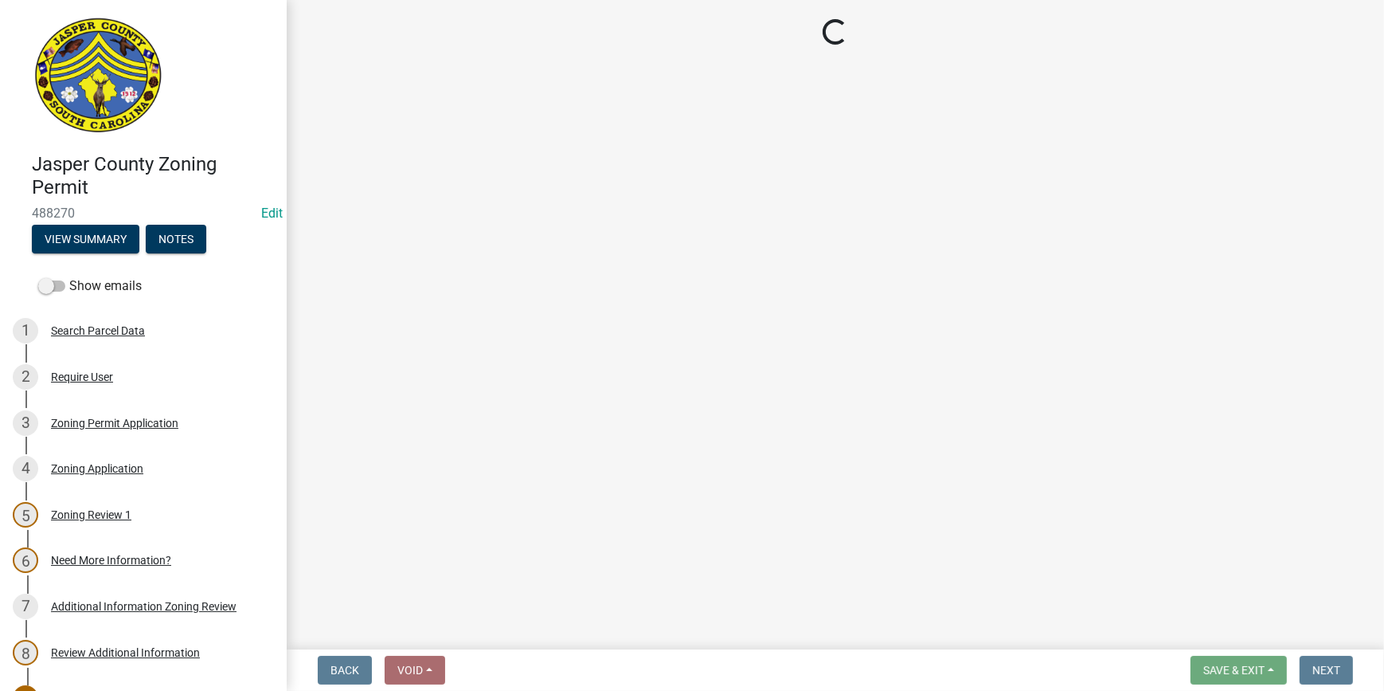
select select "3: 3"
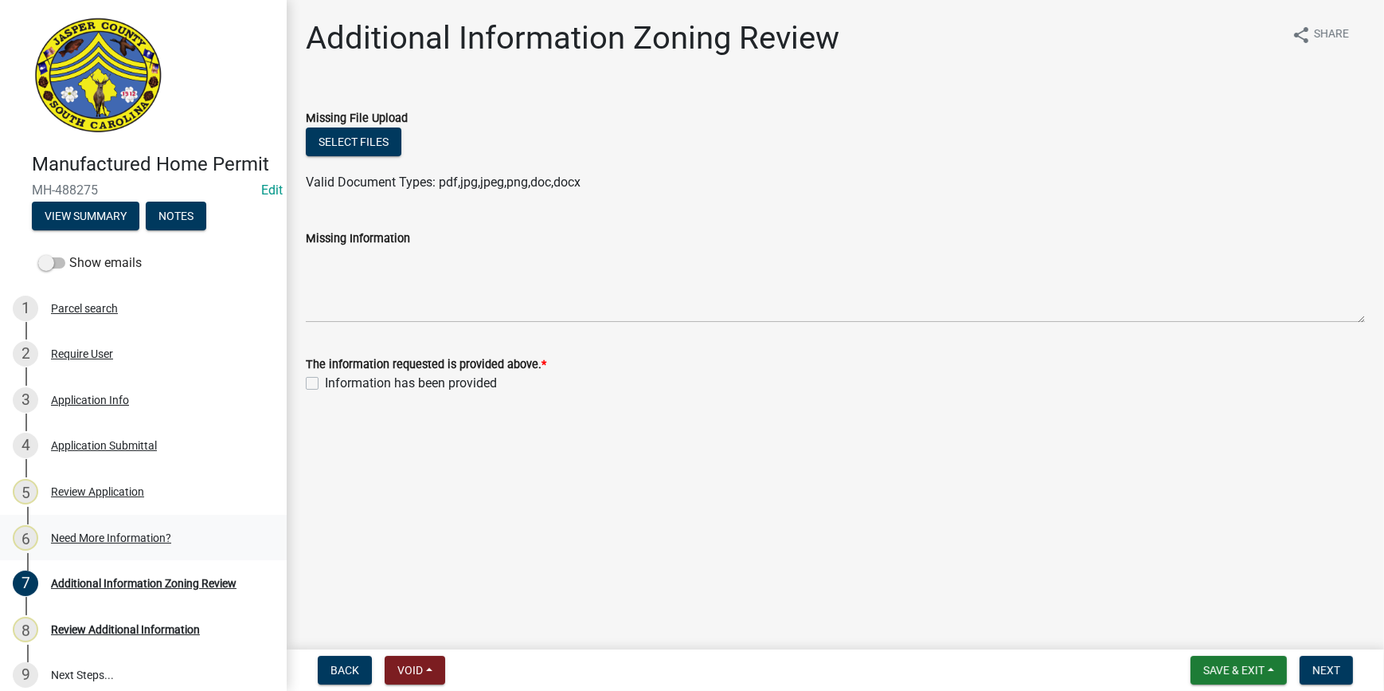
click at [131, 539] on link "6 Need More Information?" at bounding box center [143, 538] width 287 height 46
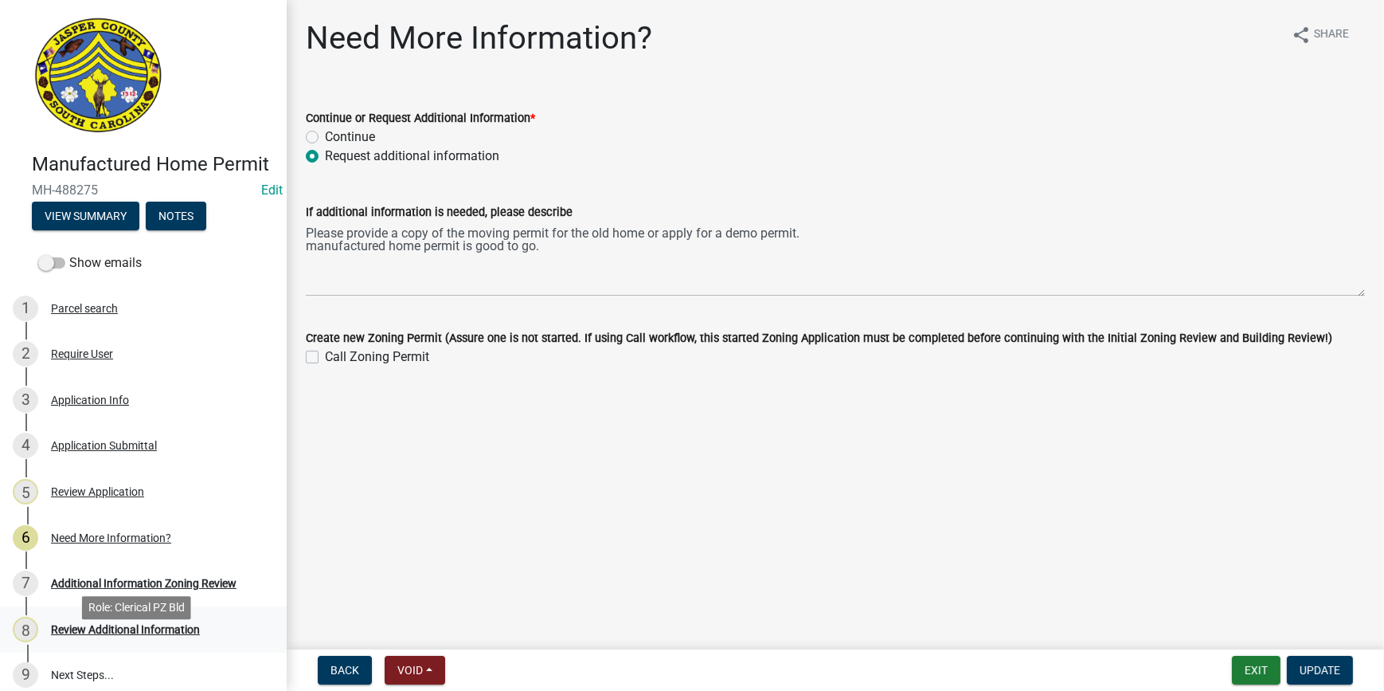
click at [132, 633] on link "8 Review Additional Information" at bounding box center [143, 629] width 287 height 46
click at [129, 589] on div "Additional Information Zoning Review" at bounding box center [144, 583] width 186 height 11
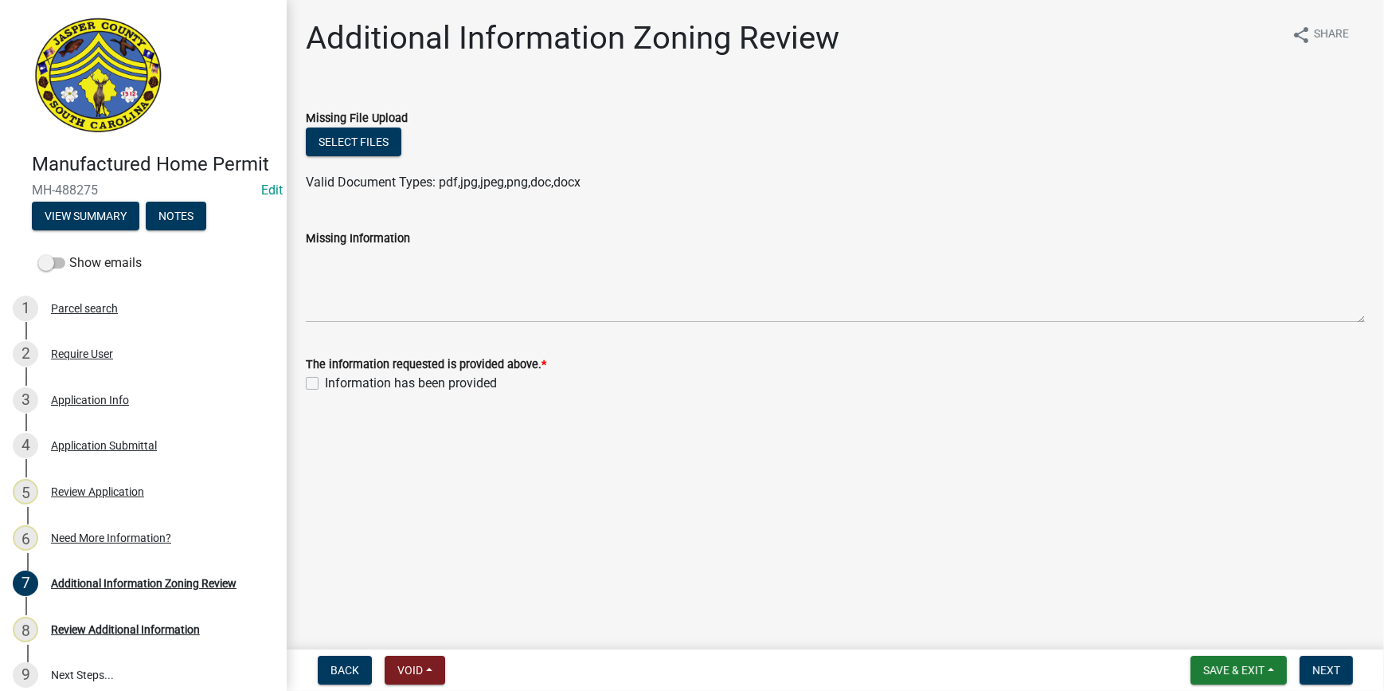
click at [325, 386] on label "Information has been provided" at bounding box center [411, 383] width 172 height 19
click at [325, 384] on input "Information has been provided" at bounding box center [330, 379] width 10 height 10
checkbox input "true"
click at [1336, 664] on span "Next" at bounding box center [1327, 670] width 28 height 13
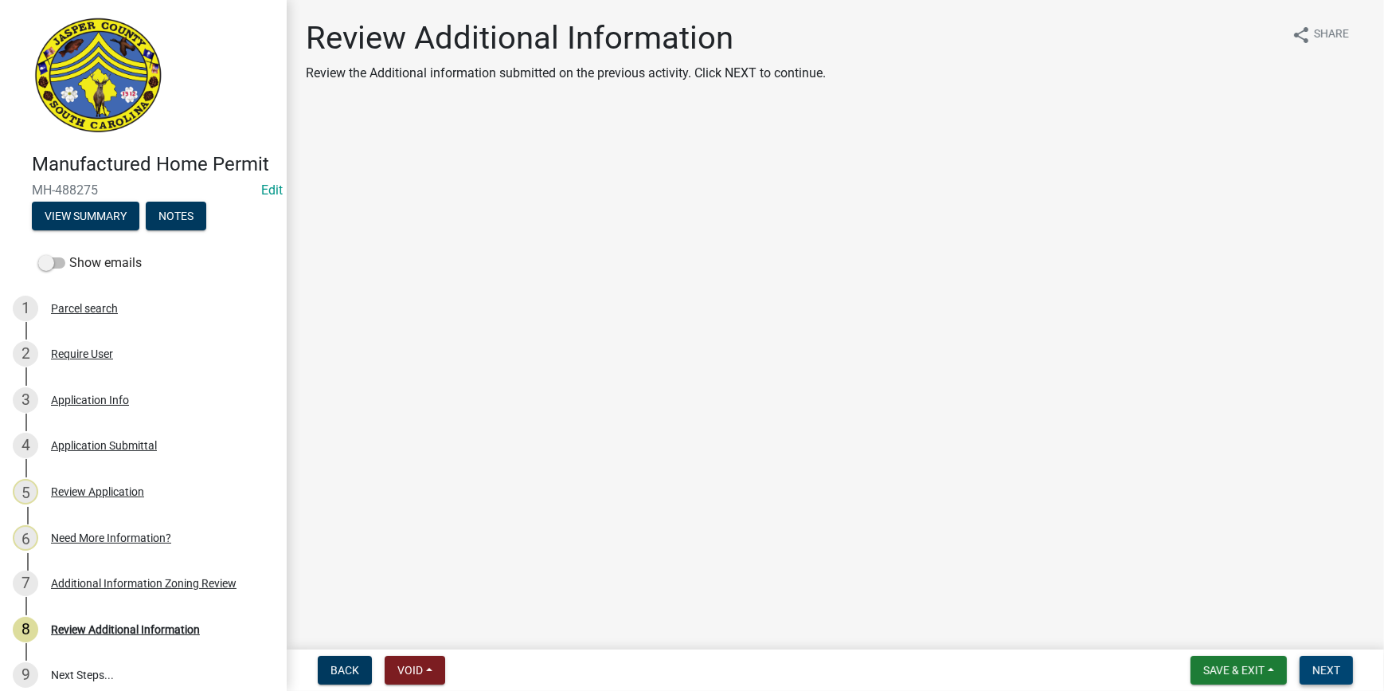
click at [1336, 669] on span "Next" at bounding box center [1327, 670] width 28 height 13
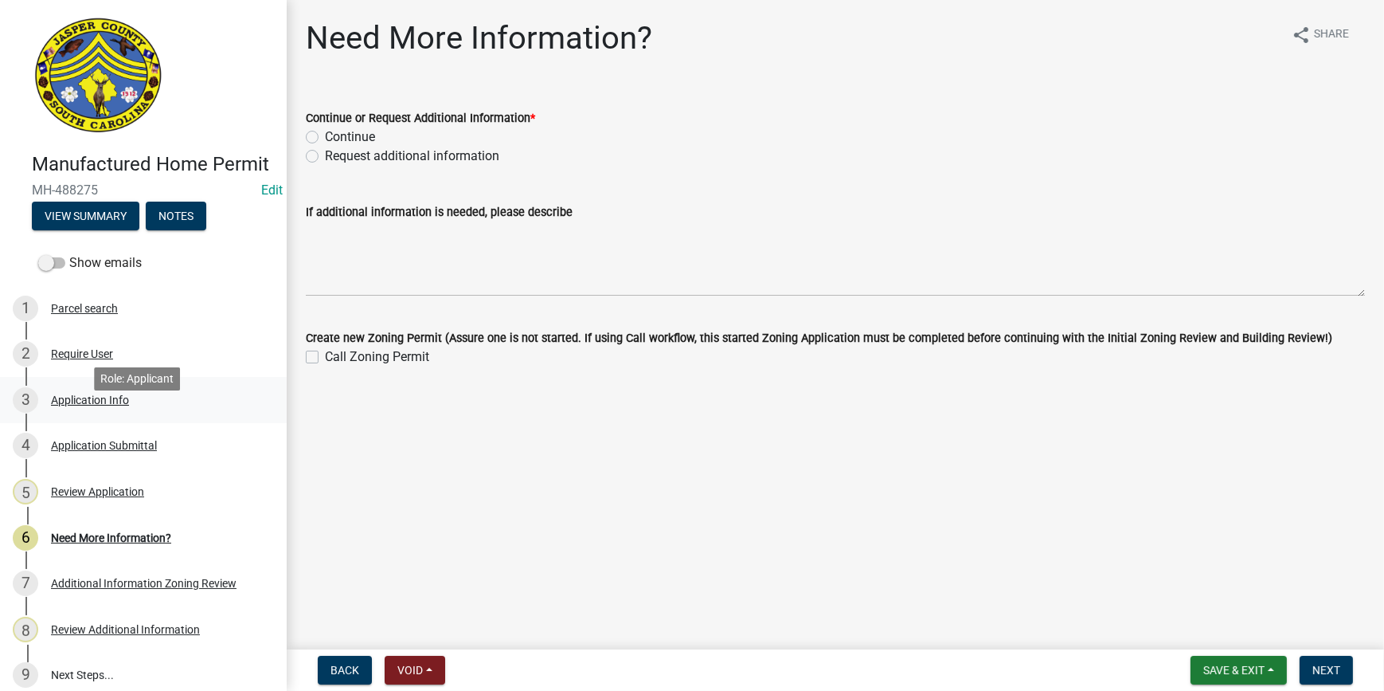
click at [115, 413] on div "3 Application Info" at bounding box center [137, 399] width 249 height 25
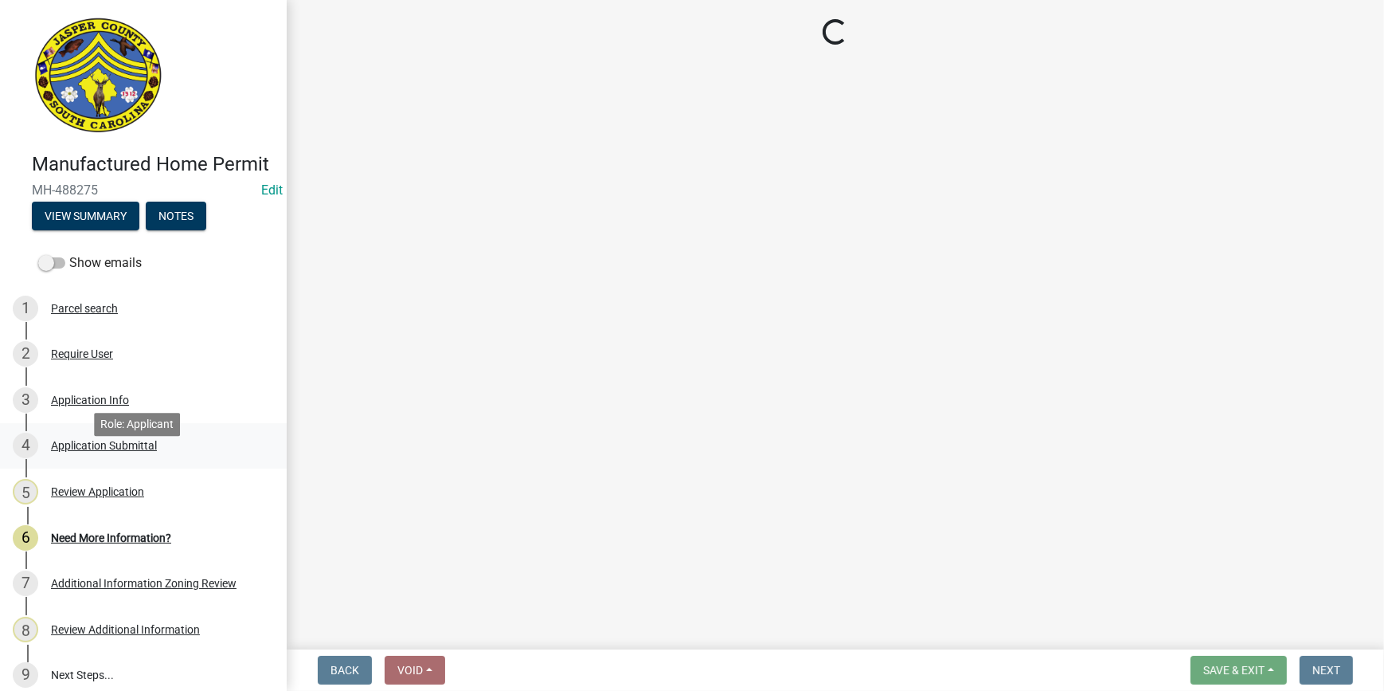
select select "00748aa1-56c2-4786-b7ff-9b3cb1d8d455"
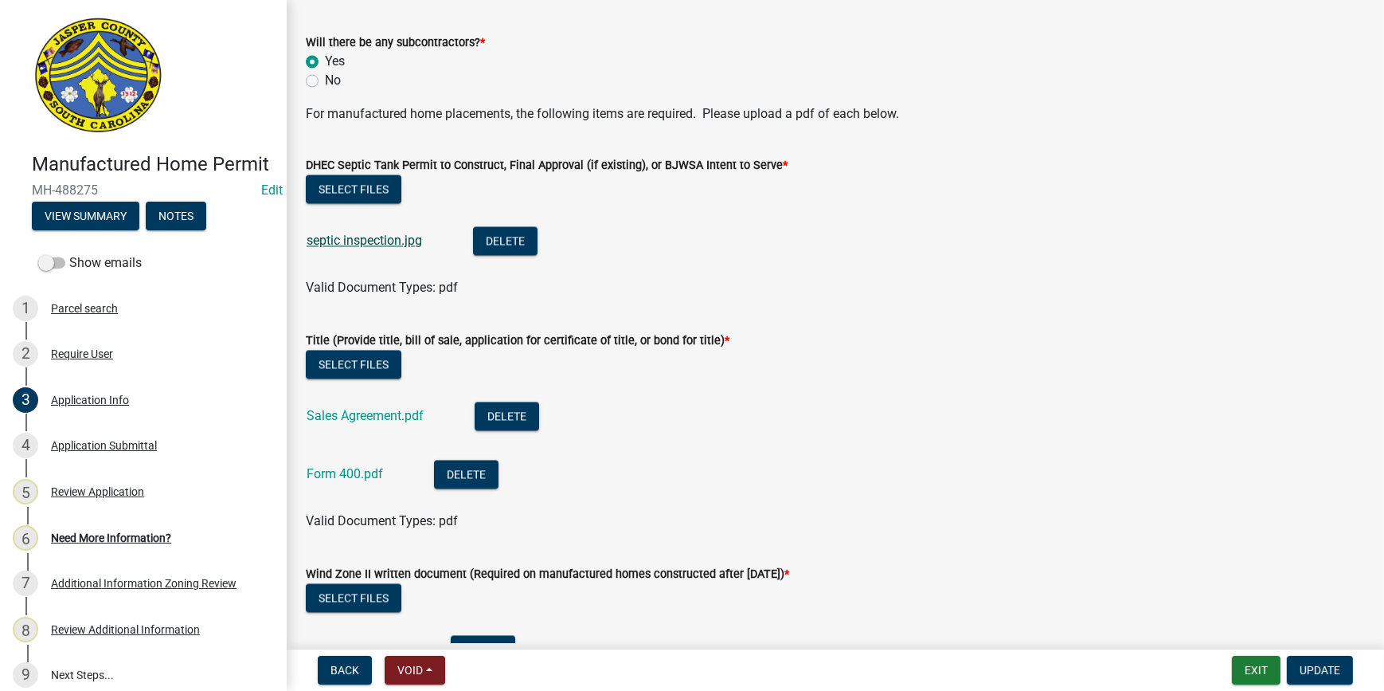
scroll to position [3983, 0]
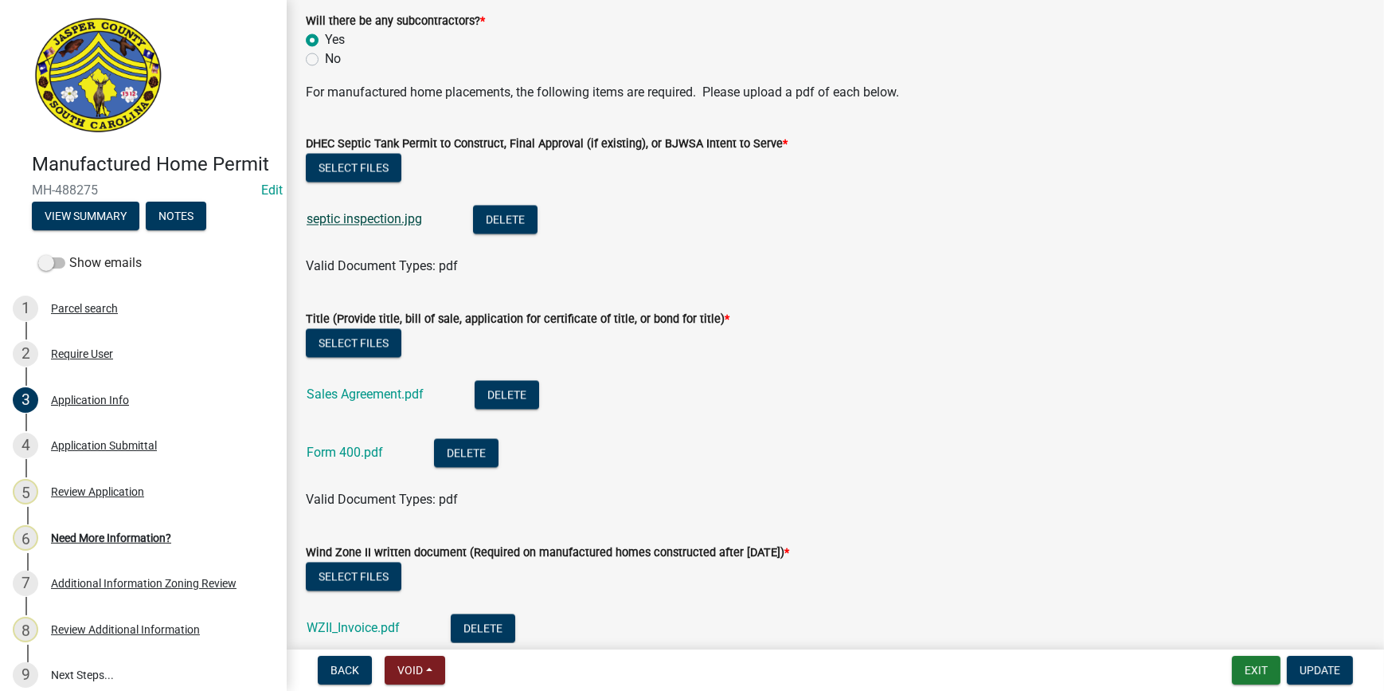
click at [349, 221] on link "septic inspection.jpg" at bounding box center [365, 218] width 116 height 15
click at [373, 396] on link "Sales Agreement.pdf" at bounding box center [365, 393] width 117 height 15
click at [358, 448] on link "Form 400.pdf" at bounding box center [345, 451] width 76 height 15
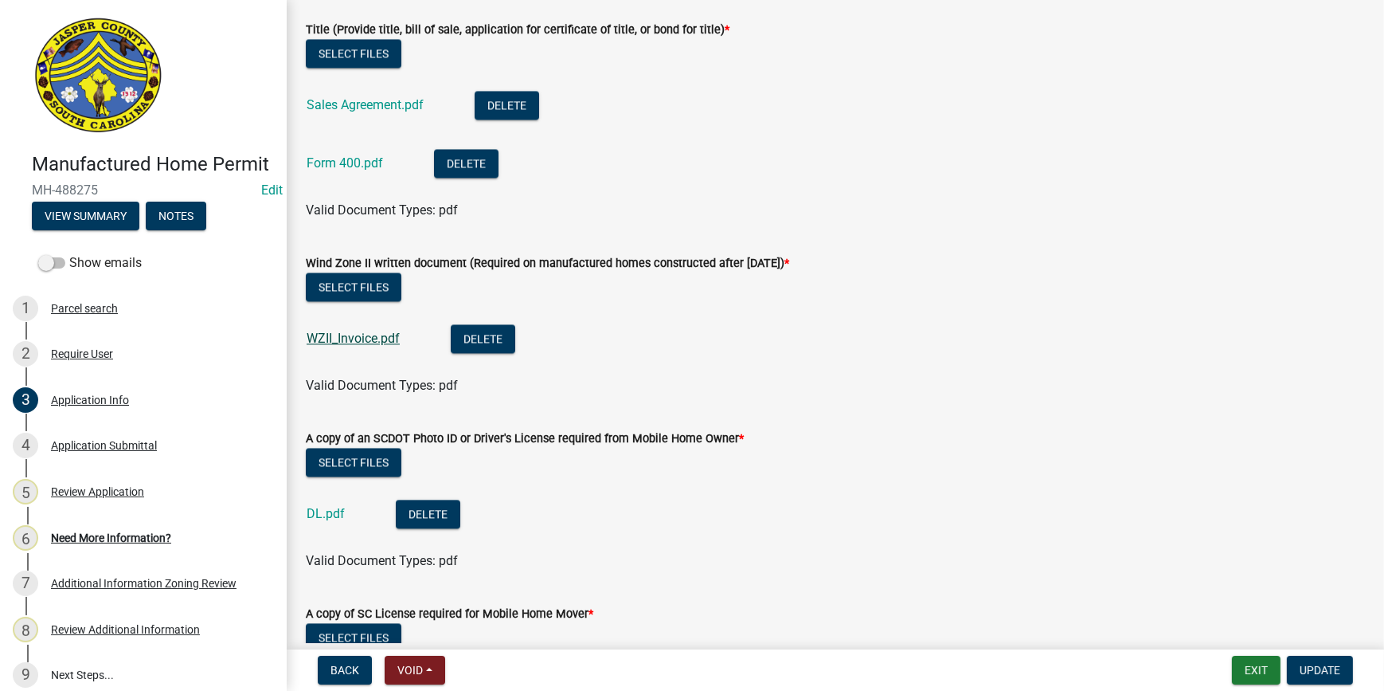
click at [363, 338] on link "WZII_Invoice.pdf" at bounding box center [353, 338] width 93 height 15
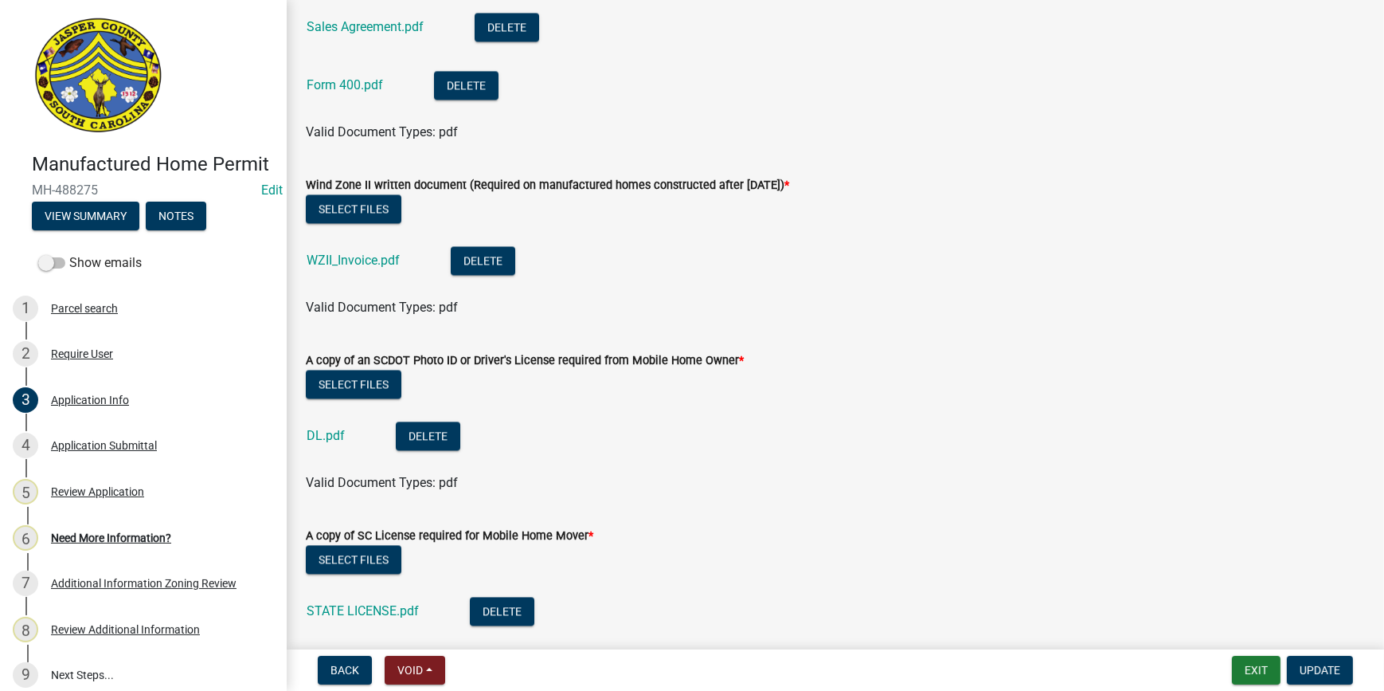
scroll to position [4489, 0]
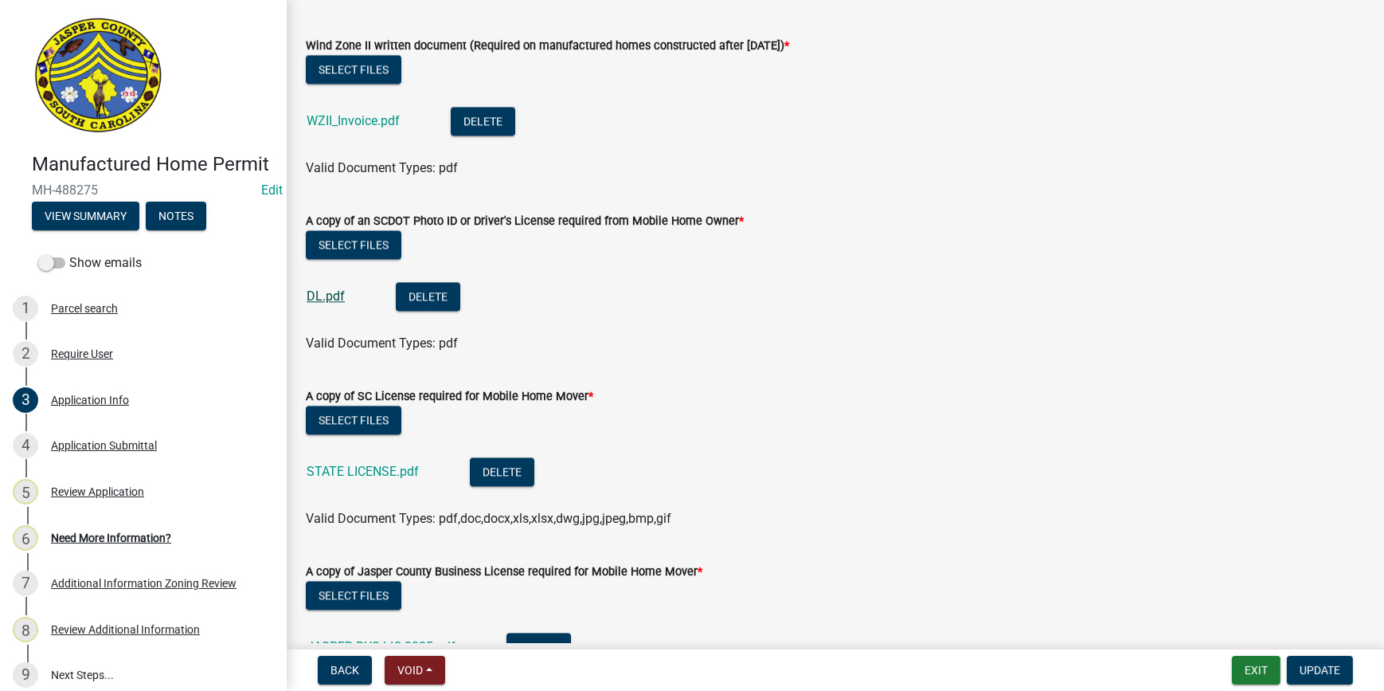
click at [321, 295] on link "DL.pdf" at bounding box center [326, 295] width 38 height 15
click at [345, 471] on link "STATE LICENSE.pdf" at bounding box center [363, 471] width 112 height 15
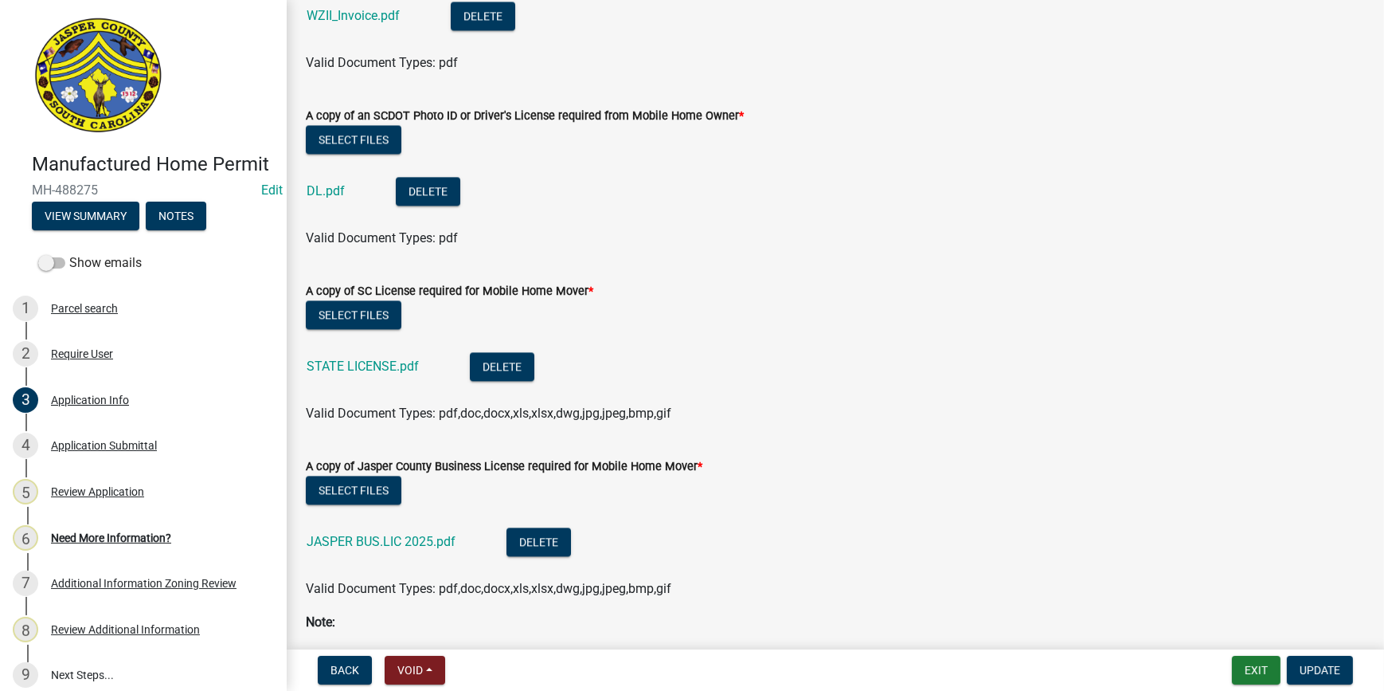
scroll to position [4707, 0]
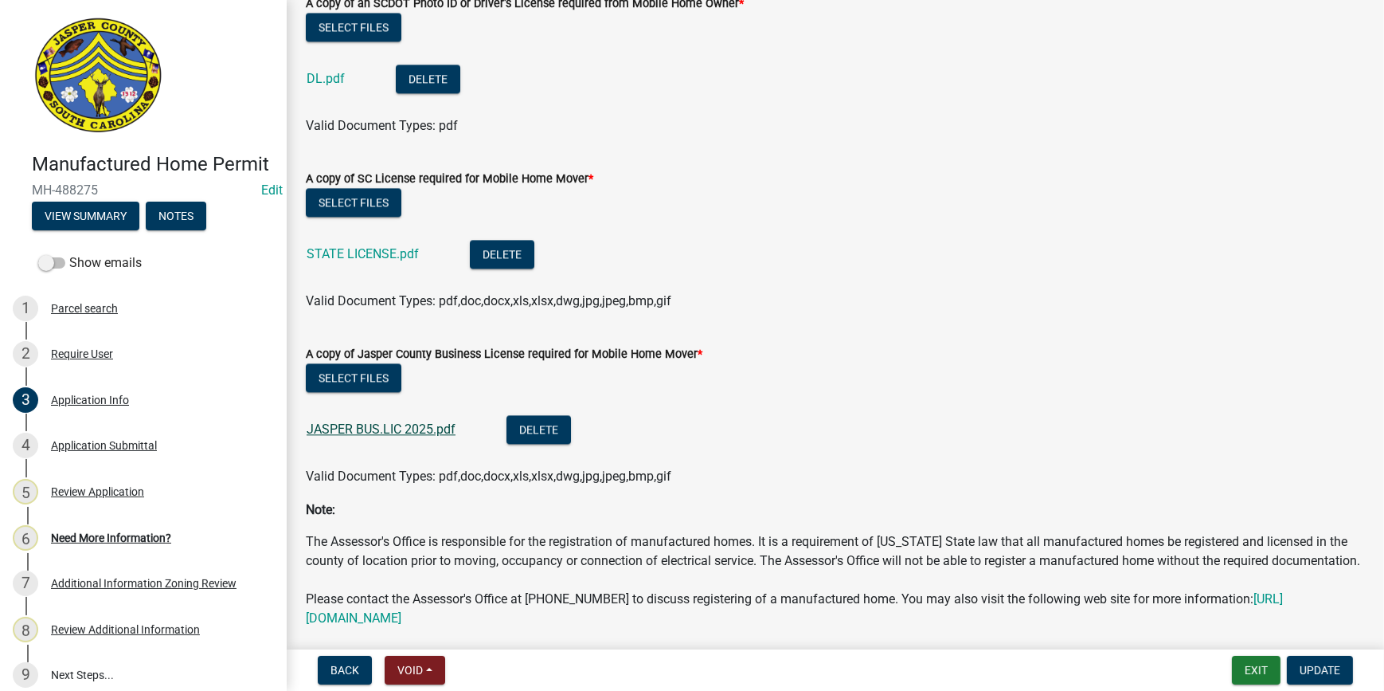
click at [369, 421] on link "JASPER BUS.LIC 2025.pdf" at bounding box center [381, 428] width 149 height 15
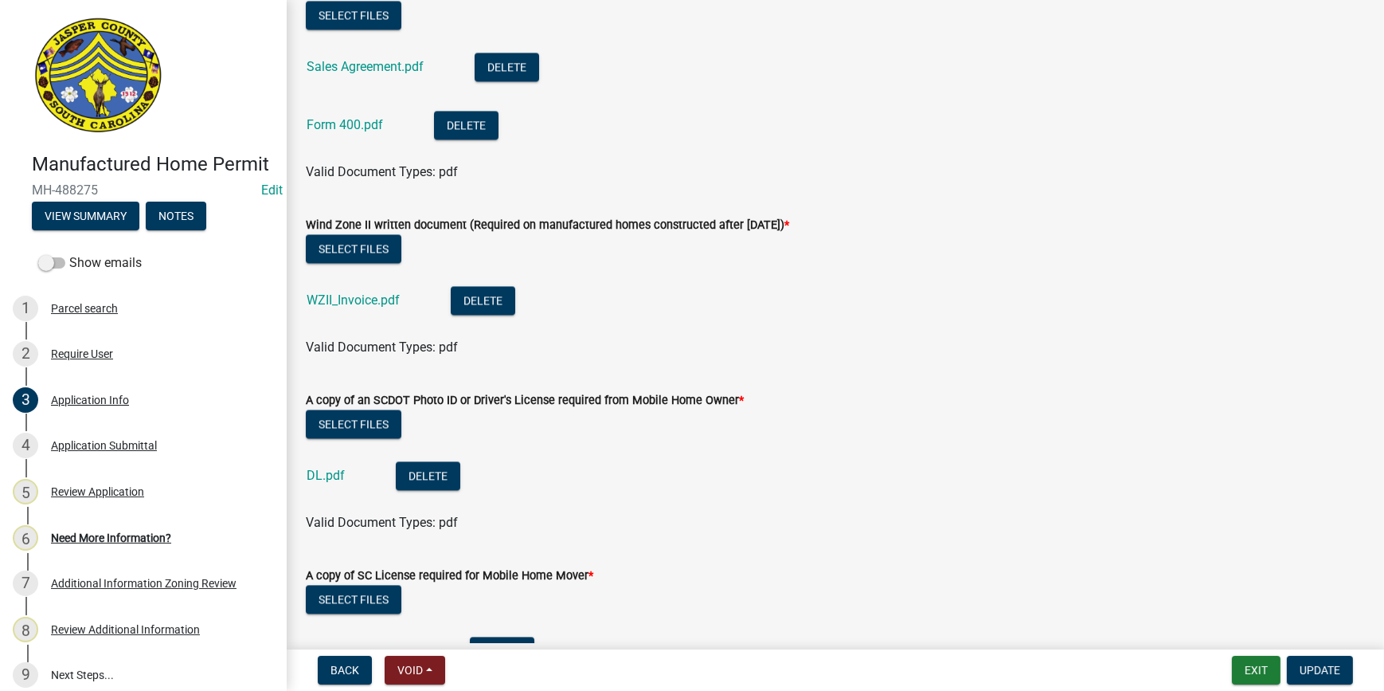
scroll to position [4422, 0]
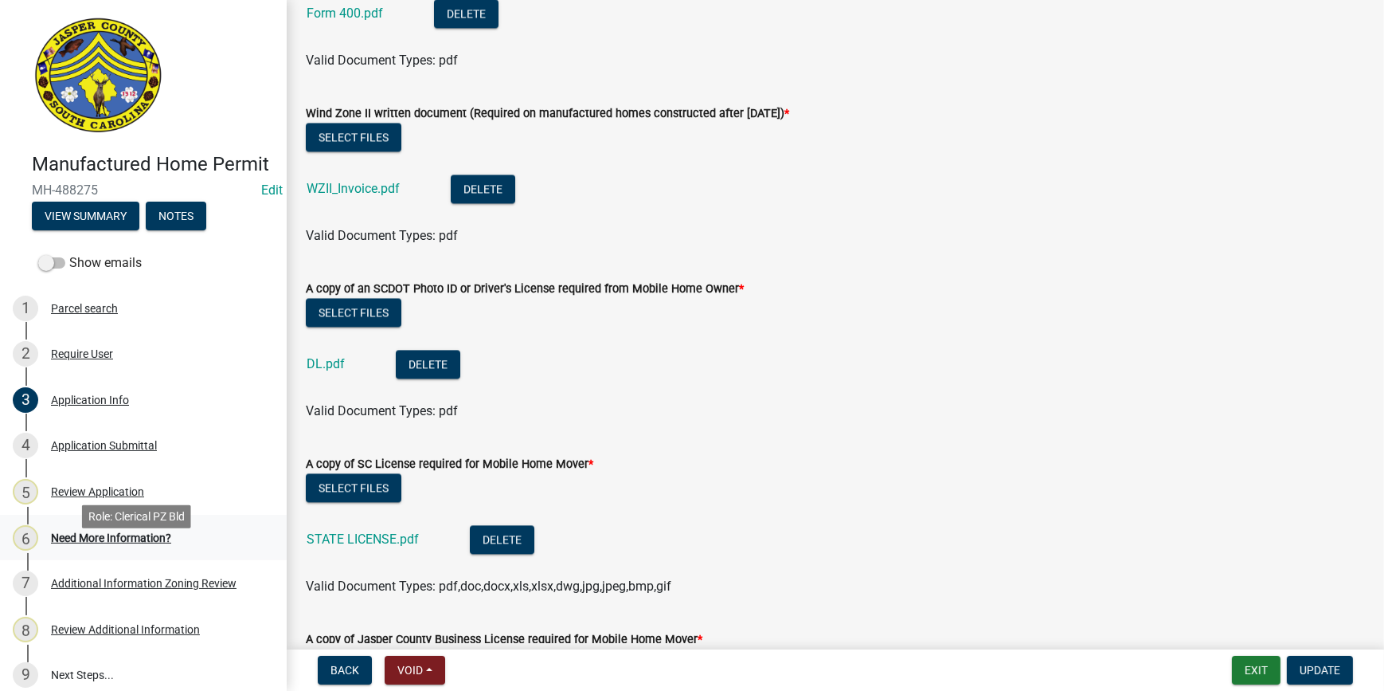
click at [80, 561] on link "6 Need More Information?" at bounding box center [143, 538] width 287 height 46
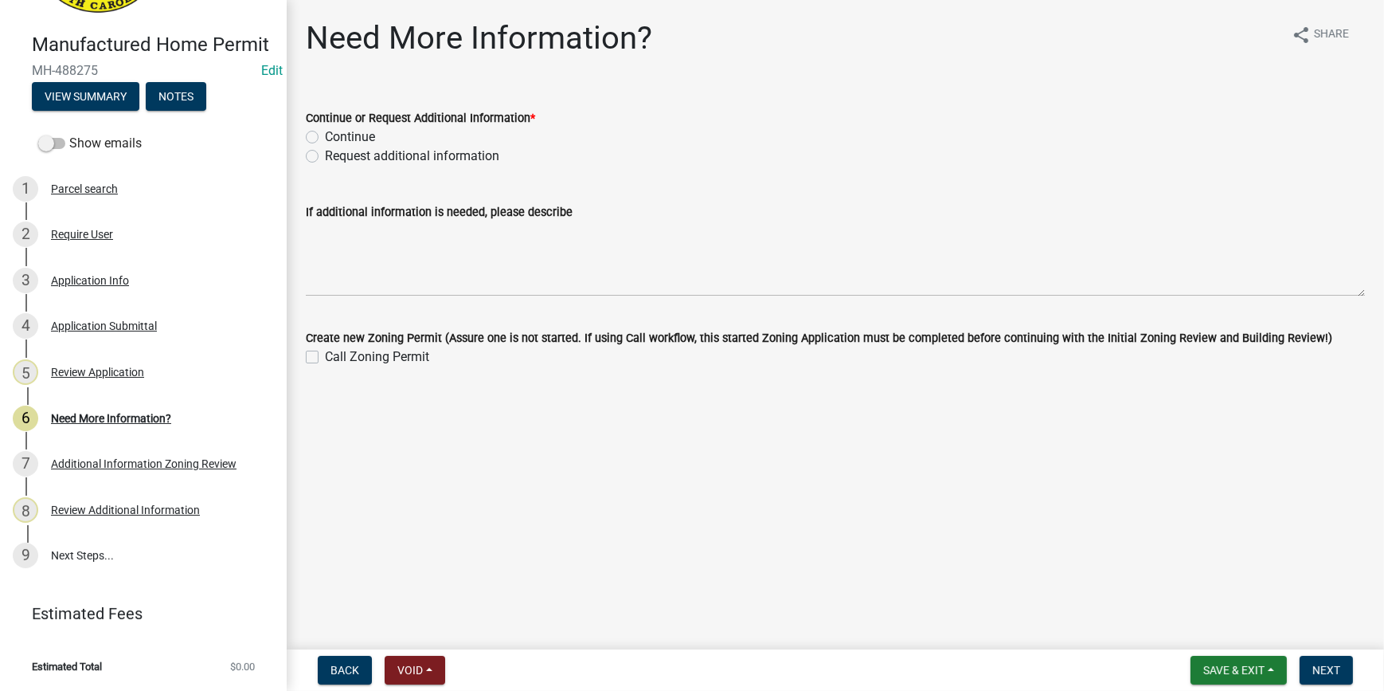
scroll to position [142, 0]
drag, startPoint x: 311, startPoint y: 138, endPoint x: 332, endPoint y: 146, distance: 22.2
click at [325, 139] on label "Continue" at bounding box center [350, 136] width 50 height 19
click at [325, 138] on input "Continue" at bounding box center [330, 132] width 10 height 10
radio input "true"
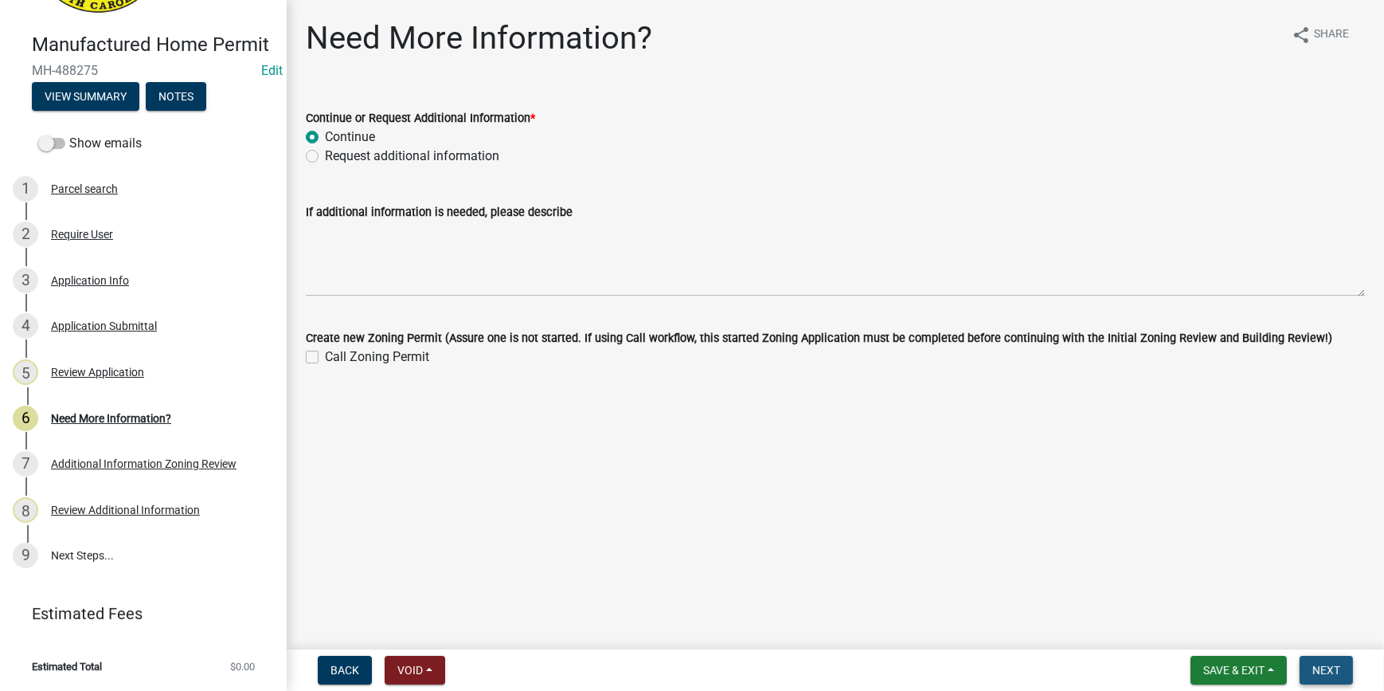
click at [1313, 664] on span "Next" at bounding box center [1327, 670] width 28 height 13
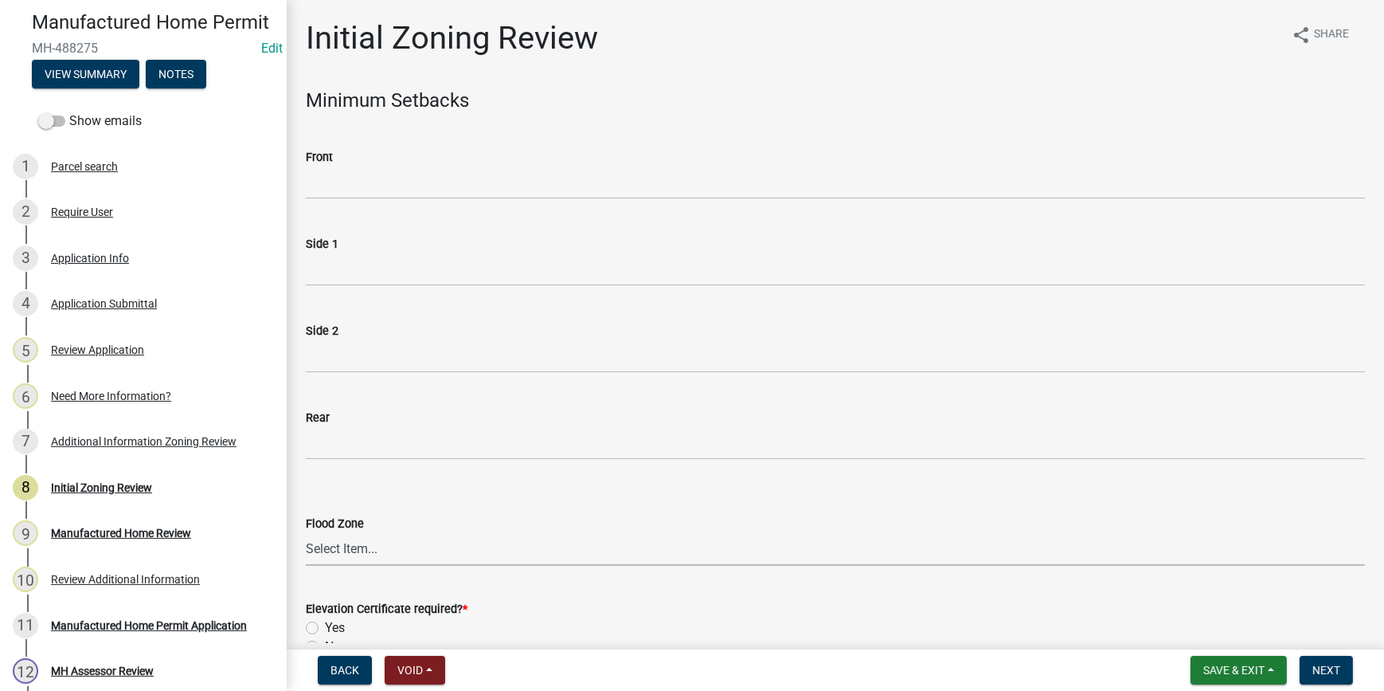
drag, startPoint x: 353, startPoint y: 550, endPoint x: 376, endPoint y: 569, distance: 30.0
click at [353, 550] on select "Select Item... A AE X Shaded X N/A" at bounding box center [835, 549] width 1059 height 33
click at [306, 533] on select "Select Item... A AE X Shaded X N/A" at bounding box center [835, 549] width 1059 height 33
select select "61611ad6-14f2-499c-805c-58607f11e2fc"
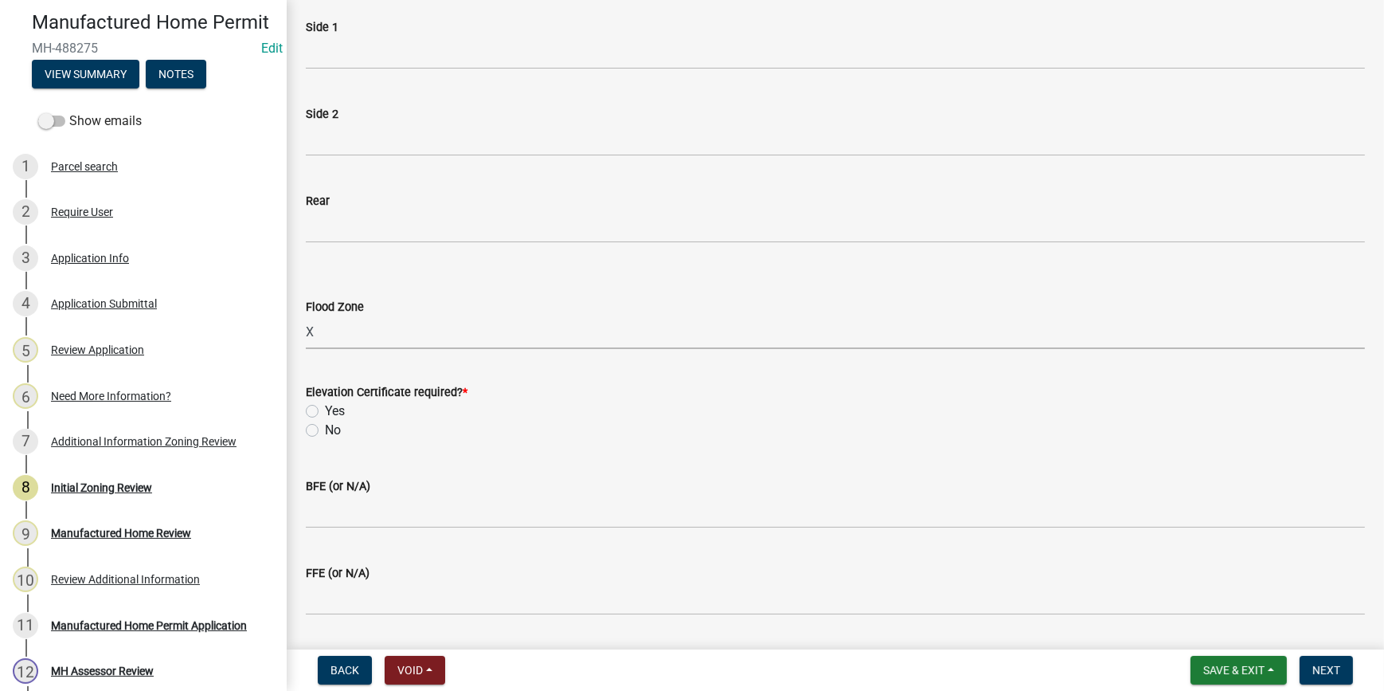
click at [325, 429] on label "No" at bounding box center [333, 430] width 16 height 19
click at [325, 429] on input "No" at bounding box center [330, 426] width 10 height 10
radio input "true"
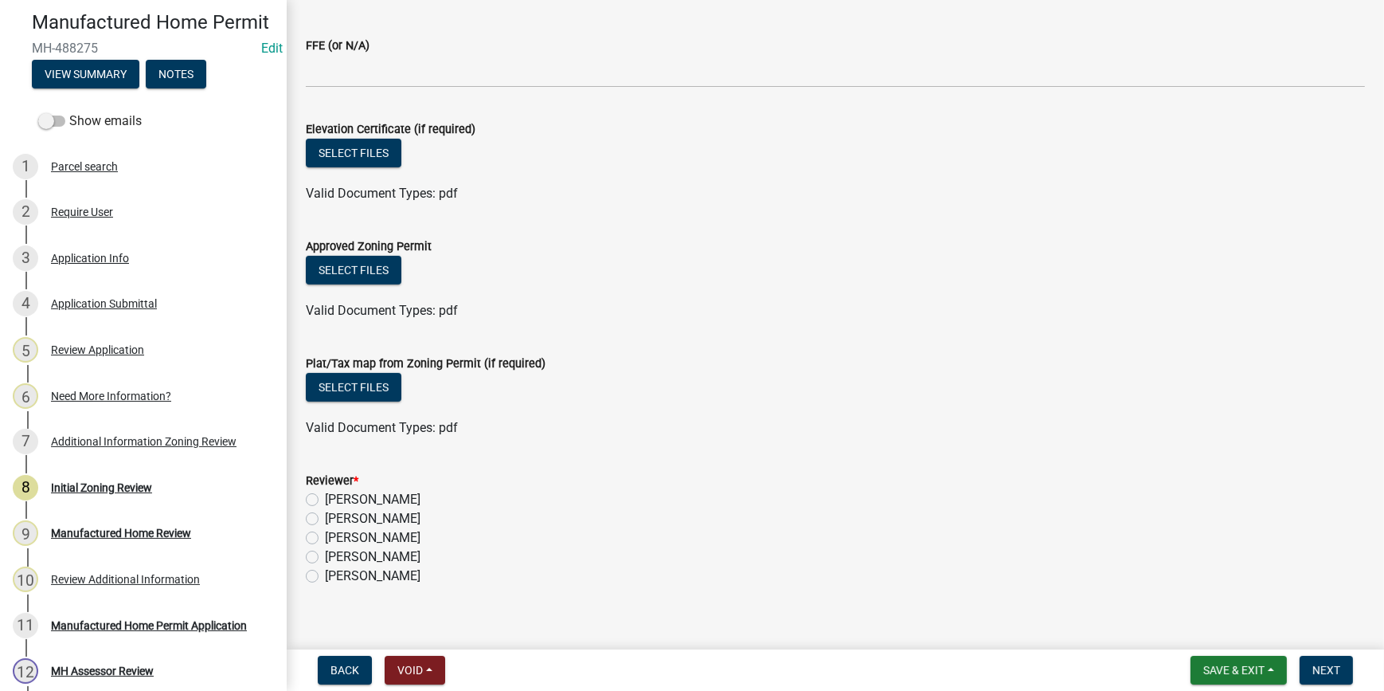
scroll to position [762, 0]
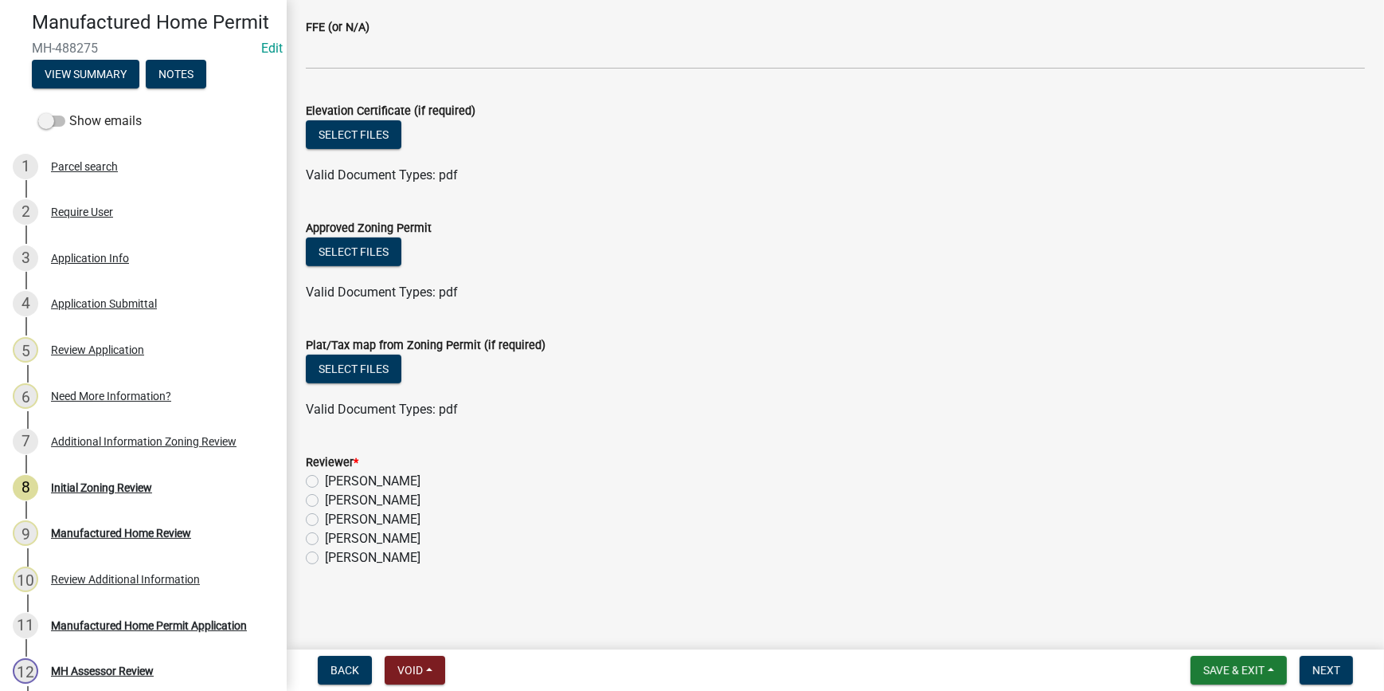
click at [325, 484] on label "[PERSON_NAME]" at bounding box center [373, 481] width 96 height 19
click at [325, 482] on input "[PERSON_NAME]" at bounding box center [330, 477] width 10 height 10
radio input "true"
click at [1337, 669] on span "Next" at bounding box center [1327, 670] width 28 height 13
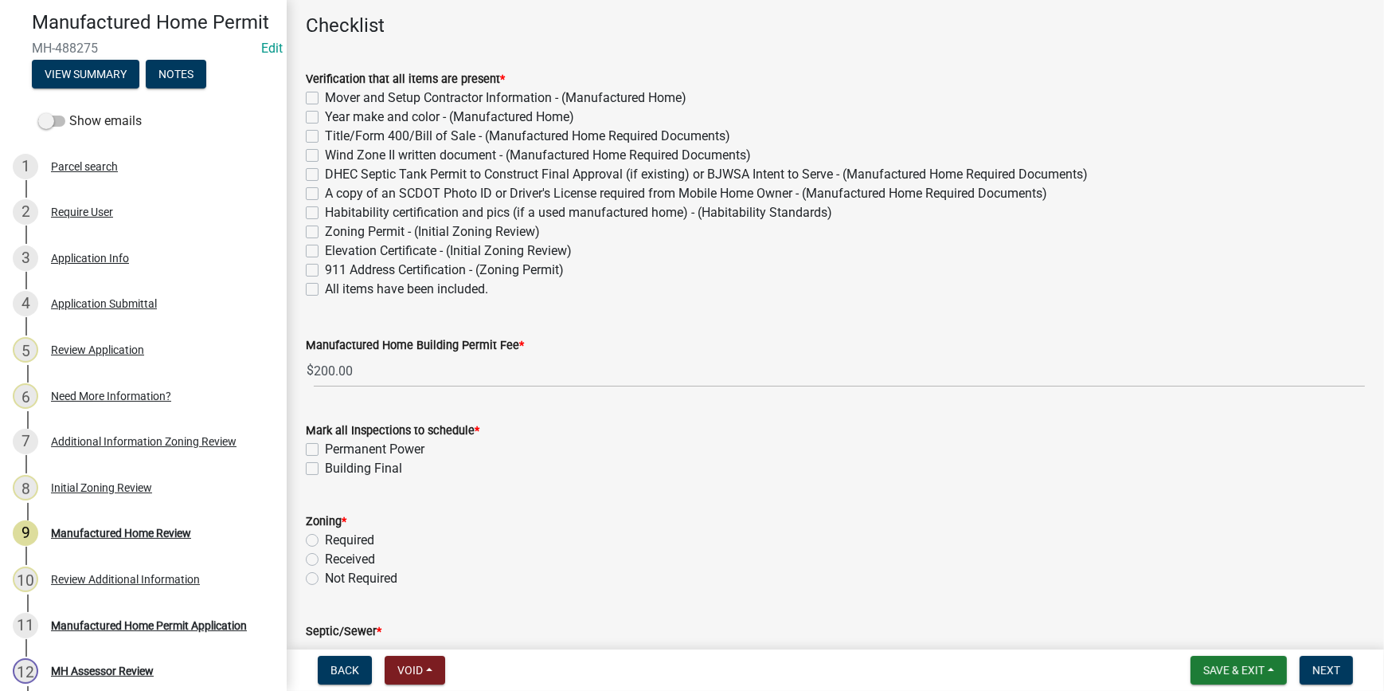
scroll to position [217, 0]
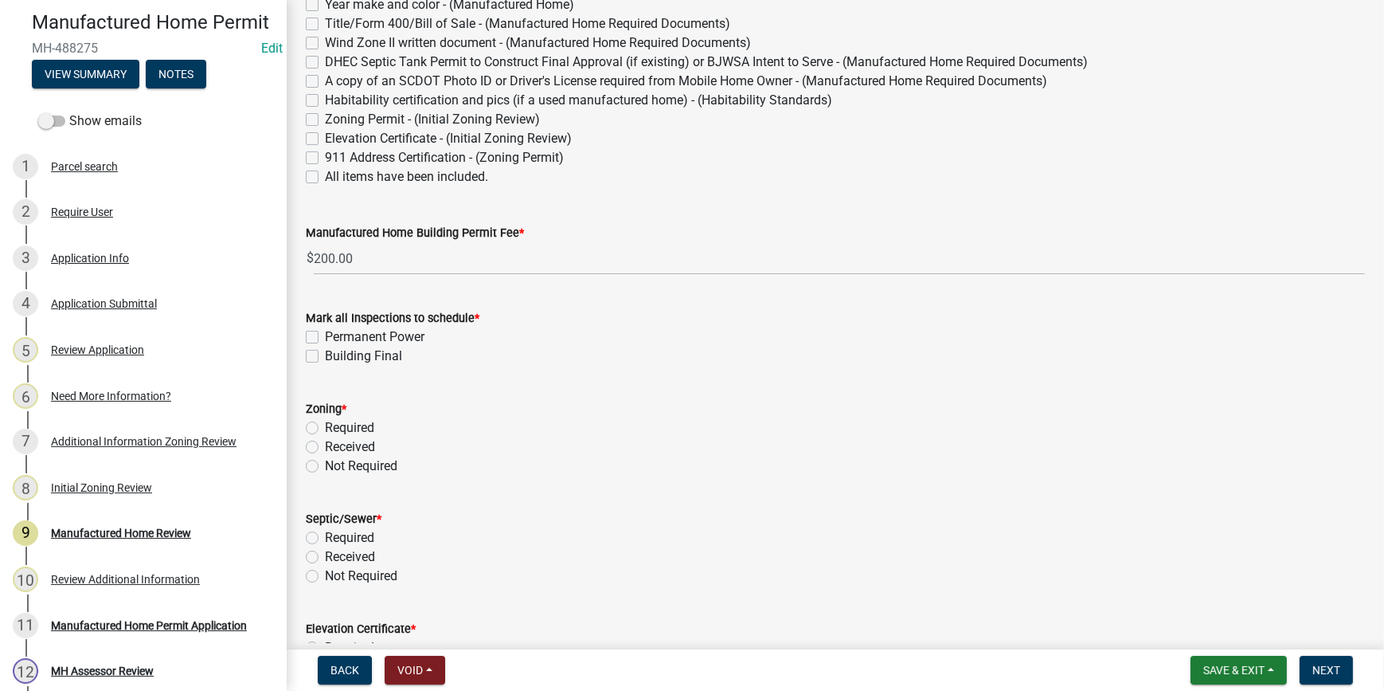
click at [325, 174] on label "All items have been included." at bounding box center [406, 176] width 163 height 19
click at [325, 174] on input "All items have been included." at bounding box center [330, 172] width 10 height 10
checkbox input "true"
checkbox input "false"
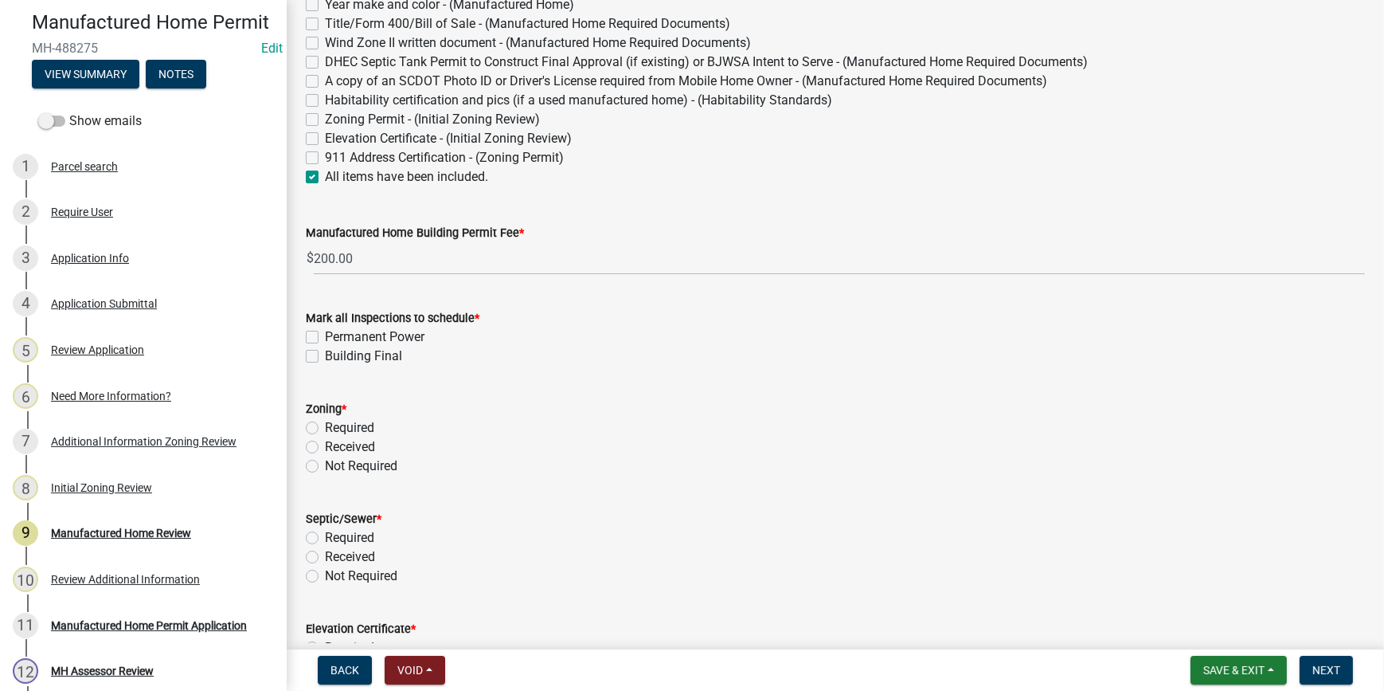
checkbox input "false"
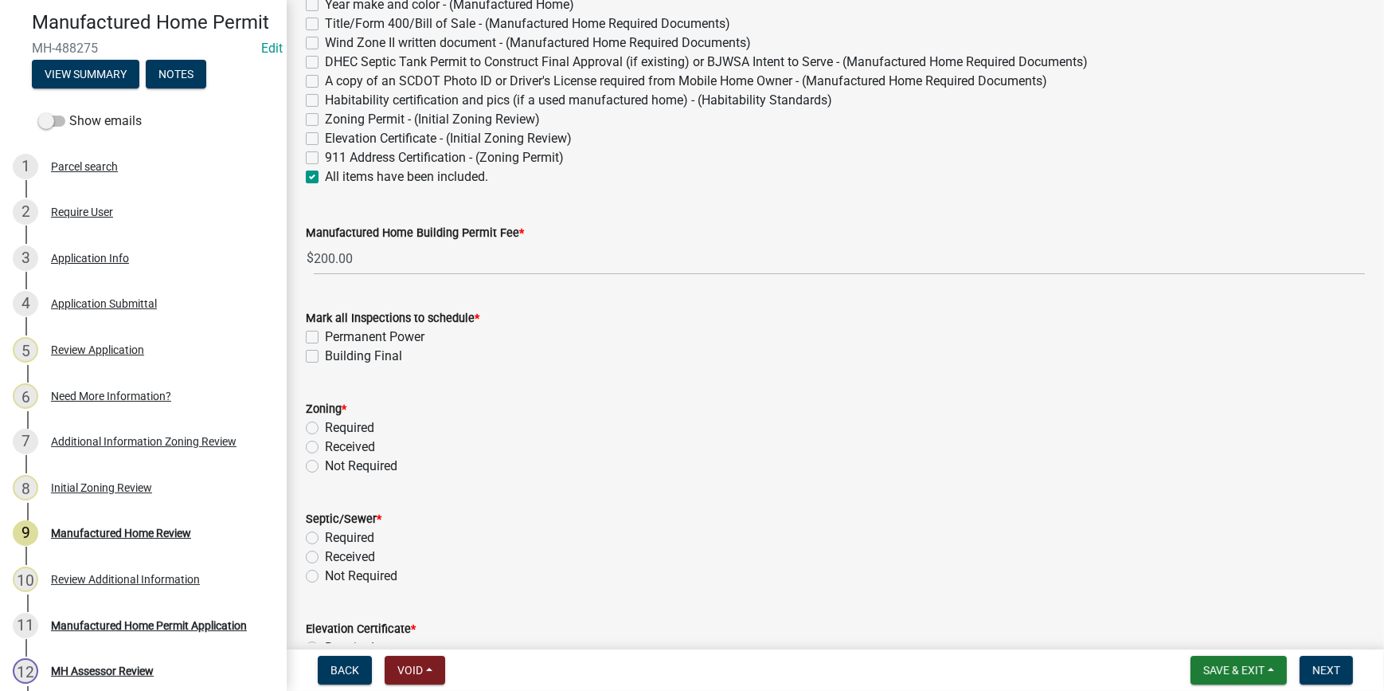
checkbox input "false"
checkbox input "true"
click at [325, 334] on label "Permanent Power" at bounding box center [375, 336] width 100 height 19
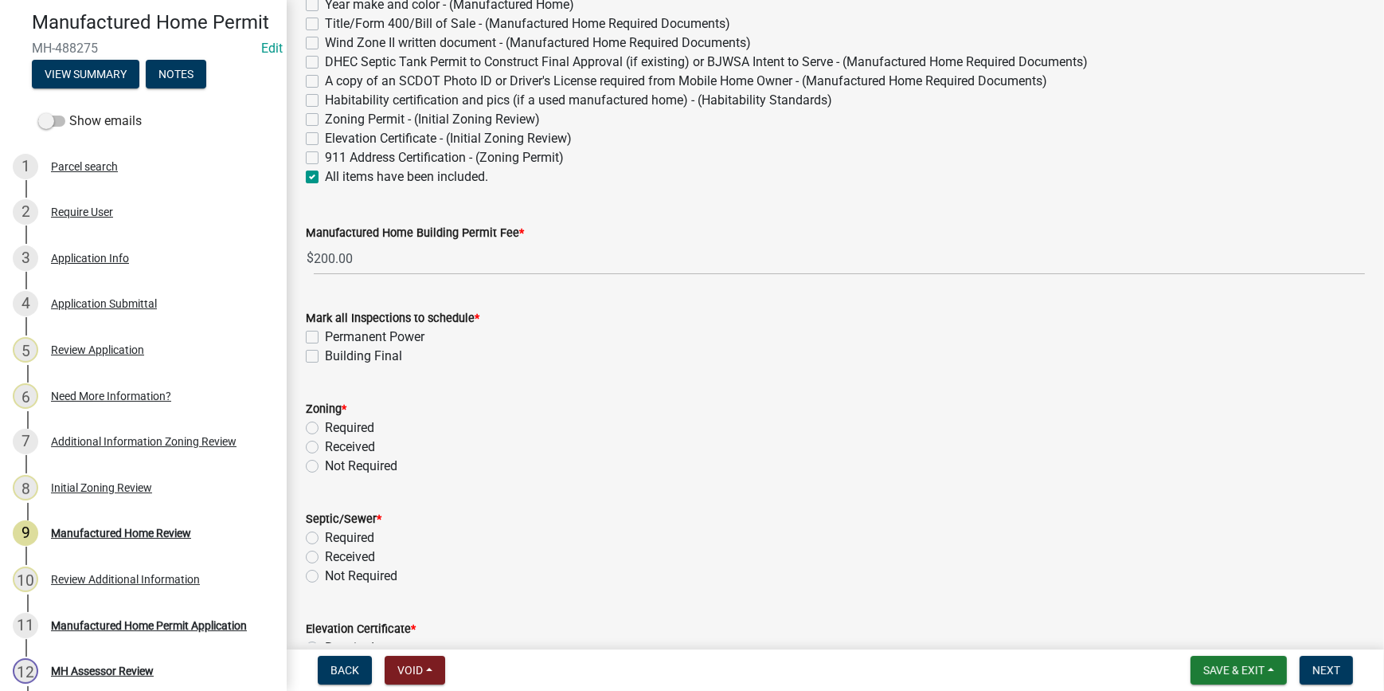
click at [325, 334] on input "Permanent Power" at bounding box center [330, 332] width 10 height 10
checkbox input "true"
click at [319, 350] on div "Building Final" at bounding box center [835, 356] width 1059 height 19
click at [325, 351] on label "Building Final" at bounding box center [363, 356] width 77 height 19
click at [325, 351] on input "Building Final" at bounding box center [330, 352] width 10 height 10
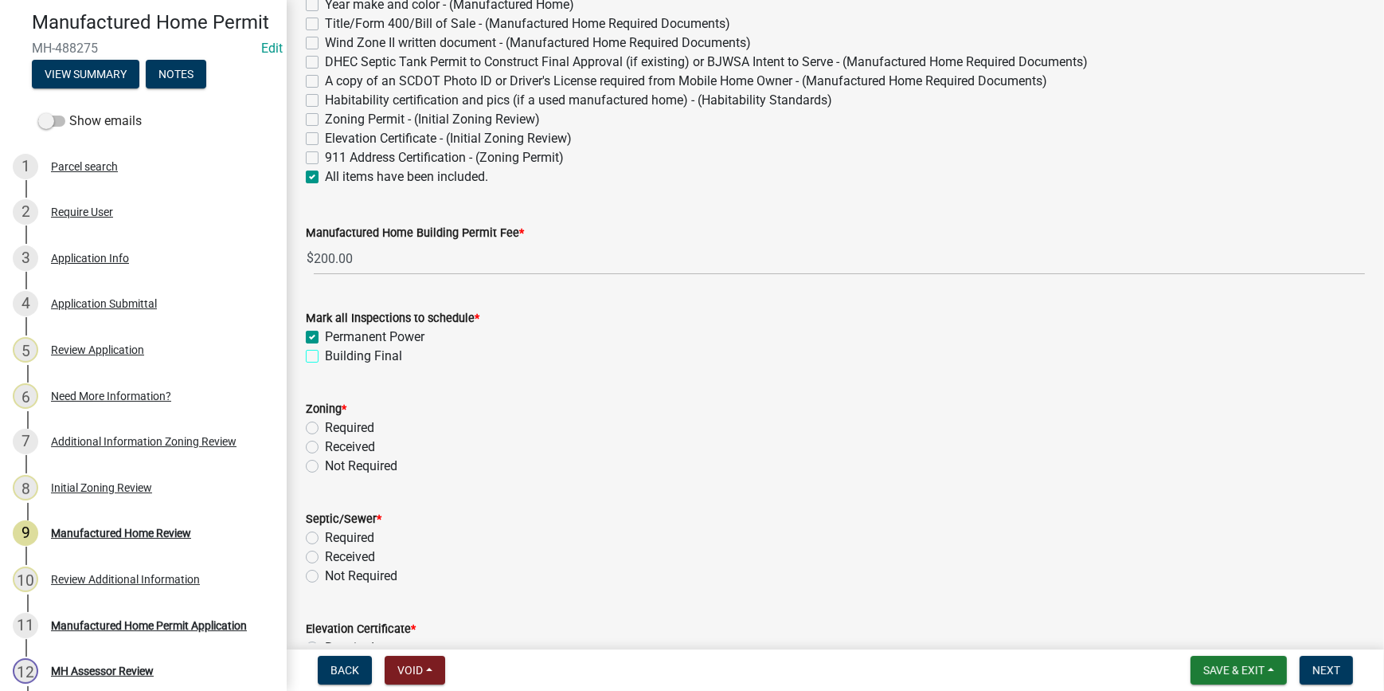
checkbox input "true"
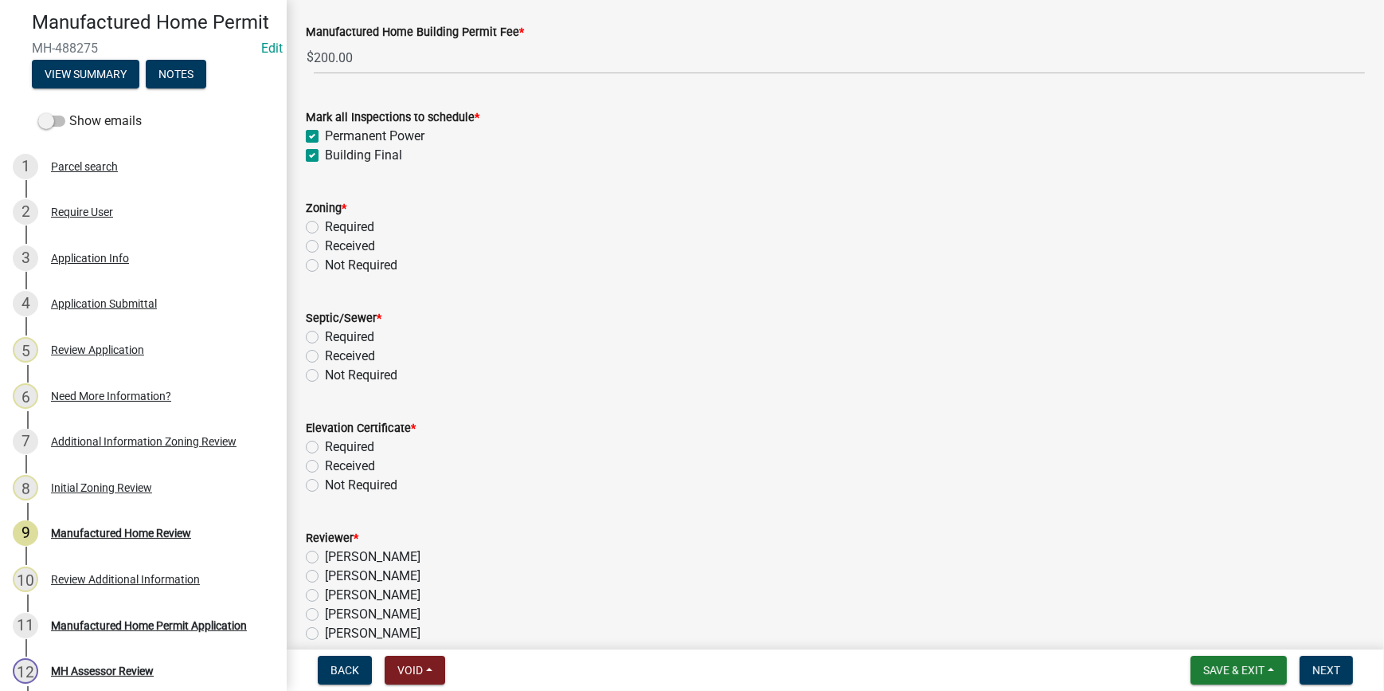
scroll to position [434, 0]
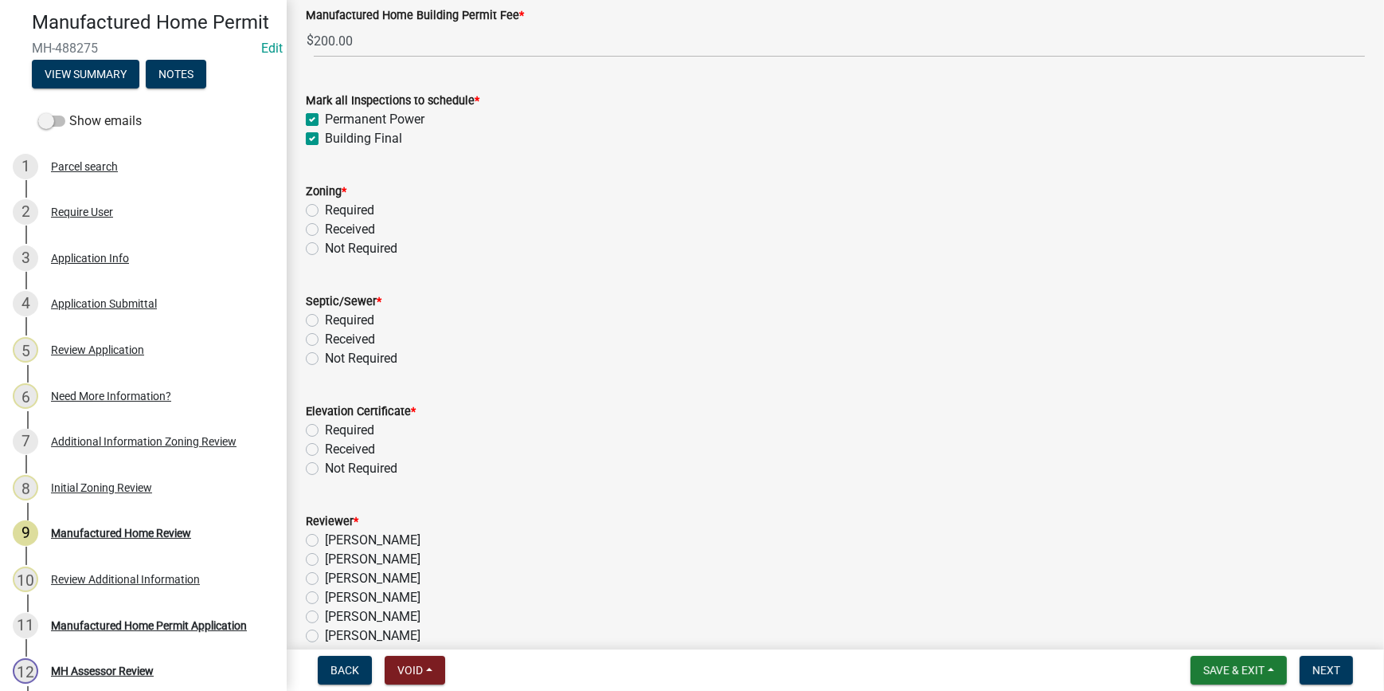
click at [325, 229] on label "Received" at bounding box center [350, 229] width 50 height 19
click at [325, 229] on input "Received" at bounding box center [330, 225] width 10 height 10
radio input "true"
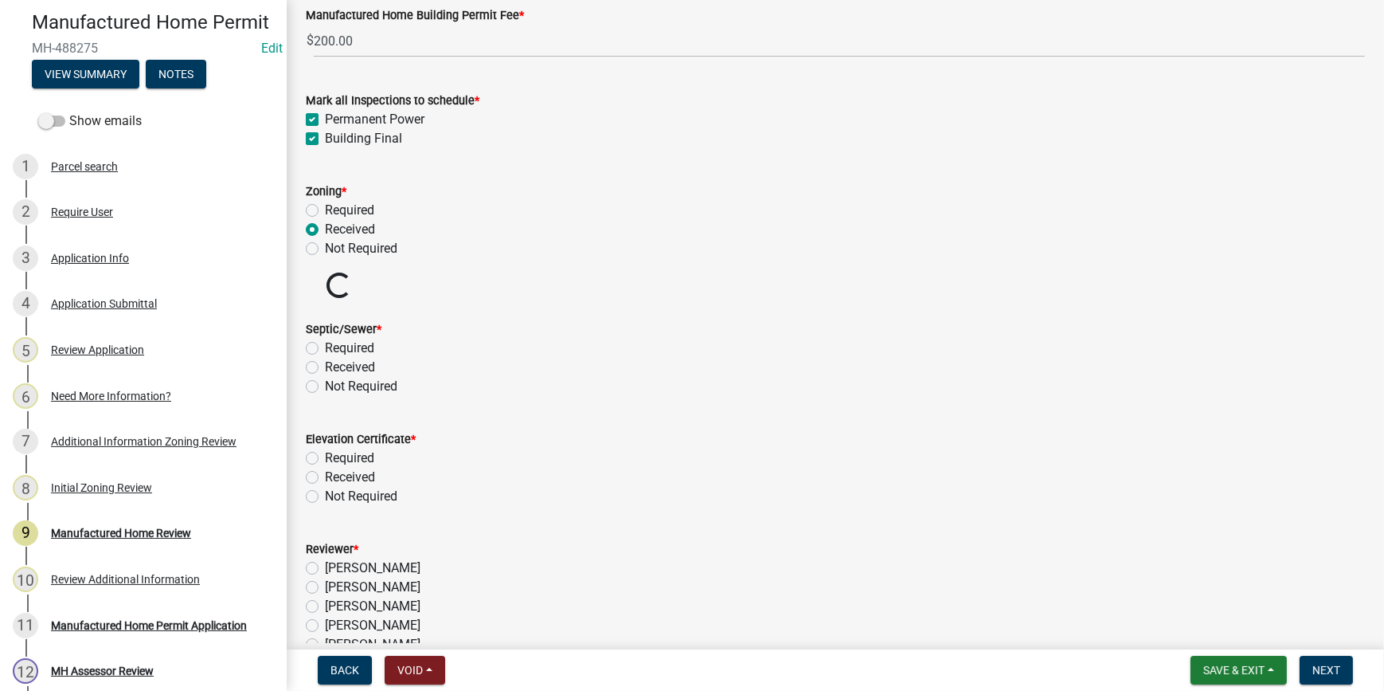
scroll to position [579, 0]
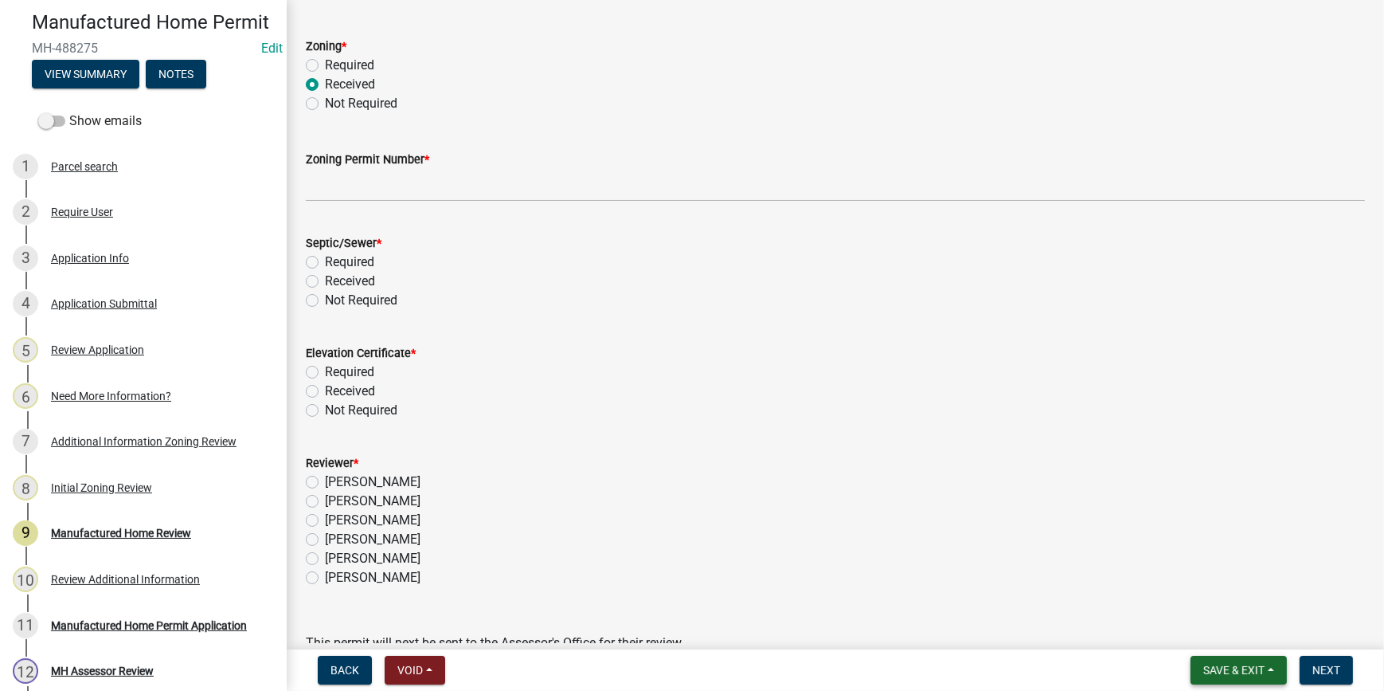
click at [1247, 669] on span "Save & Exit" at bounding box center [1234, 670] width 61 height 13
click at [1173, 626] on button "Save & Exit" at bounding box center [1223, 628] width 127 height 38
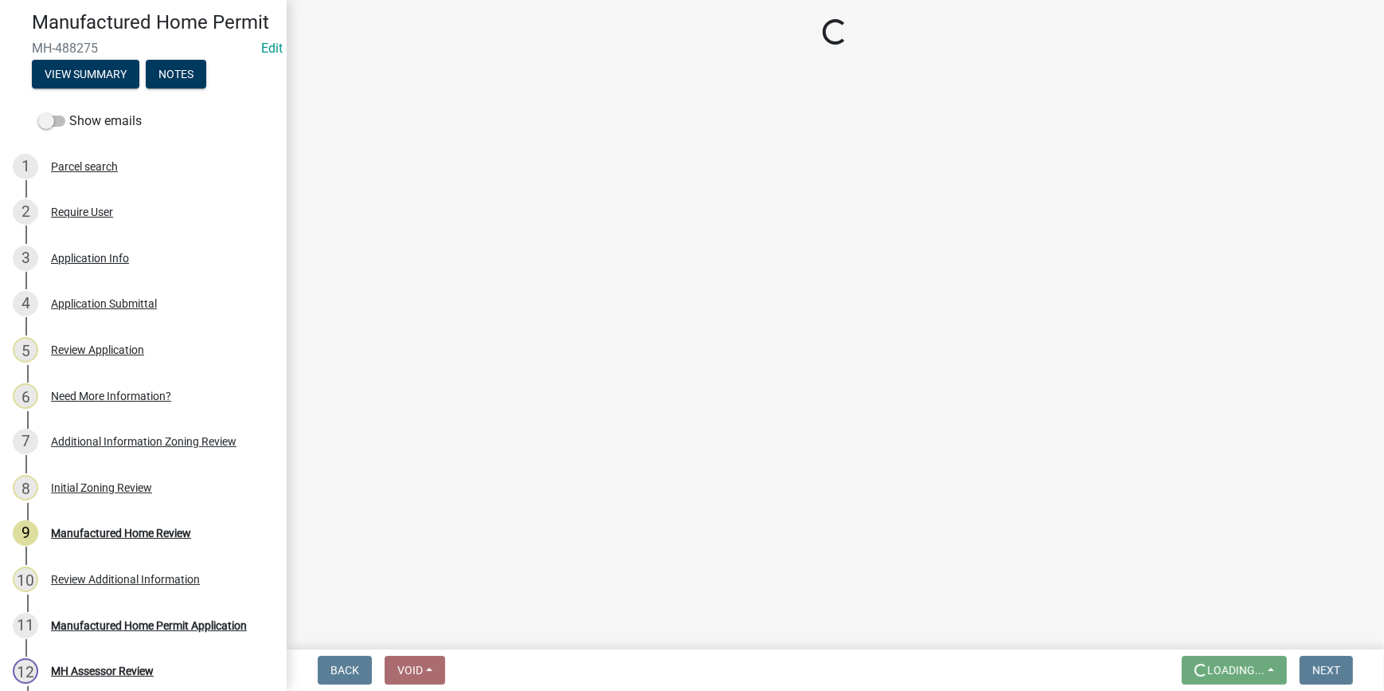
scroll to position [0, 0]
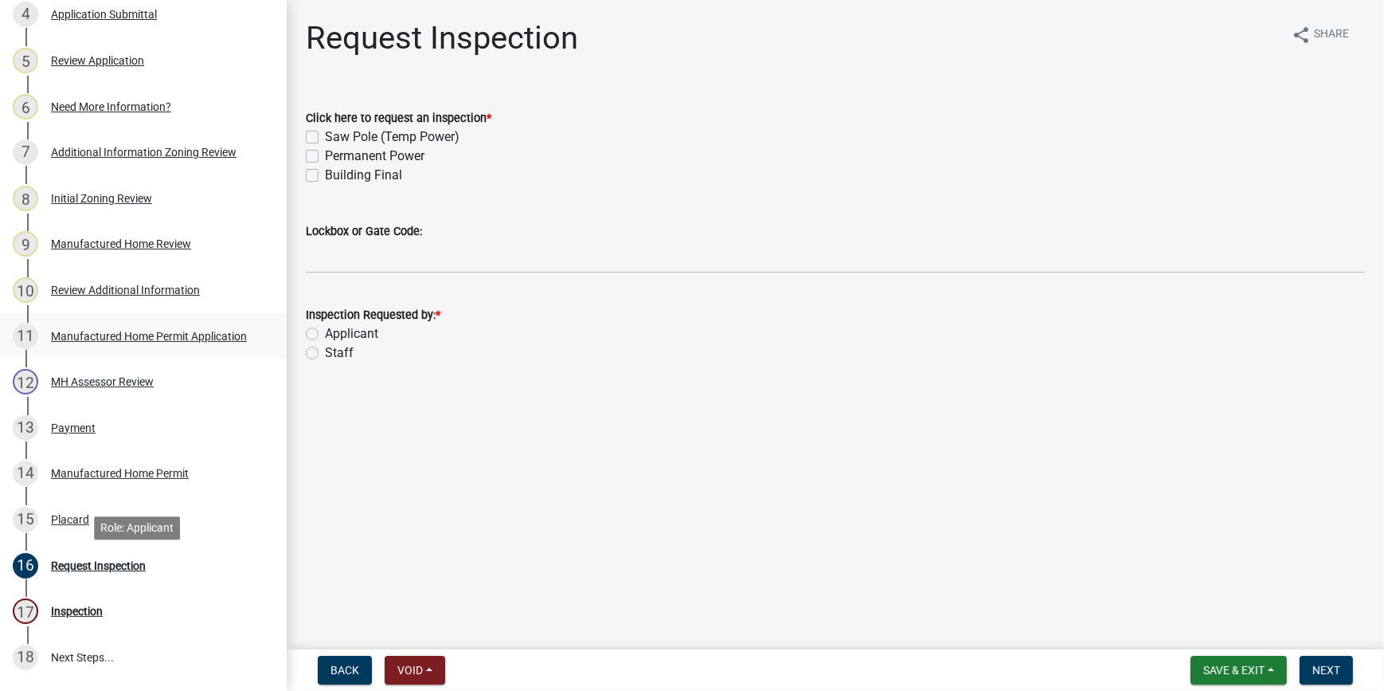
scroll to position [434, 0]
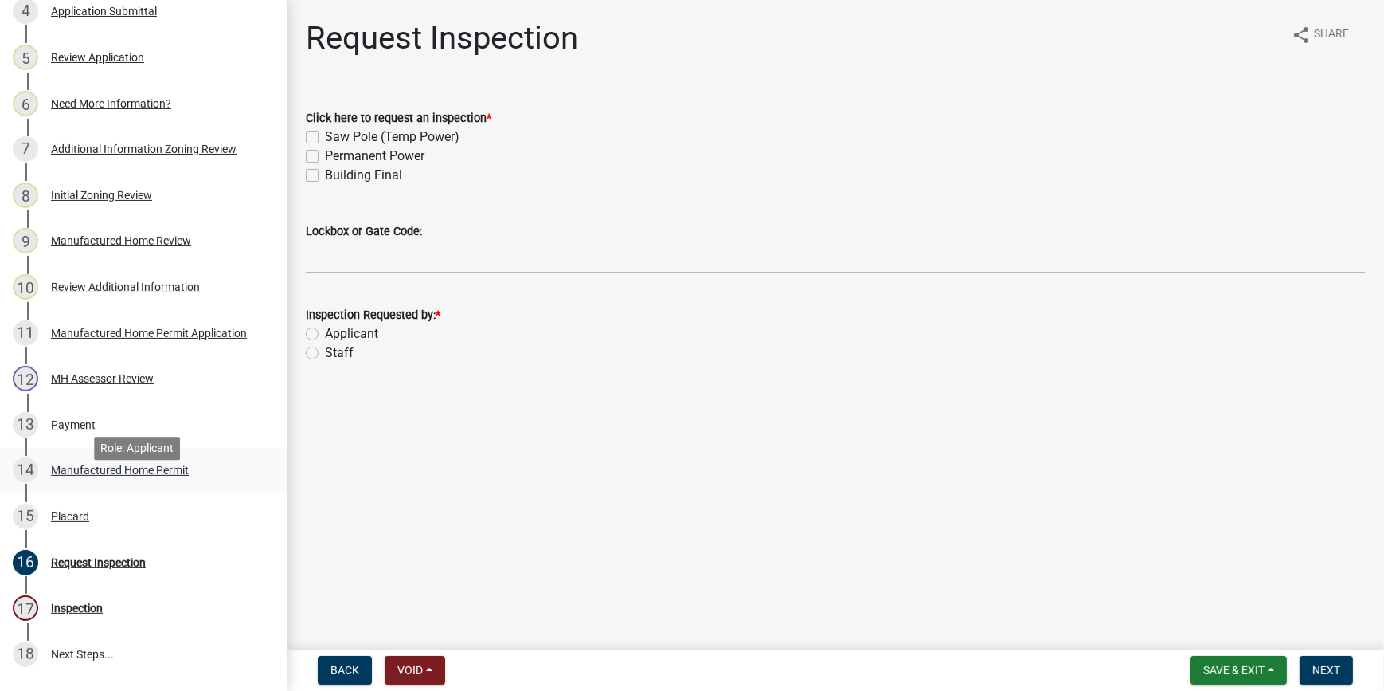
click at [108, 494] on link "14 Manufactured Home Permit" at bounding box center [143, 471] width 287 height 46
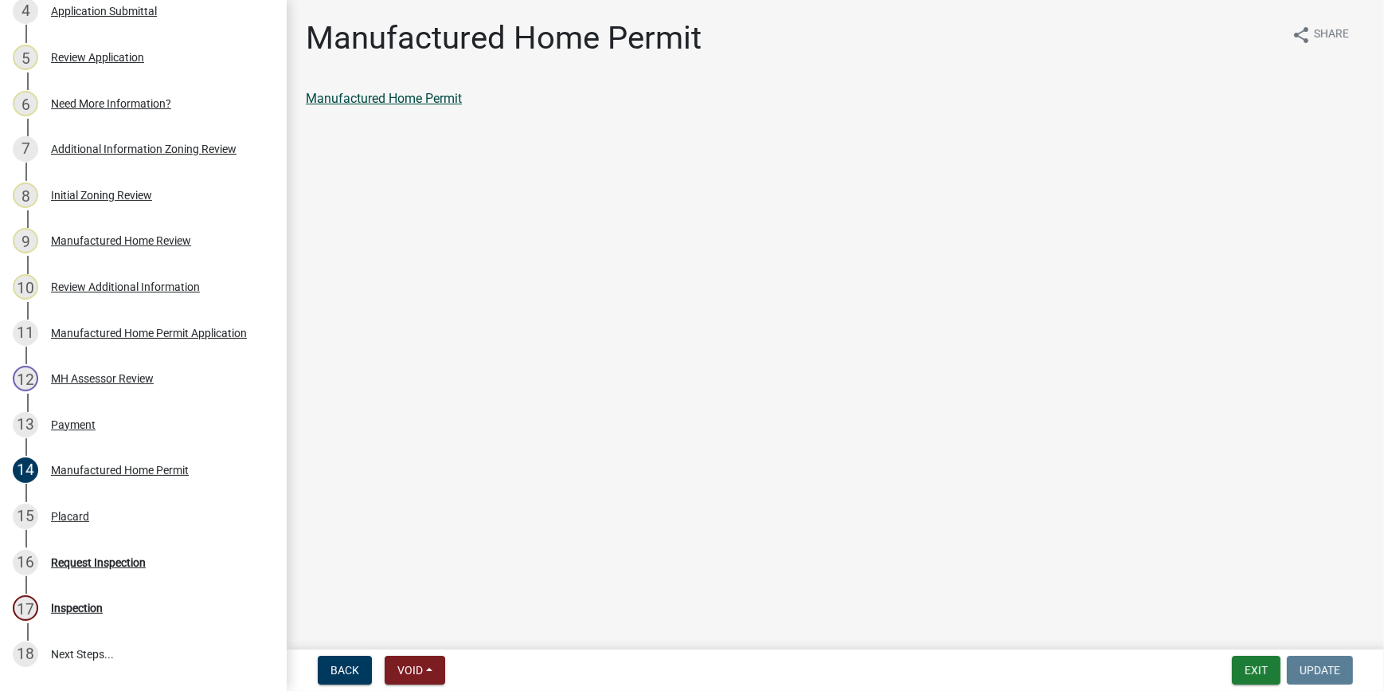
click at [393, 93] on link "Manufactured Home Permit" at bounding box center [384, 98] width 156 height 15
click at [49, 529] on div "15 Placard" at bounding box center [137, 515] width 249 height 25
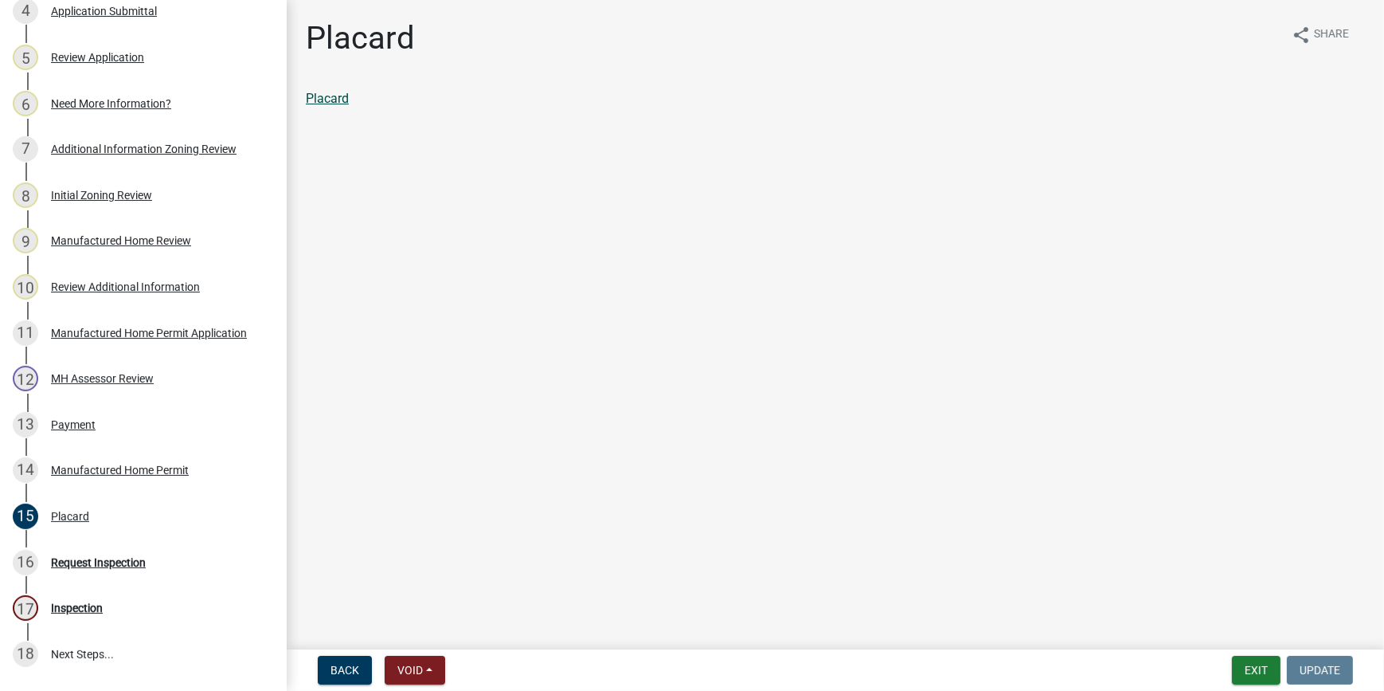
click at [325, 104] on link "Placard" at bounding box center [327, 98] width 43 height 15
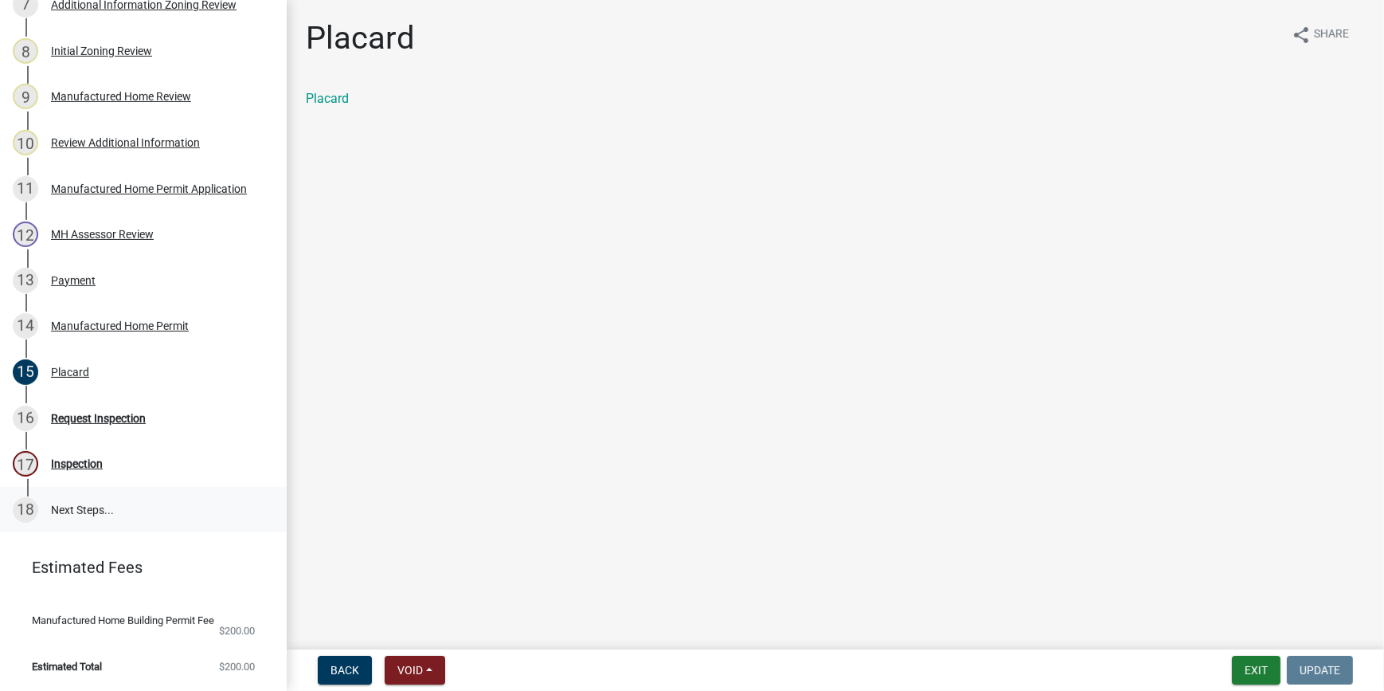
scroll to position [612, 0]
click at [107, 413] on div "Request Inspection" at bounding box center [98, 418] width 95 height 11
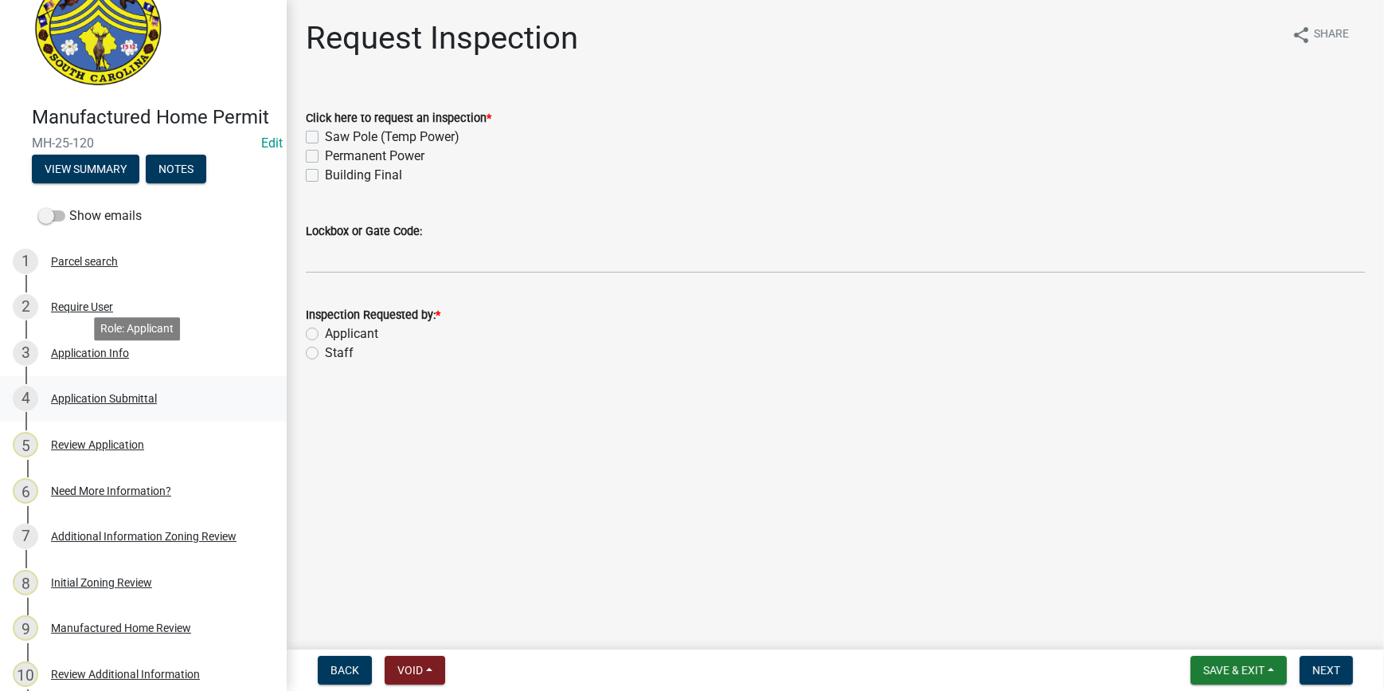
scroll to position [32, 0]
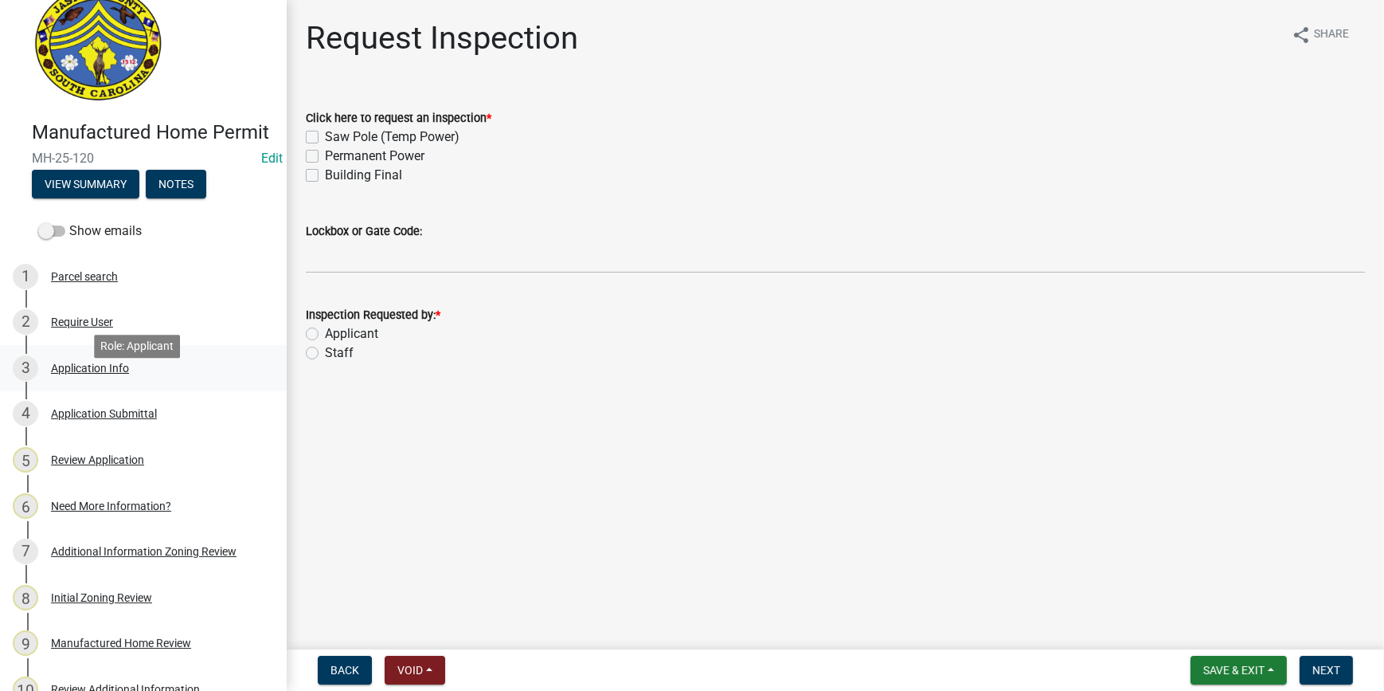
click at [91, 381] on div "3 Application Info" at bounding box center [137, 367] width 249 height 25
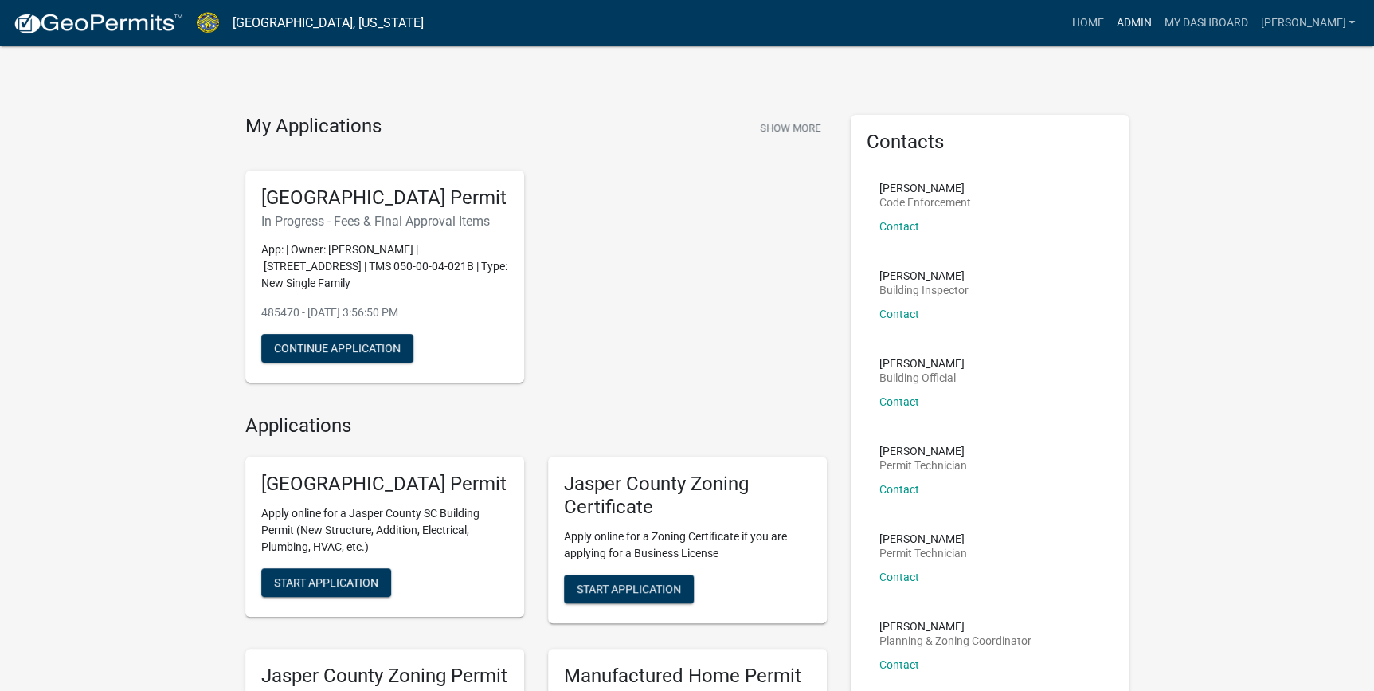
click at [1157, 22] on link "Admin" at bounding box center [1134, 23] width 48 height 30
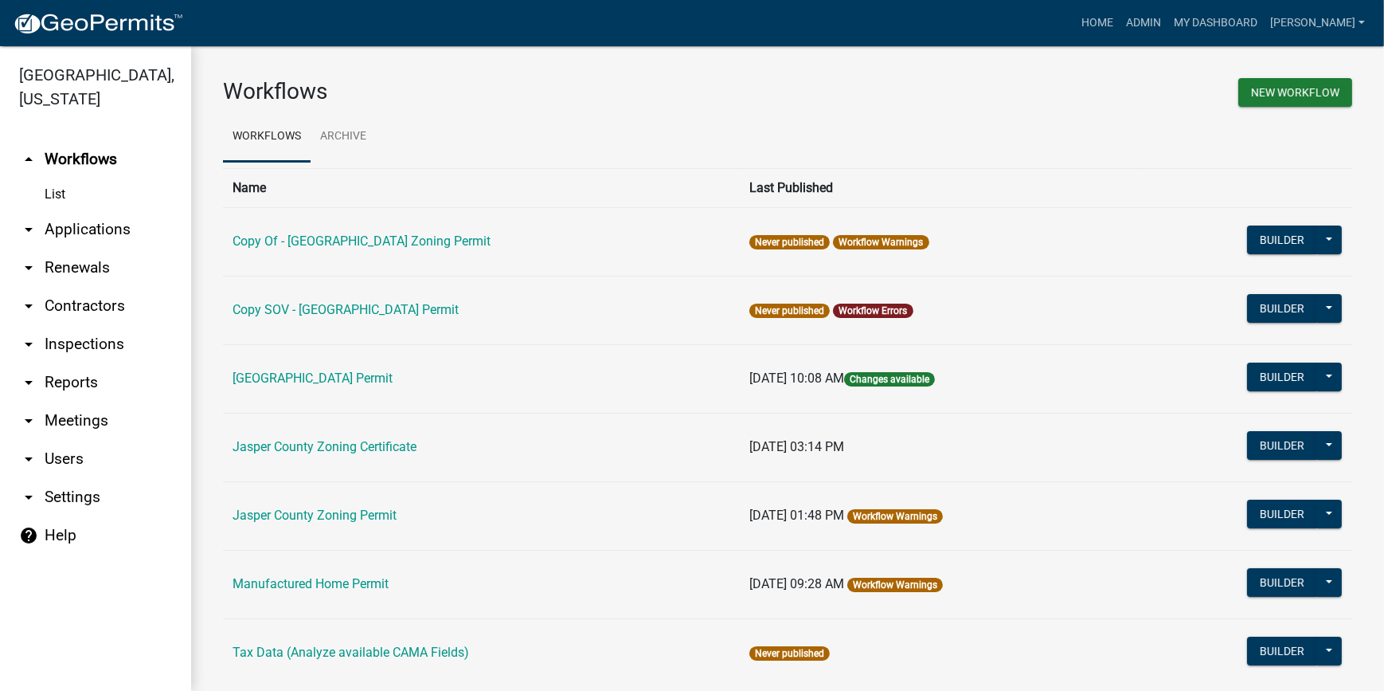
click at [112, 233] on link "arrow_drop_down Applications" at bounding box center [95, 229] width 191 height 38
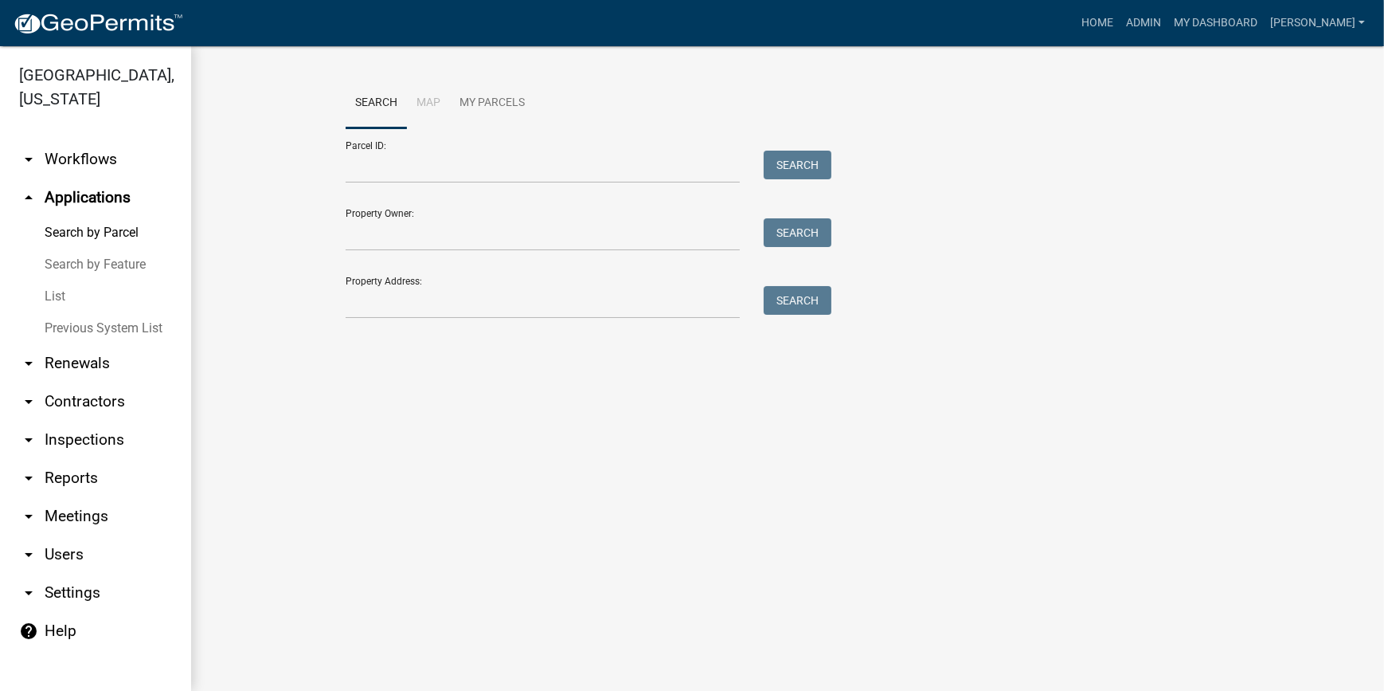
click at [53, 294] on link "List" at bounding box center [95, 296] width 191 height 32
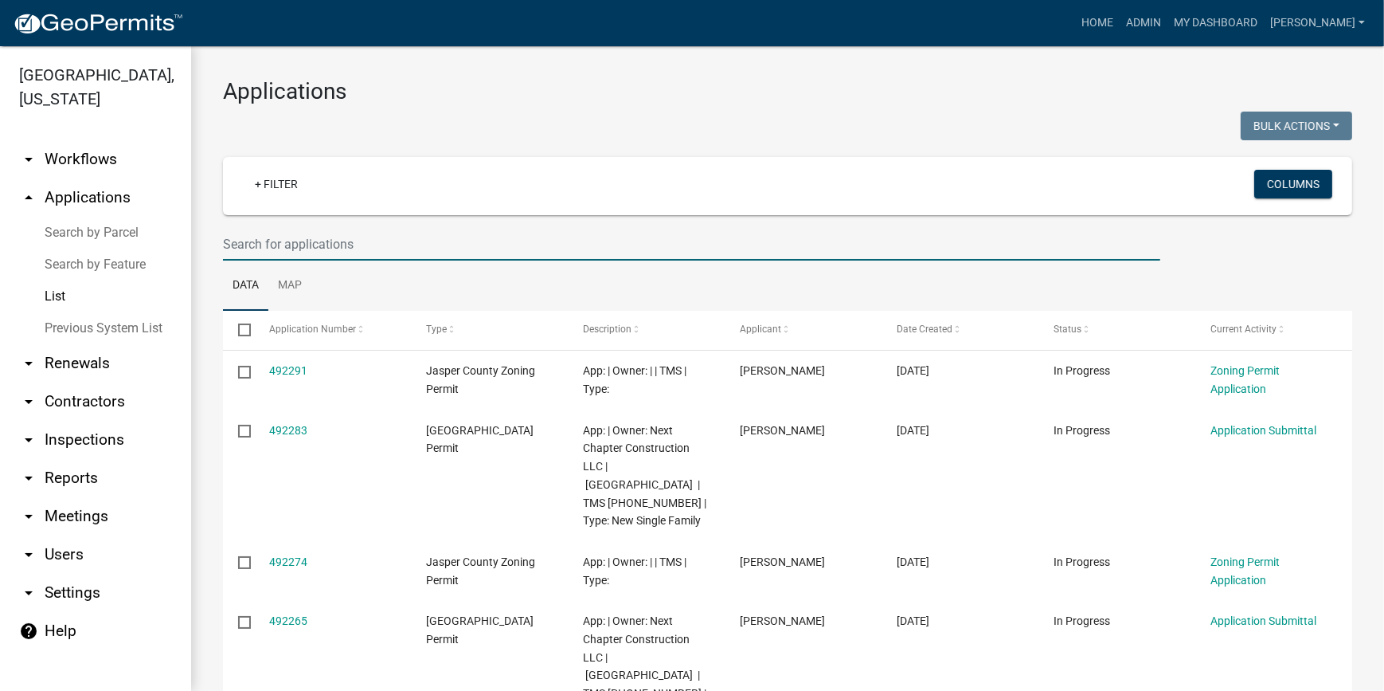
click at [279, 252] on input "text" at bounding box center [692, 244] width 938 height 33
type input "165 [PERSON_NAME]"
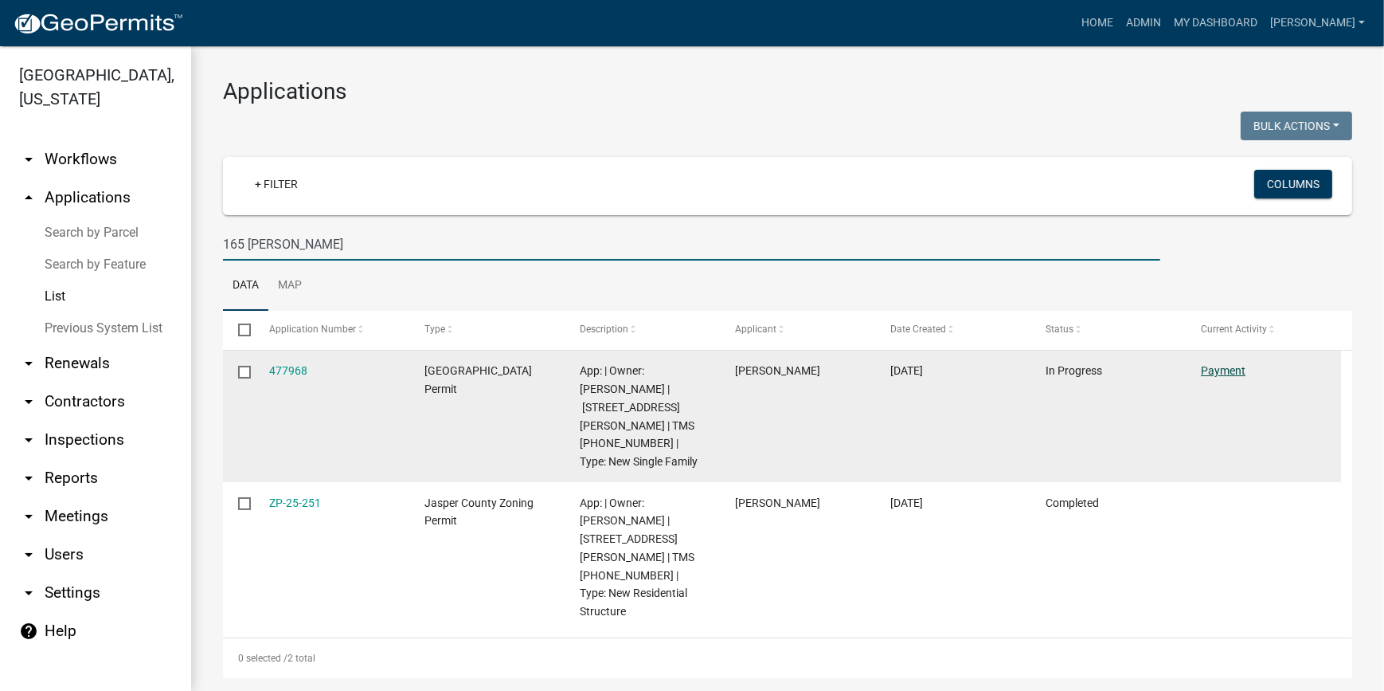
click at [1232, 372] on link "Payment" at bounding box center [1223, 370] width 45 height 13
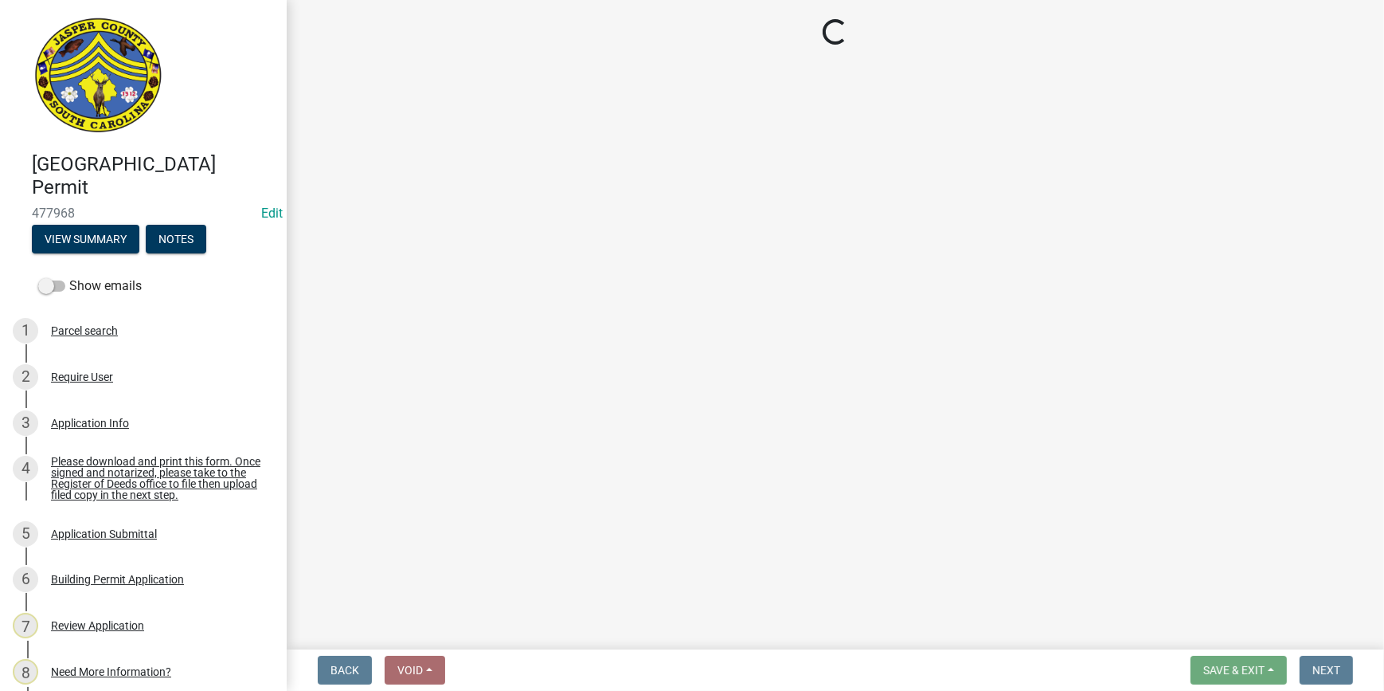
select select "3: 3"
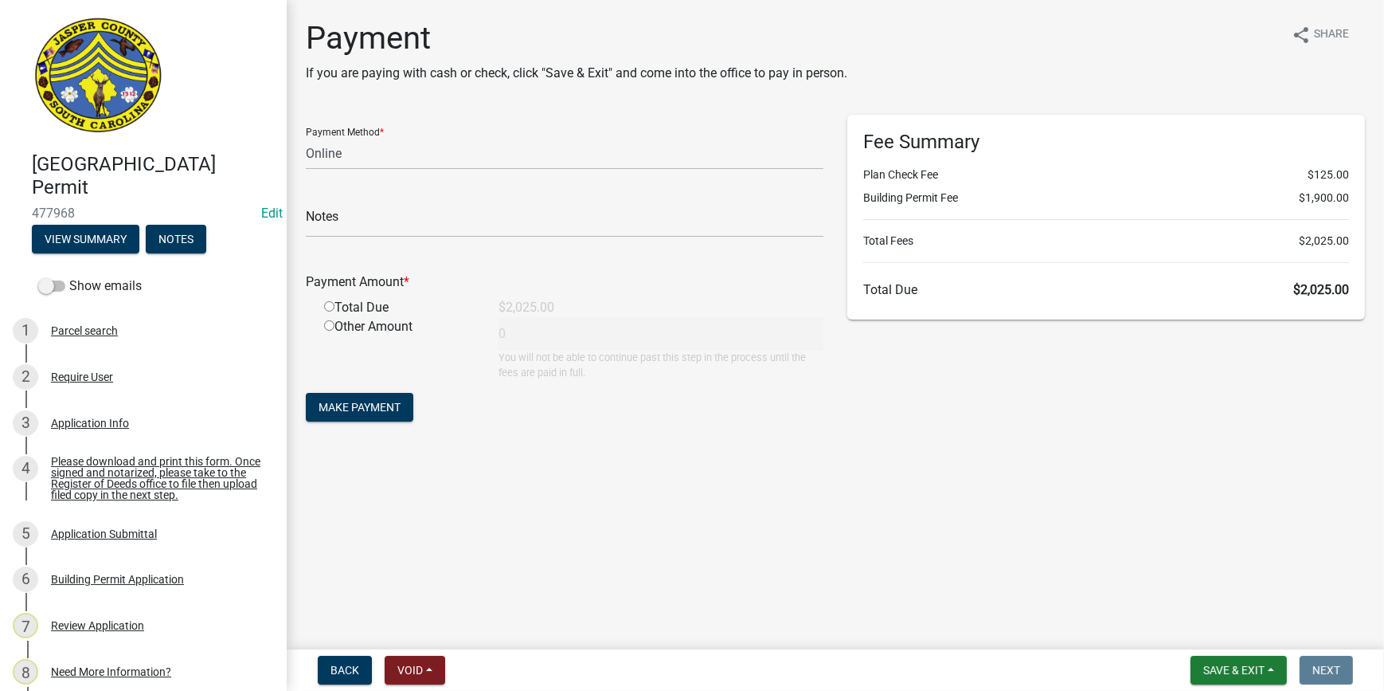
click at [328, 307] on input "radio" at bounding box center [329, 306] width 10 height 10
radio input "true"
type input "2025"
click at [343, 410] on span "Make Payment" at bounding box center [360, 407] width 82 height 13
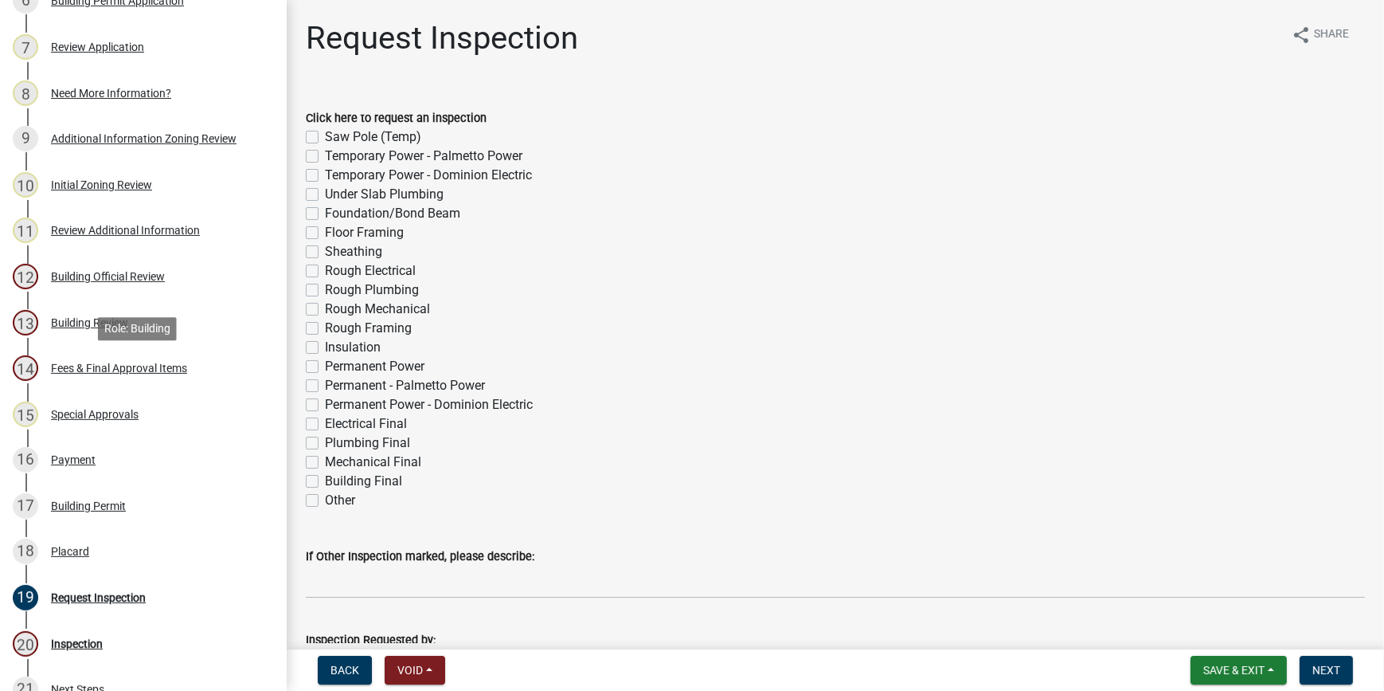
scroll to position [579, 0]
click at [76, 464] on div "Payment" at bounding box center [73, 458] width 45 height 11
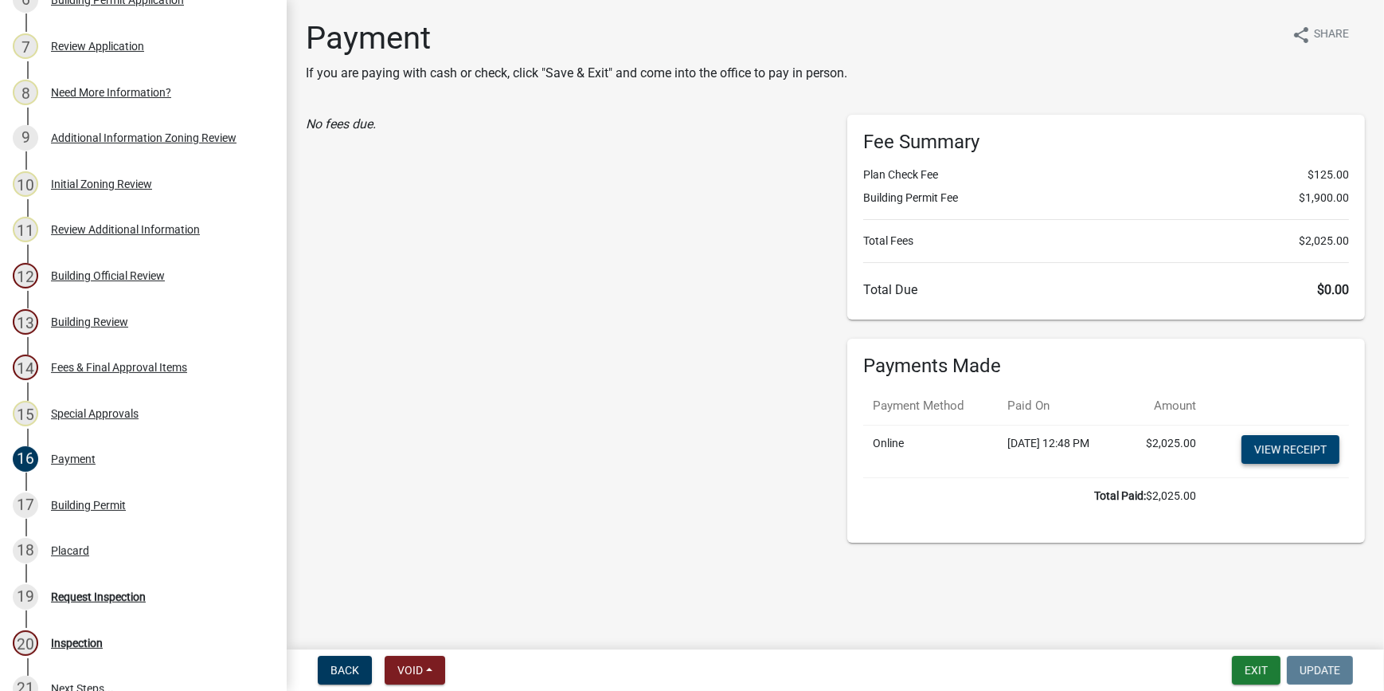
click at [1252, 452] on link "View receipt" at bounding box center [1291, 449] width 98 height 29
click at [67, 556] on div "Placard" at bounding box center [70, 550] width 38 height 11
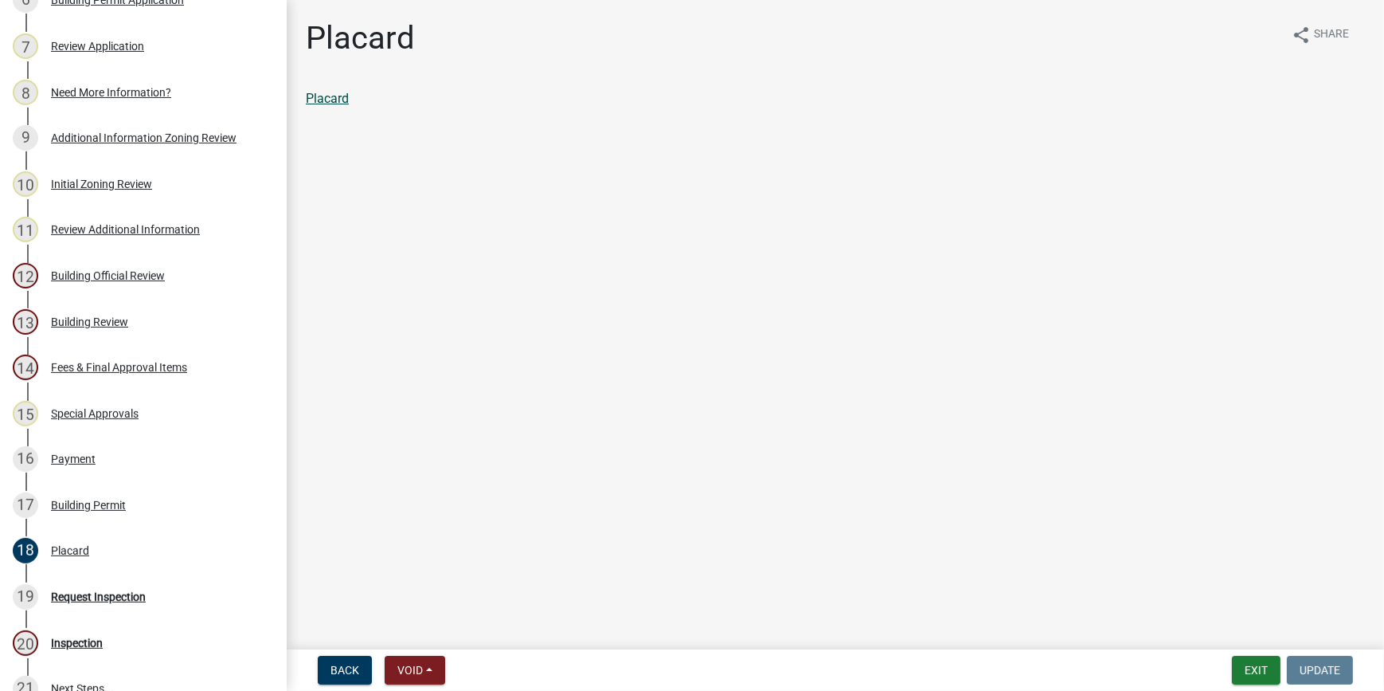
click at [337, 95] on link "Placard" at bounding box center [327, 98] width 43 height 15
click at [87, 510] on div "Building Permit" at bounding box center [88, 504] width 75 height 11
click at [374, 96] on link "Building Permit" at bounding box center [349, 98] width 86 height 15
